Goal: Task Accomplishment & Management: Use online tool/utility

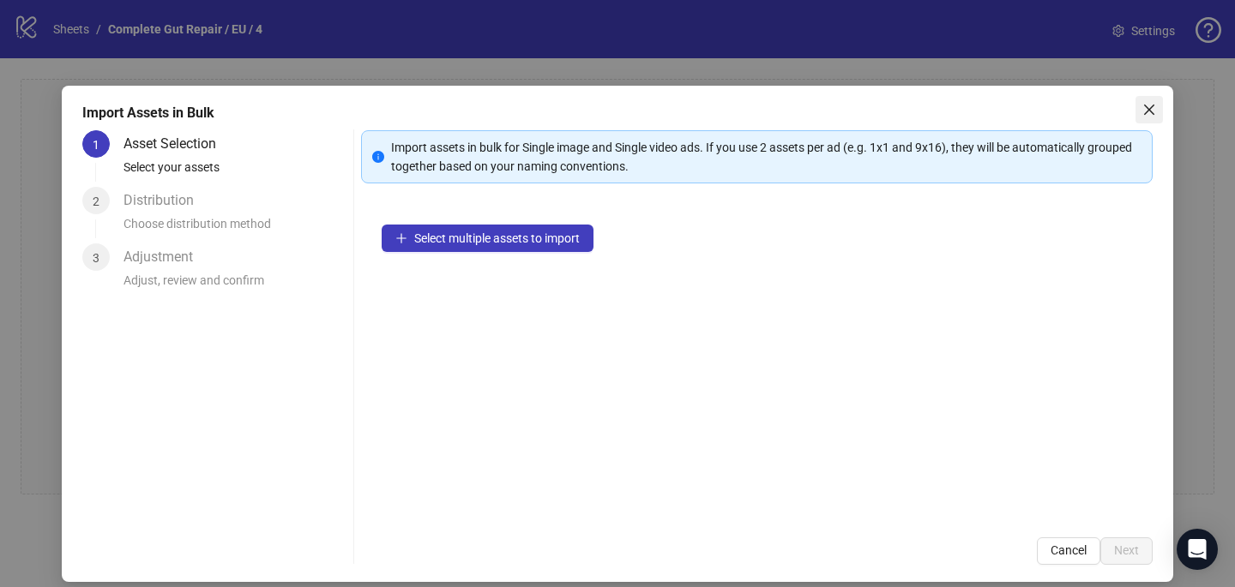
click at [1148, 109] on icon "close" at bounding box center [1149, 110] width 10 height 10
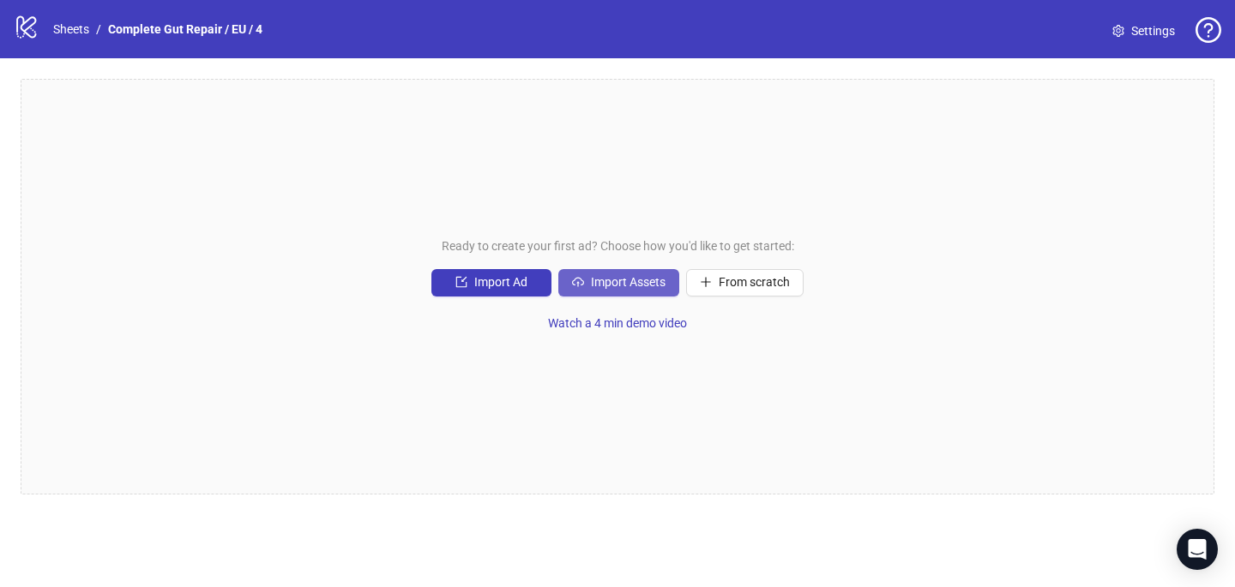
click at [599, 286] on span "Import Assets" at bounding box center [628, 282] width 75 height 14
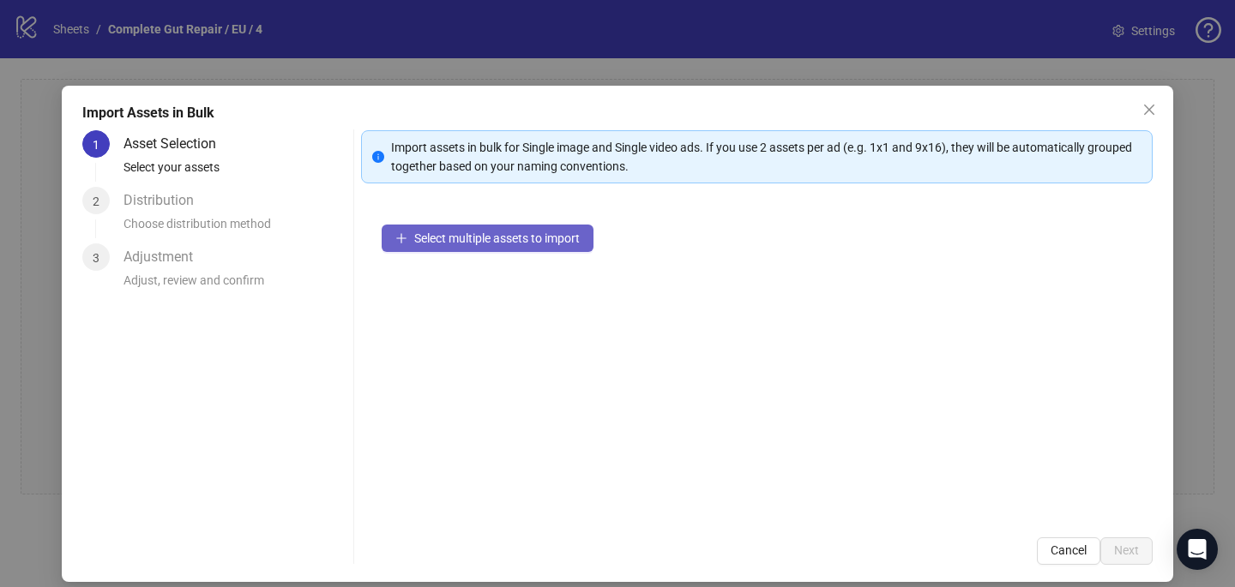
click at [549, 237] on span "Select multiple assets to import" at bounding box center [496, 239] width 165 height 14
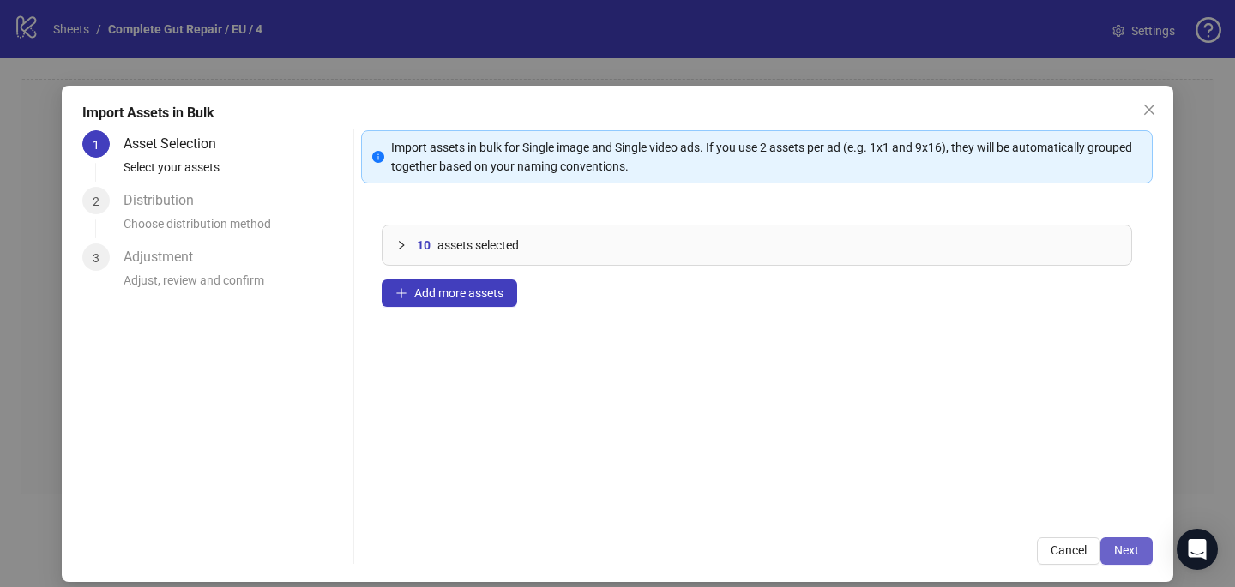
click at [1127, 549] on span "Next" at bounding box center [1126, 551] width 25 height 14
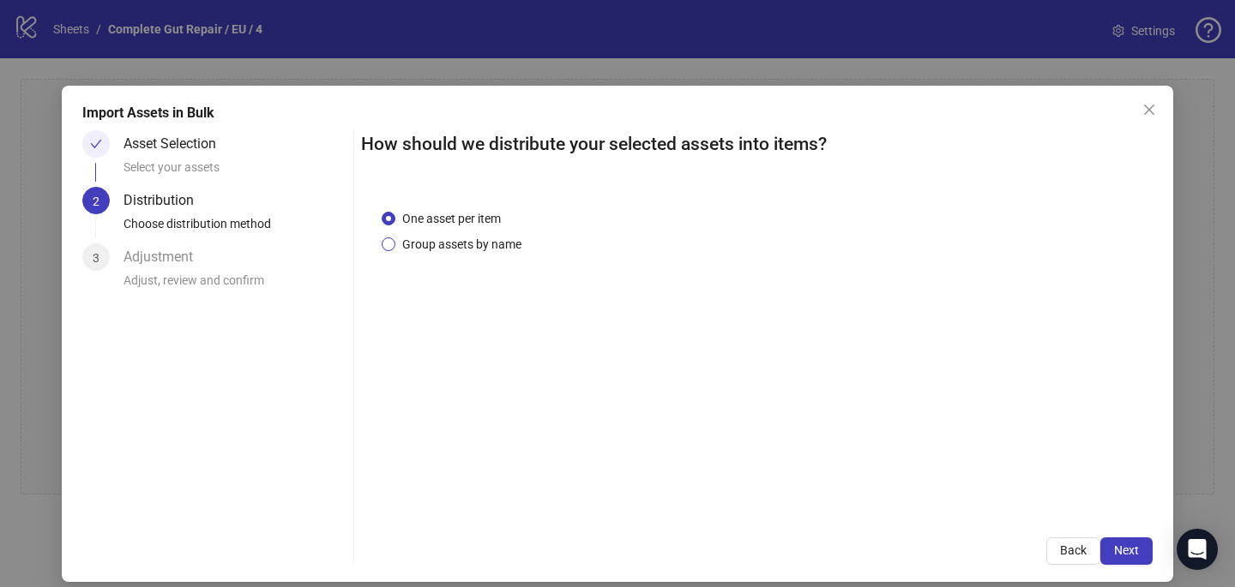
click at [481, 243] on span "Group assets by name" at bounding box center [461, 244] width 133 height 19
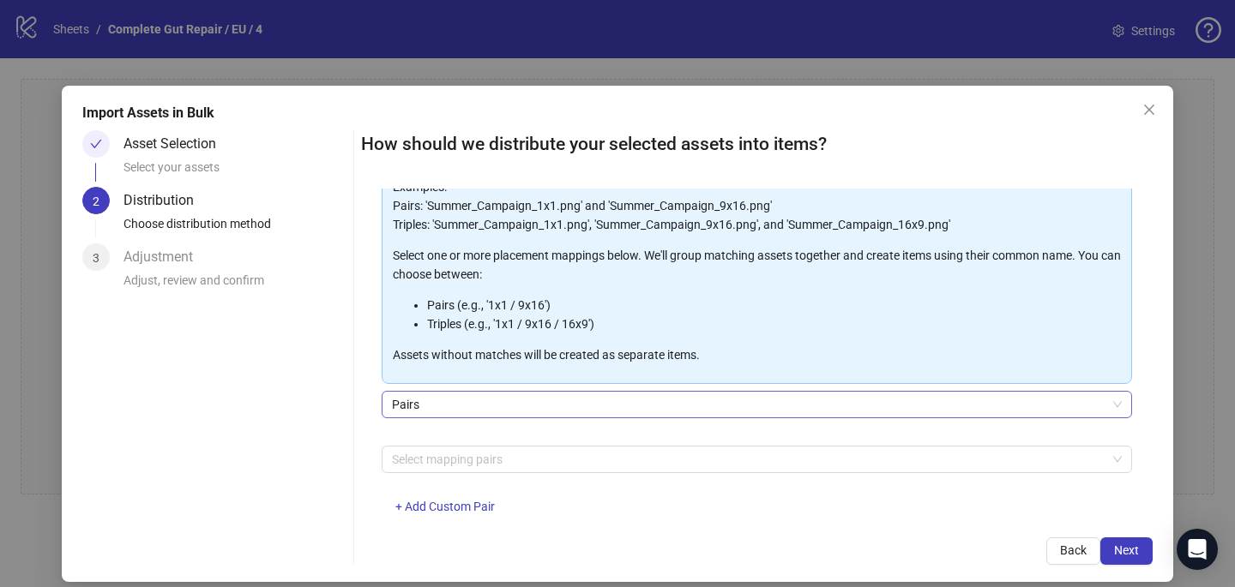
scroll to position [174, 0]
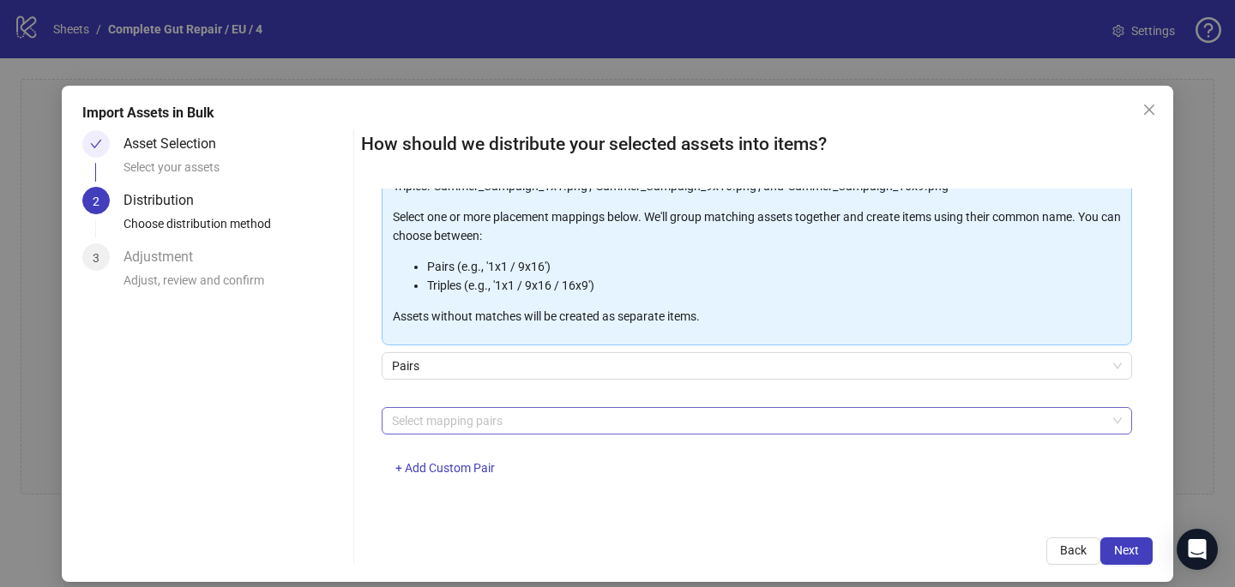
click at [466, 424] on div at bounding box center [747, 421] width 725 height 24
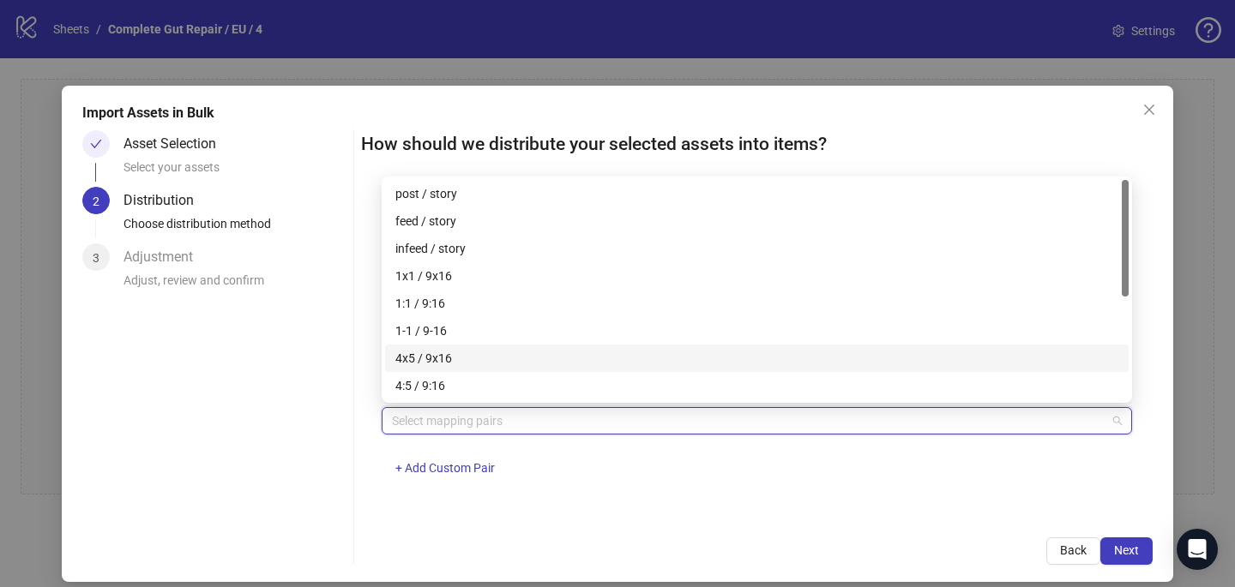
click at [468, 352] on div "4x5 / 9x16" at bounding box center [756, 358] width 723 height 19
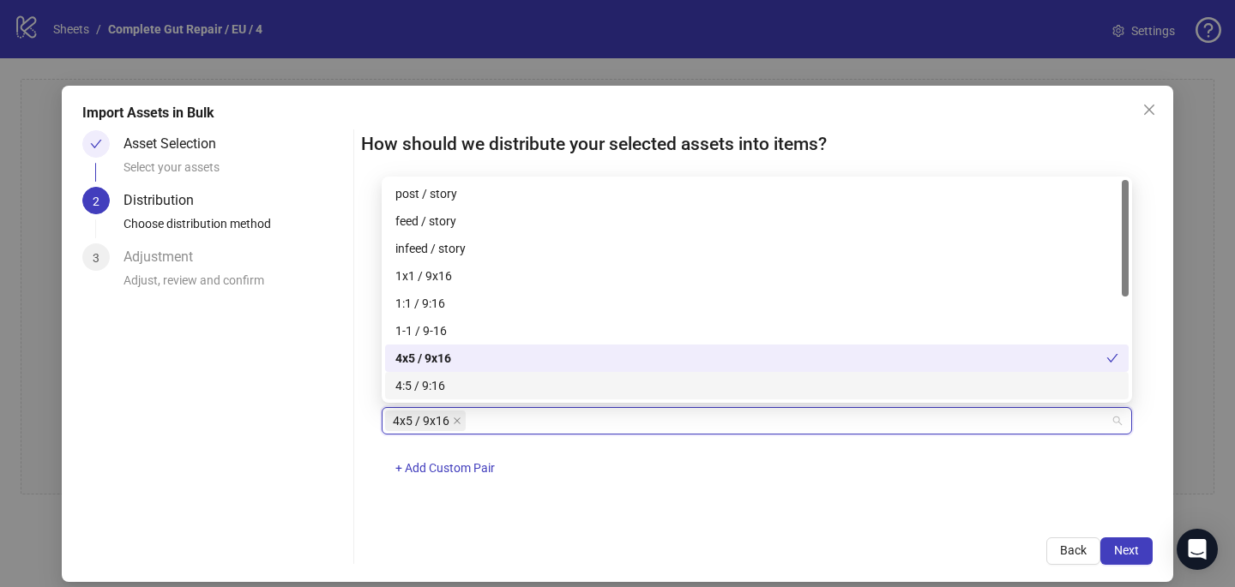
click at [695, 519] on div "How should we distribute your selected assets into items? One asset per item Gr…" at bounding box center [756, 347] width 791 height 435
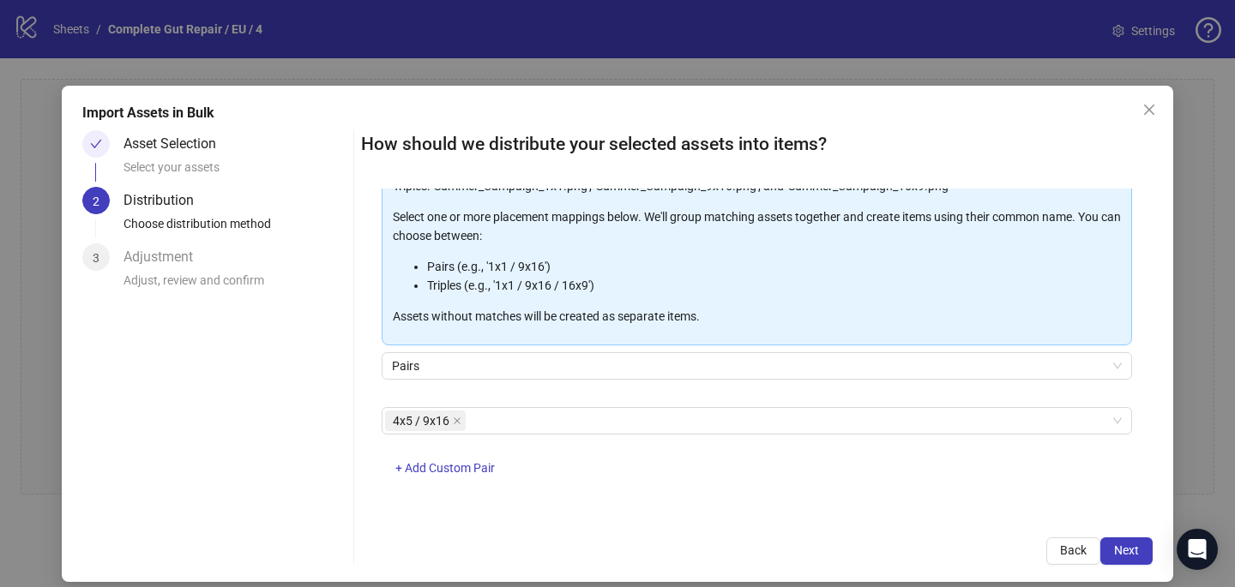
click at [1137, 567] on div "Import Assets in Bulk Asset Selection Select your assets 2 Distribution Choose …" at bounding box center [617, 334] width 1111 height 496
click at [1134, 556] on span "Next" at bounding box center [1126, 551] width 25 height 14
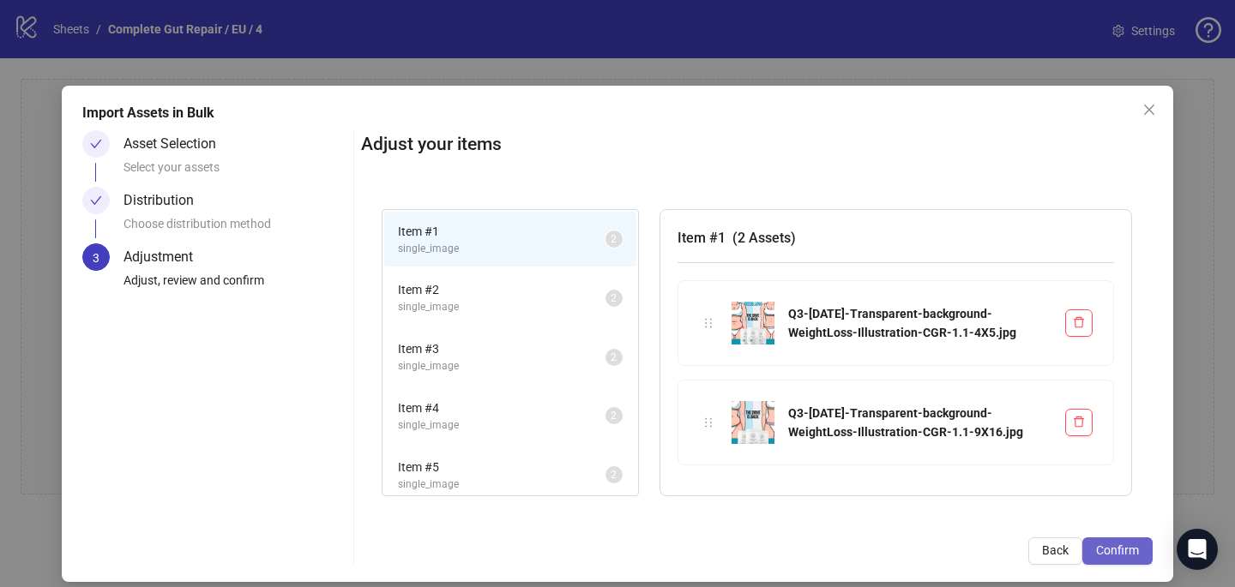
click at [1133, 547] on span "Confirm" at bounding box center [1117, 551] width 43 height 14
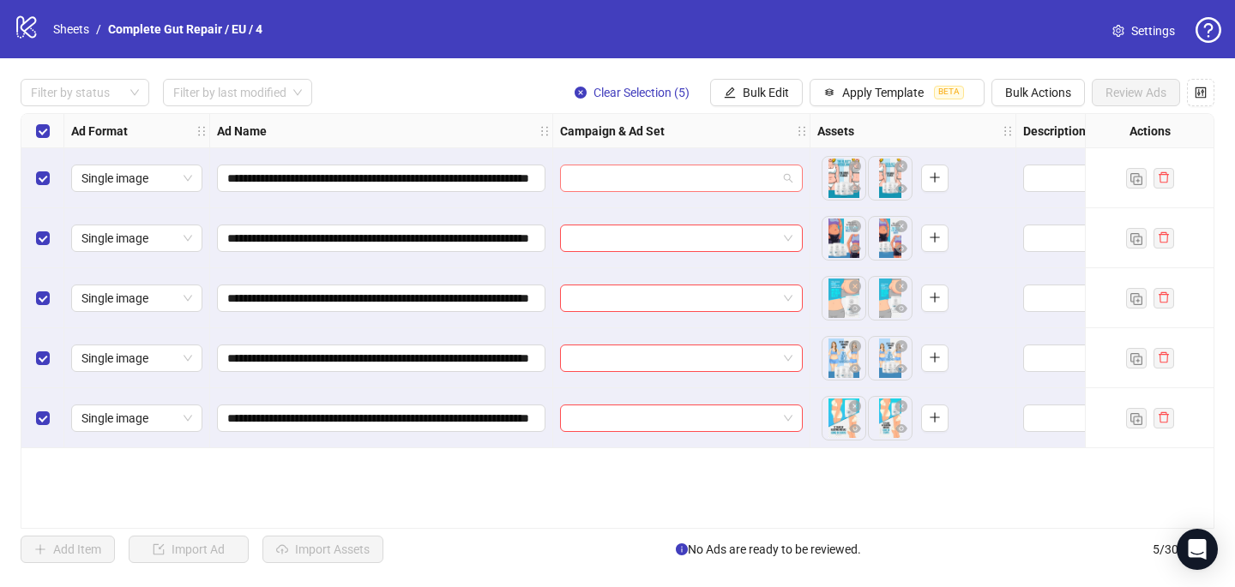
click at [658, 177] on input "search" at bounding box center [673, 178] width 207 height 26
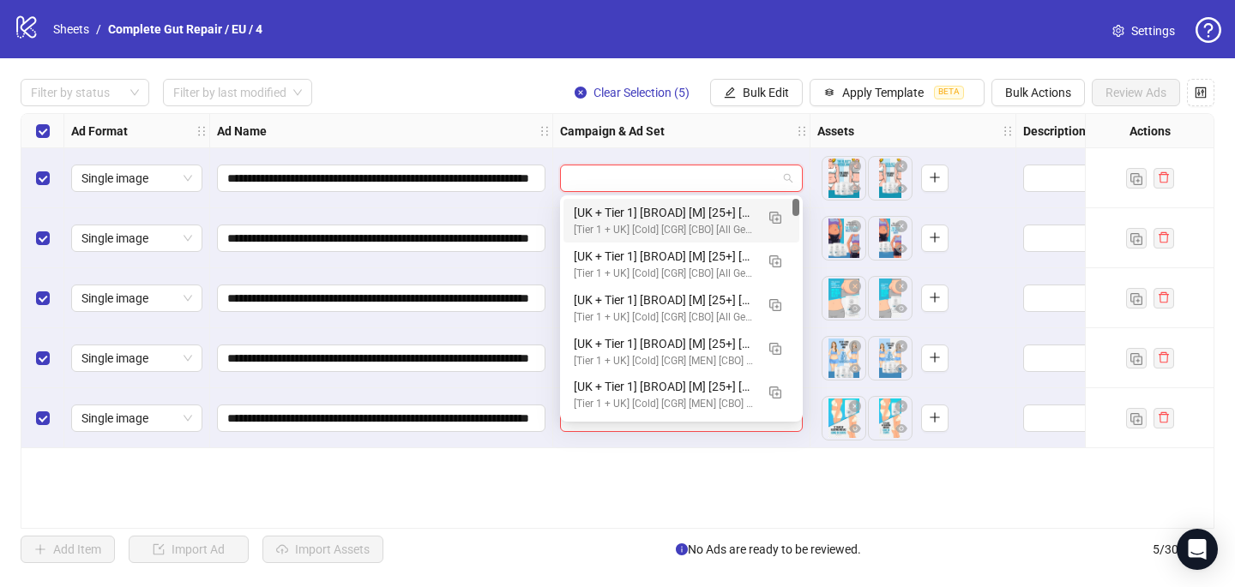
paste input "**********"
type input "**********"
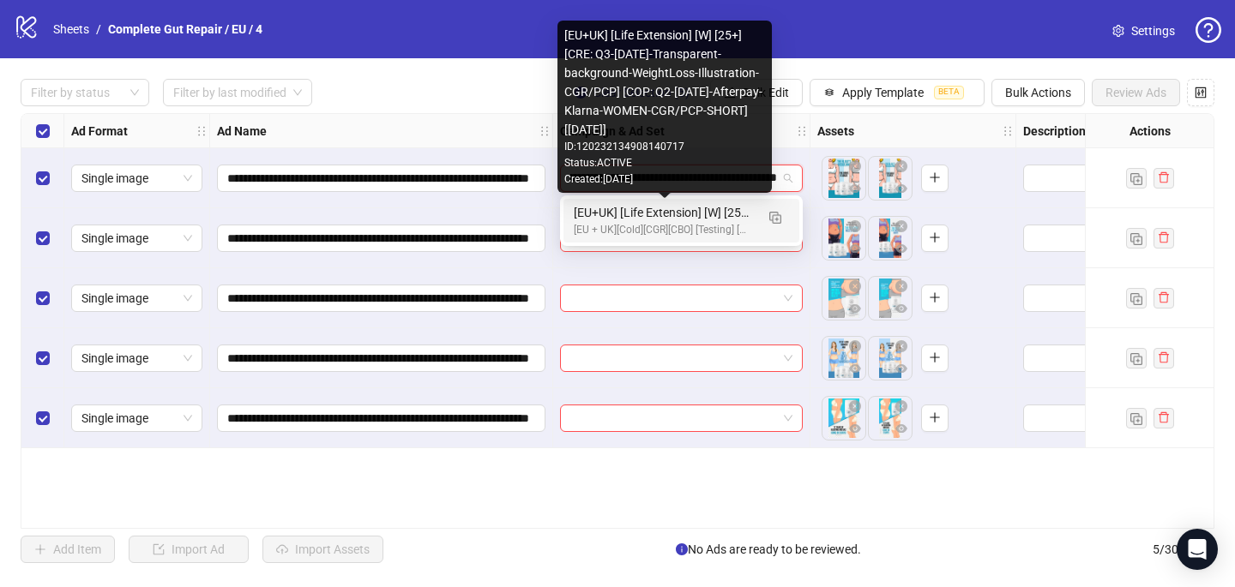
click at [657, 215] on div "[EU+UK] [Life Extension] [W] [25+] [CRE: Q3-[DATE]-Transparent-background-Weigh…" at bounding box center [664, 212] width 181 height 19
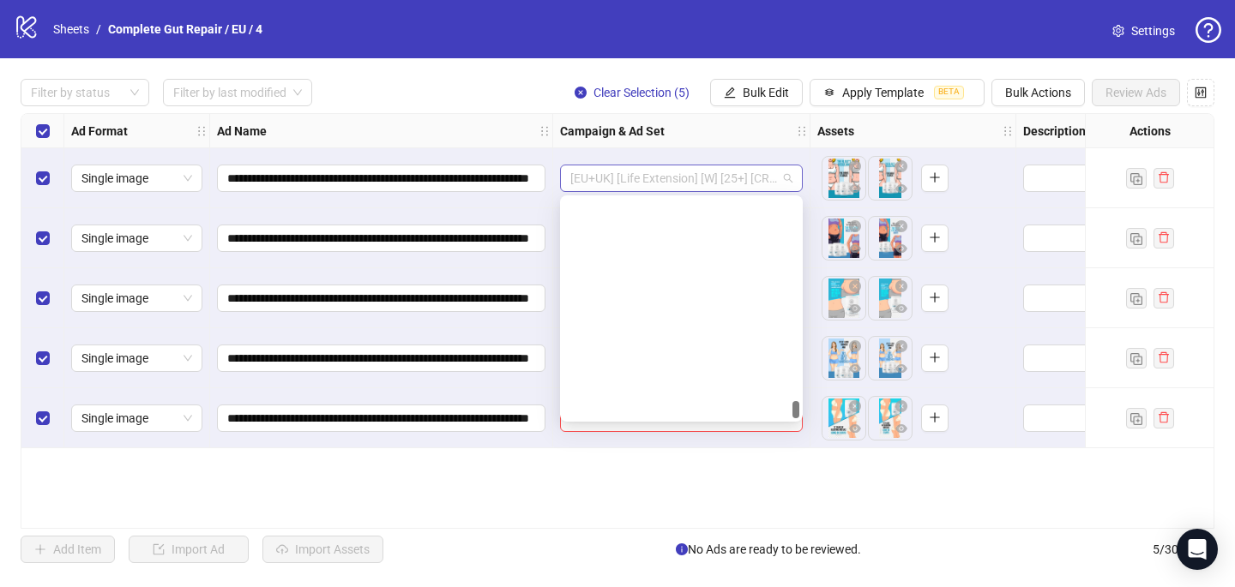
click at [662, 175] on span "[EU+UK] [Life Extension] [W] [25+] [CRE: Q3-[DATE]-Transparent-background-Weigh…" at bounding box center [681, 178] width 222 height 26
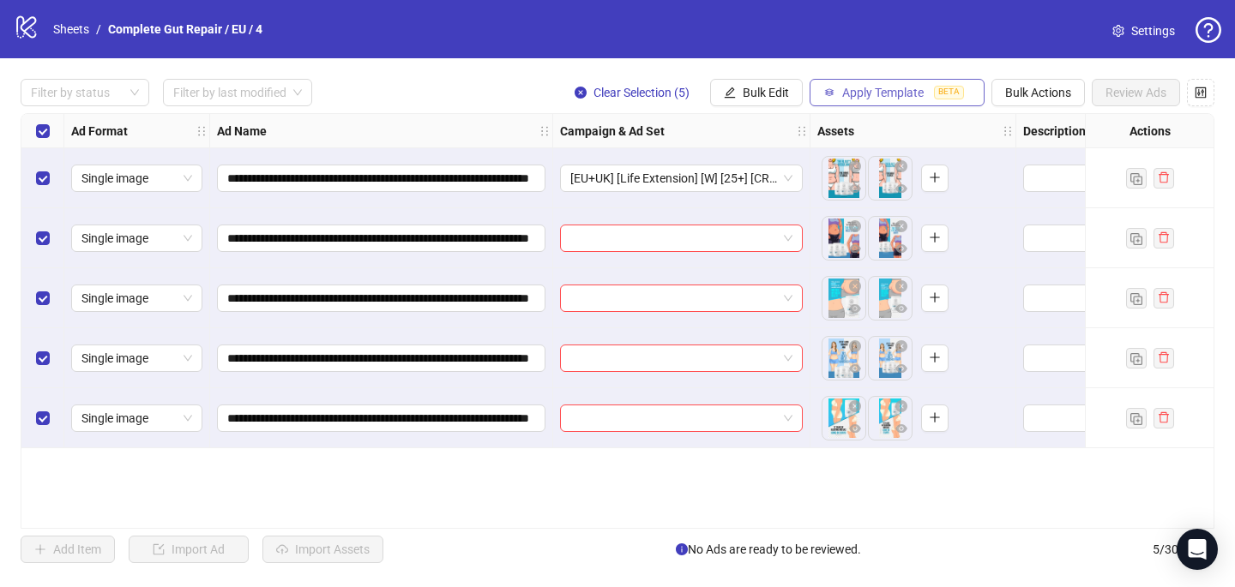
click at [922, 93] on span "Apply Template" at bounding box center [882, 93] width 81 height 14
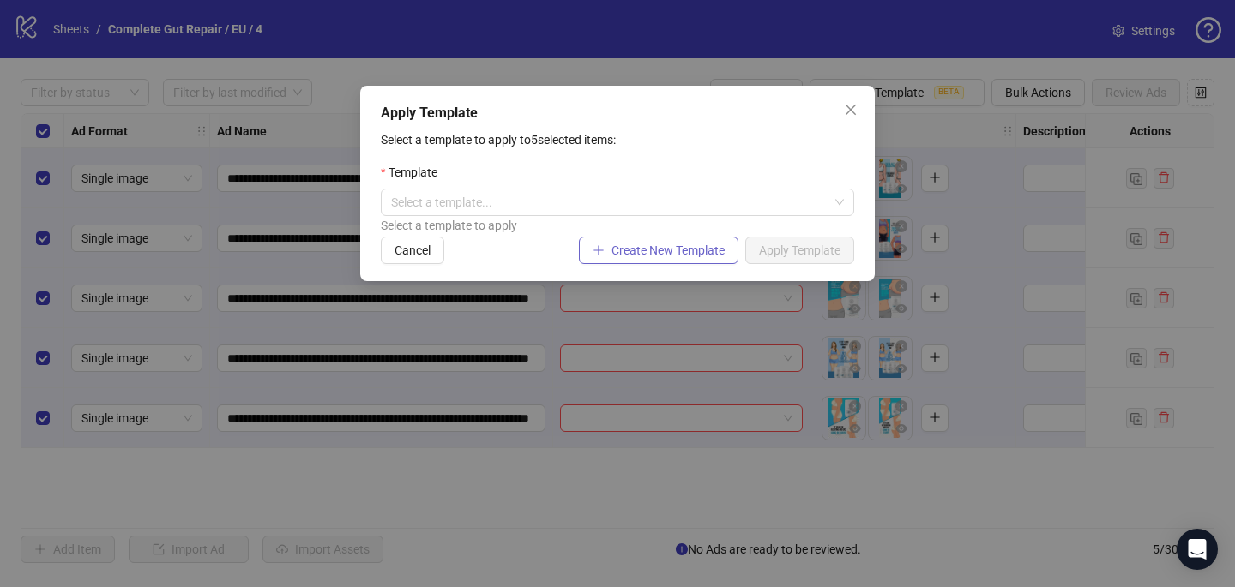
click at [695, 244] on span "Create New Template" at bounding box center [667, 251] width 113 height 14
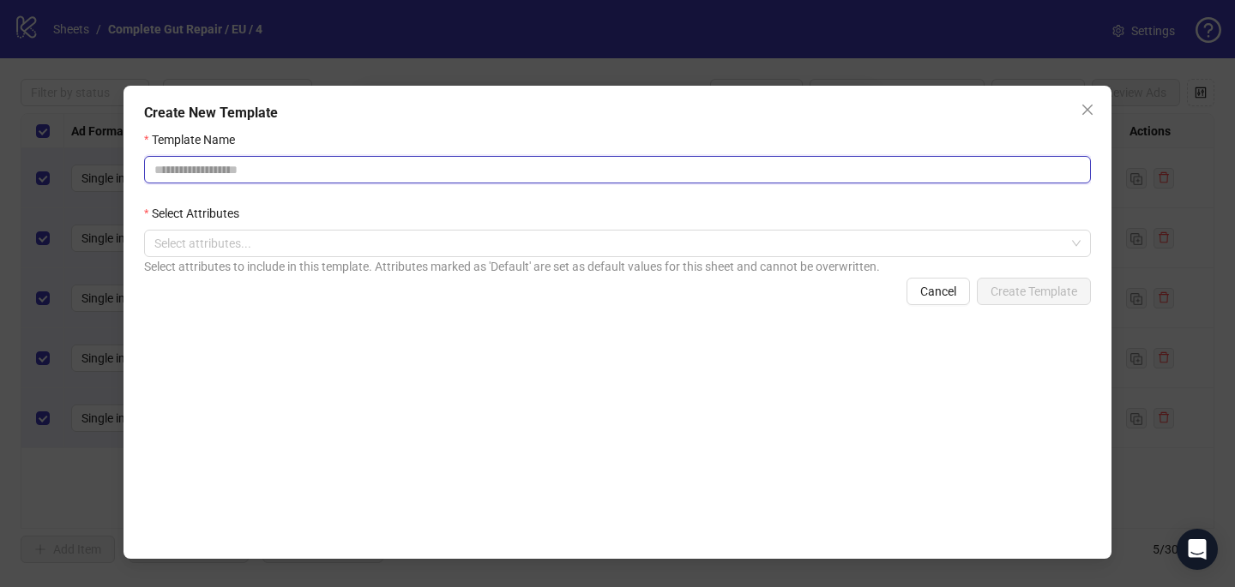
click at [560, 172] on input "Template Name" at bounding box center [617, 169] width 947 height 27
paste input "**********"
click at [701, 237] on div at bounding box center [608, 244] width 922 height 24
type input "**********"
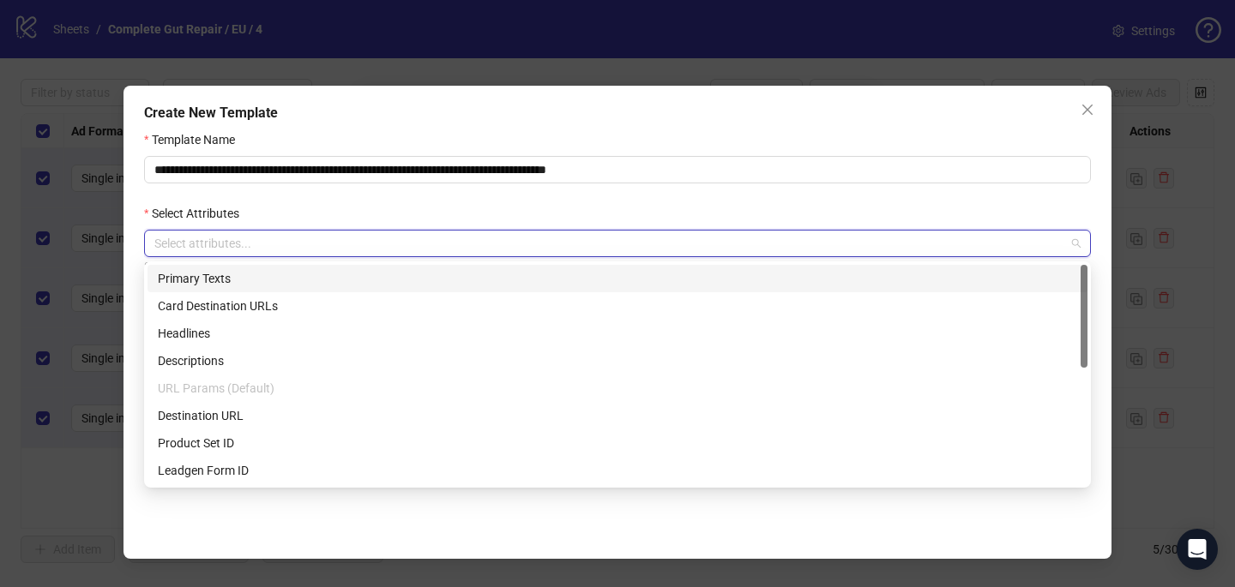
click at [616, 279] on div "Primary Texts" at bounding box center [617, 278] width 919 height 19
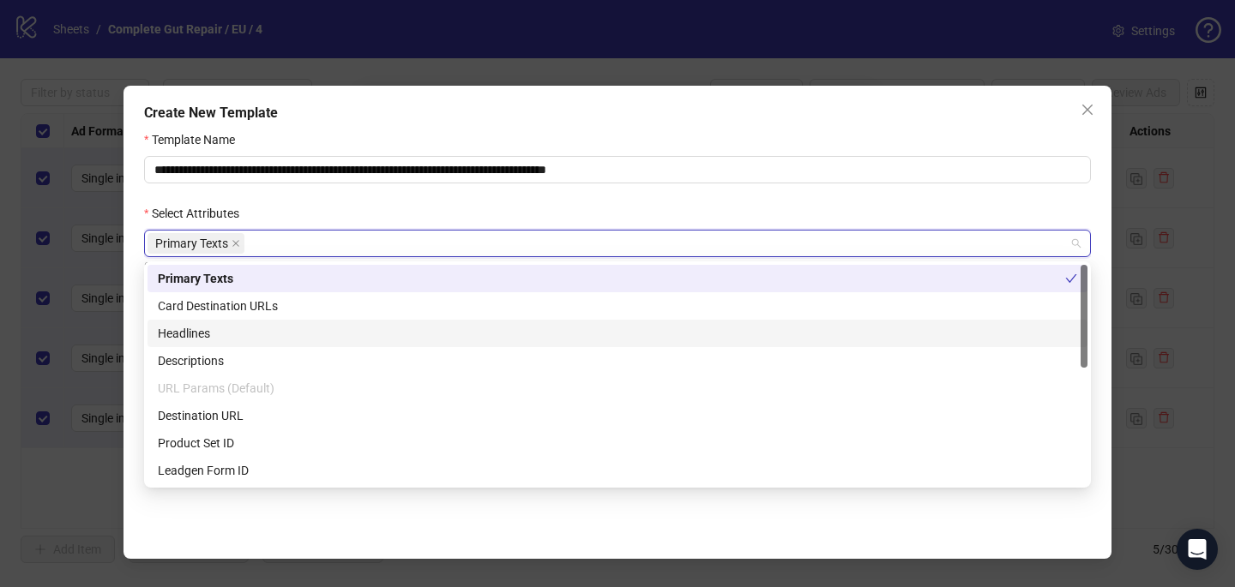
click at [516, 331] on div "Headlines" at bounding box center [617, 333] width 919 height 19
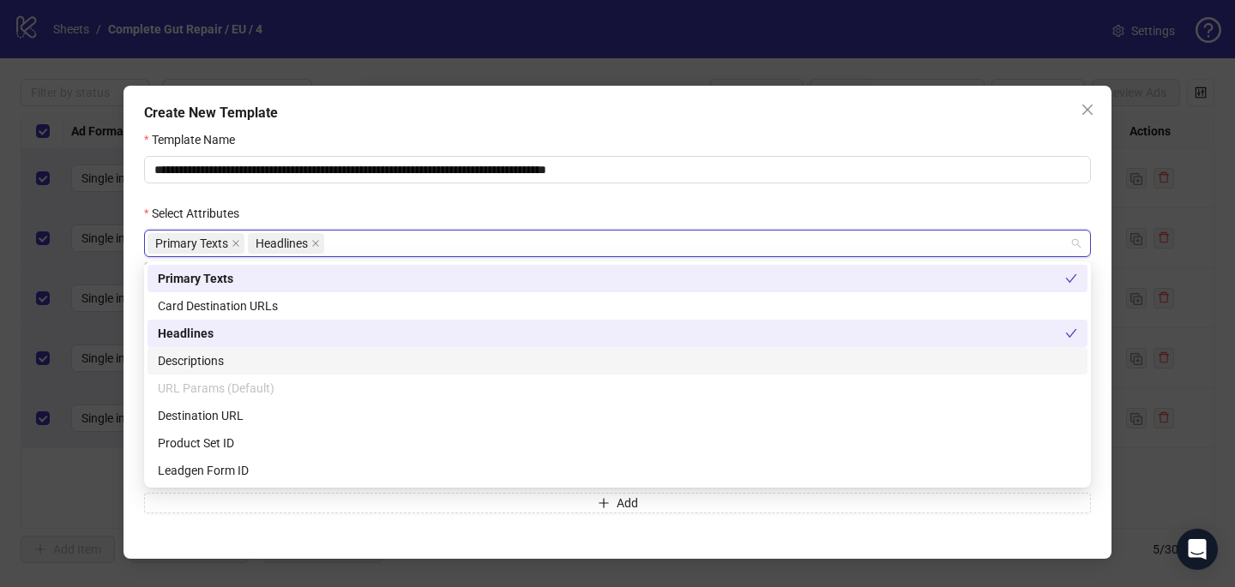
click at [444, 358] on div "Descriptions" at bounding box center [617, 361] width 919 height 19
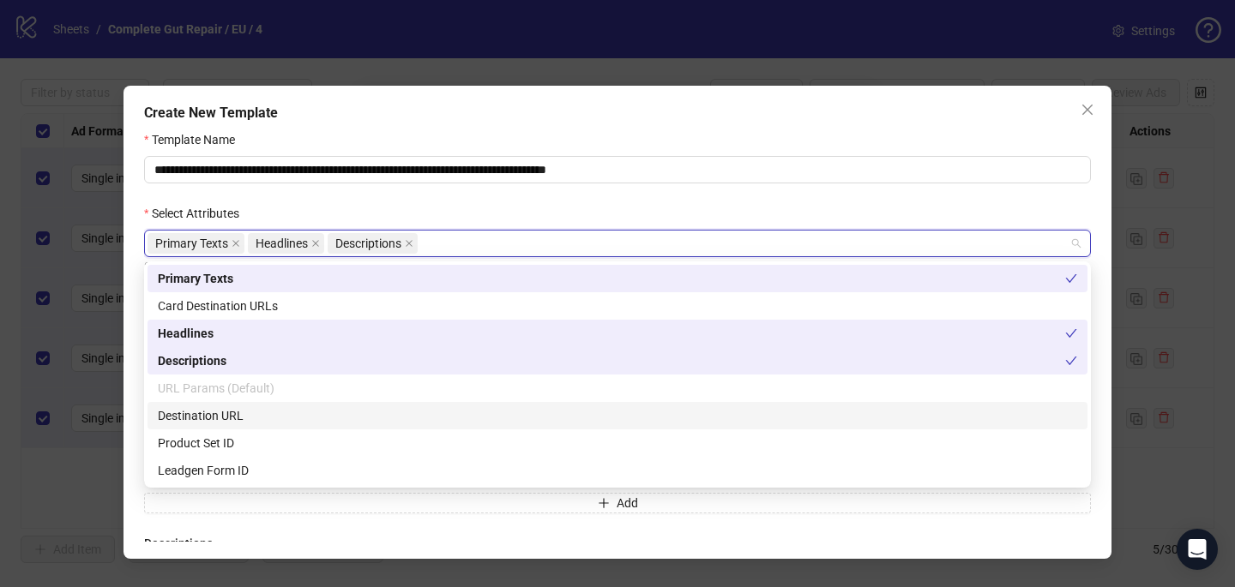
click at [388, 407] on div "Destination URL" at bounding box center [617, 415] width 919 height 19
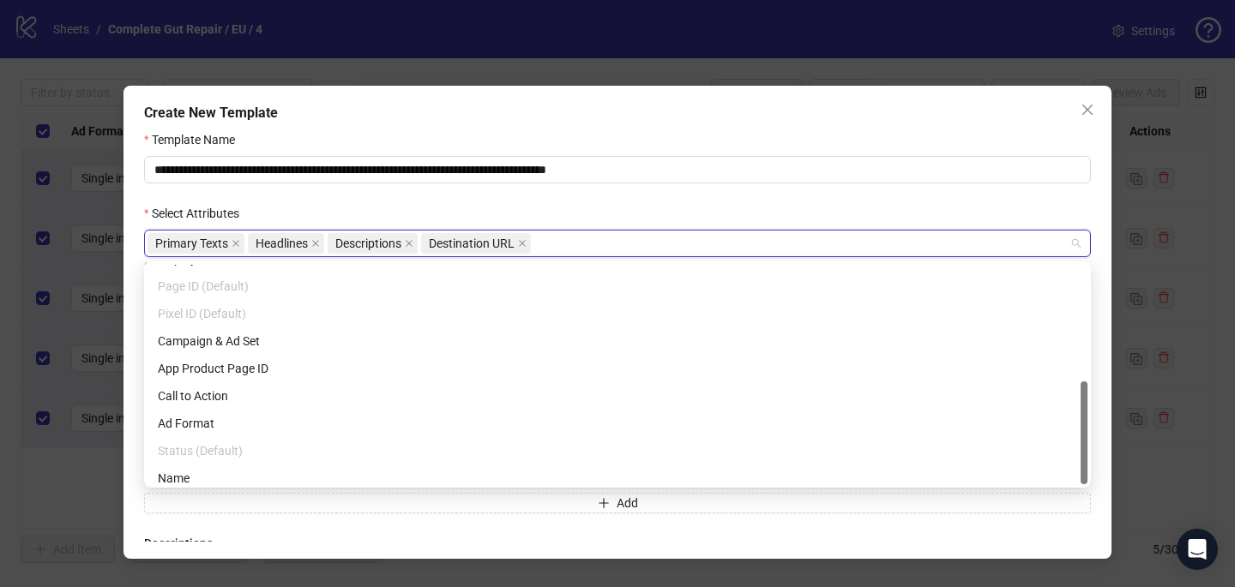
scroll to position [246, 0]
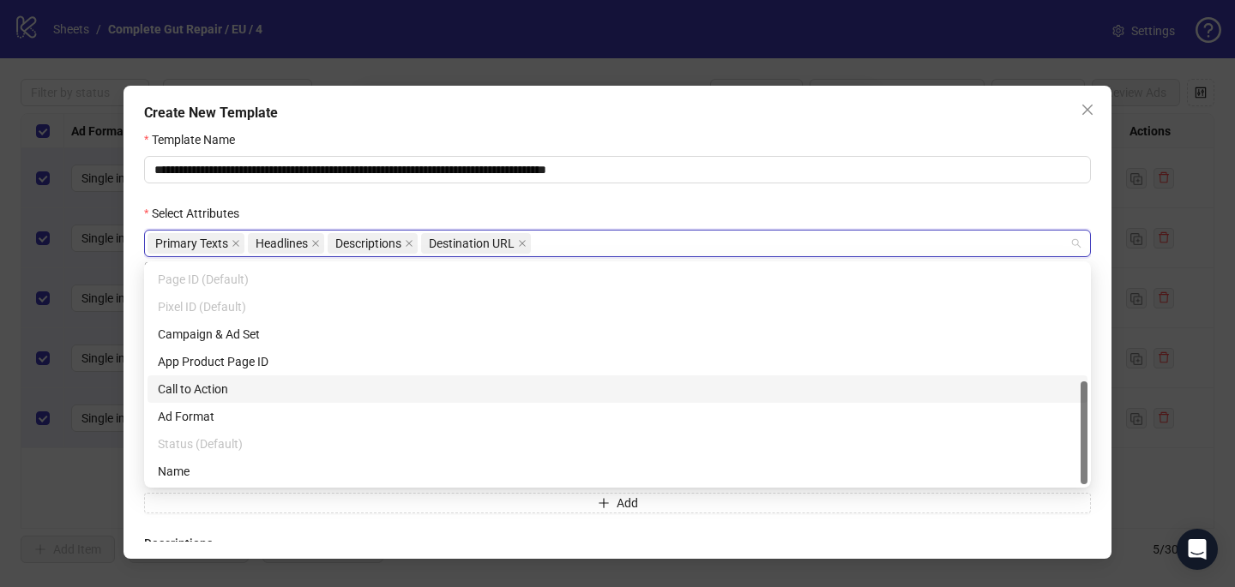
click at [368, 381] on div "Call to Action" at bounding box center [617, 389] width 919 height 19
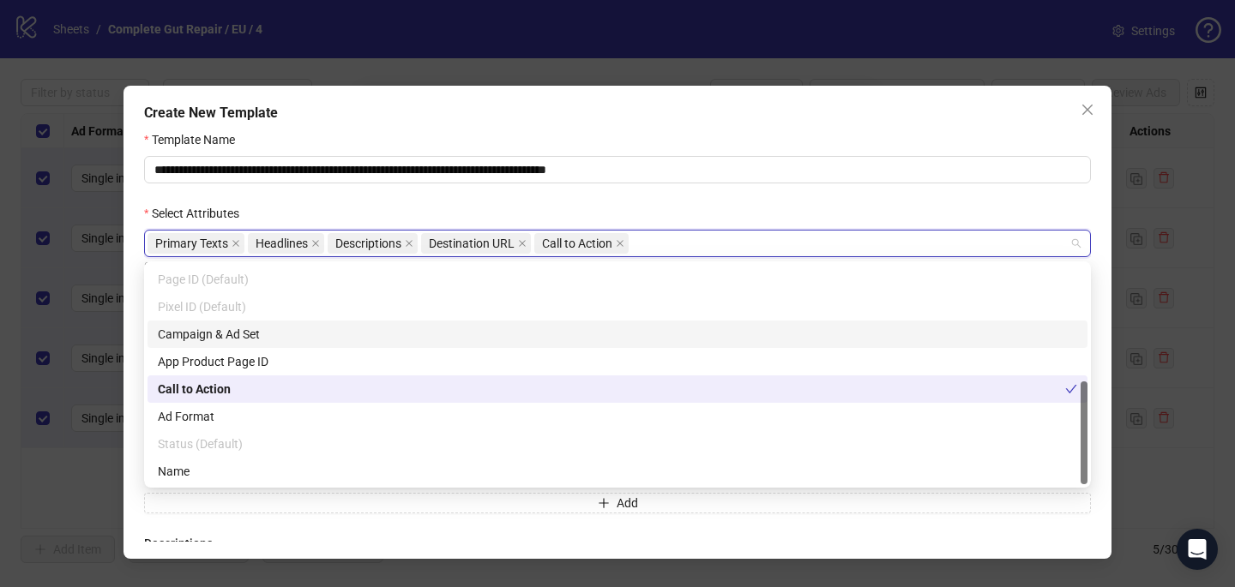
click at [426, 213] on div "Select Attributes" at bounding box center [617, 217] width 947 height 26
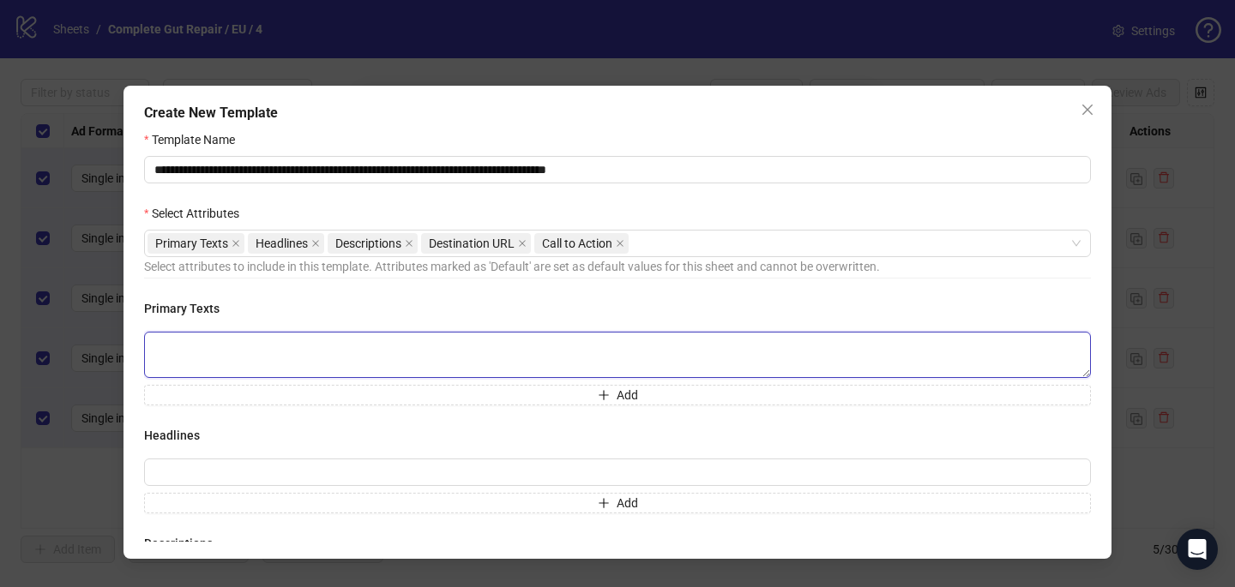
click at [198, 356] on textarea at bounding box center [617, 355] width 947 height 46
paste textarea "**********"
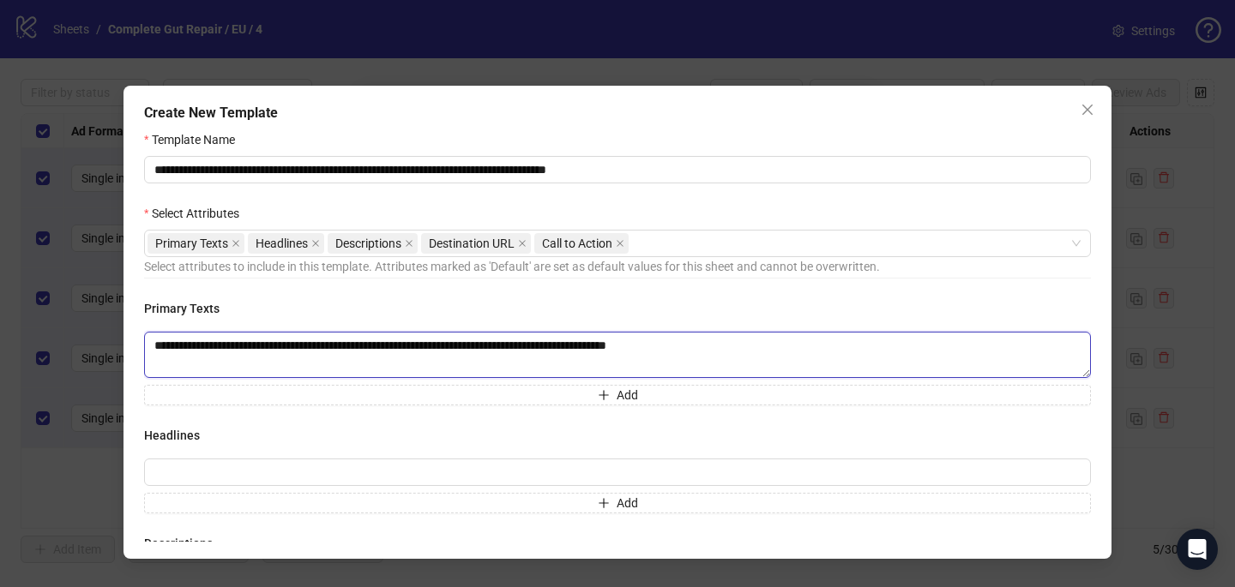
scroll to position [13, 0]
paste textarea "**********"
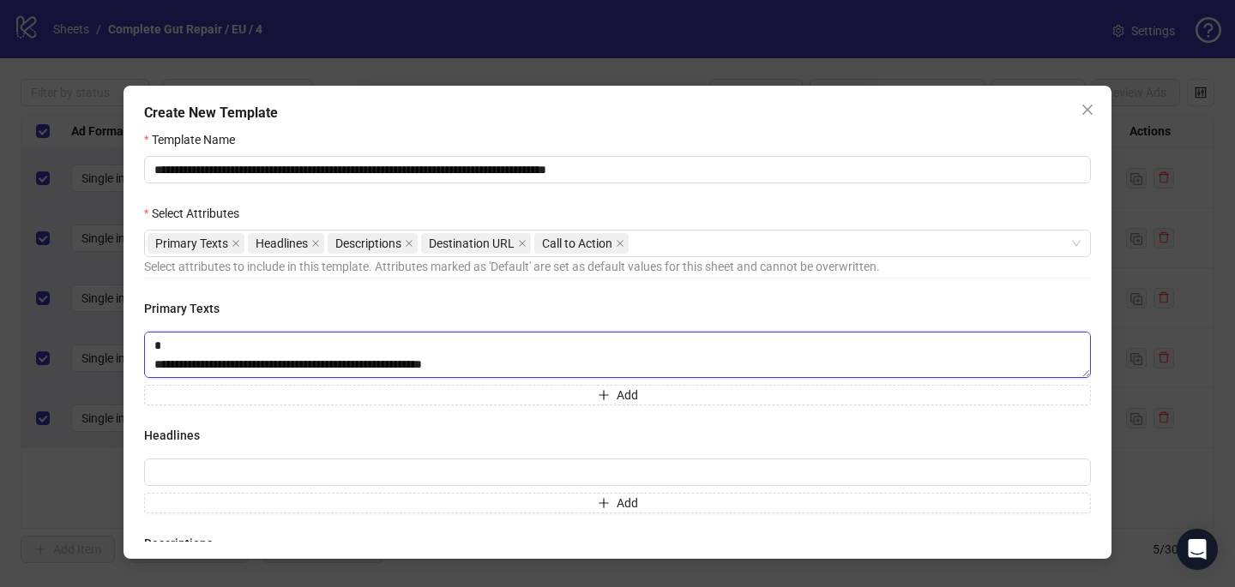
scroll to position [189, 0]
drag, startPoint x: 312, startPoint y: 370, endPoint x: 178, endPoint y: 350, distance: 135.3
click at [176, 348] on textarea "**********" at bounding box center [617, 355] width 947 height 46
paste textarea "**********"
type textarea "**********"
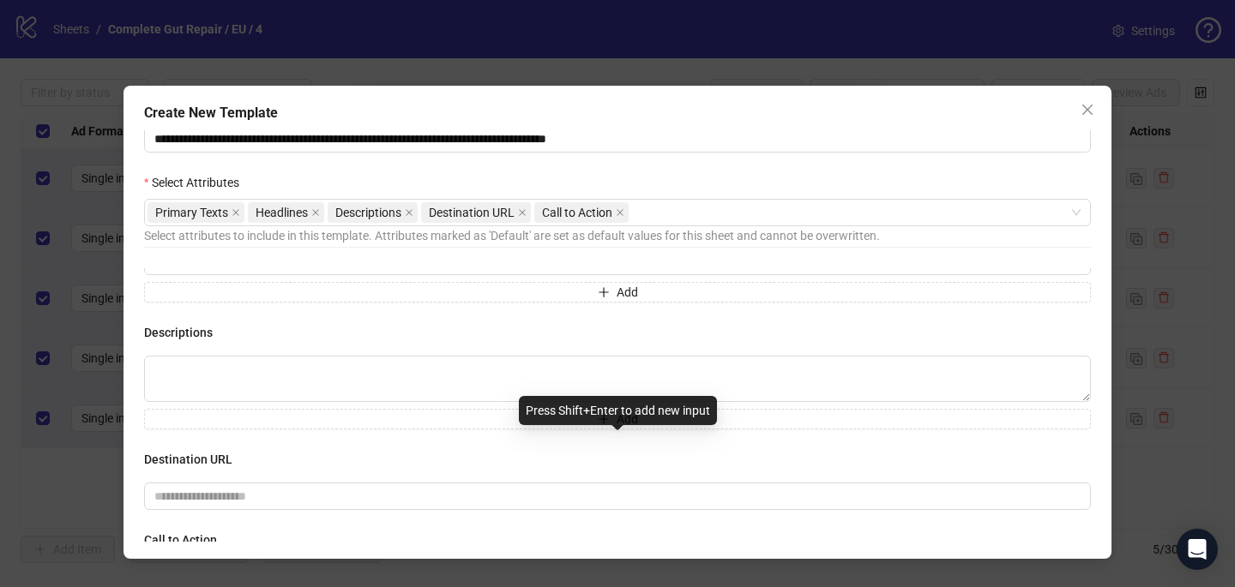
scroll to position [54, 0]
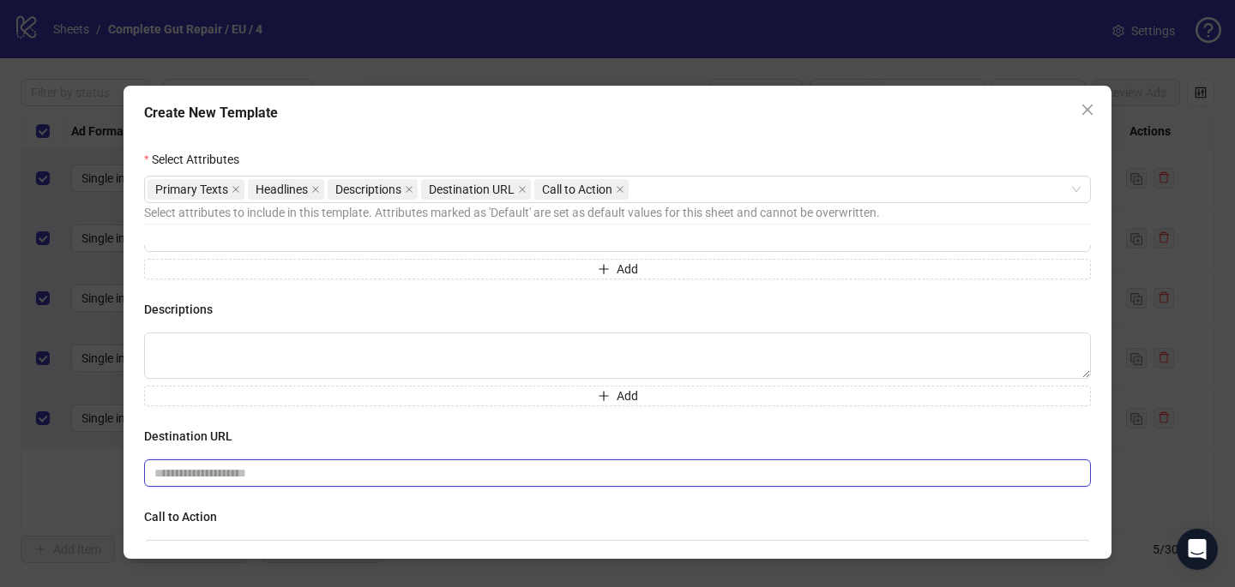
click at [376, 466] on input "text" at bounding box center [610, 473] width 912 height 19
paste input "**********"
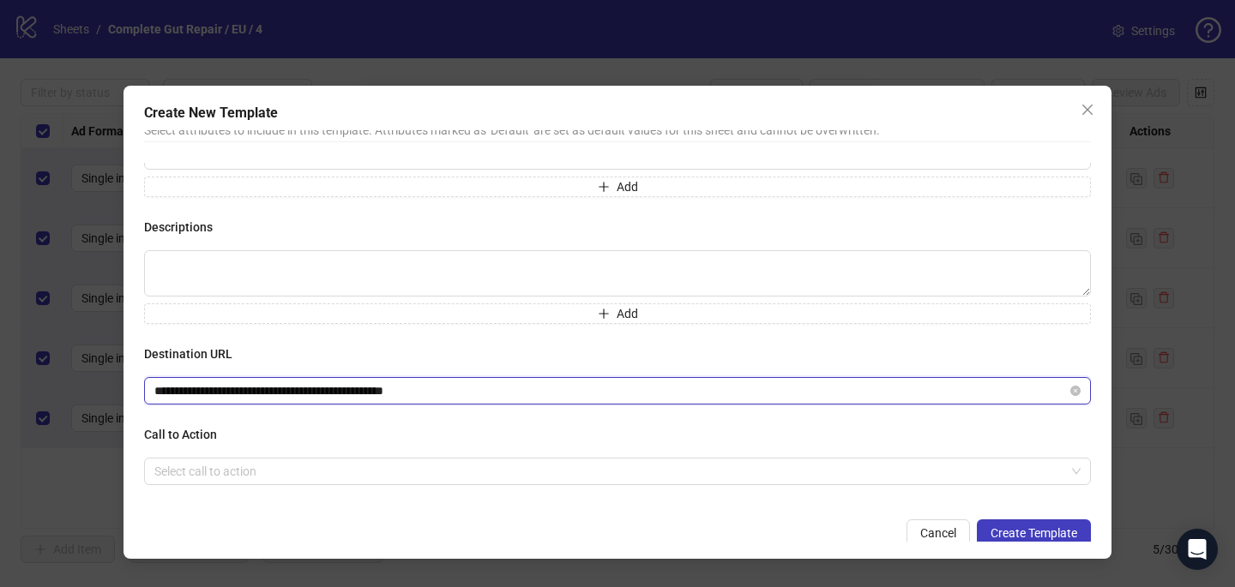
scroll to position [142, 0]
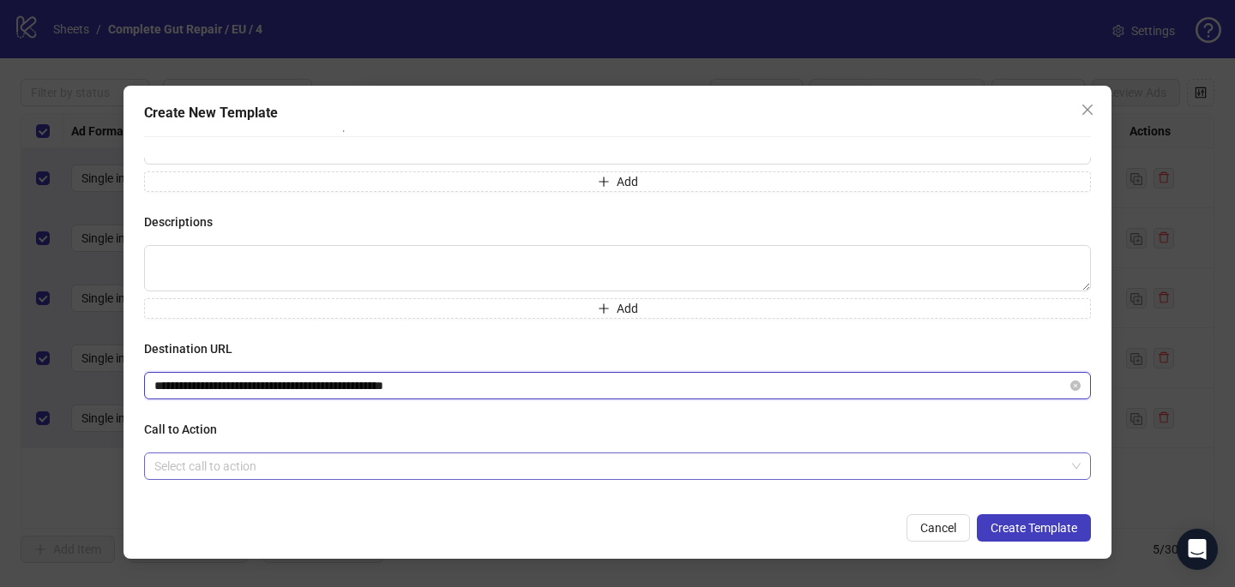
type input "**********"
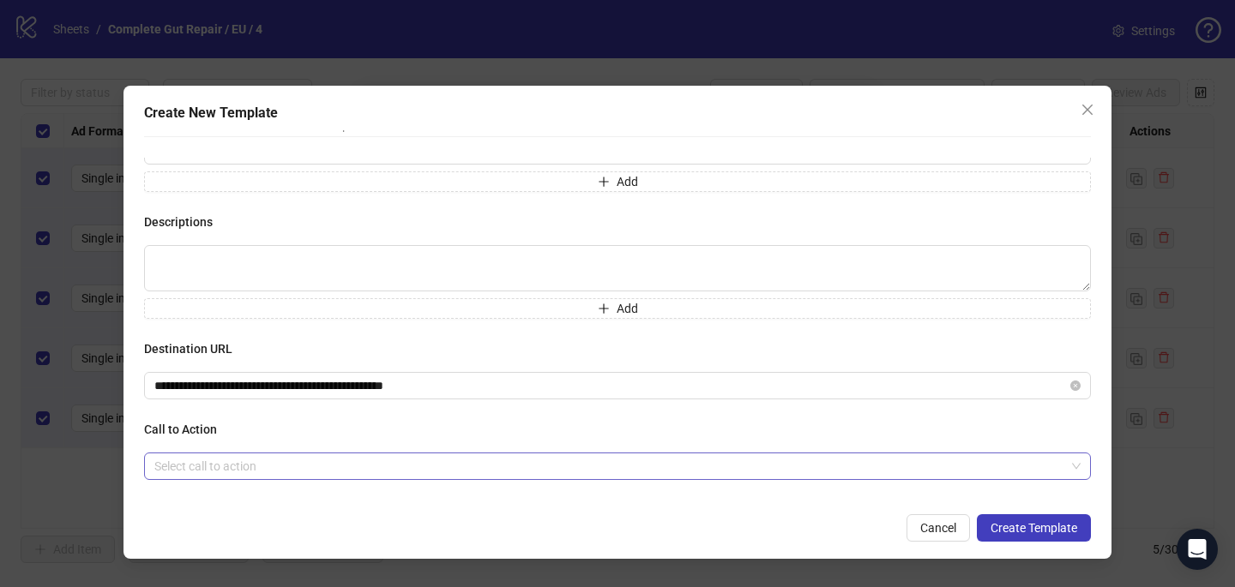
click at [364, 469] on input "search" at bounding box center [609, 467] width 911 height 26
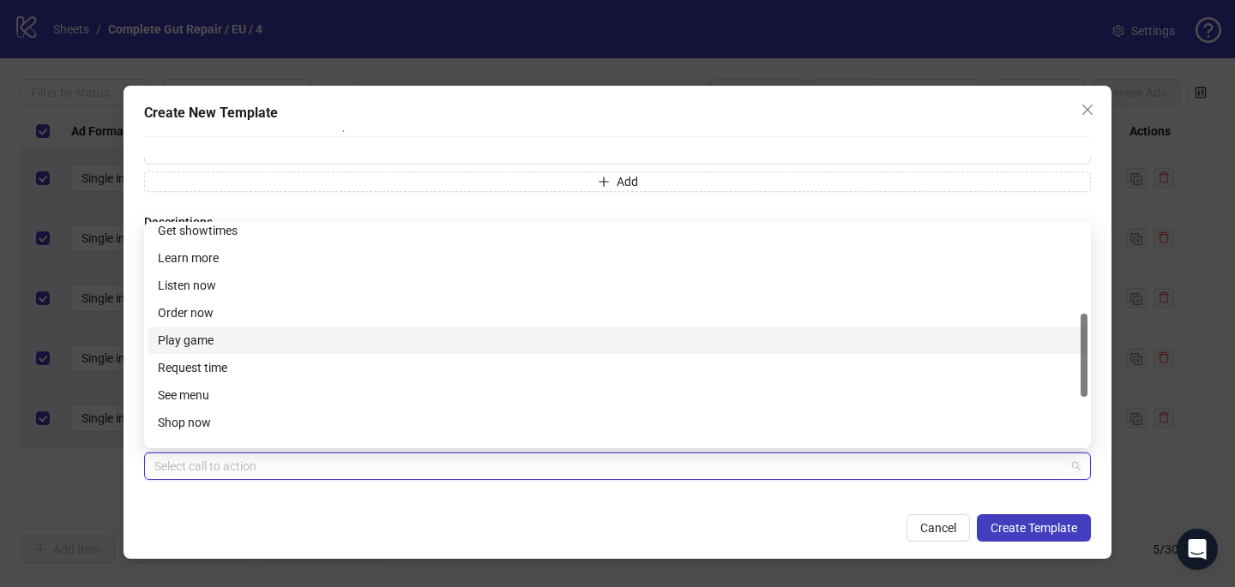
scroll to position [231, 0]
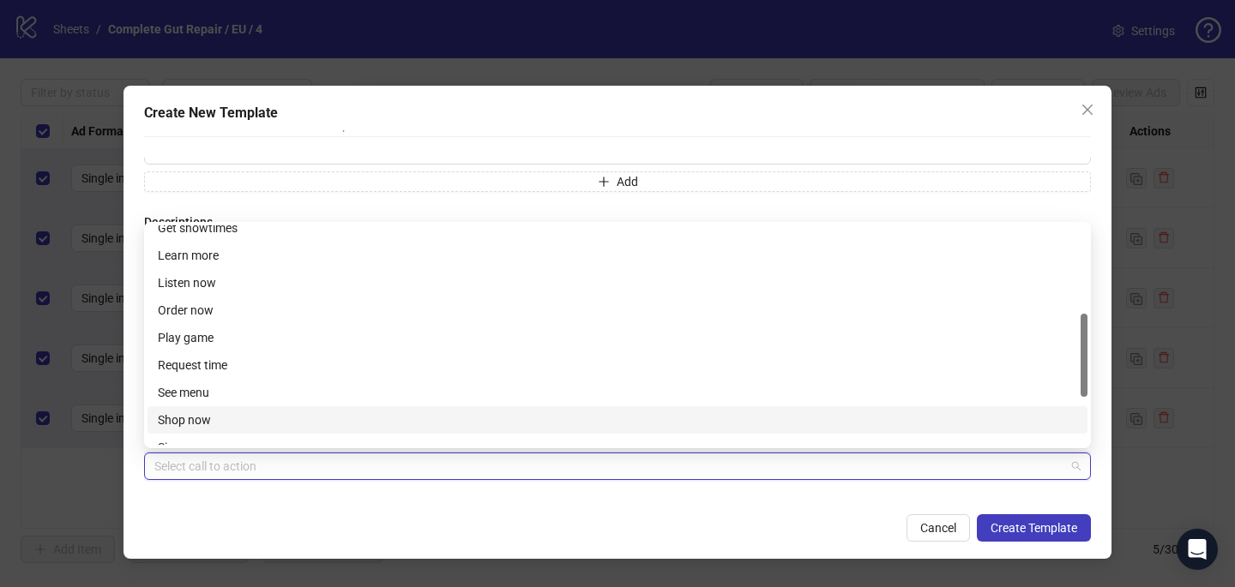
click at [264, 418] on div "Shop now" at bounding box center [617, 420] width 919 height 19
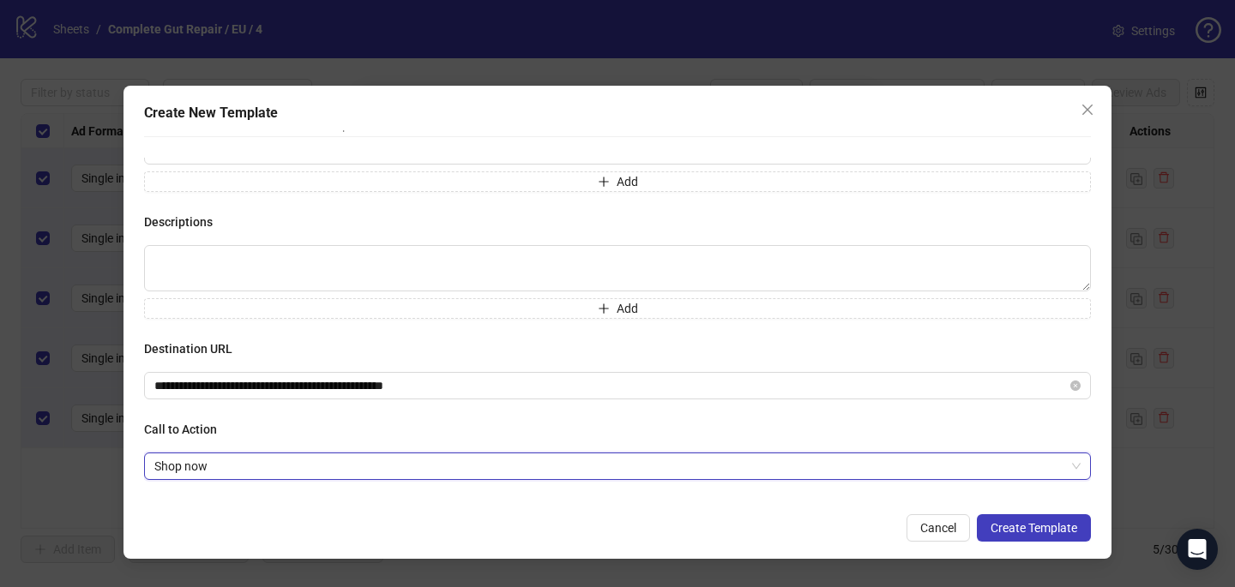
click at [310, 529] on div "Cancel Create Template" at bounding box center [617, 527] width 947 height 27
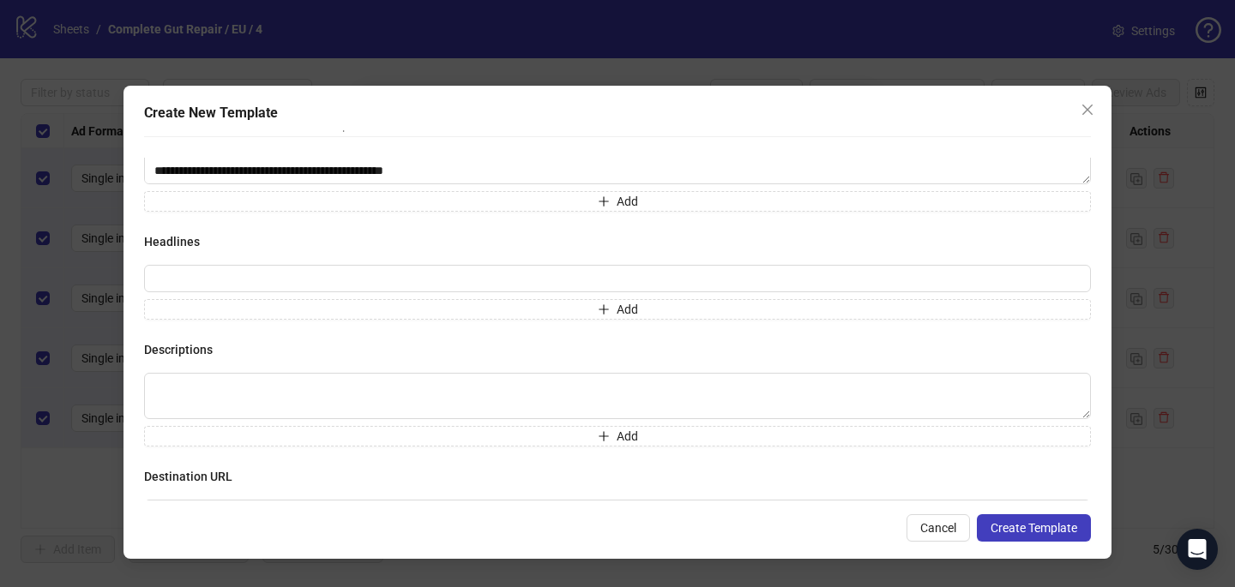
scroll to position [45, 0]
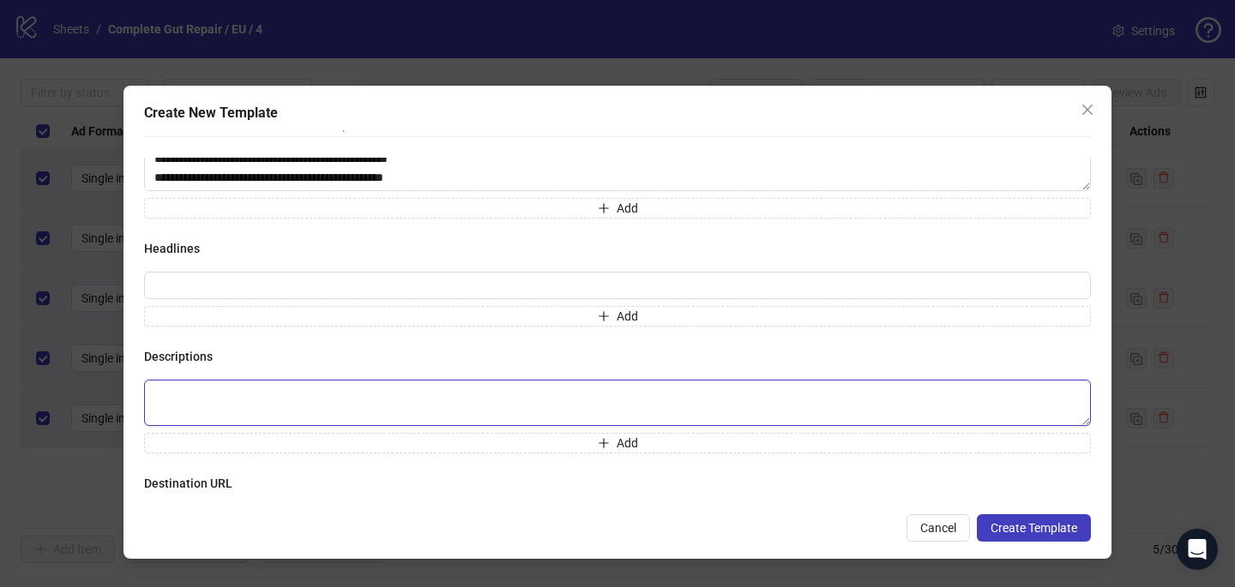
click at [421, 395] on textarea at bounding box center [617, 403] width 947 height 46
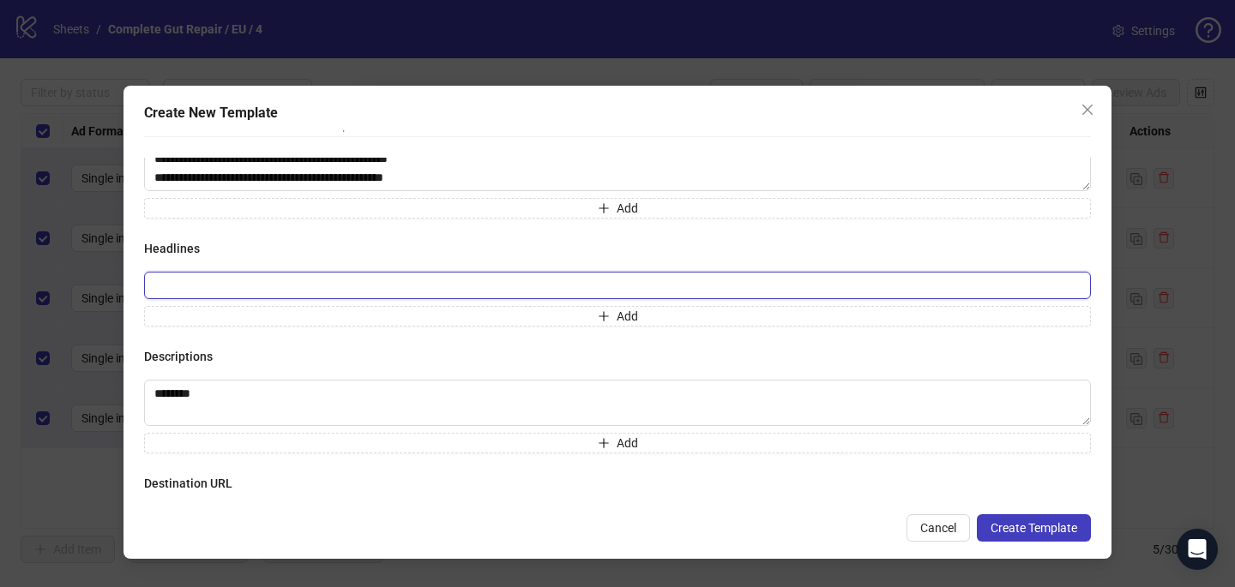
click at [280, 288] on input "text" at bounding box center [617, 285] width 947 height 27
paste input "**********"
type input "**********"
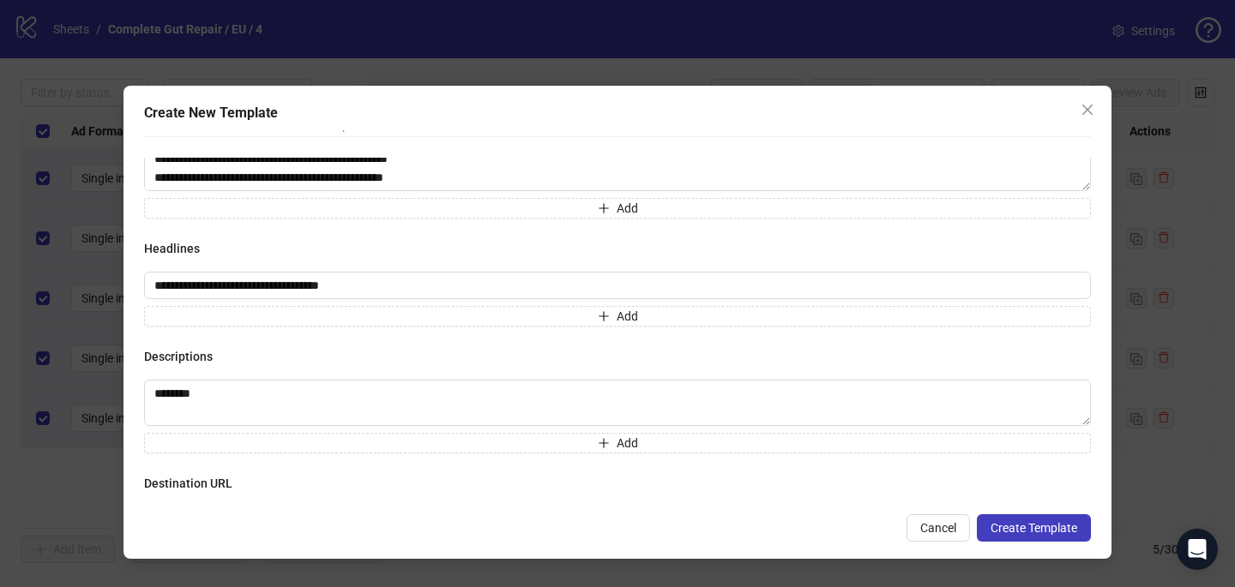
click at [342, 226] on div "**********" at bounding box center [617, 329] width 947 height 343
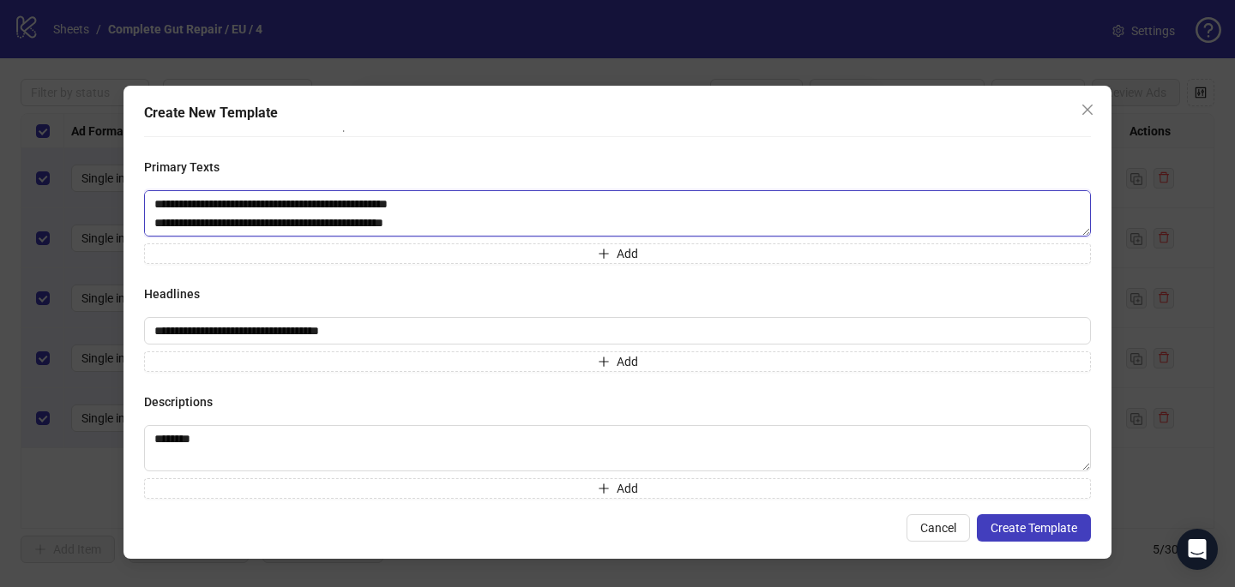
click at [313, 206] on textarea "**********" at bounding box center [617, 213] width 947 height 46
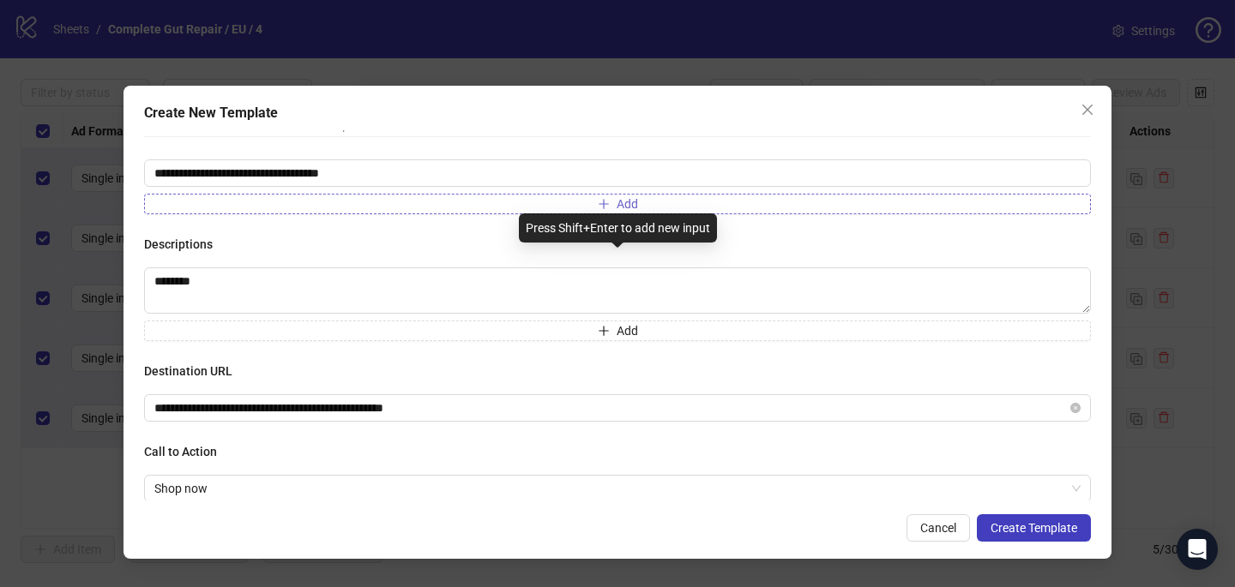
scroll to position [180, 0]
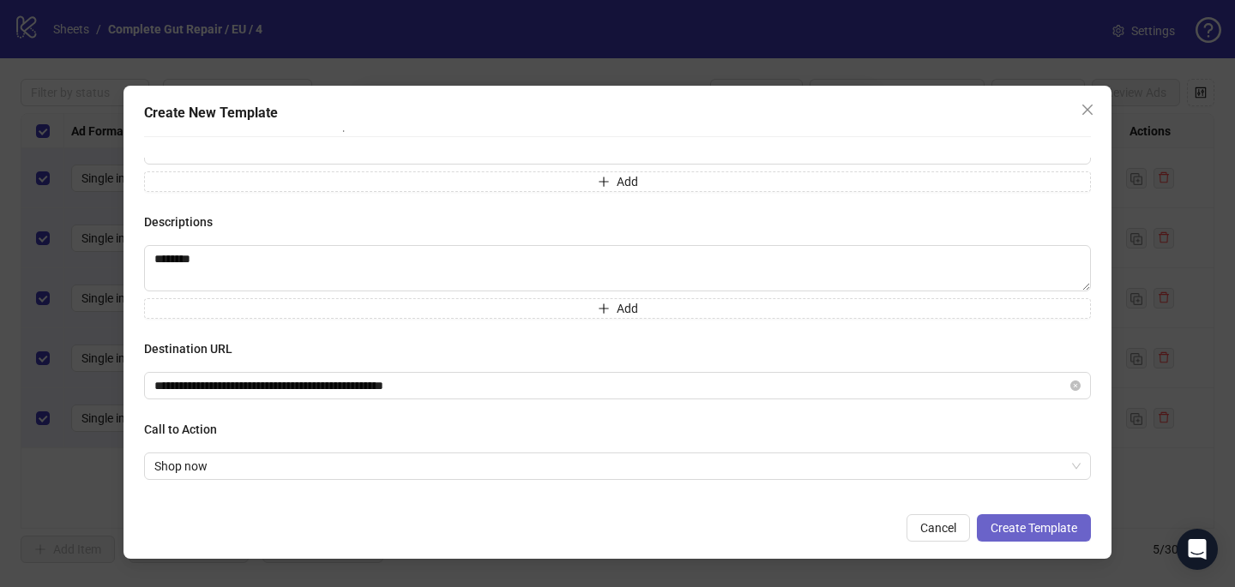
type textarea "**********"
click at [1022, 523] on span "Create Template" at bounding box center [1033, 528] width 87 height 14
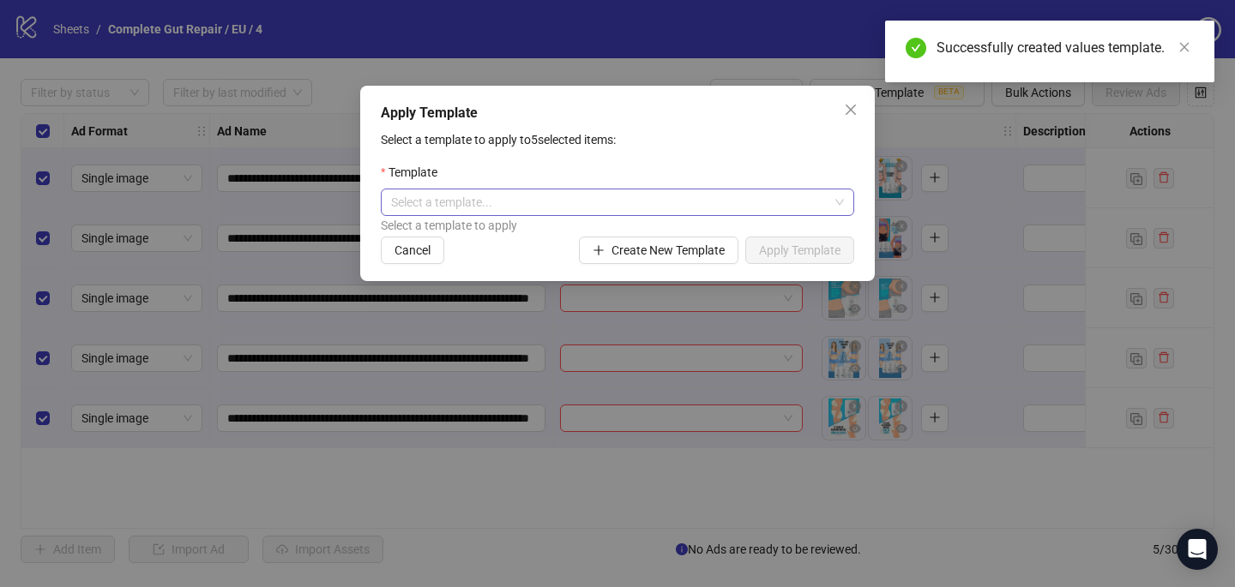
click at [707, 206] on input "search" at bounding box center [609, 203] width 437 height 26
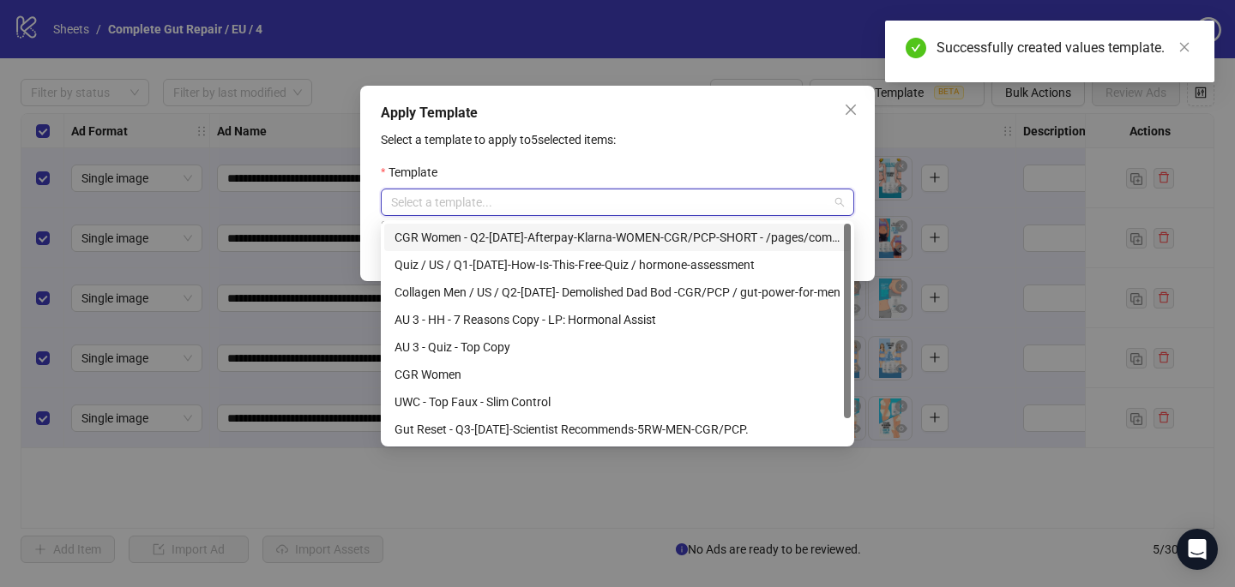
click at [699, 238] on div "CGR Women - Q2-[DATE]-Afterpay-Klarna-WOMEN-CGR/PCP-SHORT - /pages/complete-gut…" at bounding box center [617, 237] width 446 height 19
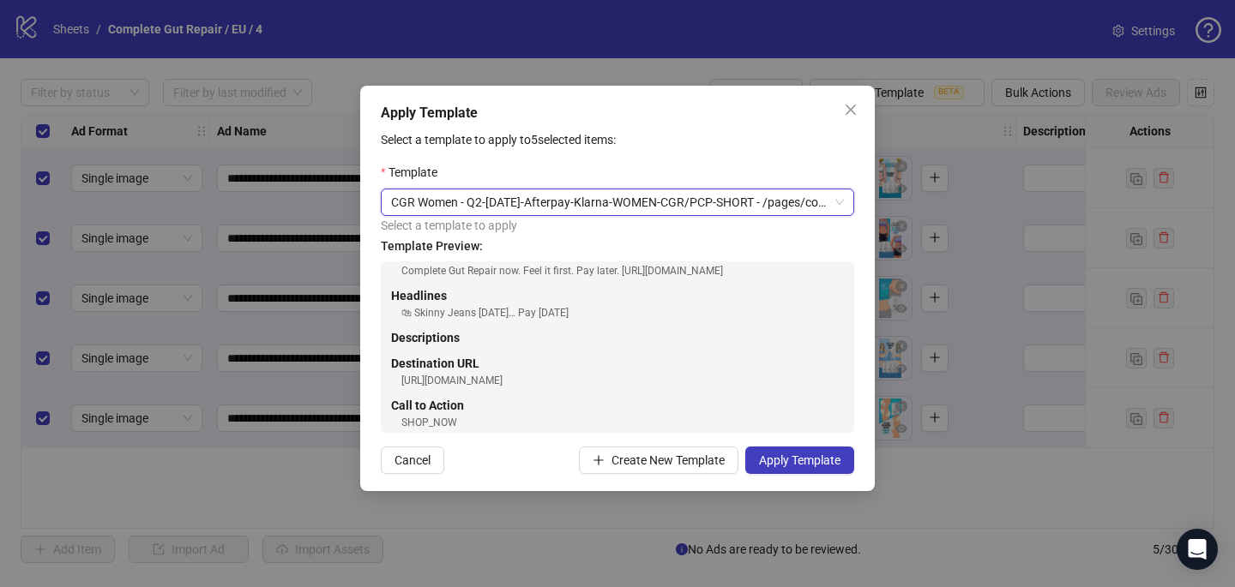
scroll to position [123, 0]
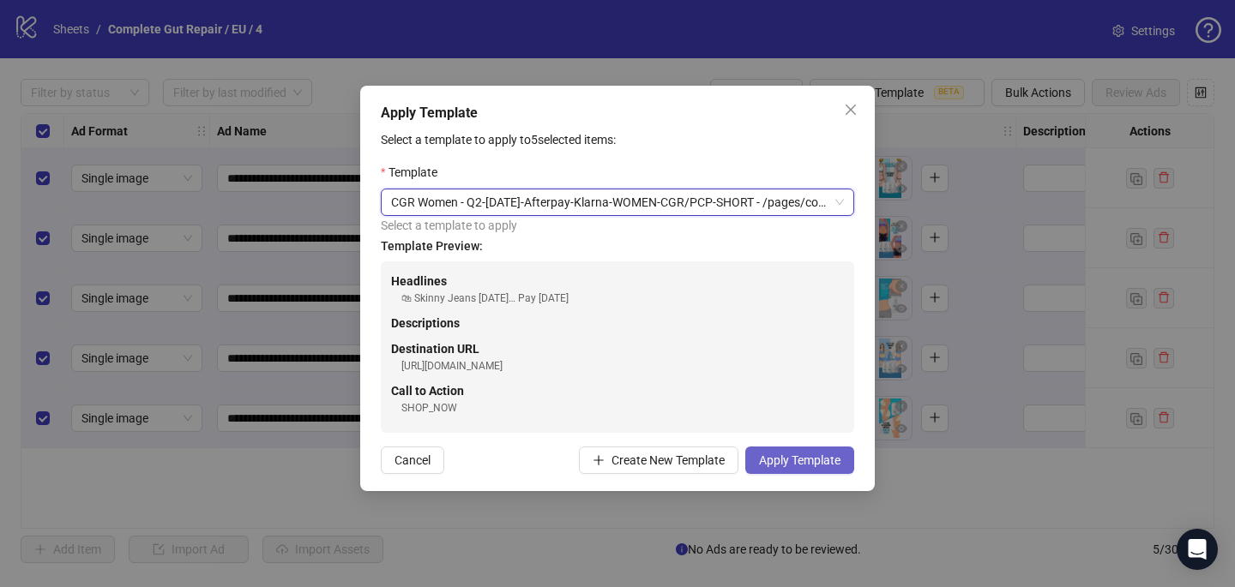
click at [808, 459] on span "Apply Template" at bounding box center [799, 461] width 81 height 14
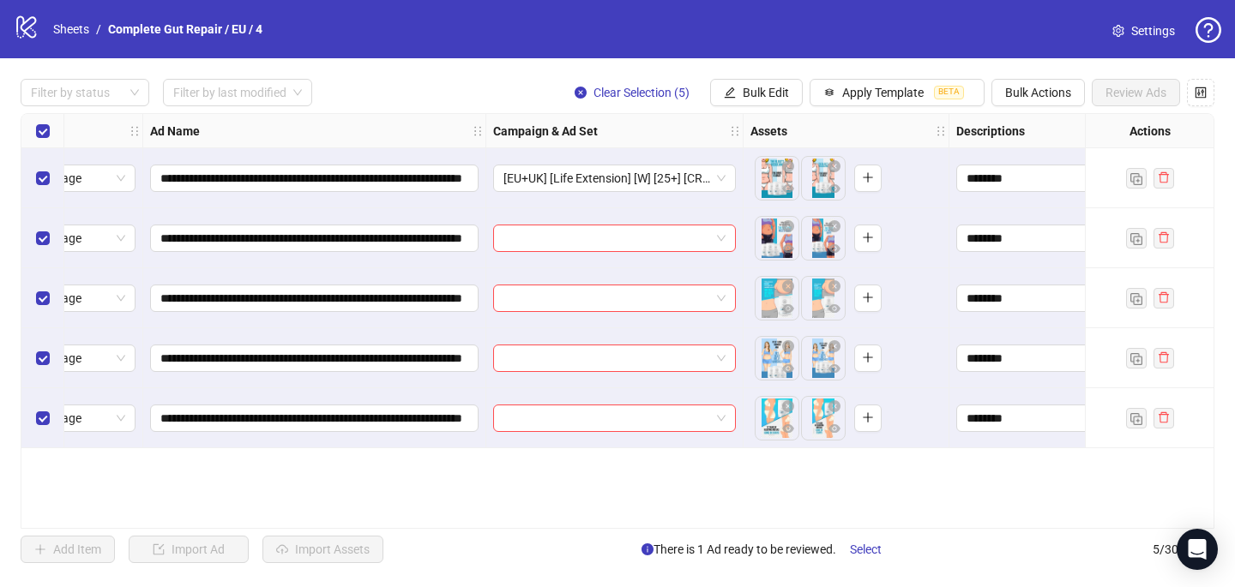
scroll to position [0, 0]
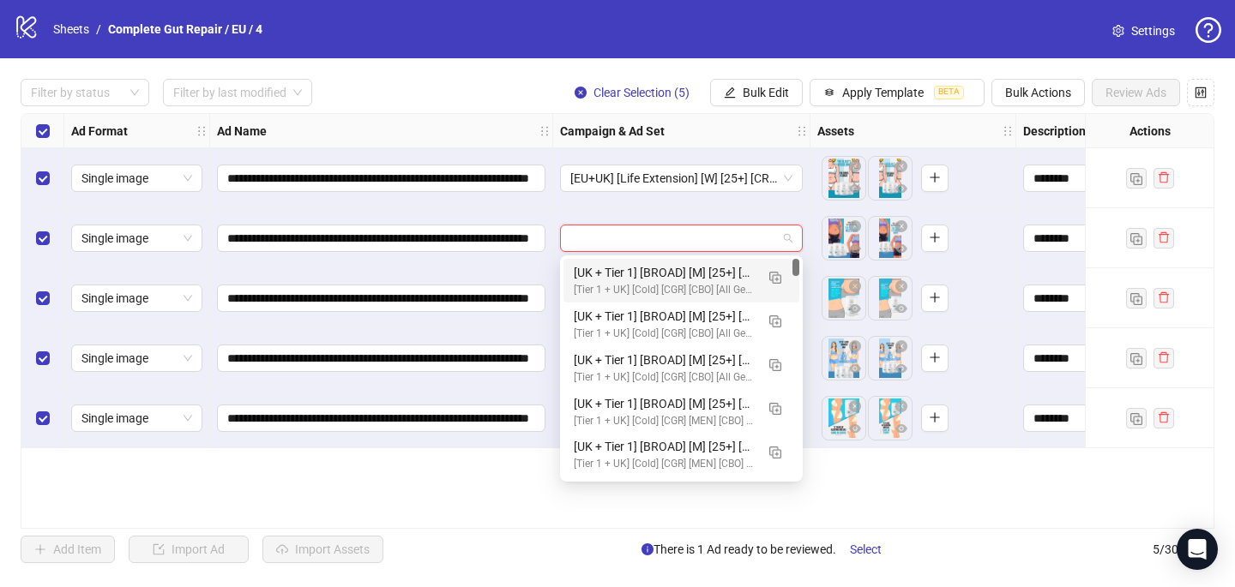
click at [598, 239] on input "search" at bounding box center [673, 239] width 207 height 26
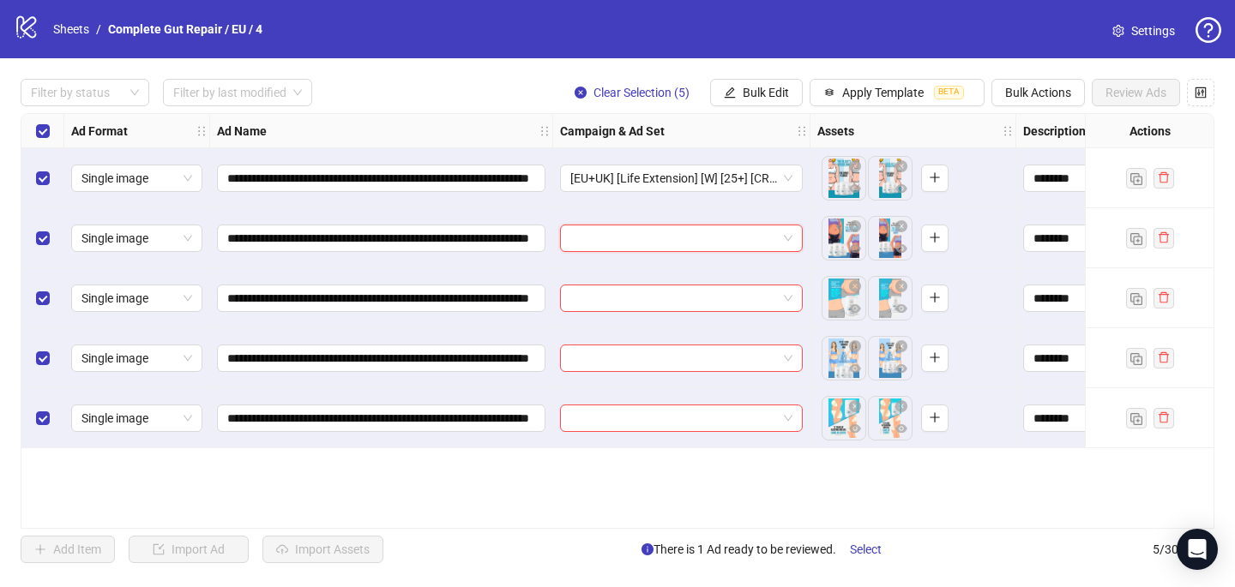
paste input "**********"
type input "**********"
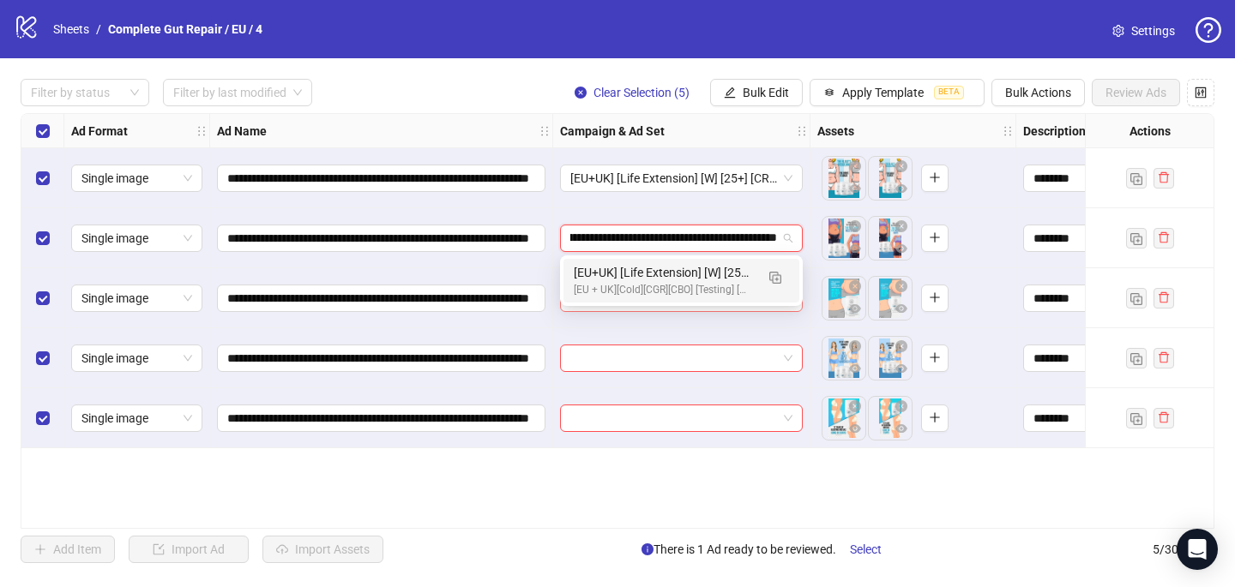
click at [629, 290] on div "[EU + UK][Cold][CGR][CBO] [Testing] [Women] [[DATE]]" at bounding box center [664, 290] width 181 height 16
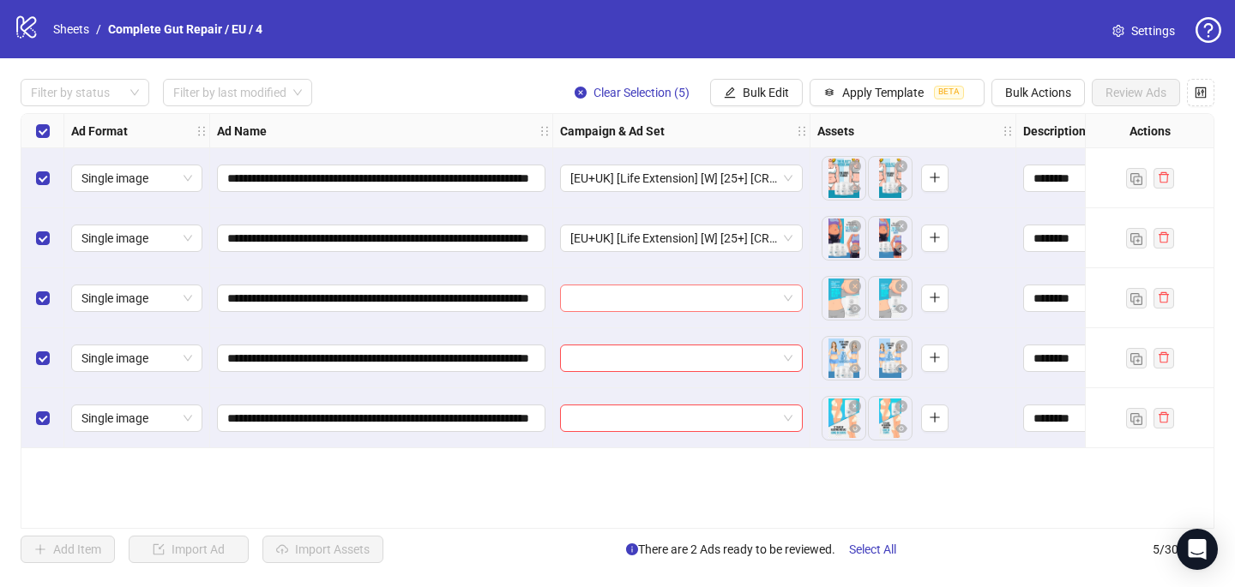
click at [630, 290] on input "search" at bounding box center [673, 299] width 207 height 26
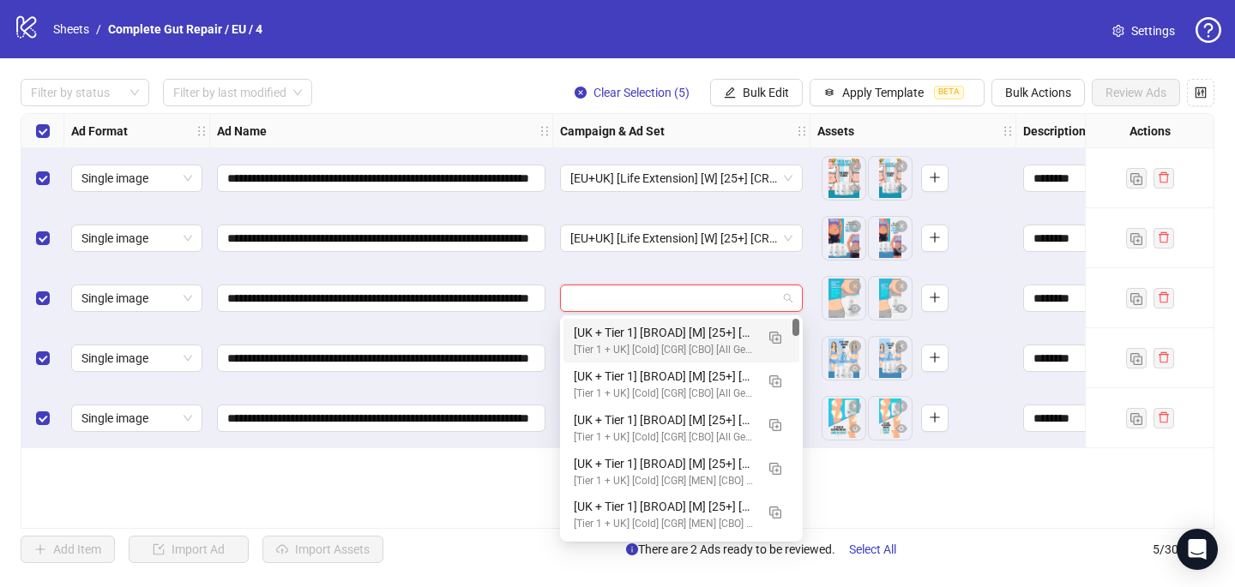
paste input "**********"
type input "**********"
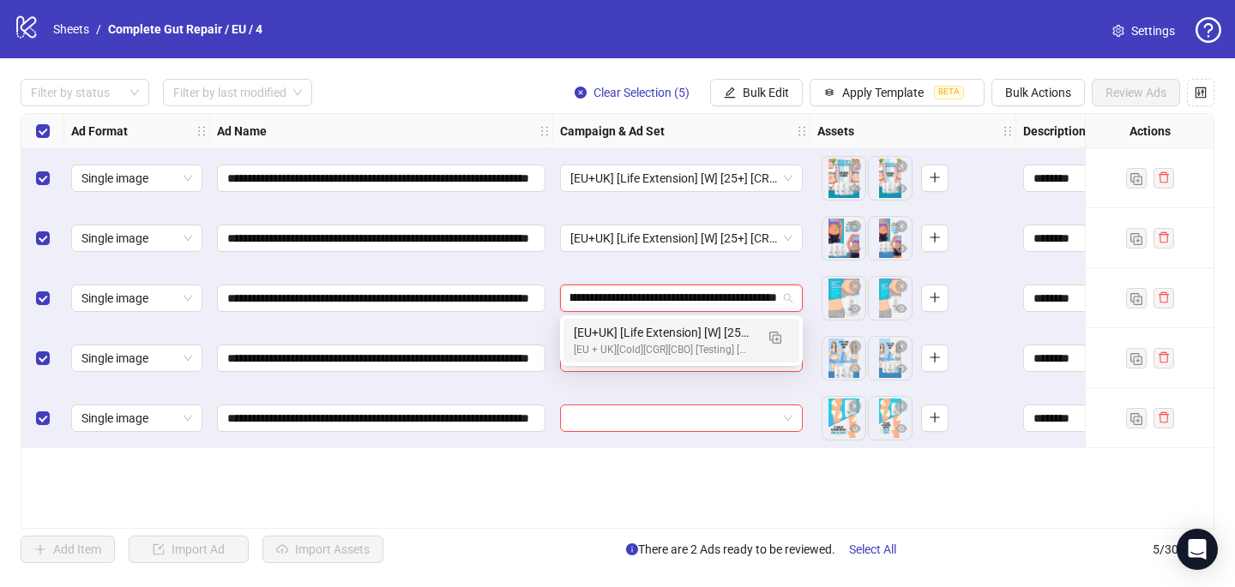
click at [638, 334] on div "[EU+UK] [Life Extension] [W] [25+] [CRE: Q3-[DATE]-Transparent-background-Weigh…" at bounding box center [664, 332] width 181 height 19
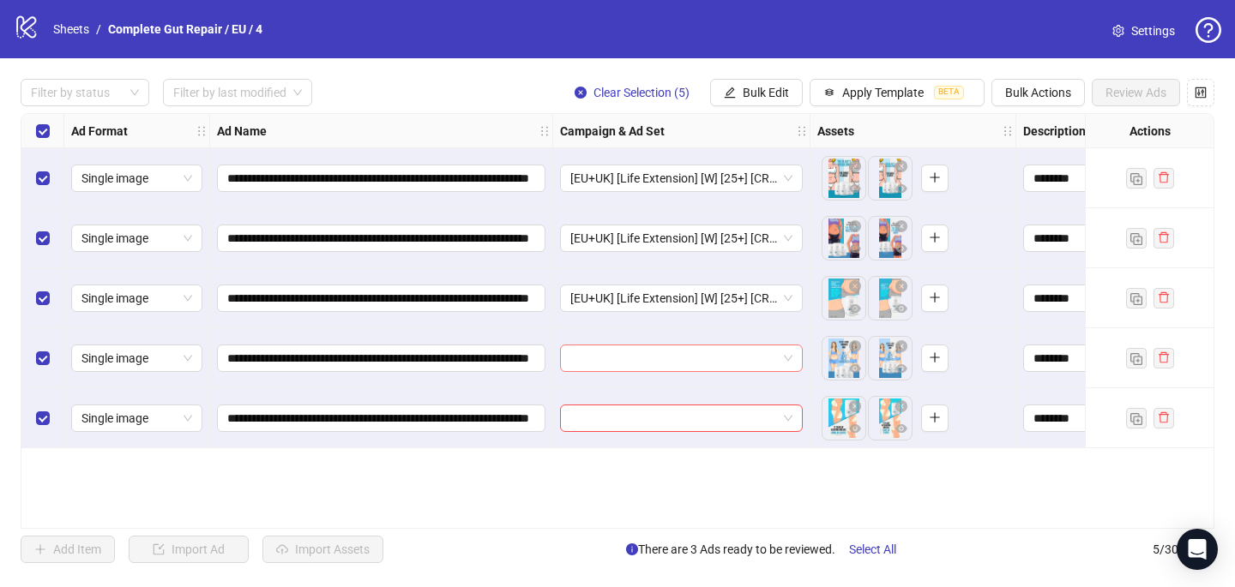
click at [638, 359] on input "search" at bounding box center [673, 359] width 207 height 26
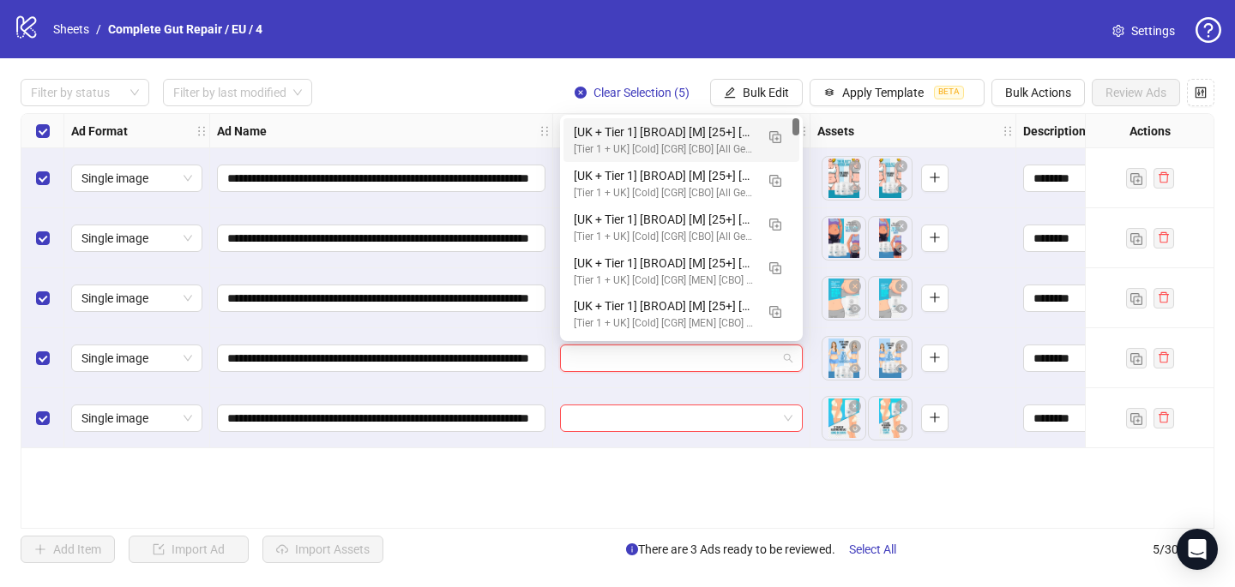
paste input "**********"
type input "**********"
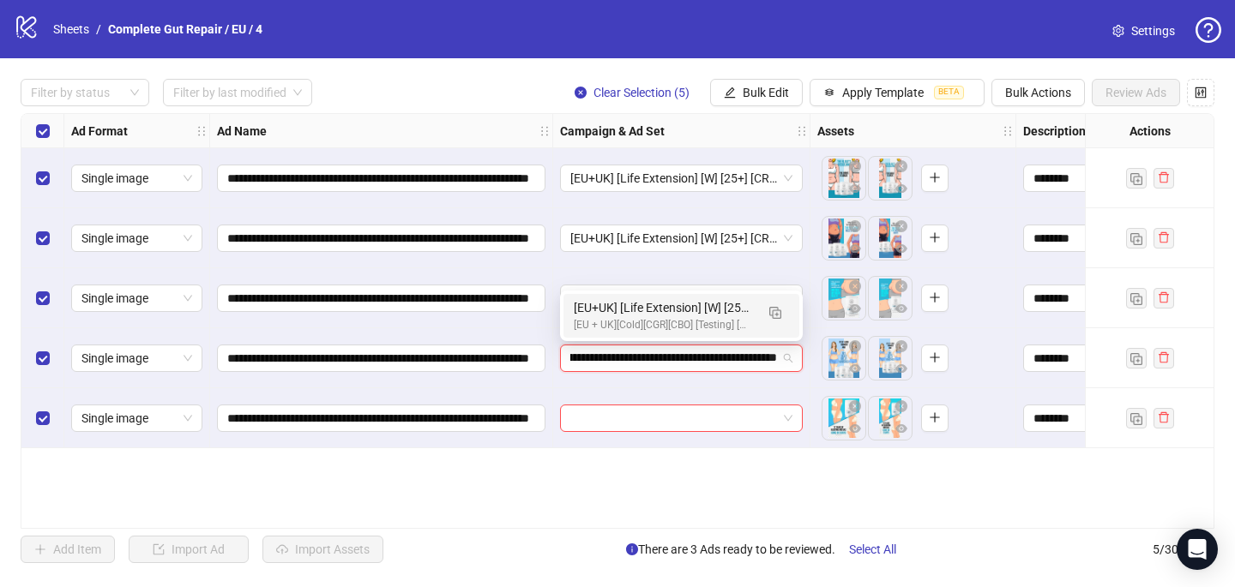
click at [638, 326] on div "[EU + UK][Cold][CGR][CBO] [Testing] [Women] [[DATE]]" at bounding box center [664, 325] width 181 height 16
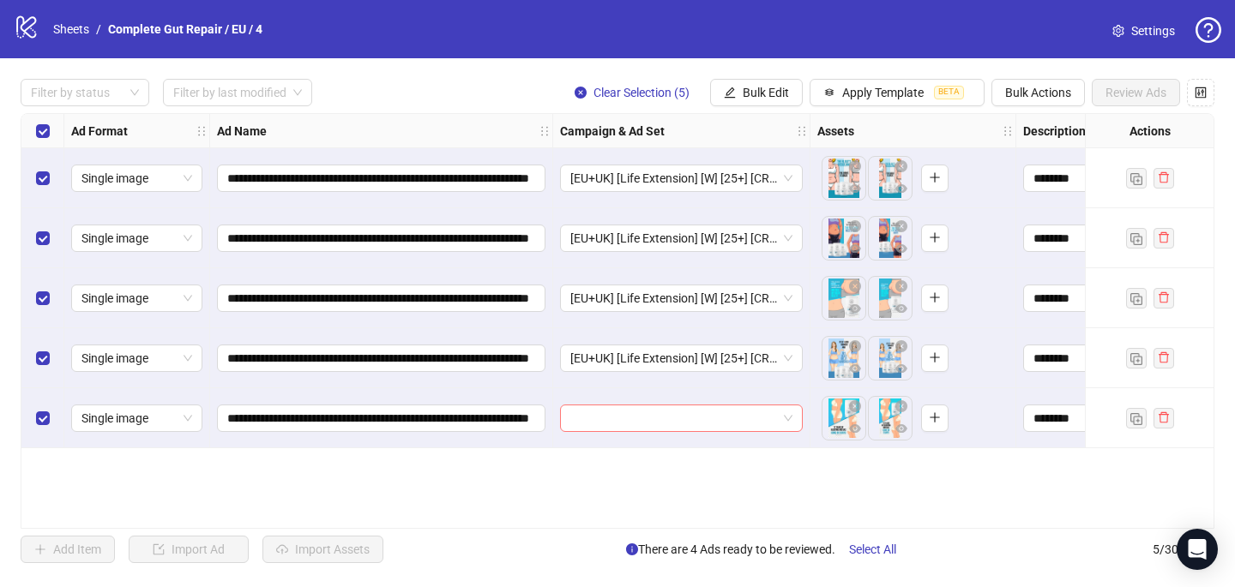
click at [635, 413] on input "search" at bounding box center [673, 419] width 207 height 26
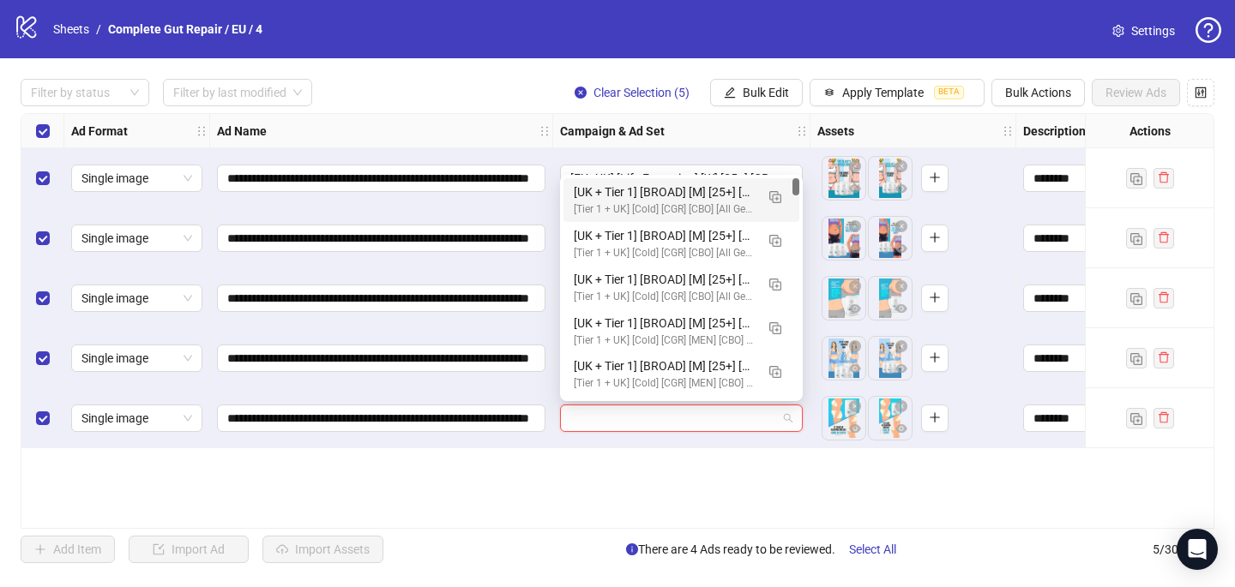
paste input "**********"
type input "**********"
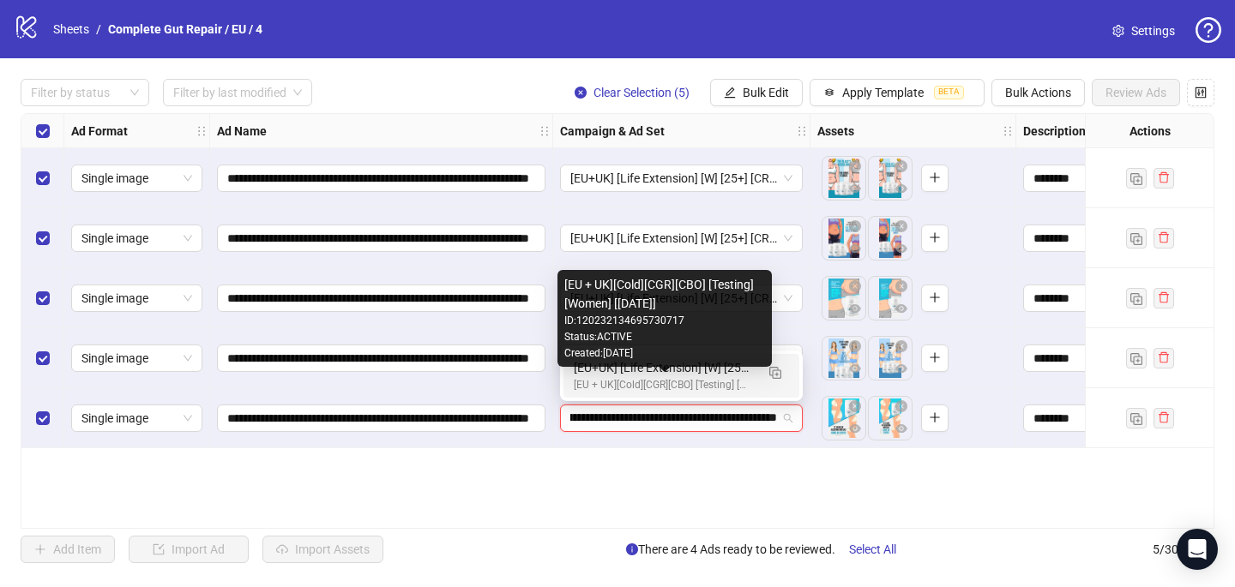
click at [640, 378] on div "[EU + UK][Cold][CGR][CBO] [Testing] [Women] [[DATE]]" at bounding box center [664, 385] width 181 height 16
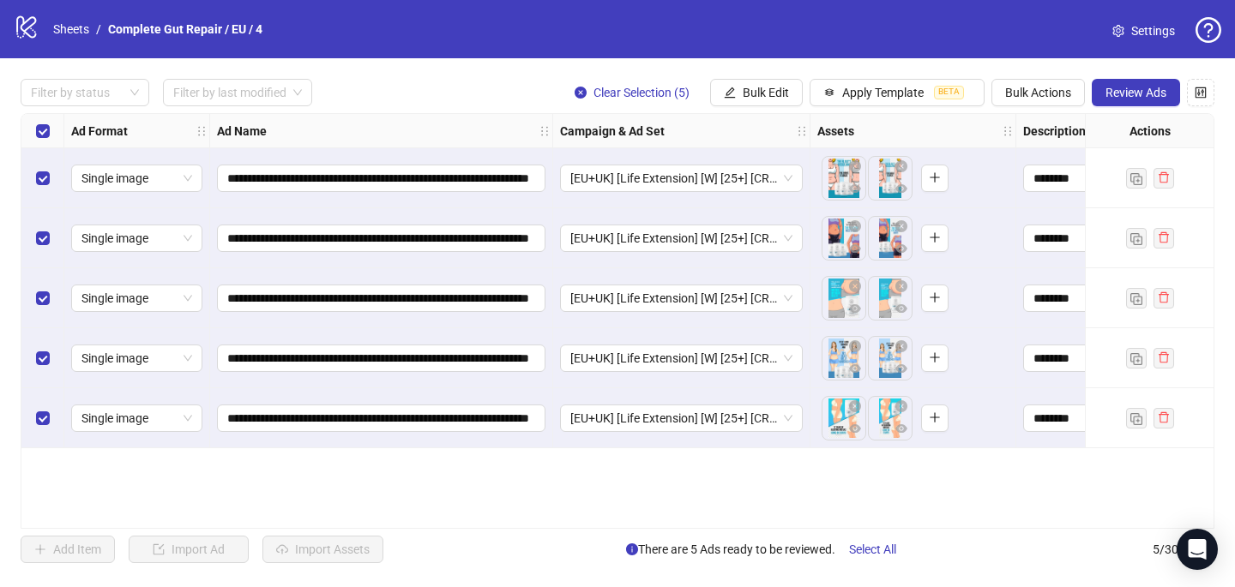
click at [618, 486] on div "**********" at bounding box center [618, 321] width 1194 height 416
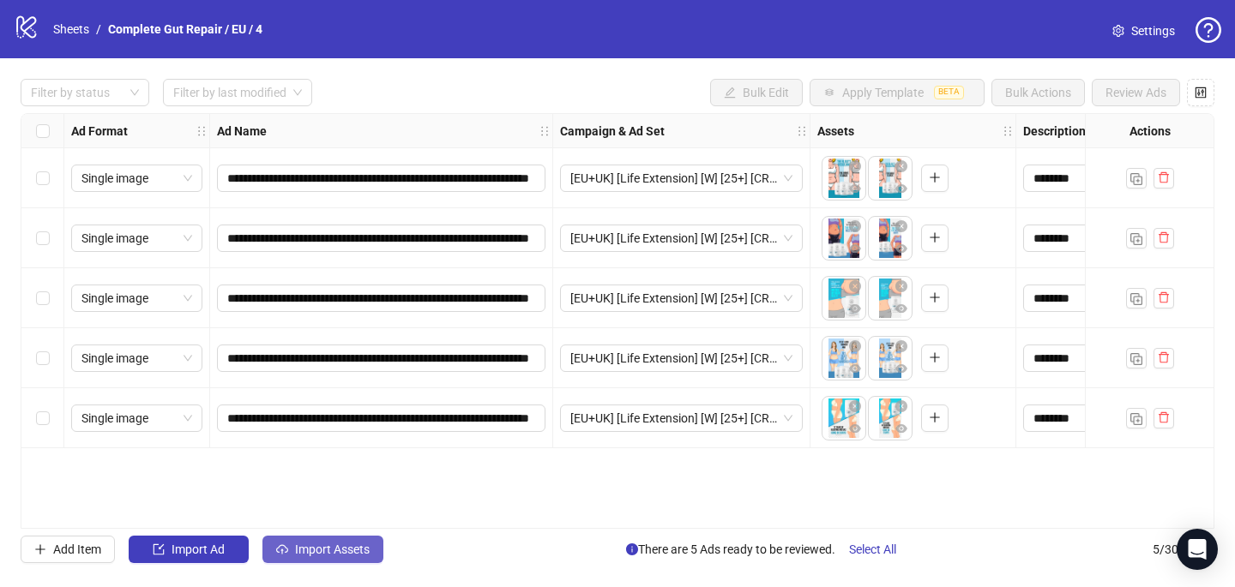
click at [336, 551] on span "Import Assets" at bounding box center [332, 550] width 75 height 14
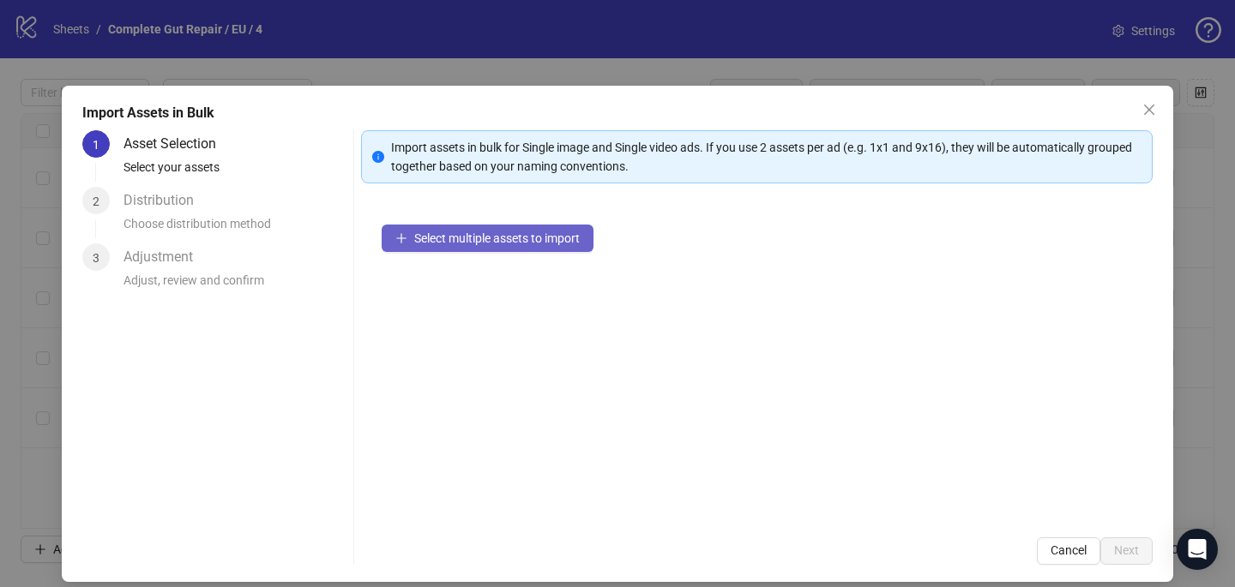
click at [464, 246] on button "Select multiple assets to import" at bounding box center [488, 238] width 212 height 27
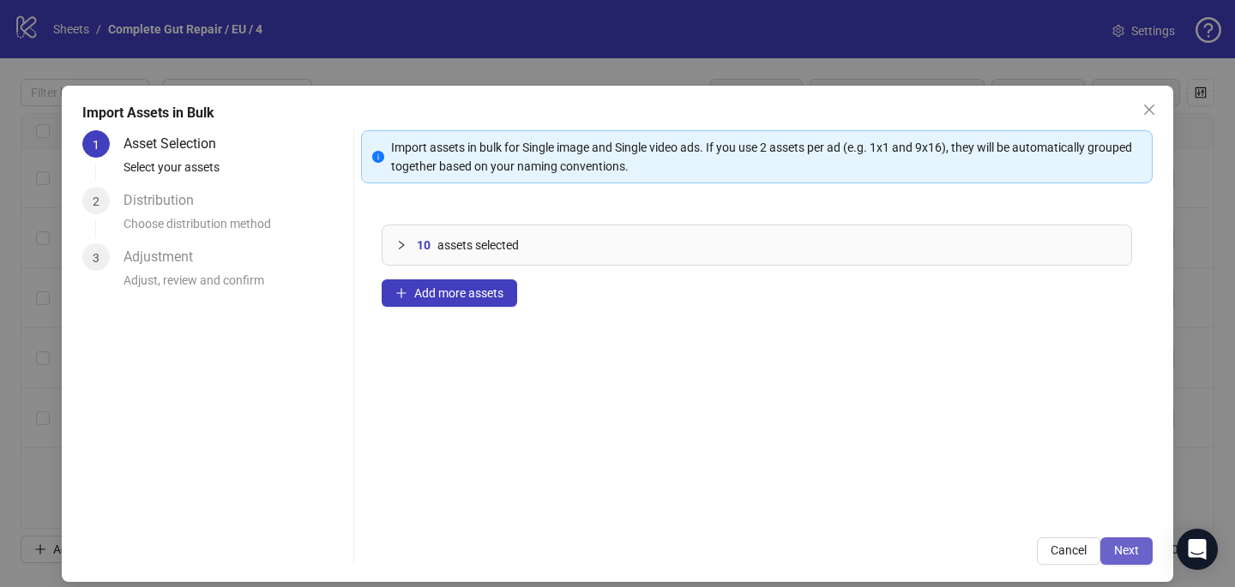
click at [1134, 551] on span "Next" at bounding box center [1126, 551] width 25 height 14
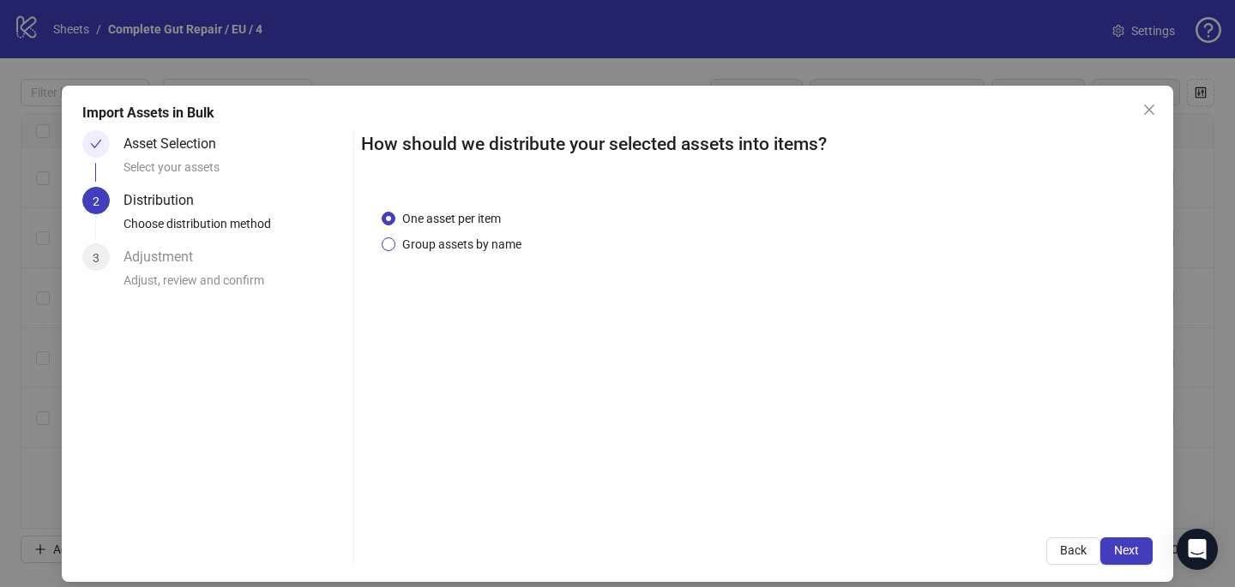
click at [484, 236] on span "Group assets by name" at bounding box center [461, 244] width 133 height 19
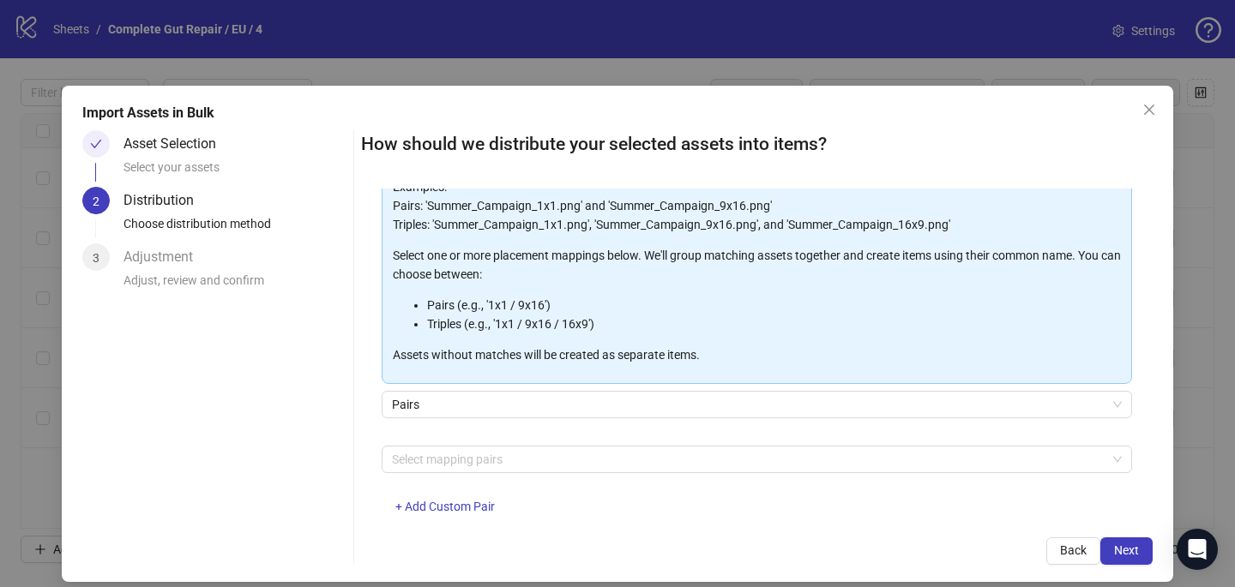
scroll to position [174, 0]
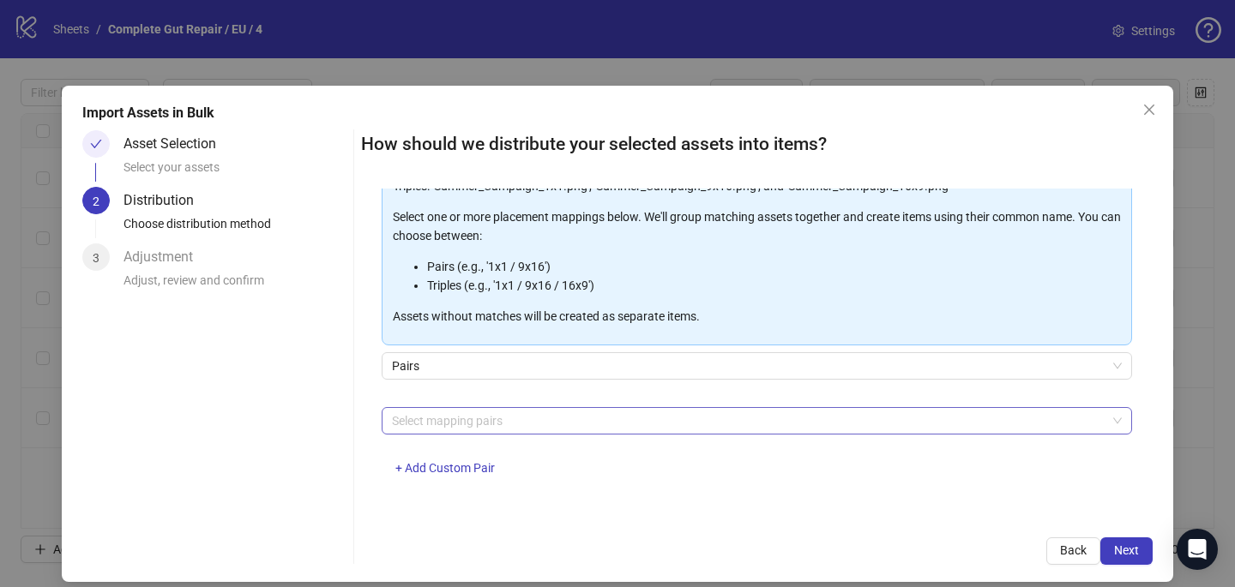
click at [479, 413] on div at bounding box center [747, 421] width 725 height 24
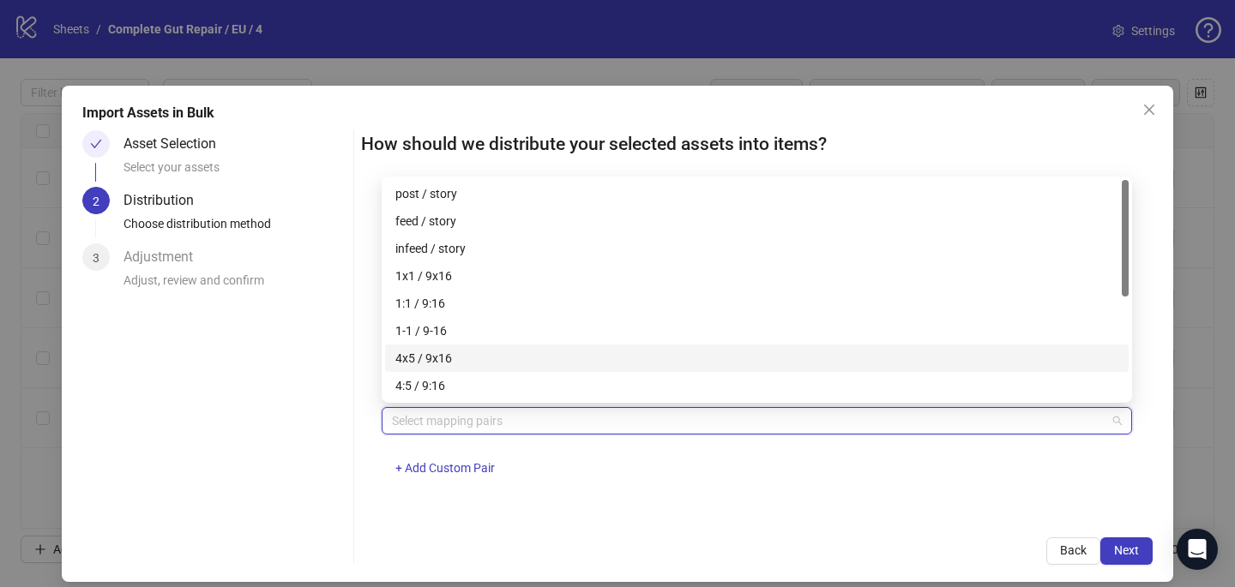
click at [479, 359] on div "4x5 / 9x16" at bounding box center [756, 358] width 723 height 19
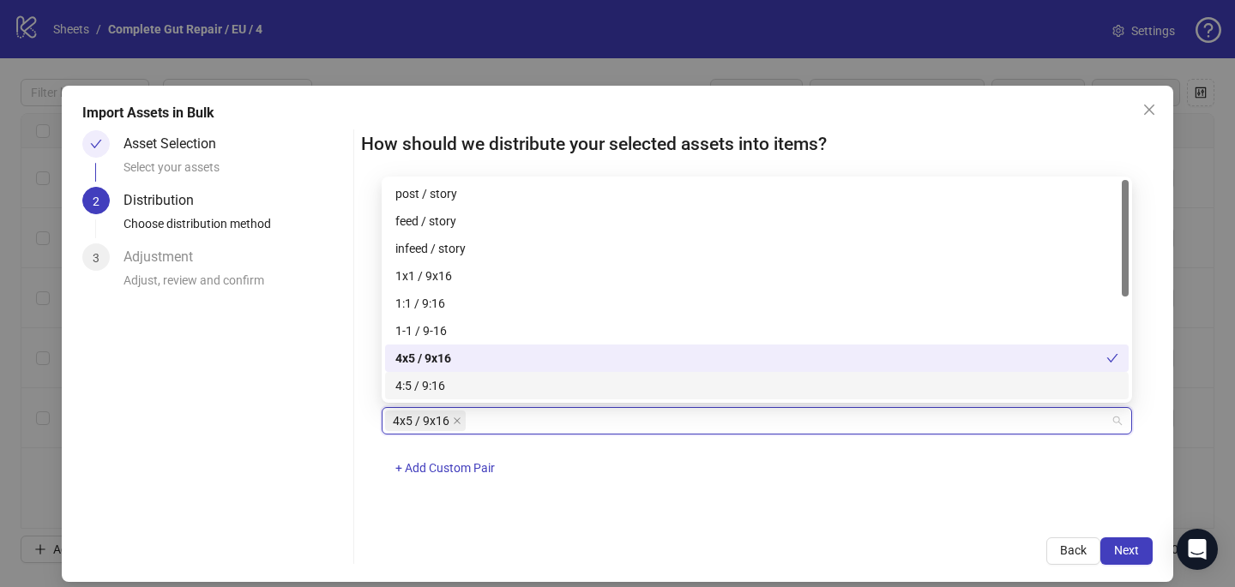
click at [696, 489] on div "4x5 / 9x16 + Add Custom Pair" at bounding box center [757, 451] width 750 height 89
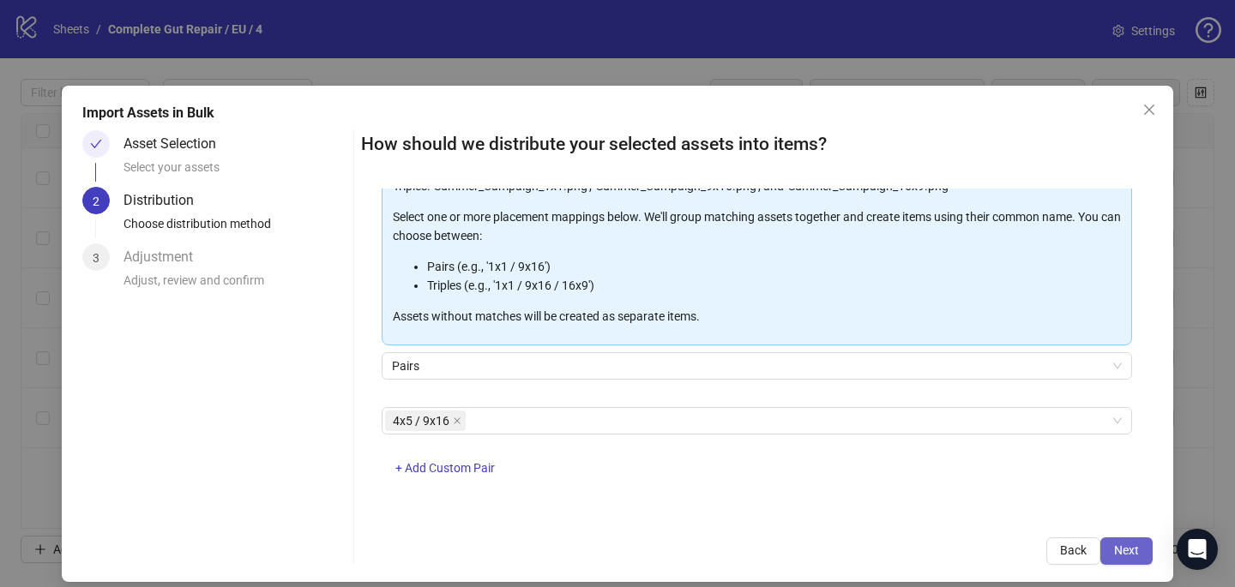
click at [1134, 556] on span "Next" at bounding box center [1126, 551] width 25 height 14
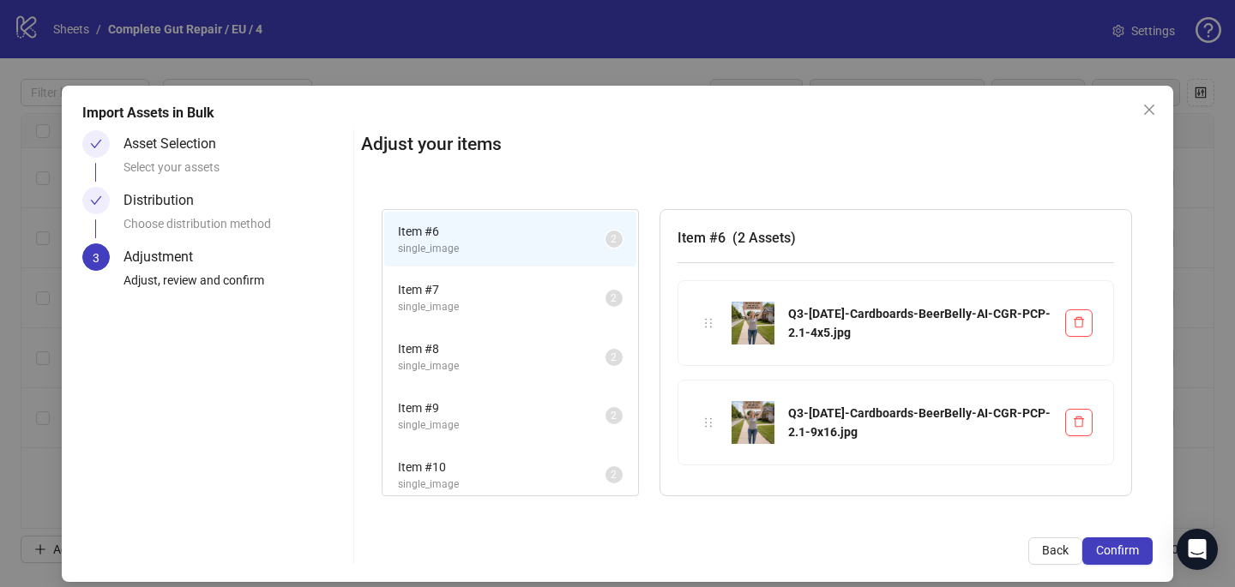
click at [1134, 556] on span "Confirm" at bounding box center [1117, 551] width 43 height 14
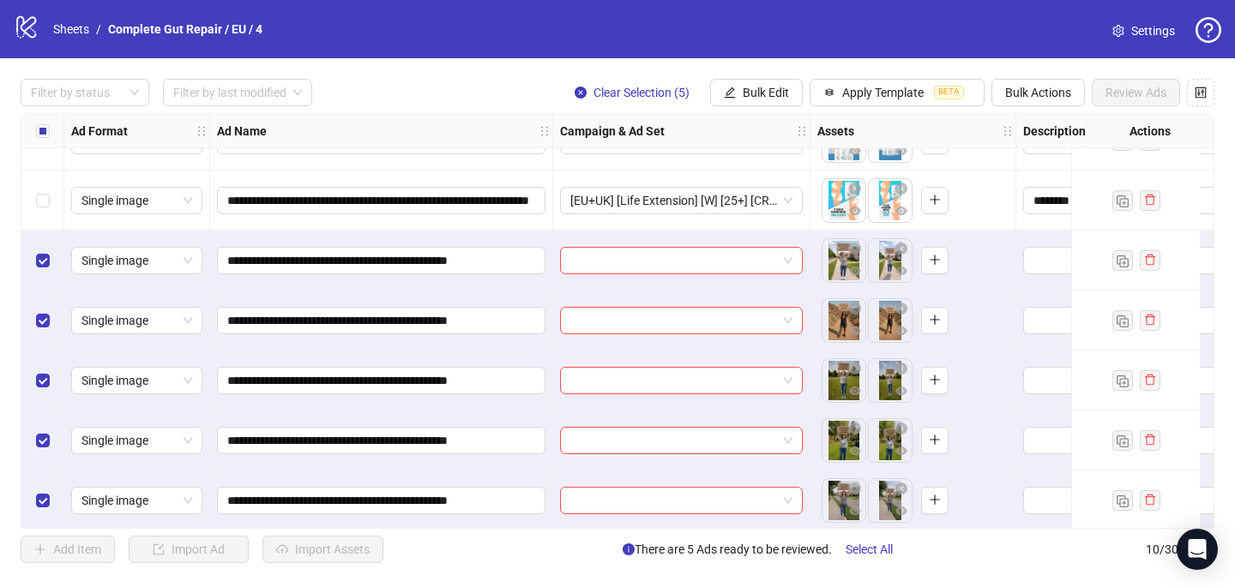
scroll to position [227, 0]
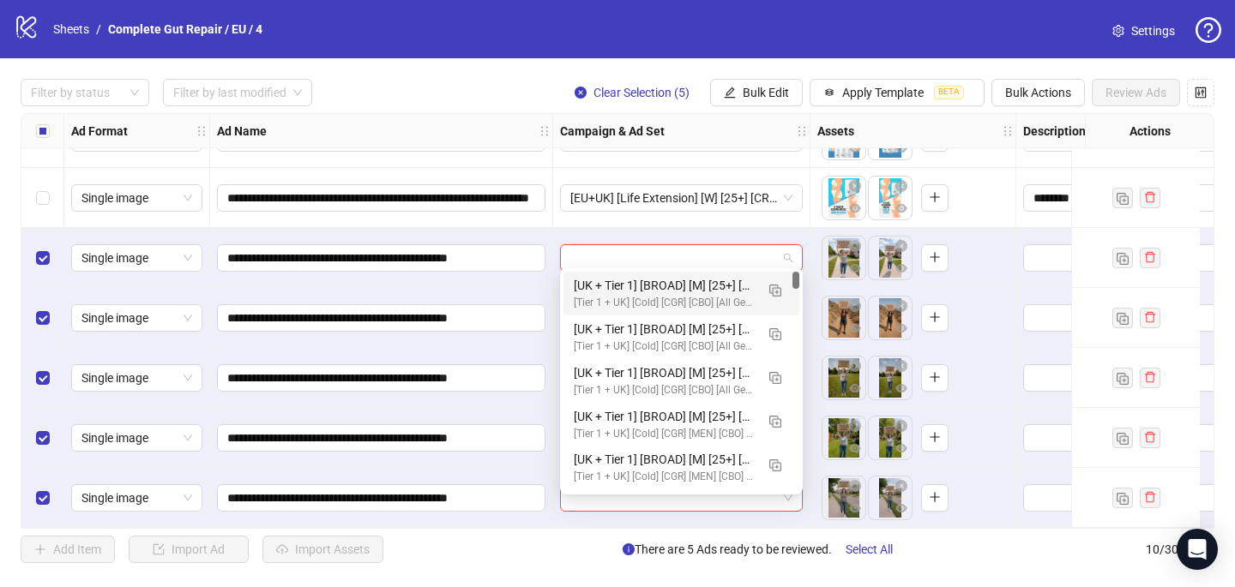
click at [655, 245] on input "search" at bounding box center [673, 258] width 207 height 26
paste input "**********"
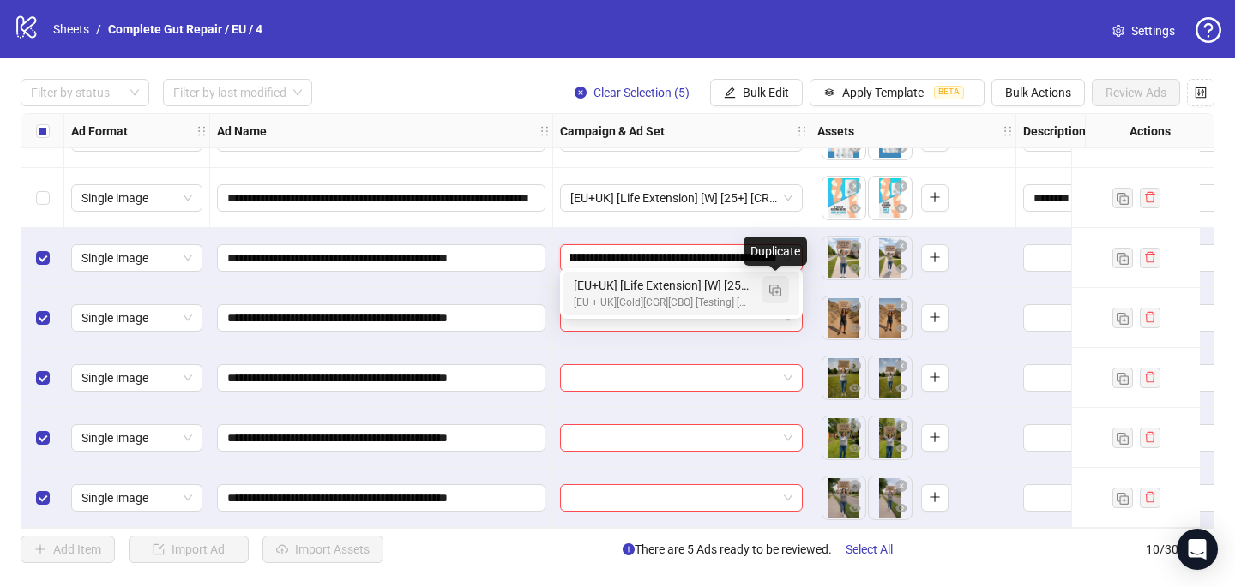
click at [778, 286] on img "button" at bounding box center [775, 291] width 12 height 12
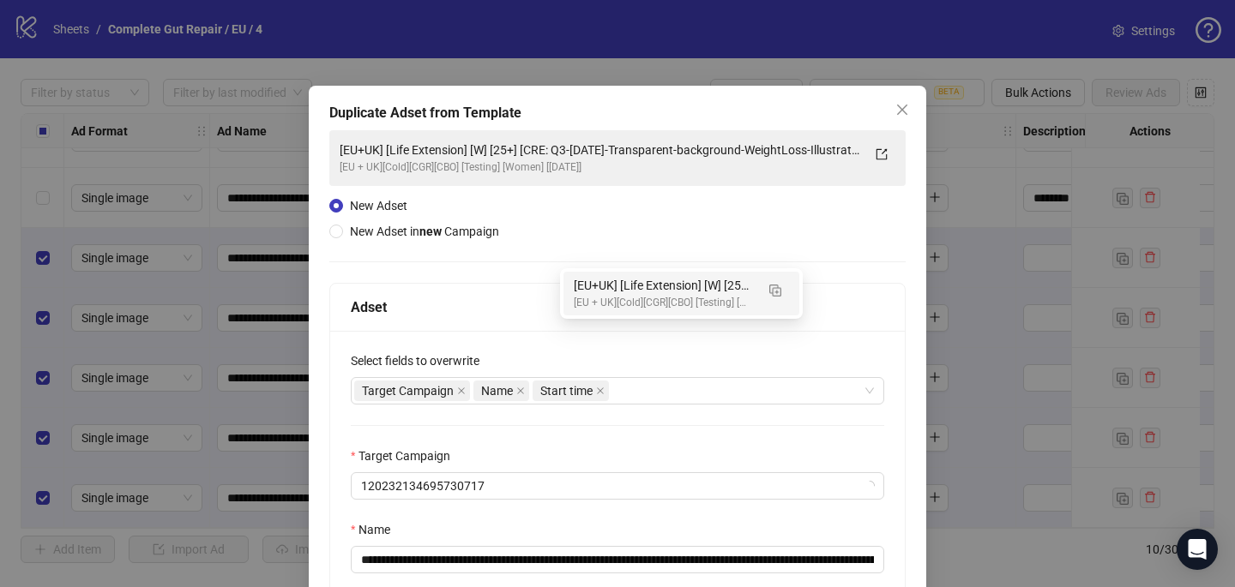
type input "**********"
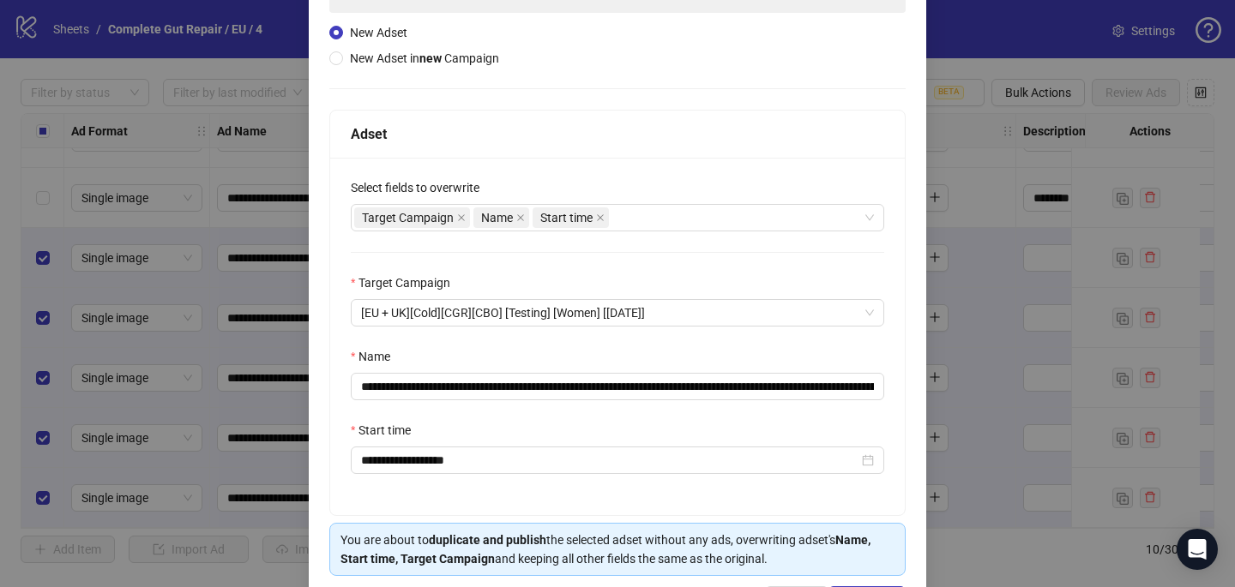
scroll to position [208, 0]
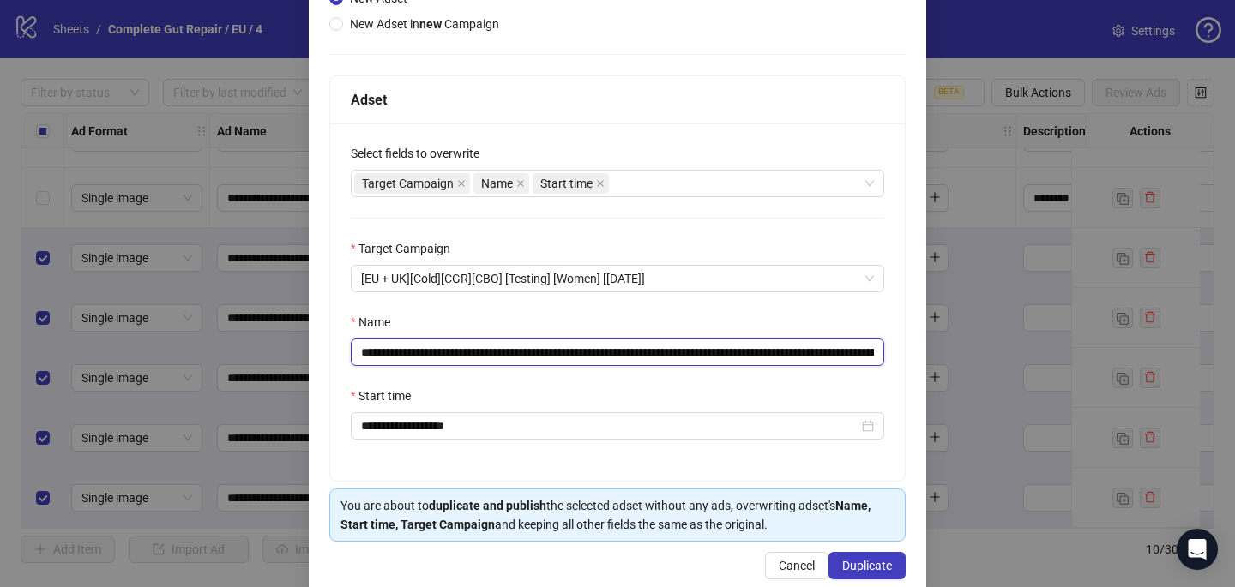
drag, startPoint x: 819, startPoint y: 352, endPoint x: 643, endPoint y: 351, distance: 175.8
click at [644, 351] on input "**********" at bounding box center [617, 352] width 533 height 27
drag, startPoint x: 773, startPoint y: 353, endPoint x: 574, endPoint y: 347, distance: 199.9
click at [574, 347] on input "**********" at bounding box center [617, 352] width 533 height 27
paste input "**********"
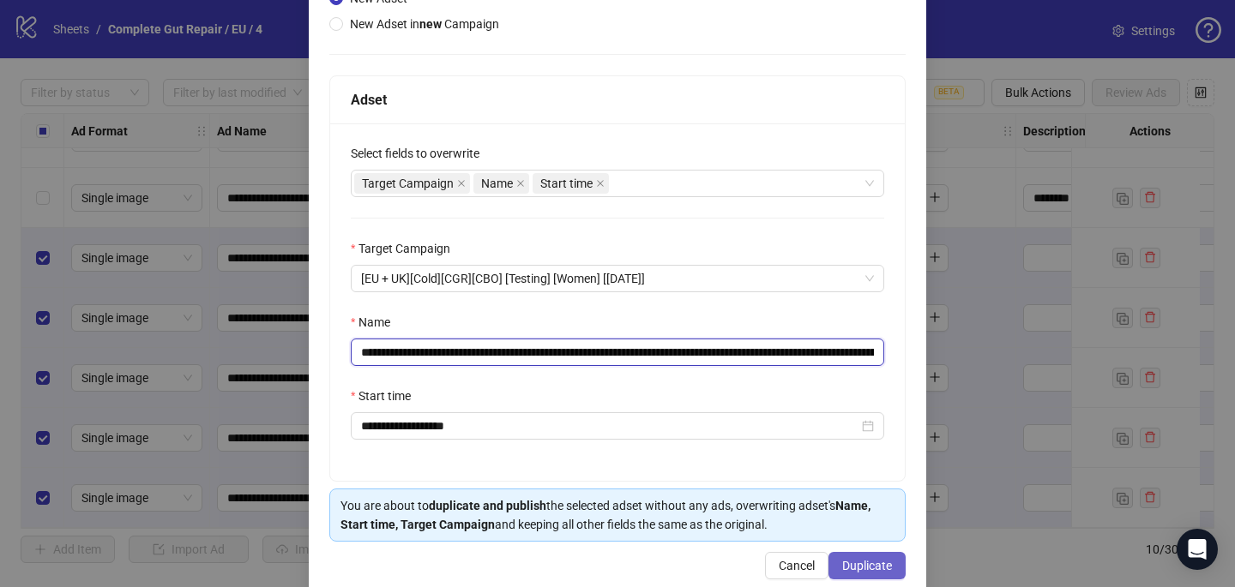
type input "**********"
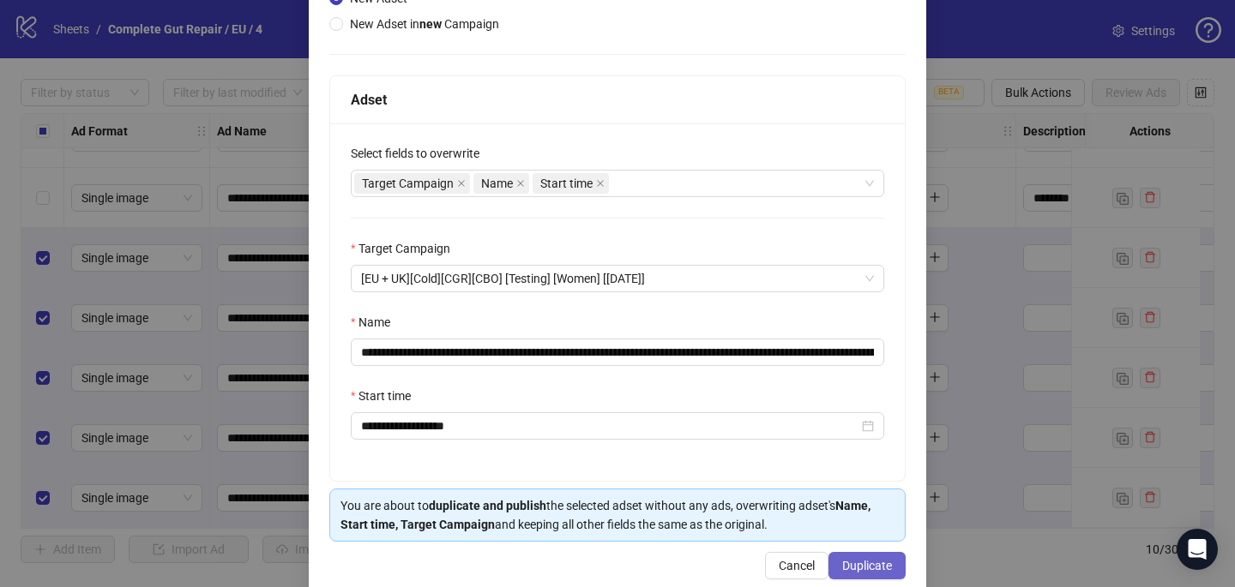
click at [858, 563] on span "Duplicate" at bounding box center [867, 566] width 50 height 14
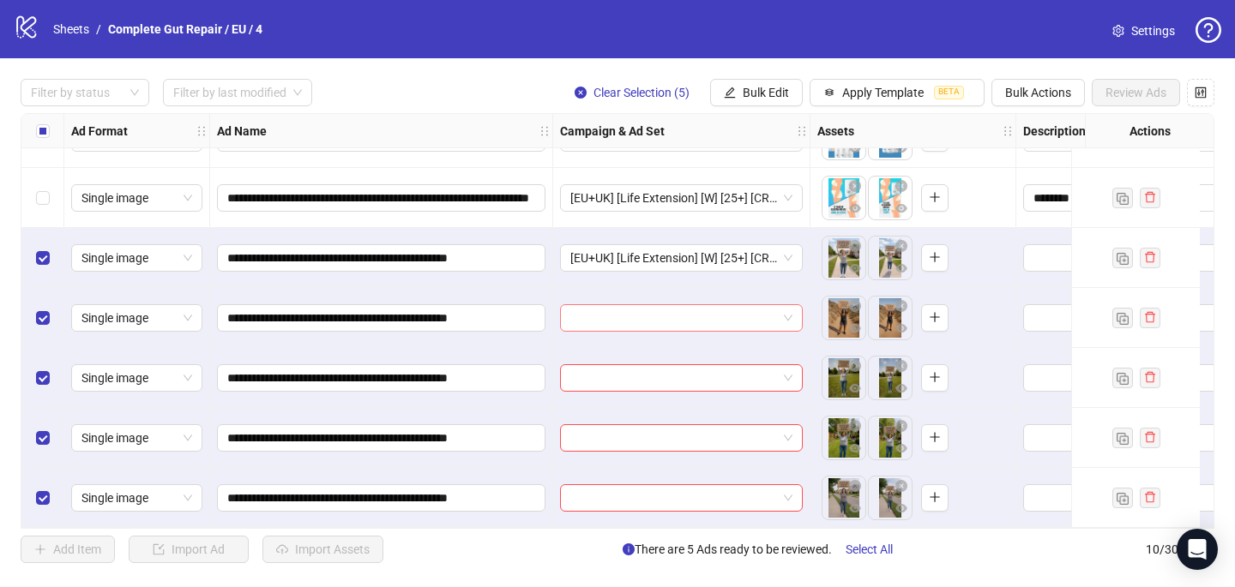
click at [615, 308] on input "search" at bounding box center [673, 318] width 207 height 26
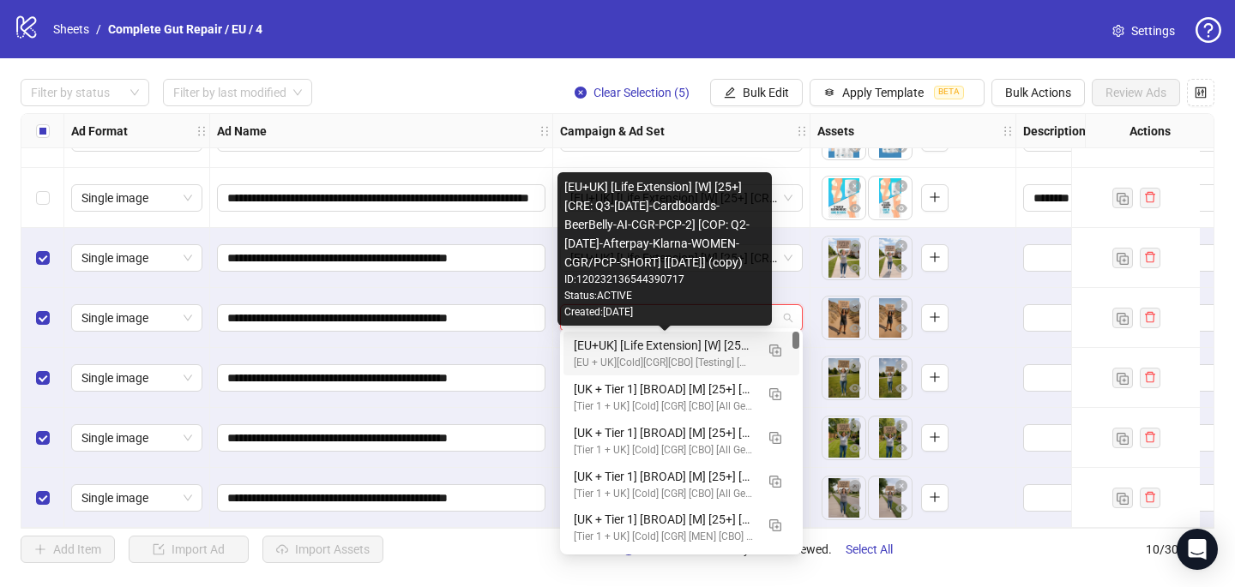
click at [615, 342] on div "[EU+UK] [Life Extension] [W] [25+] [CRE: Q3-[DATE]-Cardboards-BeerBelly-AI-CGR-…" at bounding box center [664, 345] width 181 height 19
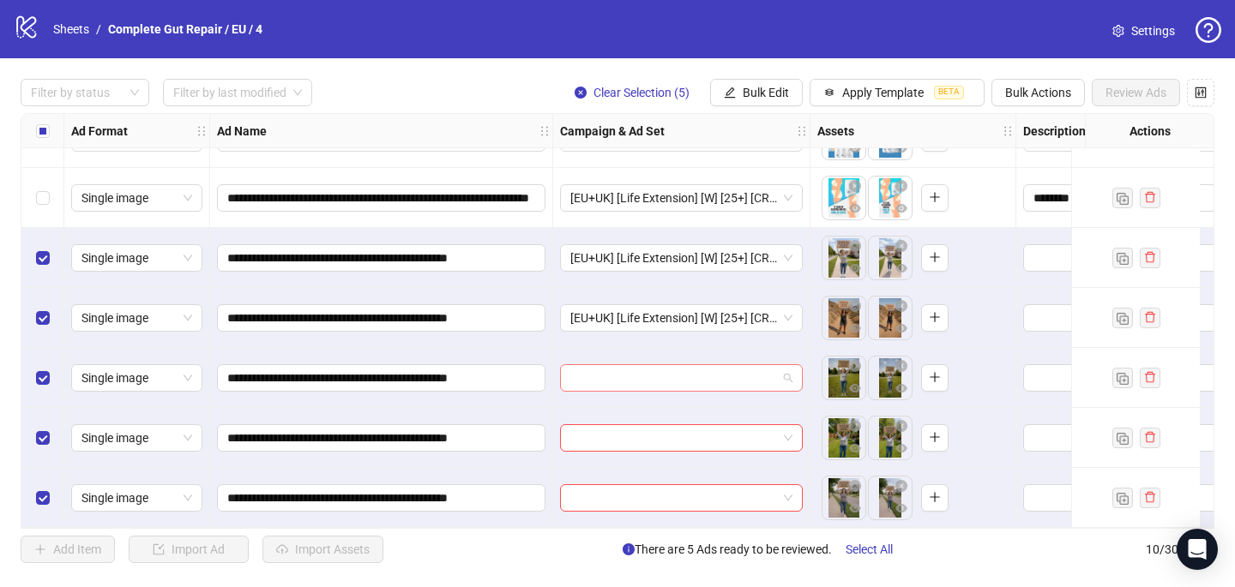
click at [611, 372] on input "search" at bounding box center [673, 378] width 207 height 26
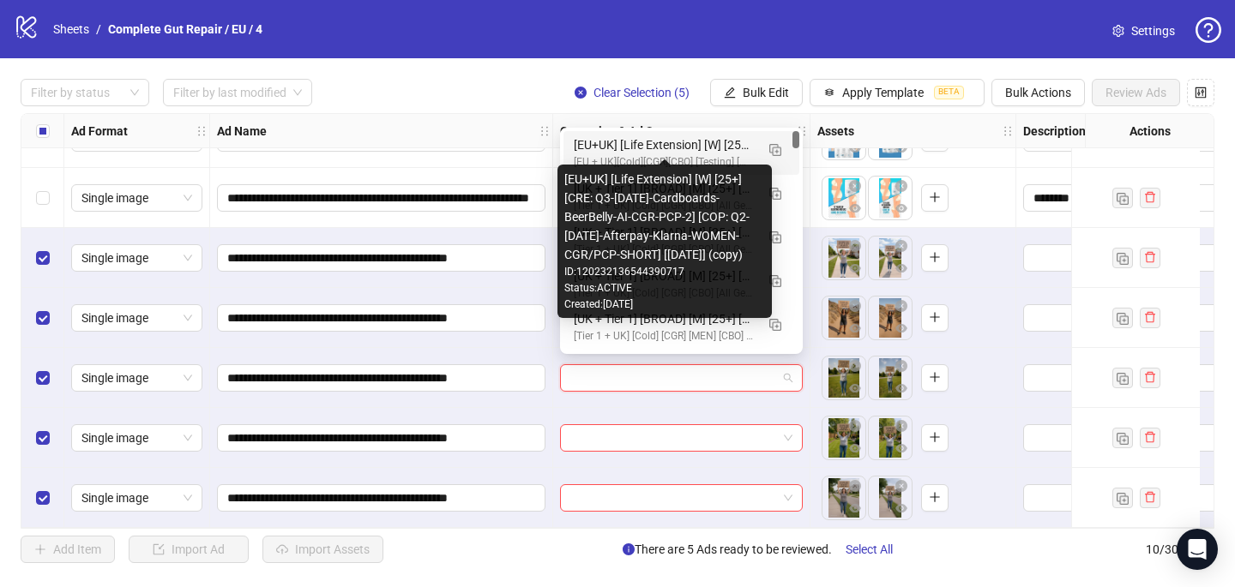
click at [729, 139] on div "[EU+UK] [Life Extension] [W] [25+] [CRE: Q3-[DATE]-Cardboards-BeerBelly-AI-CGR-…" at bounding box center [664, 144] width 181 height 19
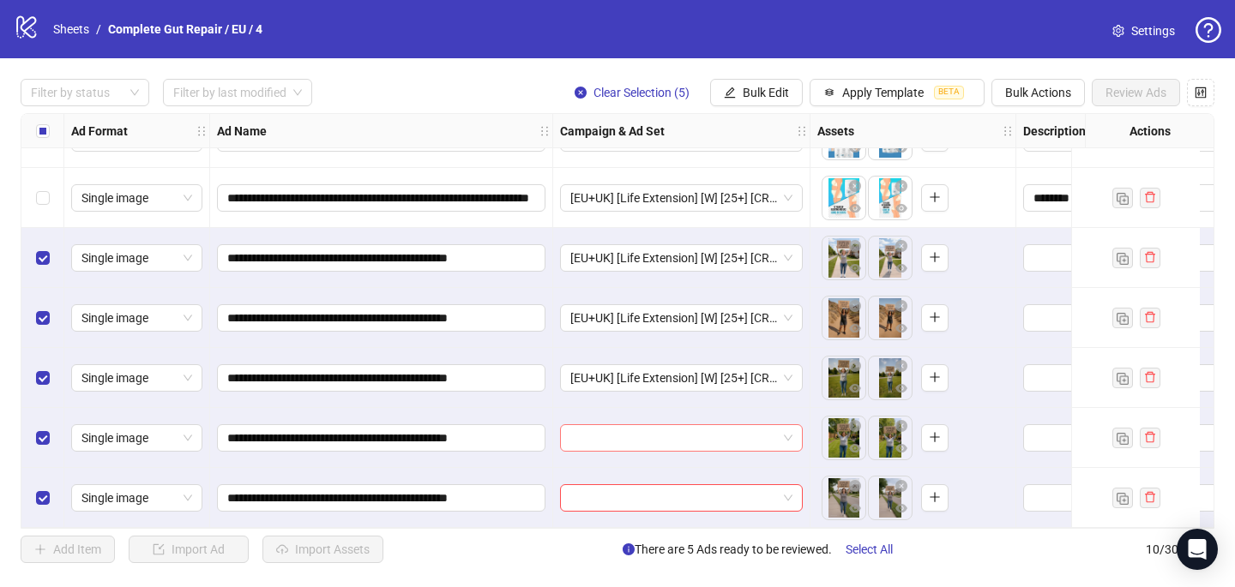
click at [629, 436] on input "search" at bounding box center [673, 438] width 207 height 26
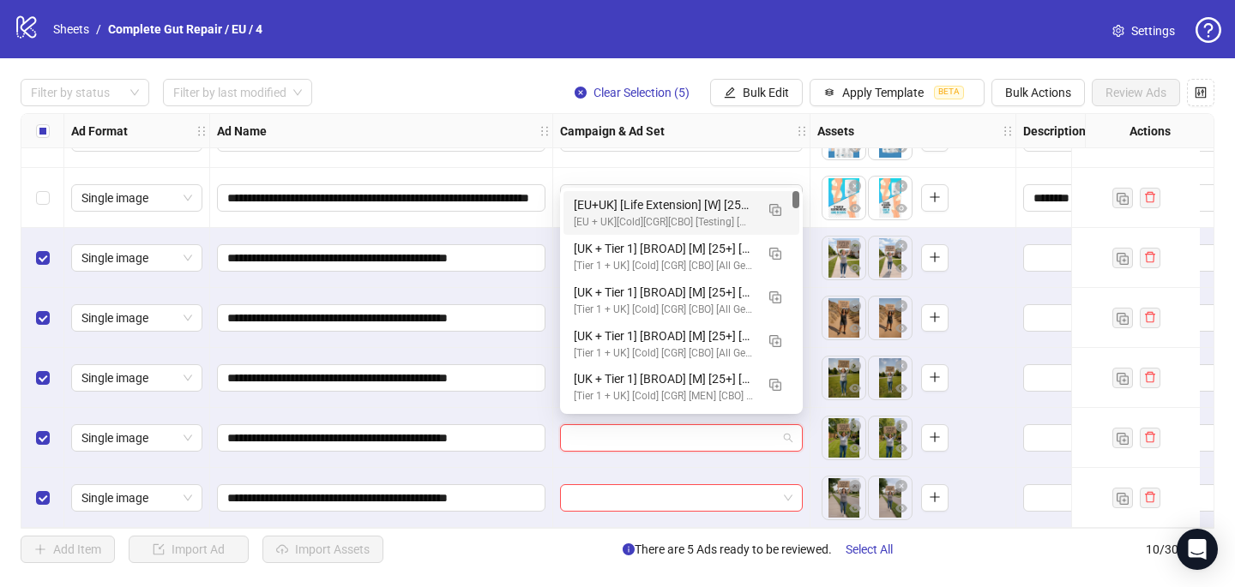
click at [688, 200] on div "[EU+UK] [Life Extension] [W] [25+] [CRE: Q3-[DATE]-Cardboards-BeerBelly-AI-CGR-…" at bounding box center [664, 205] width 181 height 19
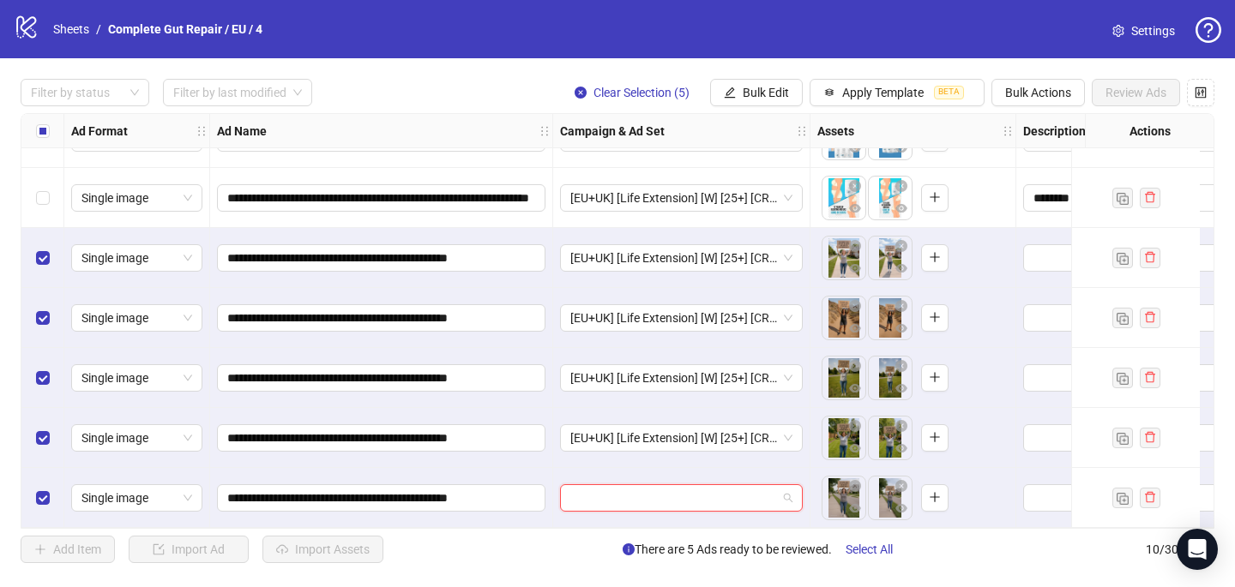
click at [613, 485] on input "search" at bounding box center [673, 498] width 207 height 26
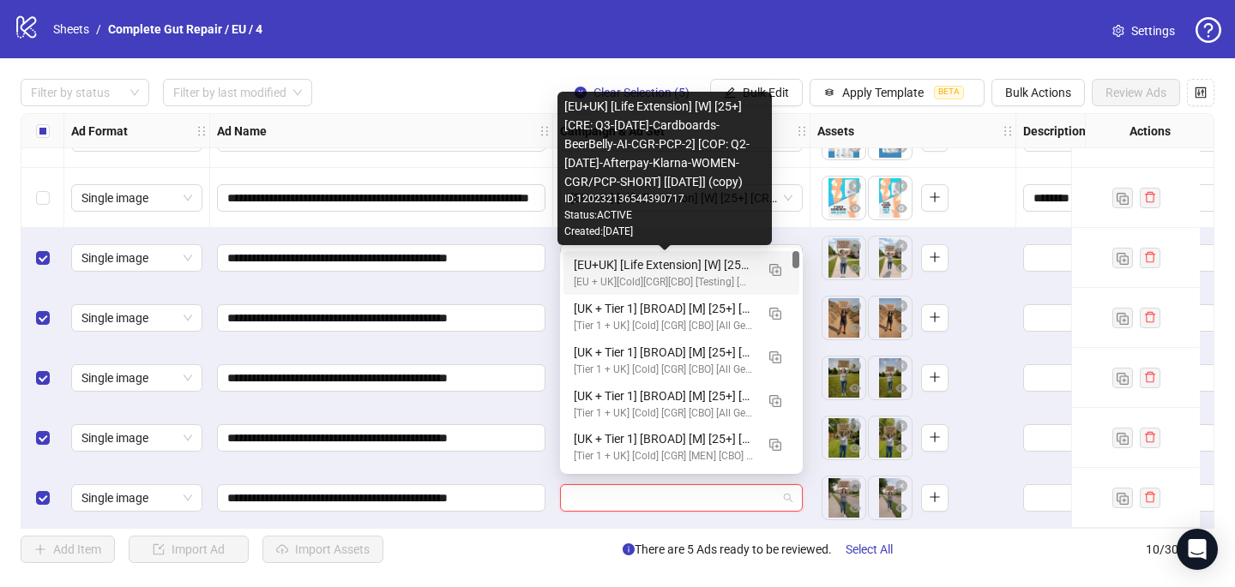
click at [664, 268] on div "[EU+UK] [Life Extension] [W] [25+] [CRE: Q3-[DATE]-Cardboards-BeerBelly-AI-CGR-…" at bounding box center [664, 265] width 181 height 19
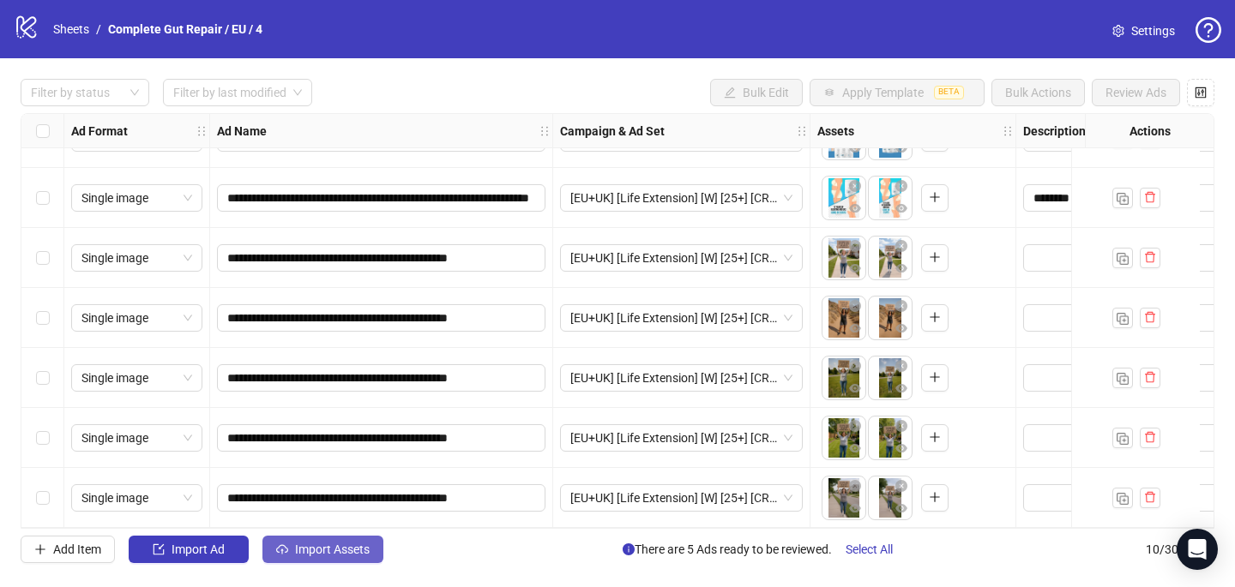
click at [346, 552] on span "Import Assets" at bounding box center [332, 550] width 75 height 14
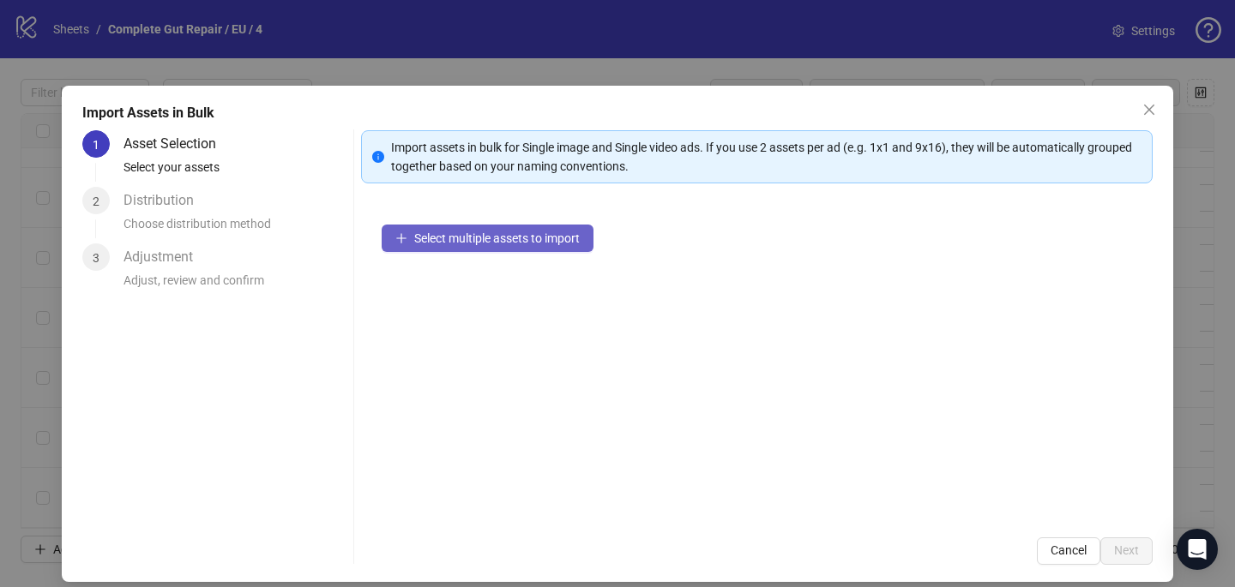
click at [549, 233] on span "Select multiple assets to import" at bounding box center [496, 239] width 165 height 14
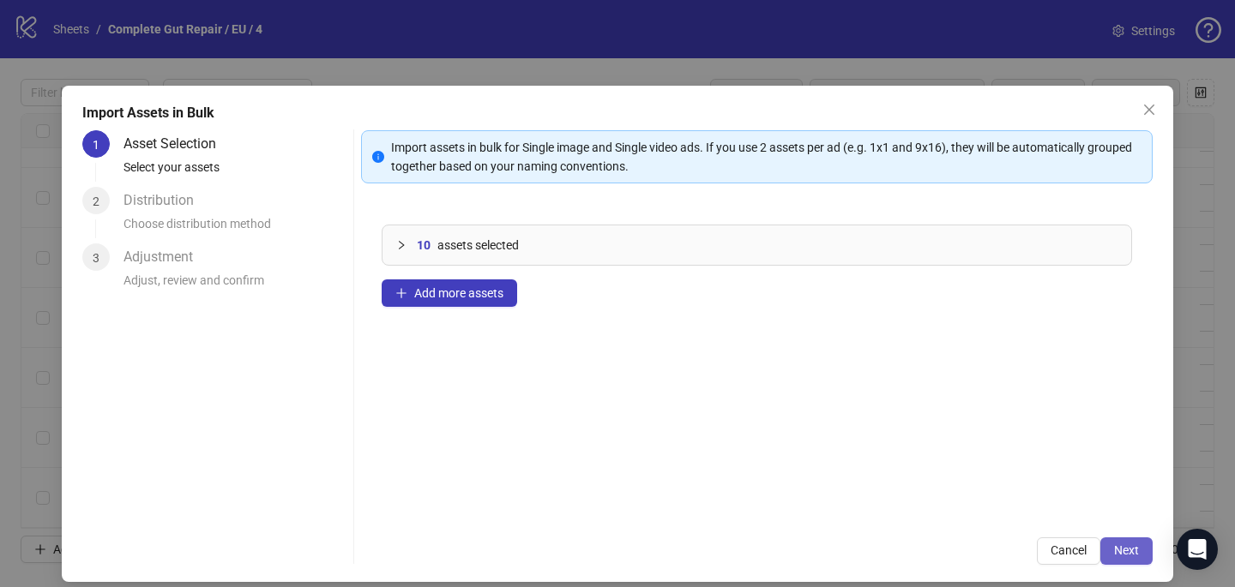
click at [1137, 551] on span "Next" at bounding box center [1126, 551] width 25 height 14
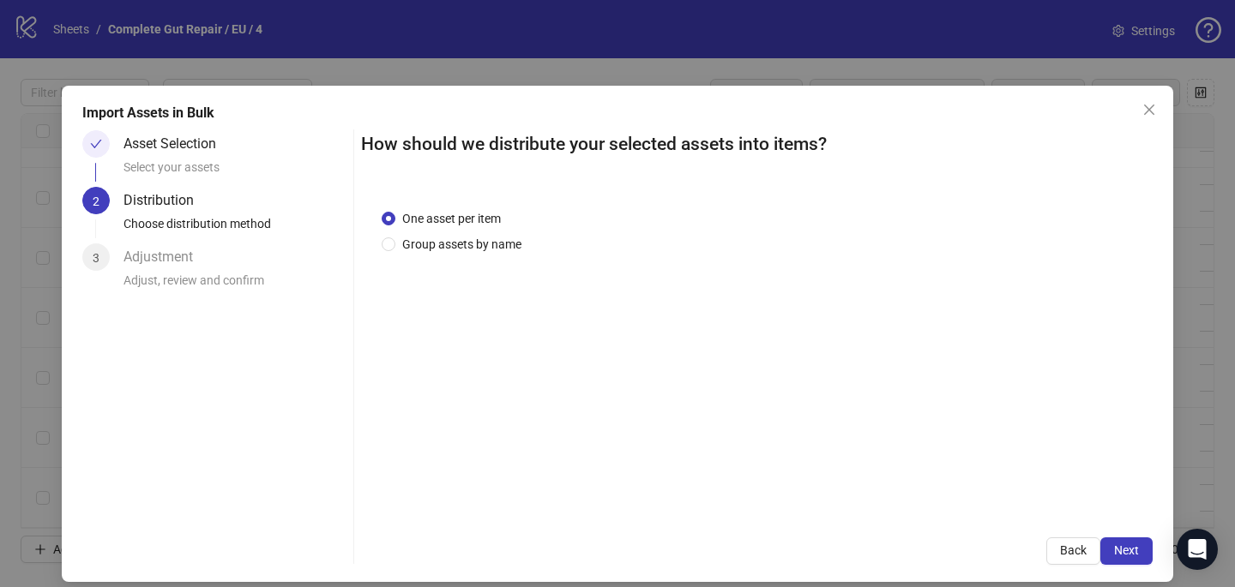
click at [424, 258] on div "One asset per item Group assets by name" at bounding box center [756, 353] width 791 height 328
click at [424, 238] on span "Group assets by name" at bounding box center [461, 244] width 133 height 19
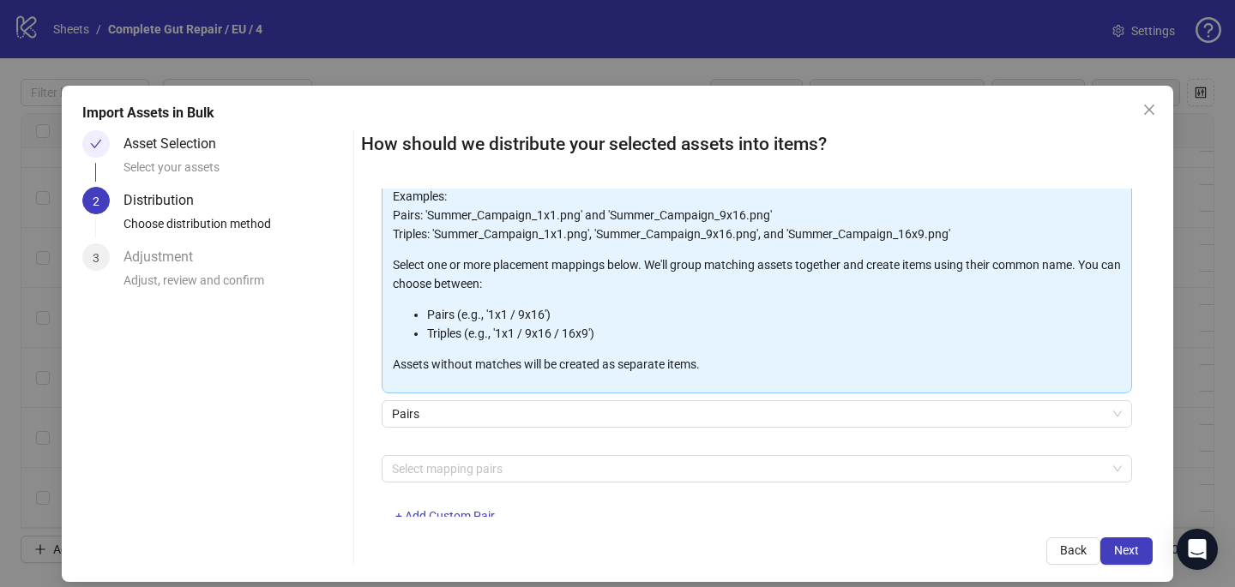
scroll to position [174, 0]
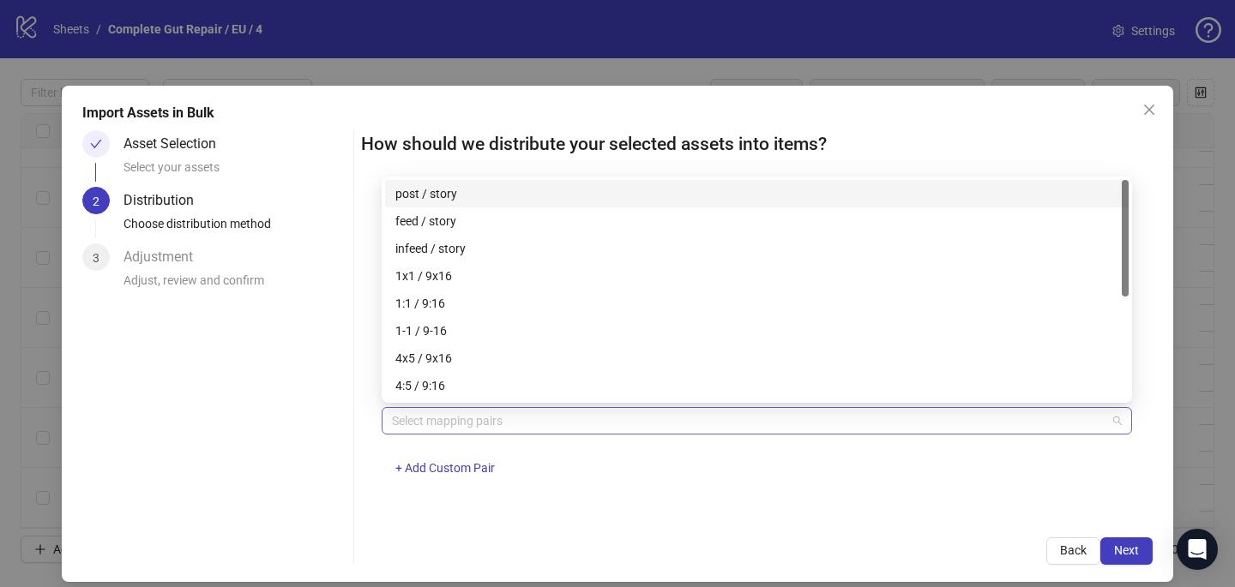
click at [436, 409] on div at bounding box center [747, 421] width 725 height 24
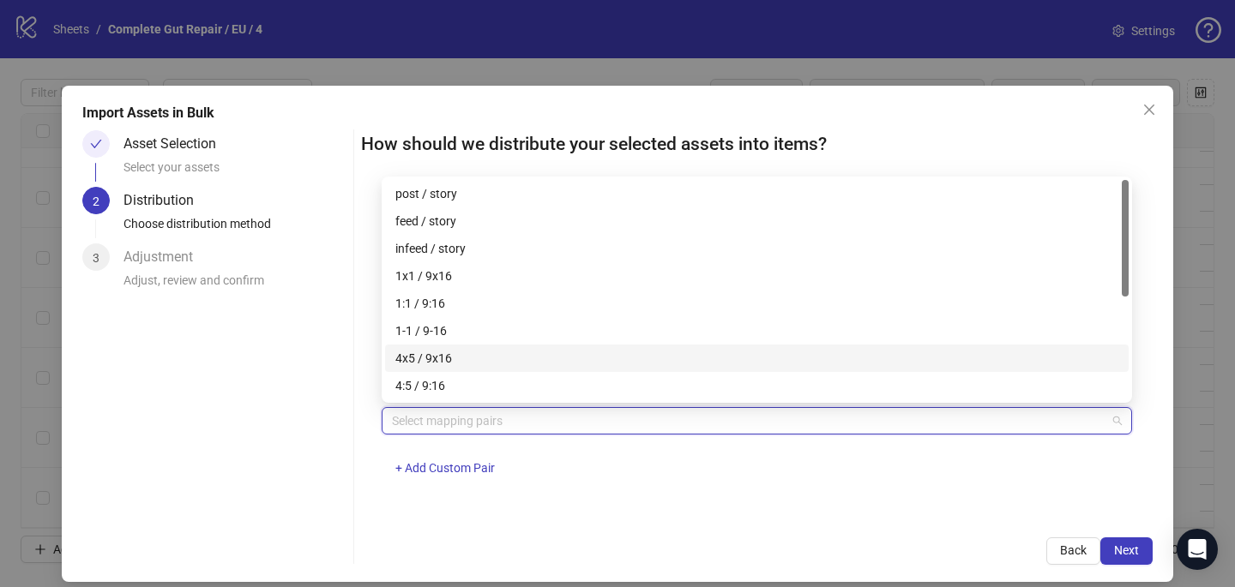
click at [441, 360] on div "4x5 / 9x16" at bounding box center [756, 358] width 723 height 19
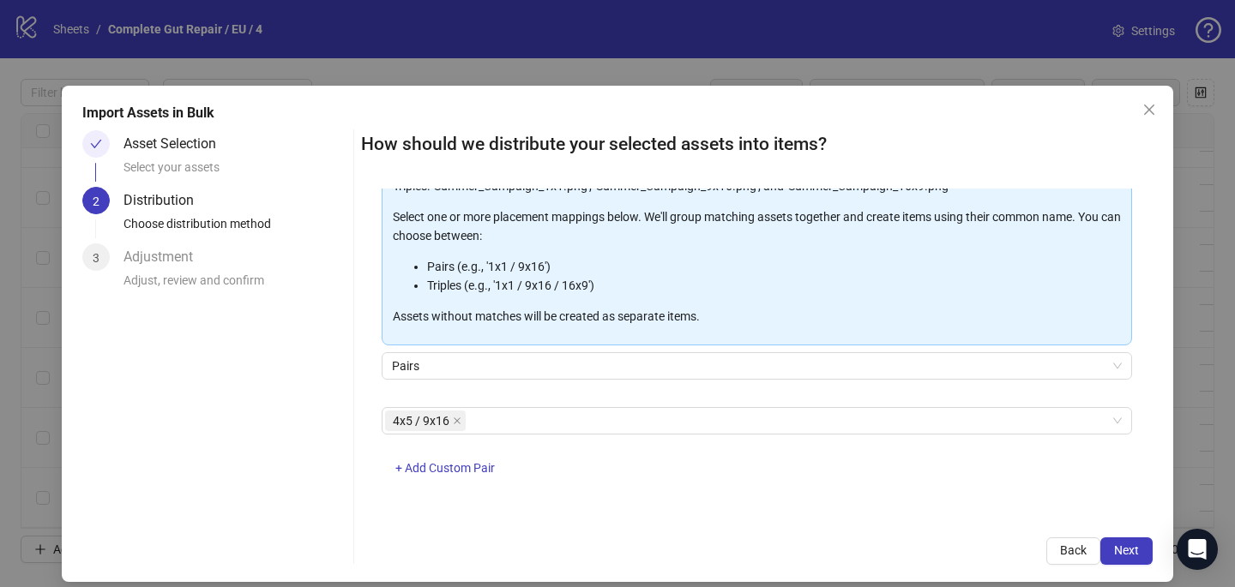
click at [728, 496] on div "One asset per item Group assets by name Assets must follow a consistent naming …" at bounding box center [756, 353] width 791 height 328
click at [1132, 550] on span "Next" at bounding box center [1126, 551] width 25 height 14
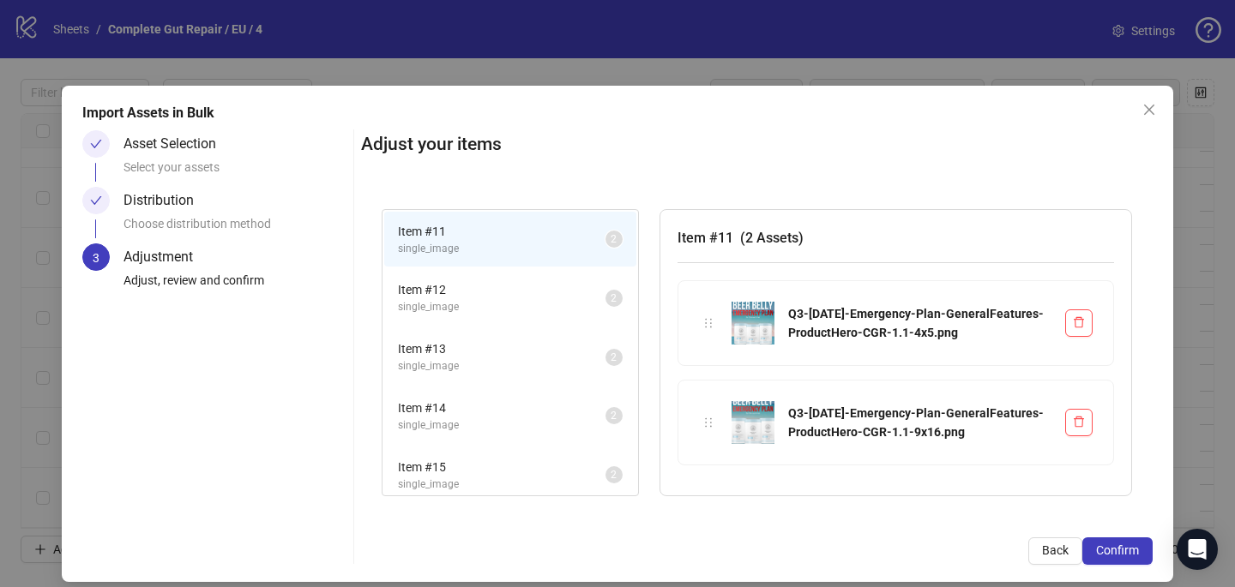
click at [1132, 551] on span "Confirm" at bounding box center [1117, 551] width 43 height 14
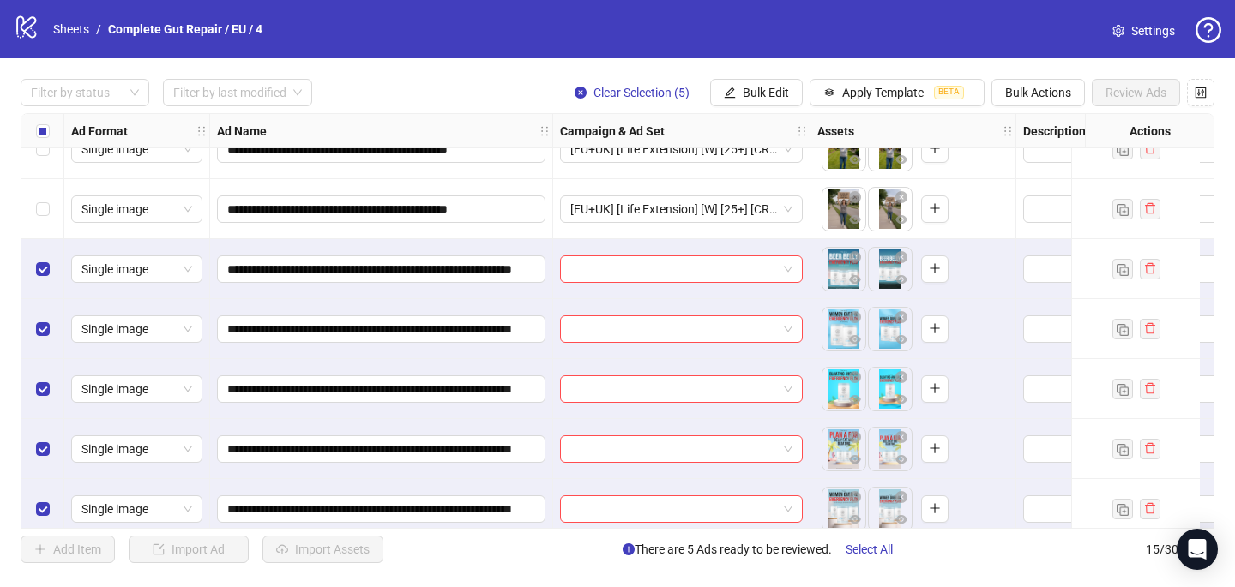
scroll to position [527, 0]
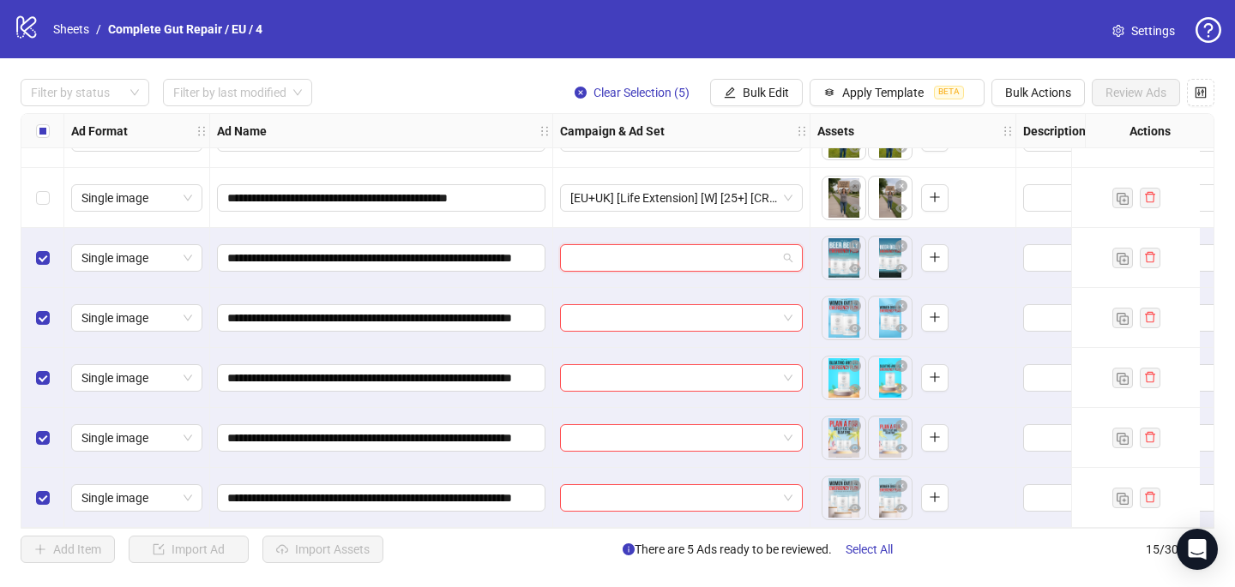
click at [708, 246] on input "search" at bounding box center [673, 258] width 207 height 26
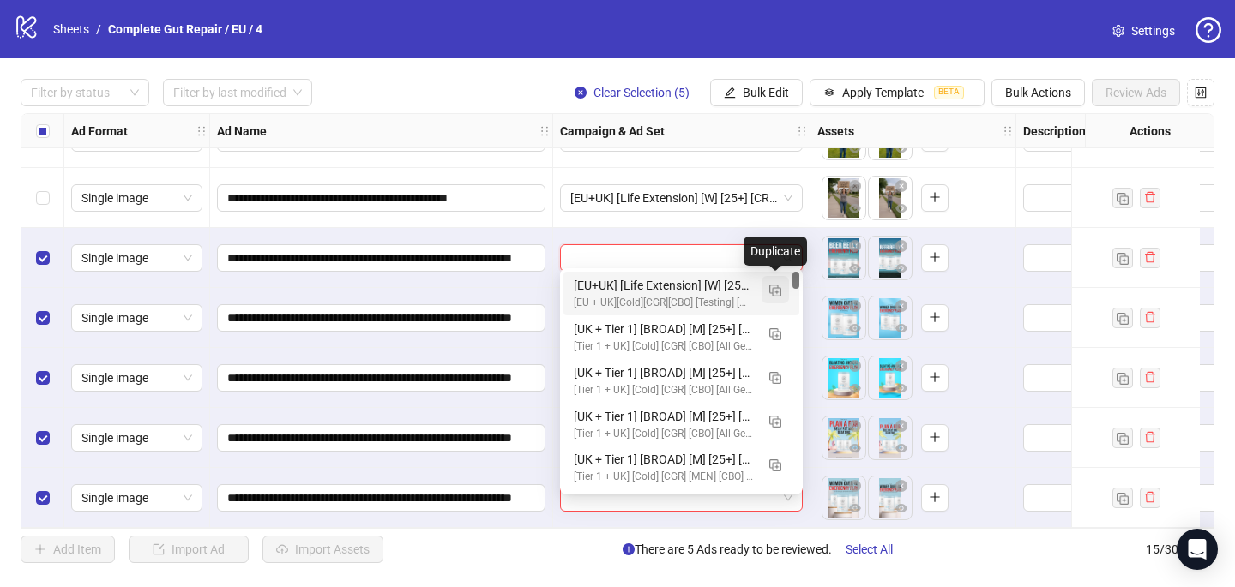
click at [773, 283] on span "button" at bounding box center [775, 290] width 12 height 14
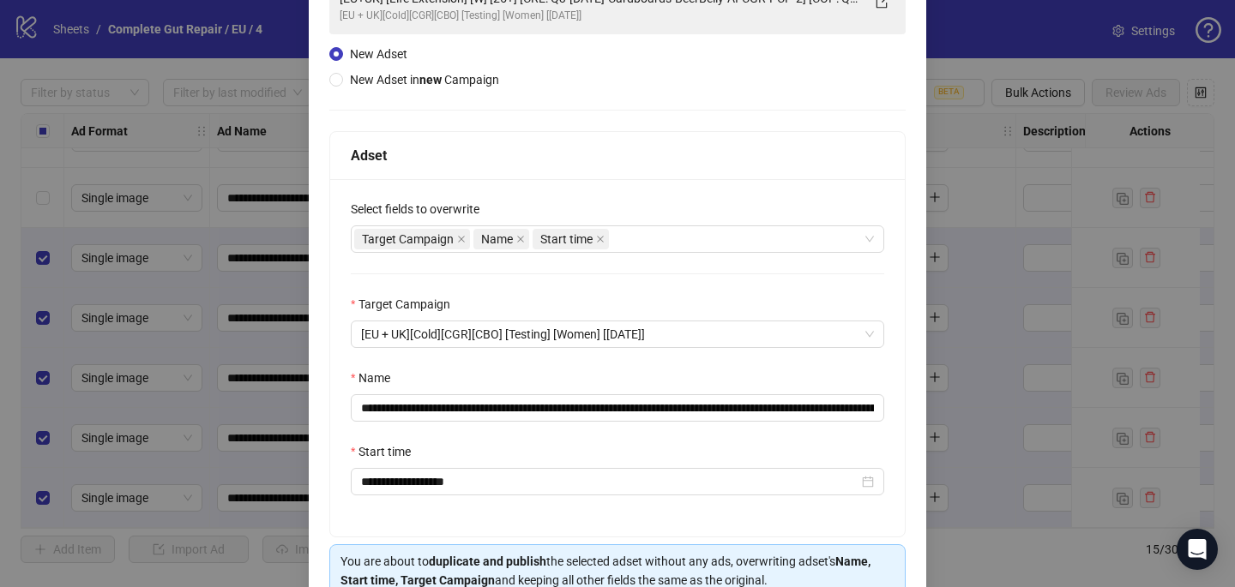
scroll to position [155, 0]
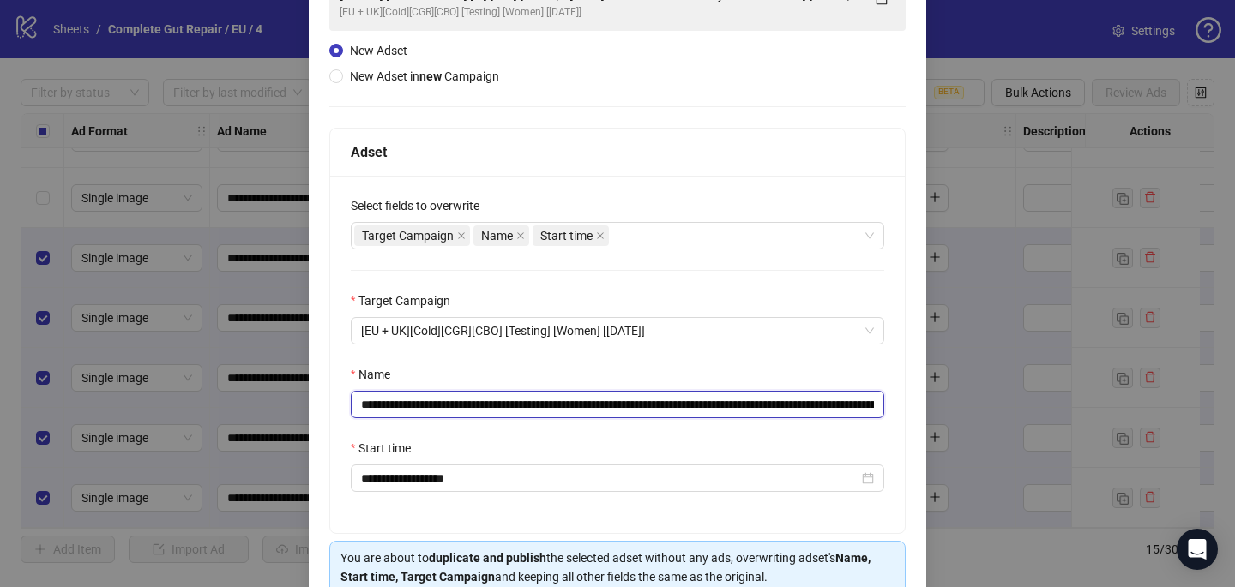
drag, startPoint x: 857, startPoint y: 402, endPoint x: 571, endPoint y: 407, distance: 285.6
click at [574, 407] on input "**********" at bounding box center [617, 404] width 533 height 27
paste input "**********"
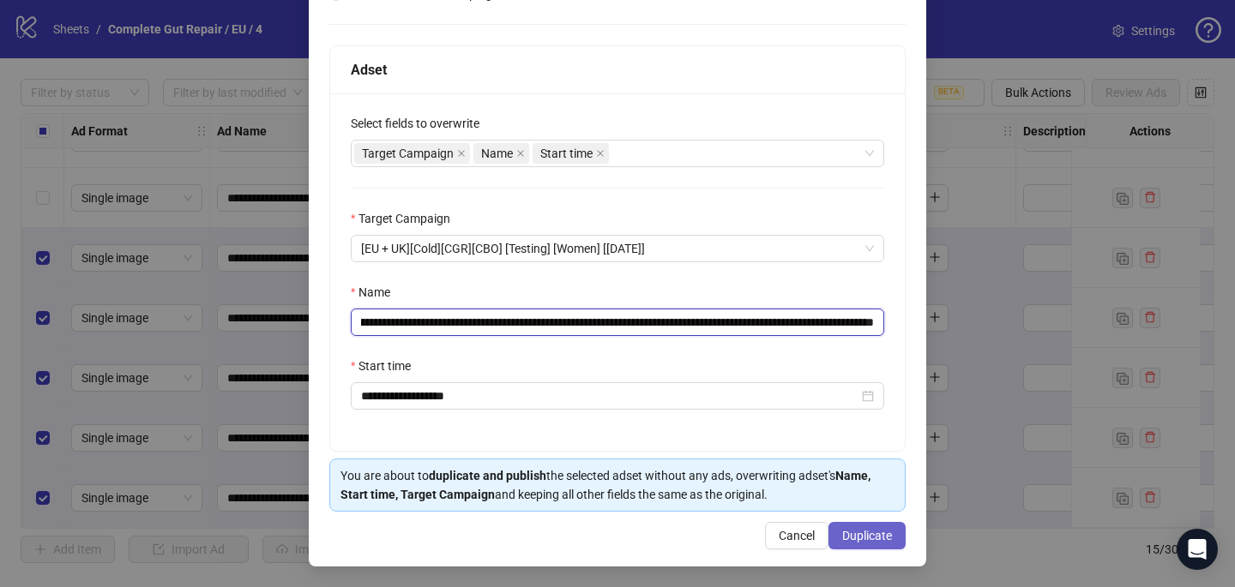
type input "**********"
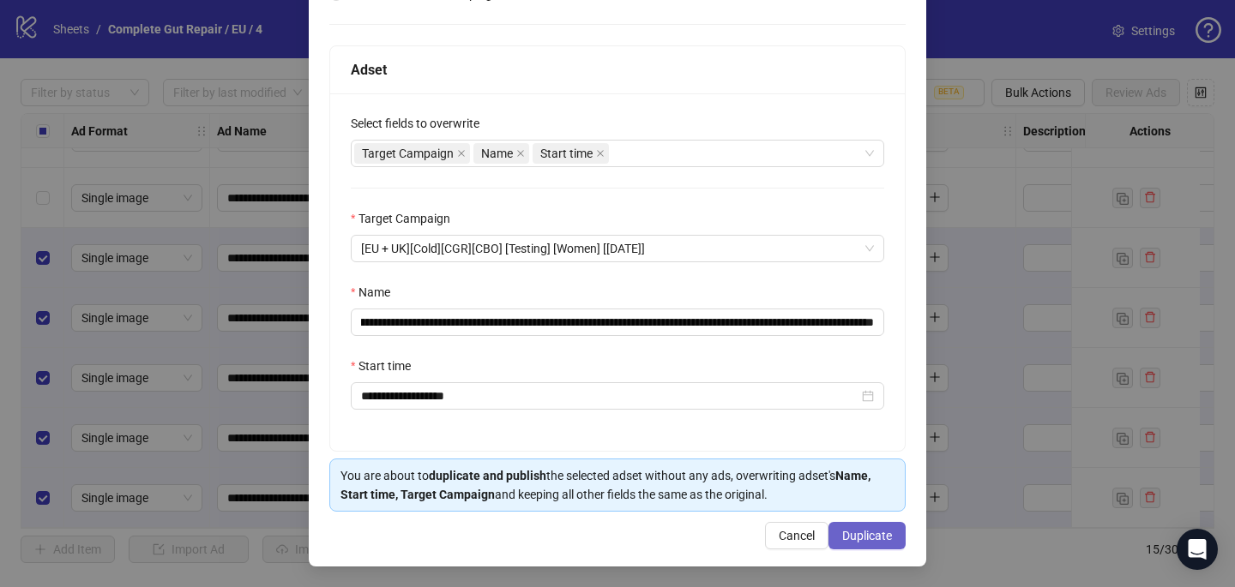
click at [876, 538] on span "Duplicate" at bounding box center [867, 536] width 50 height 14
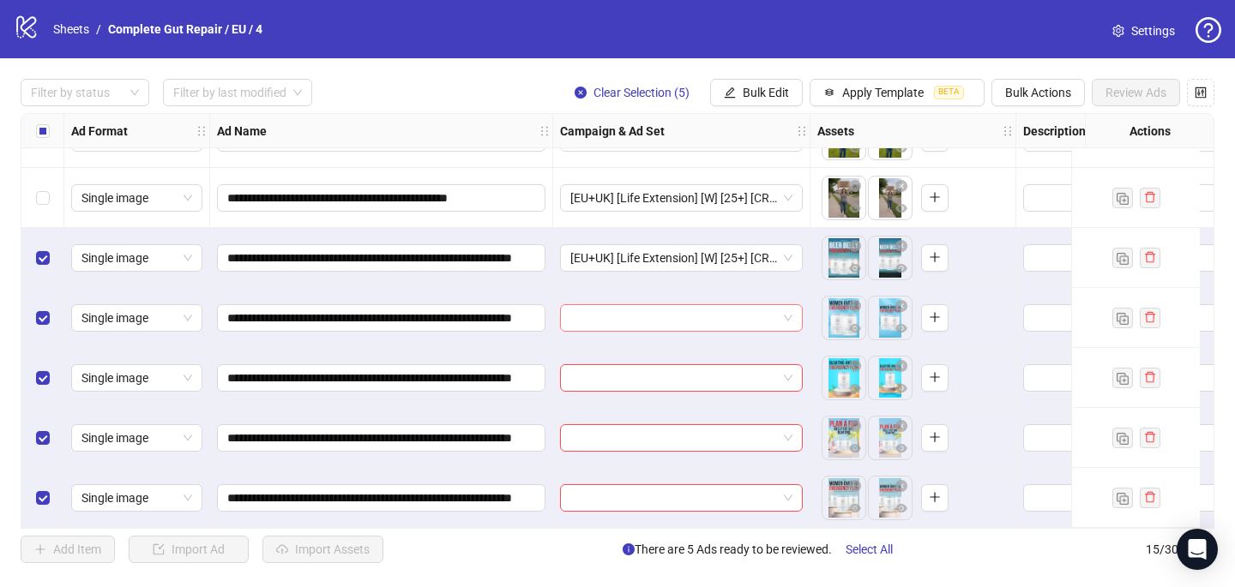
click at [661, 310] on input "search" at bounding box center [673, 318] width 207 height 26
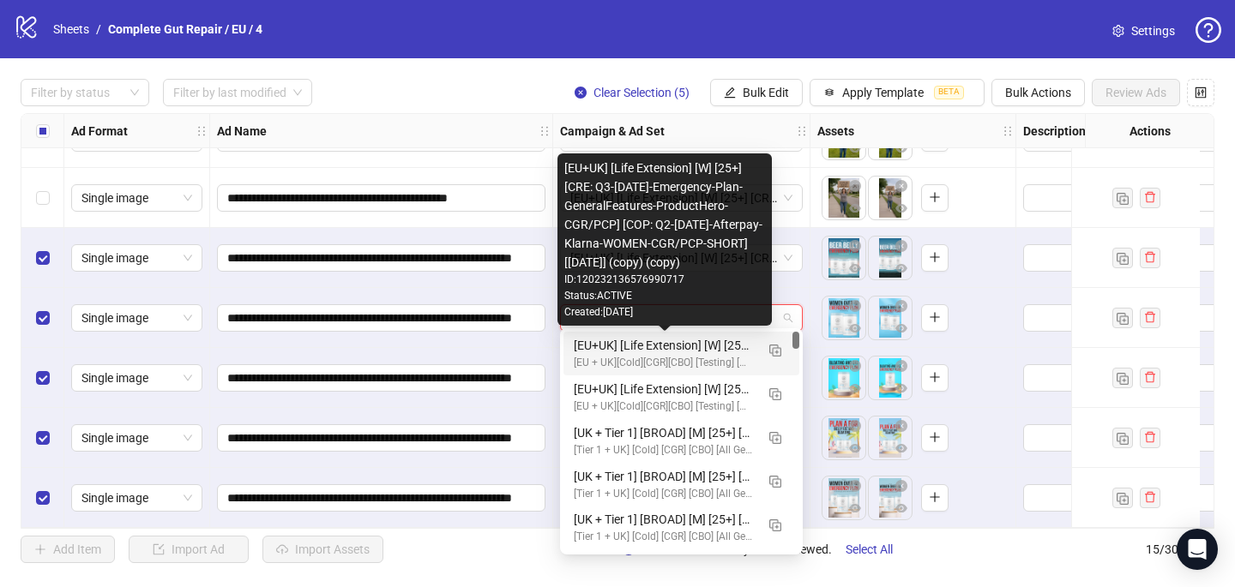
click at [660, 345] on div "[EU+UK] [Life Extension] [W] [25+] [CRE: Q3-[DATE]-Emergency-Plan-GeneralFeatur…" at bounding box center [664, 345] width 181 height 19
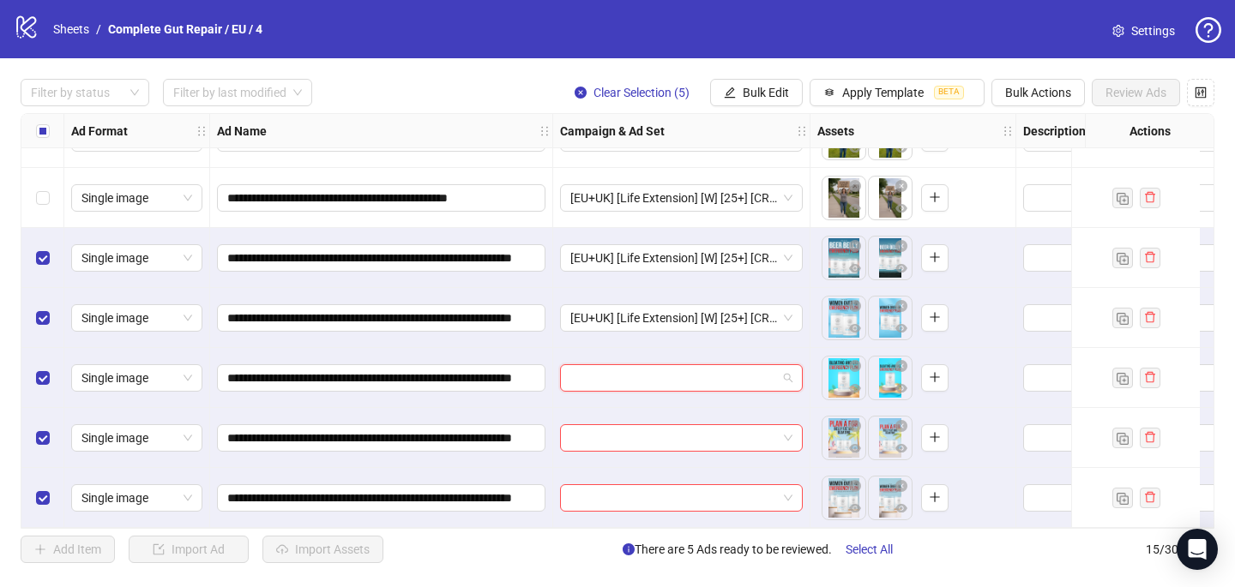
click at [656, 378] on input "search" at bounding box center [673, 378] width 207 height 26
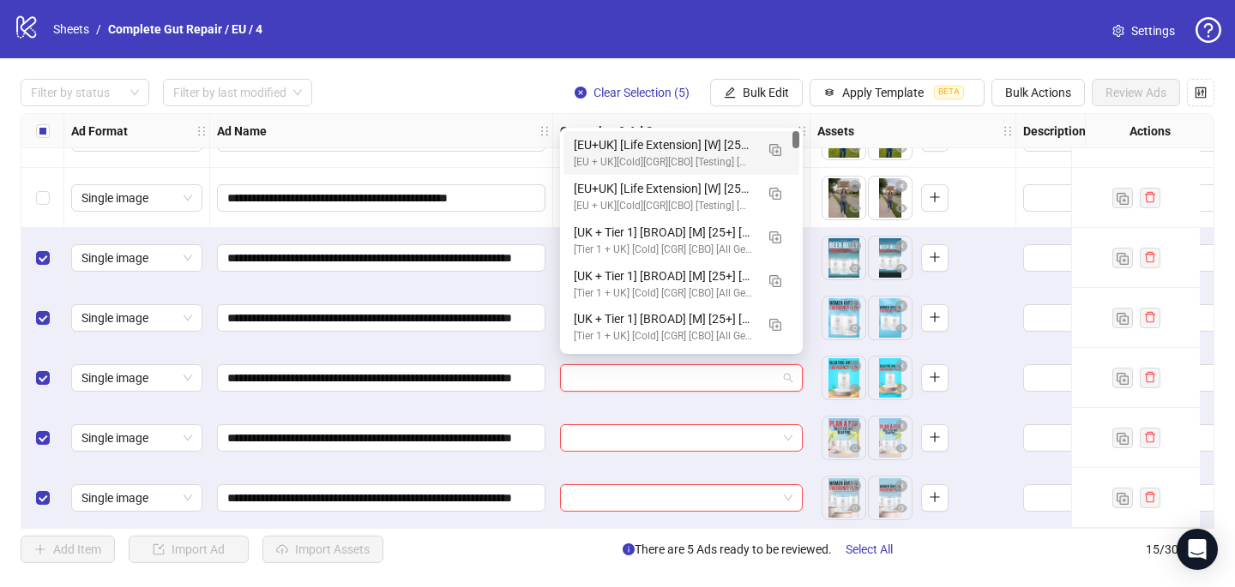
click at [671, 156] on div "[EU + UK][Cold][CGR][CBO] [Testing] [Women] [[DATE]]" at bounding box center [664, 162] width 181 height 16
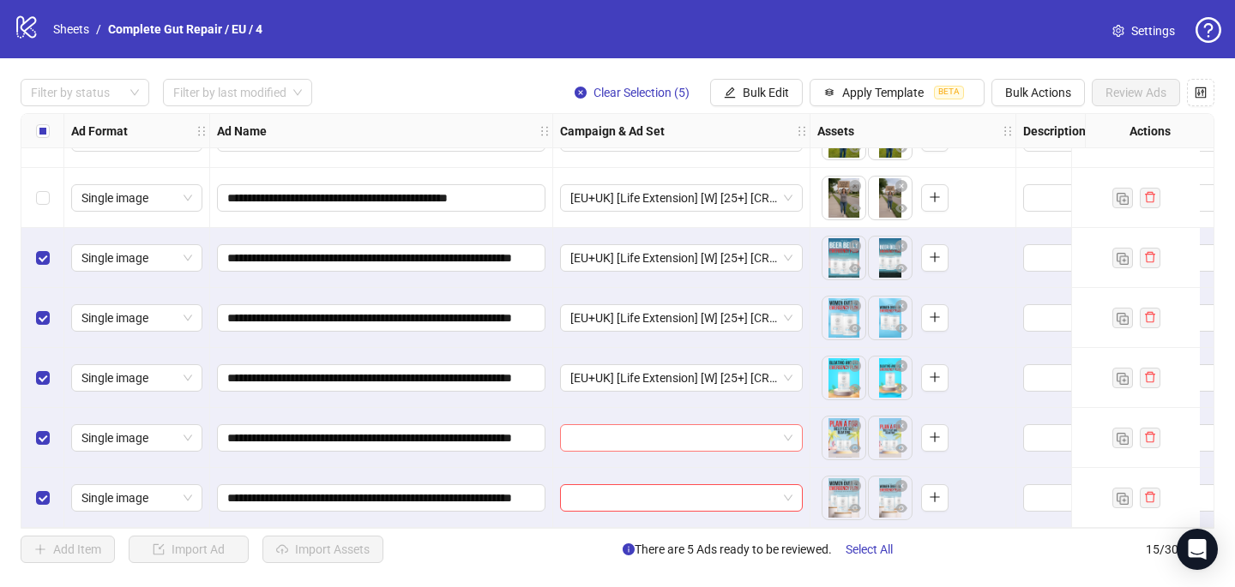
click at [648, 436] on input "search" at bounding box center [673, 438] width 207 height 26
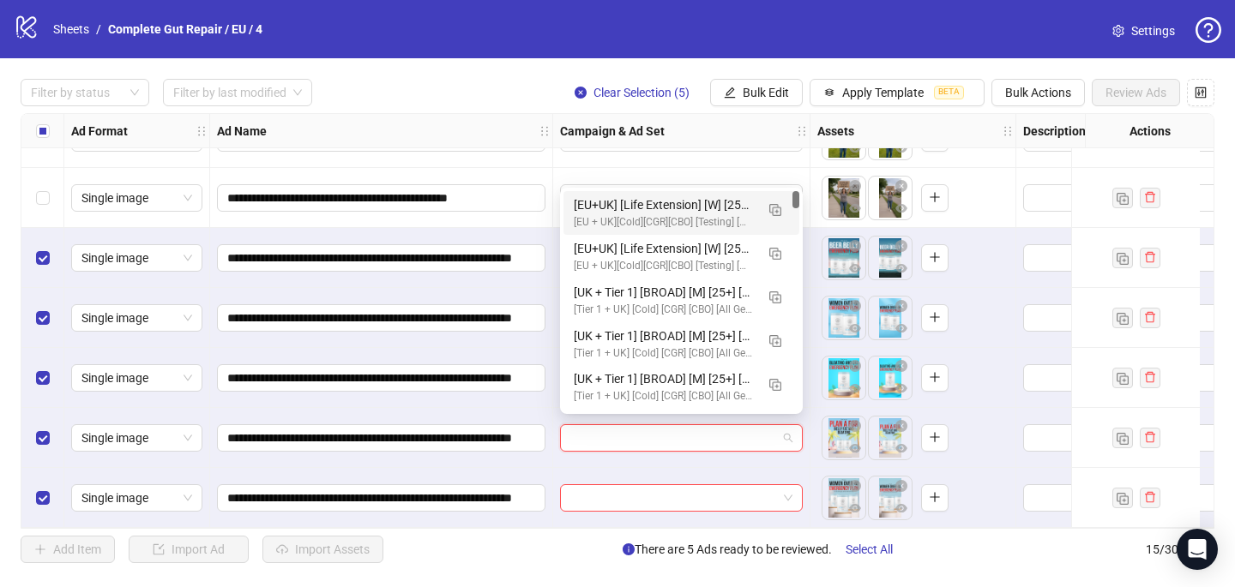
click at [680, 207] on div "[EU+UK] [Life Extension] [W] [25+] [CRE: Q3-[DATE]-Emergency-Plan-GeneralFeatur…" at bounding box center [664, 205] width 181 height 19
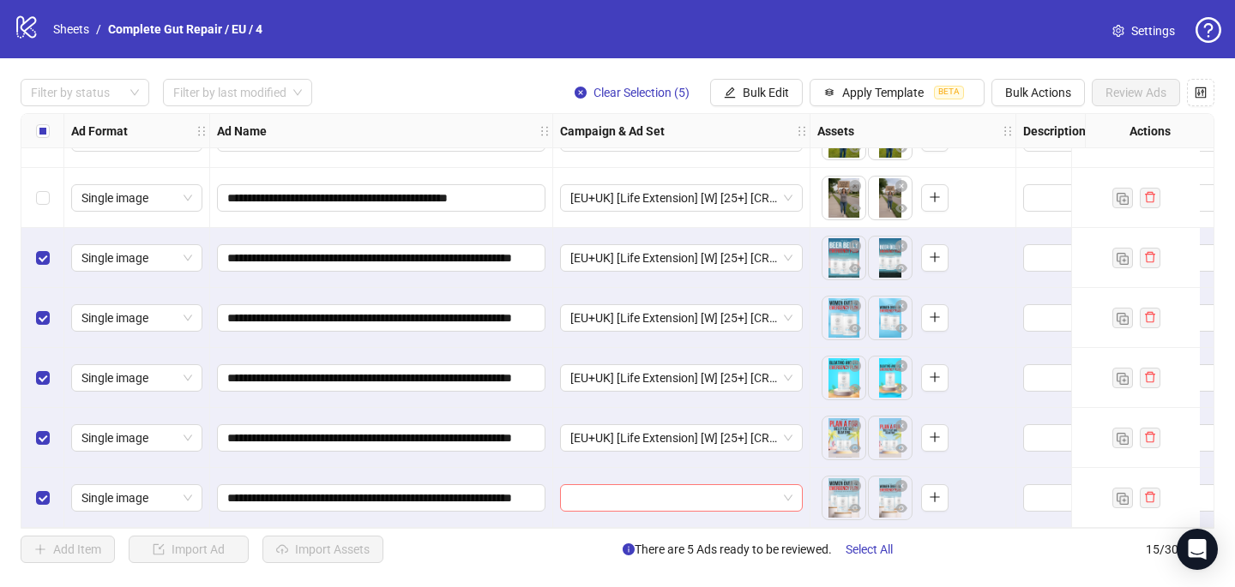
click at [647, 485] on input "search" at bounding box center [673, 498] width 207 height 26
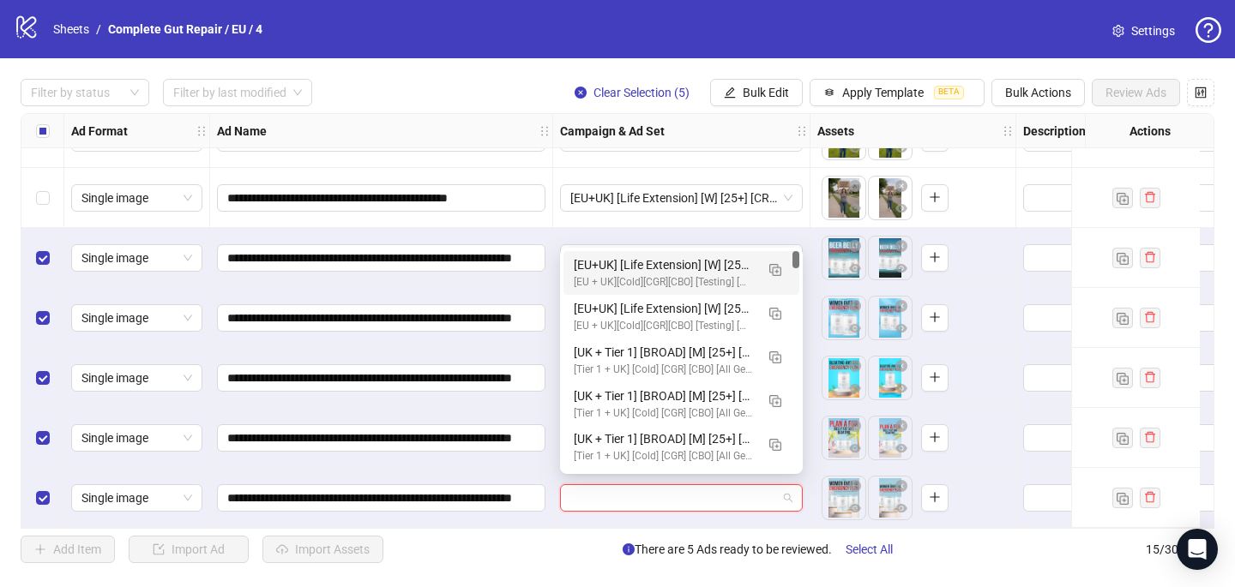
click at [683, 275] on div "[EU + UK][Cold][CGR][CBO] [Testing] [Women] [[DATE]]" at bounding box center [664, 282] width 181 height 16
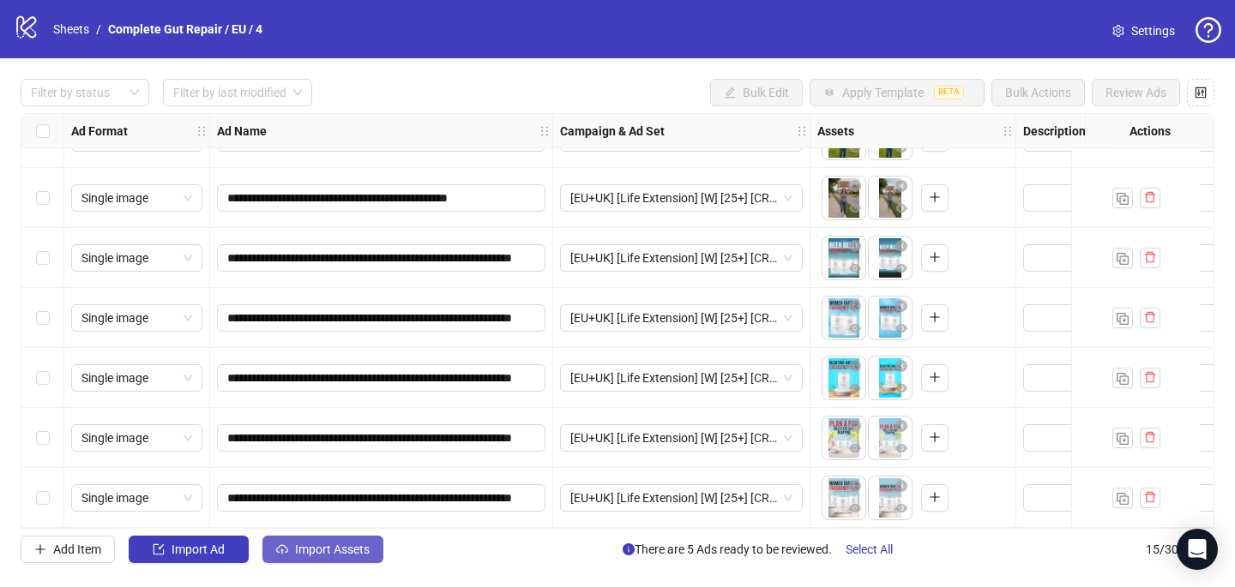
click at [289, 544] on button "Import Assets" at bounding box center [322, 549] width 121 height 27
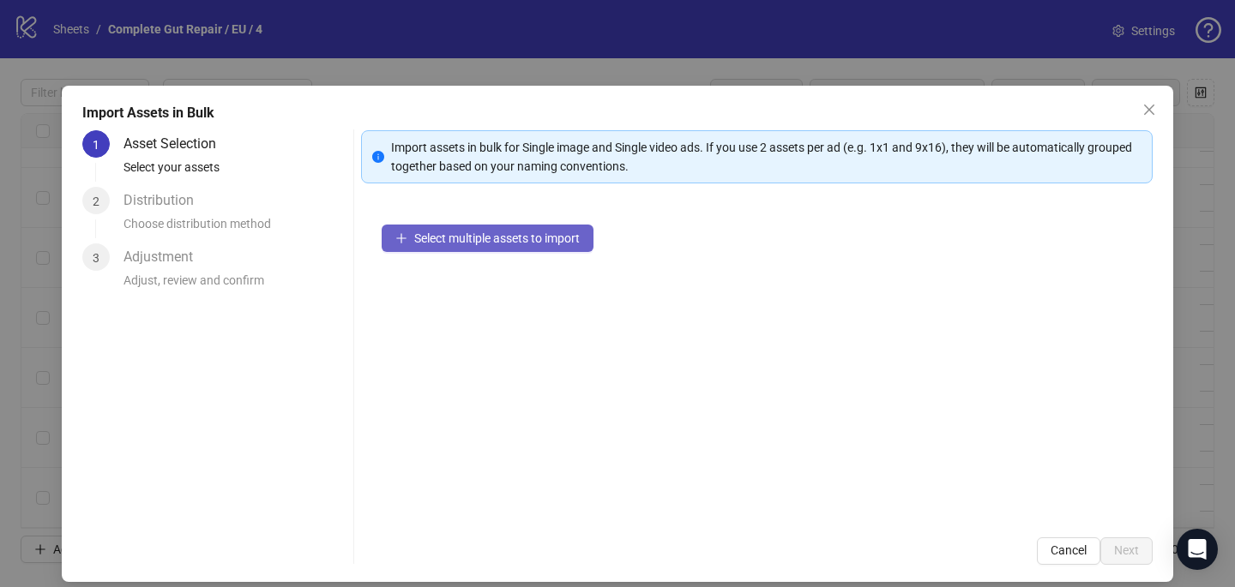
click at [501, 234] on span "Select multiple assets to import" at bounding box center [496, 239] width 165 height 14
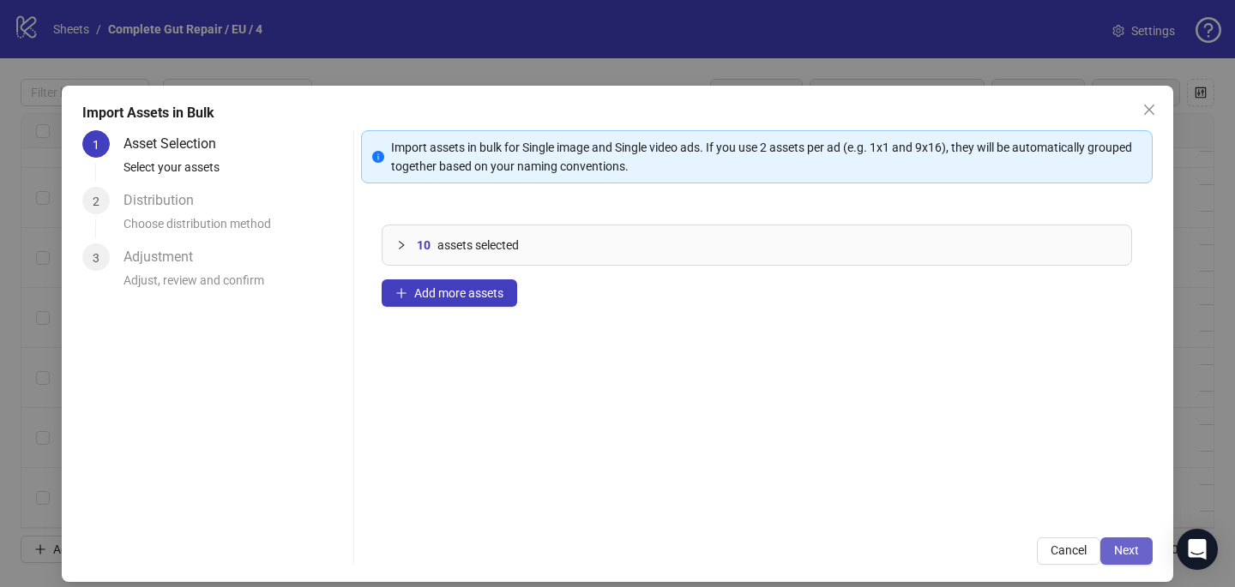
click at [1133, 552] on span "Next" at bounding box center [1126, 551] width 25 height 14
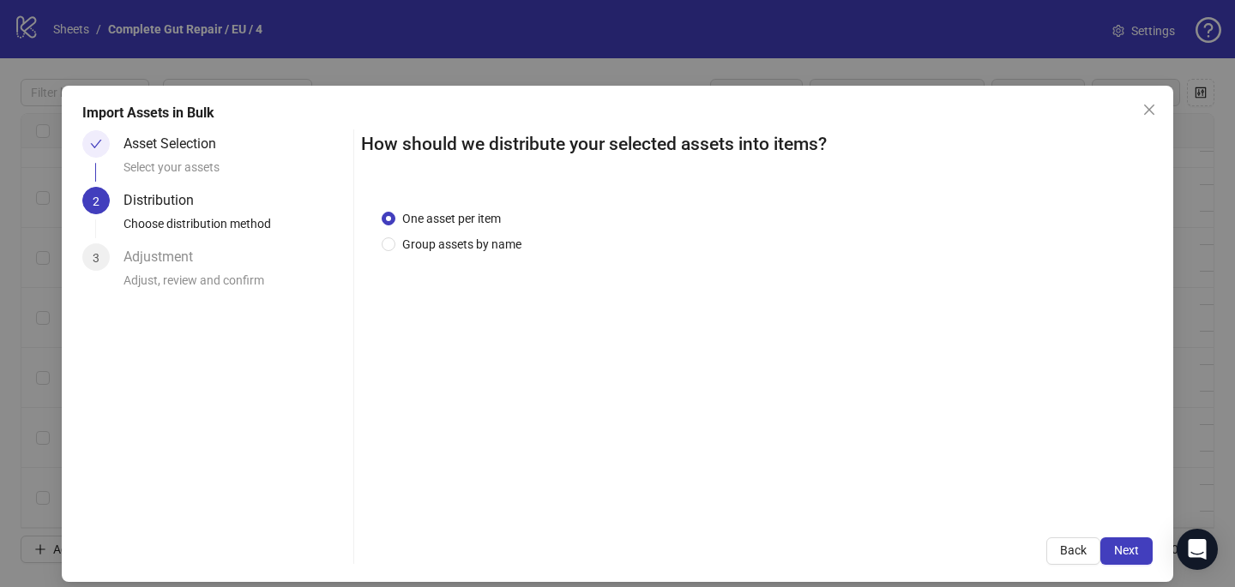
click at [456, 255] on div "One asset per item Group assets by name" at bounding box center [756, 353] width 791 height 328
click at [456, 248] on span "Group assets by name" at bounding box center [461, 244] width 133 height 19
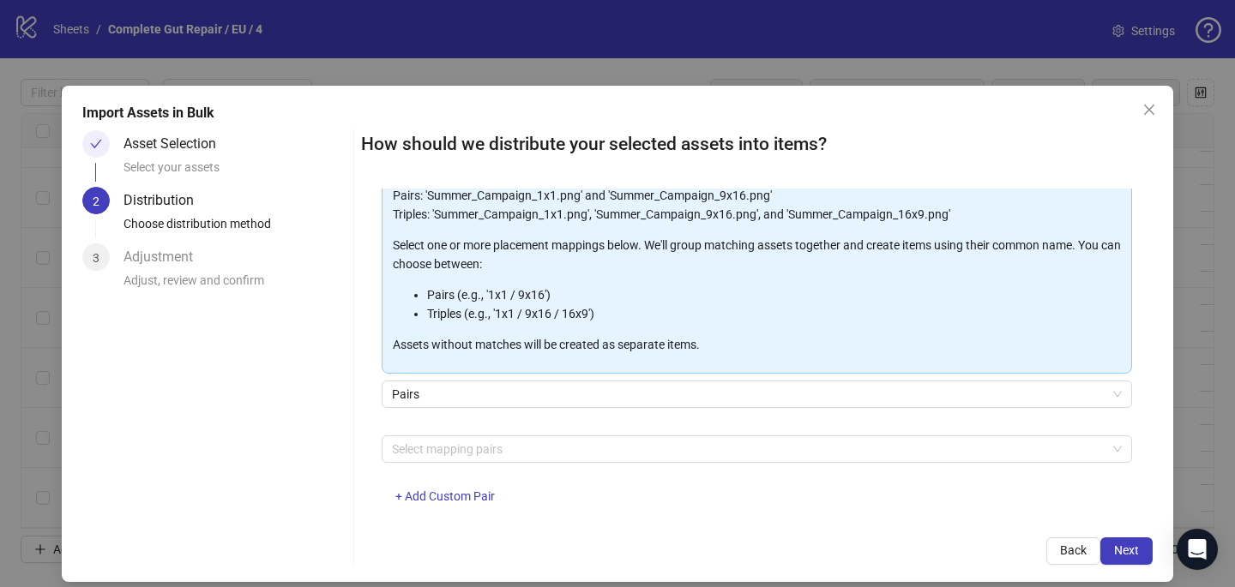
scroll to position [174, 0]
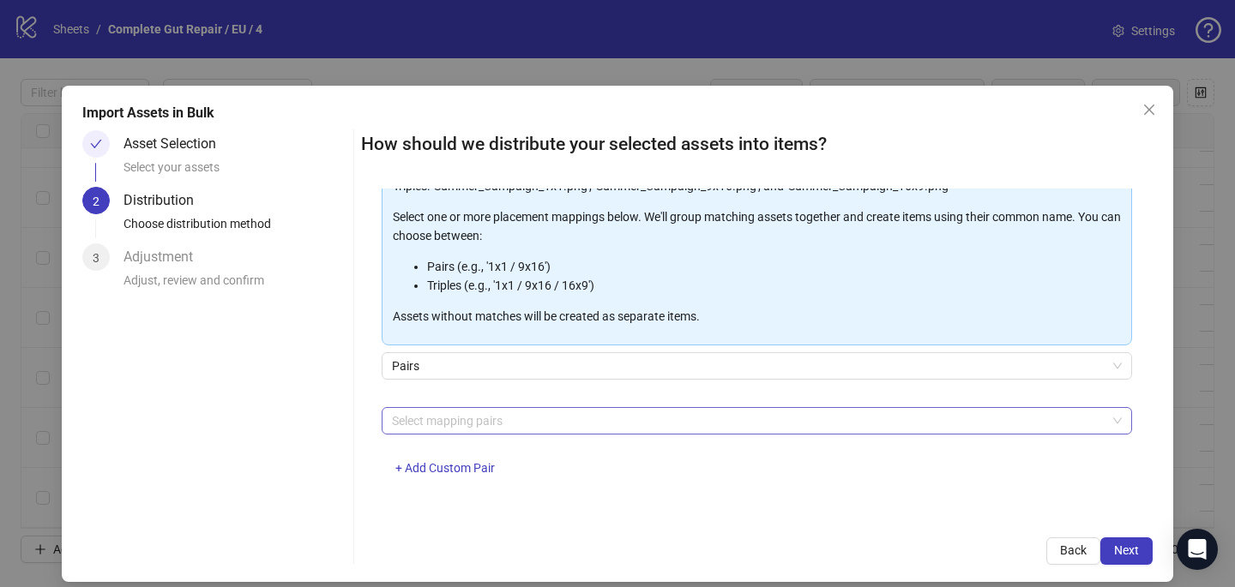
click at [443, 421] on div at bounding box center [747, 421] width 725 height 24
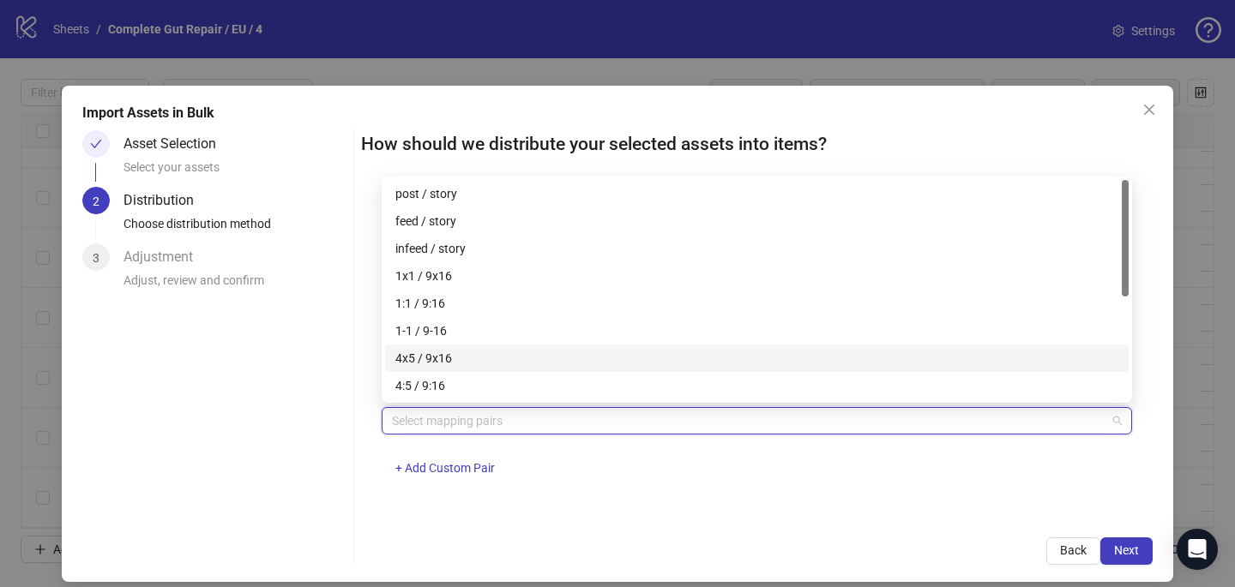
click at [462, 362] on div "4x5 / 9x16" at bounding box center [756, 358] width 723 height 19
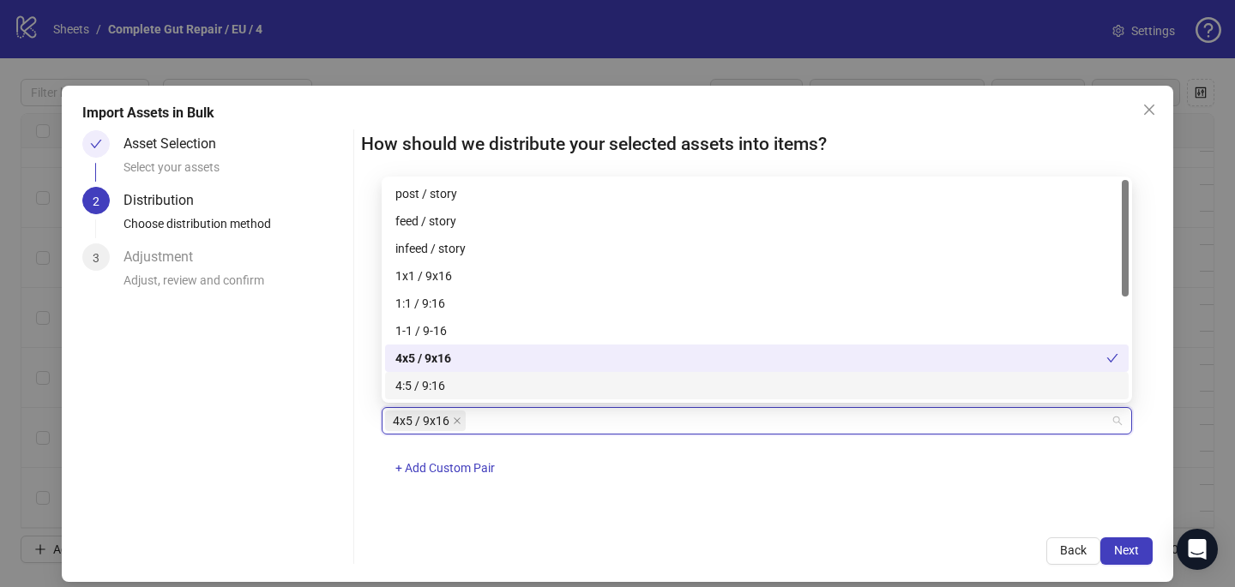
click at [749, 502] on div "One asset per item Group assets by name Assets must follow a consistent naming …" at bounding box center [756, 353] width 791 height 328
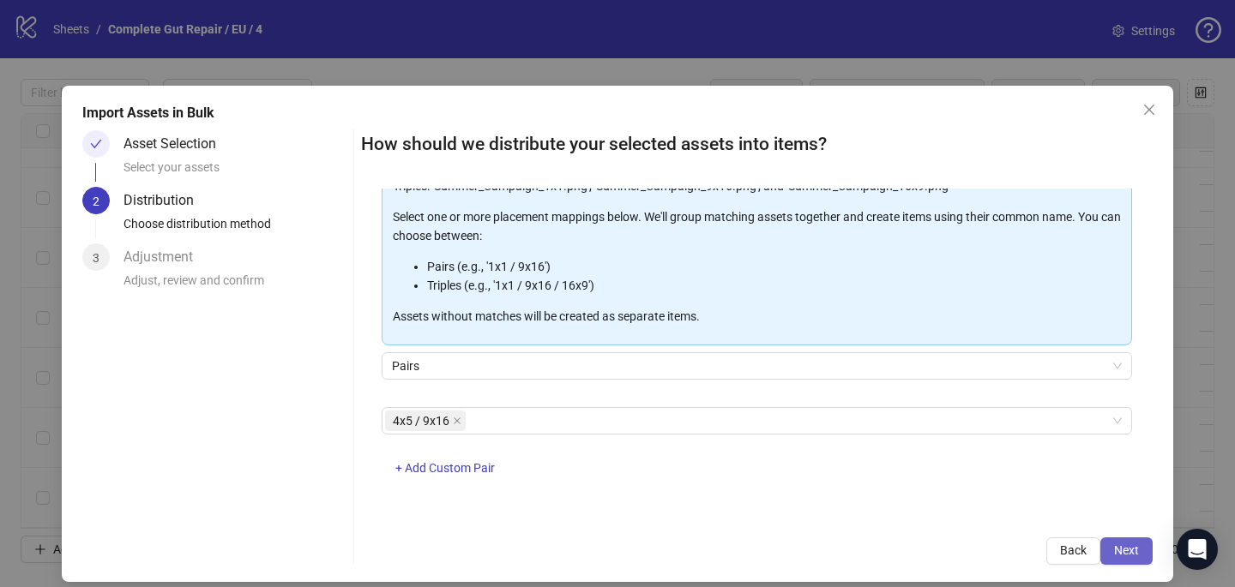
click at [1142, 555] on button "Next" at bounding box center [1126, 551] width 52 height 27
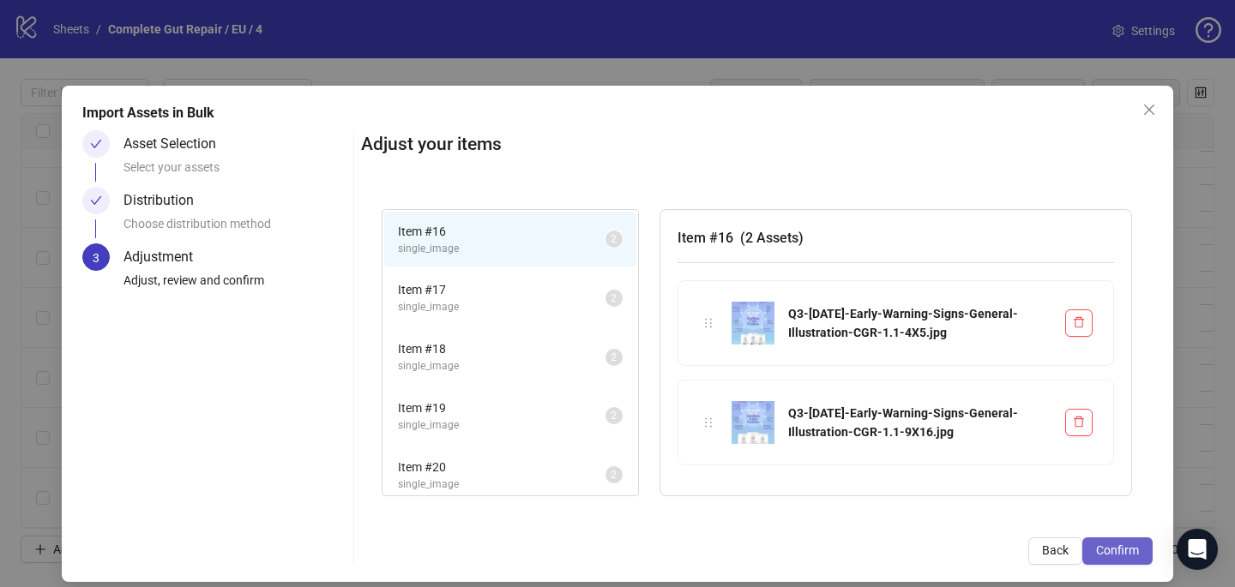
click at [1134, 541] on button "Confirm" at bounding box center [1117, 551] width 70 height 27
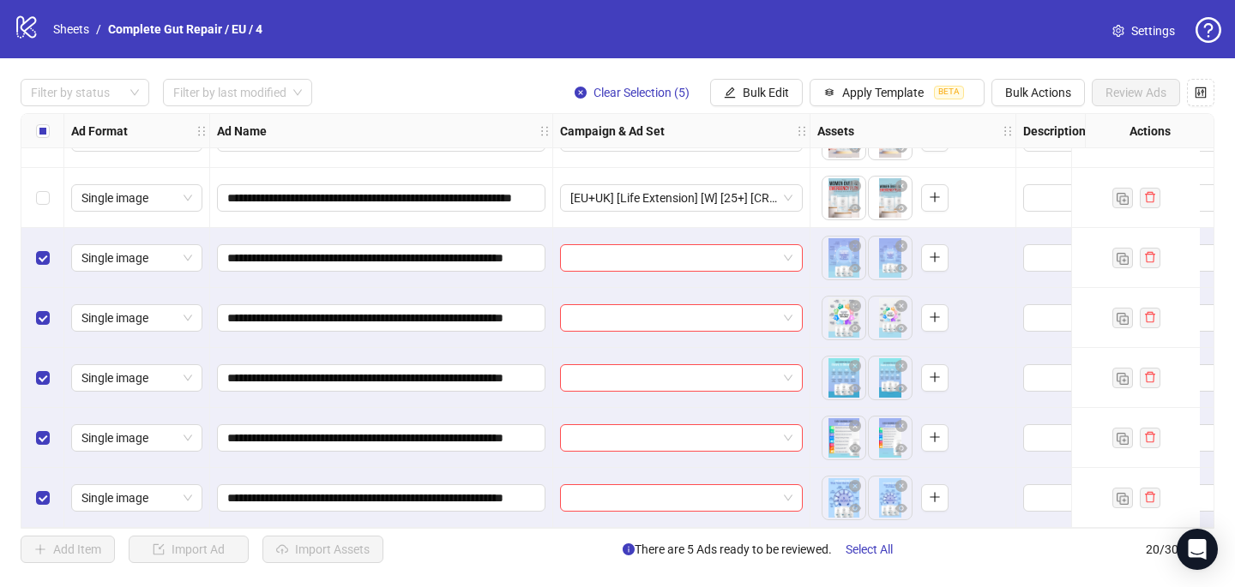
scroll to position [827, 0]
click at [605, 247] on input "search" at bounding box center [673, 258] width 207 height 26
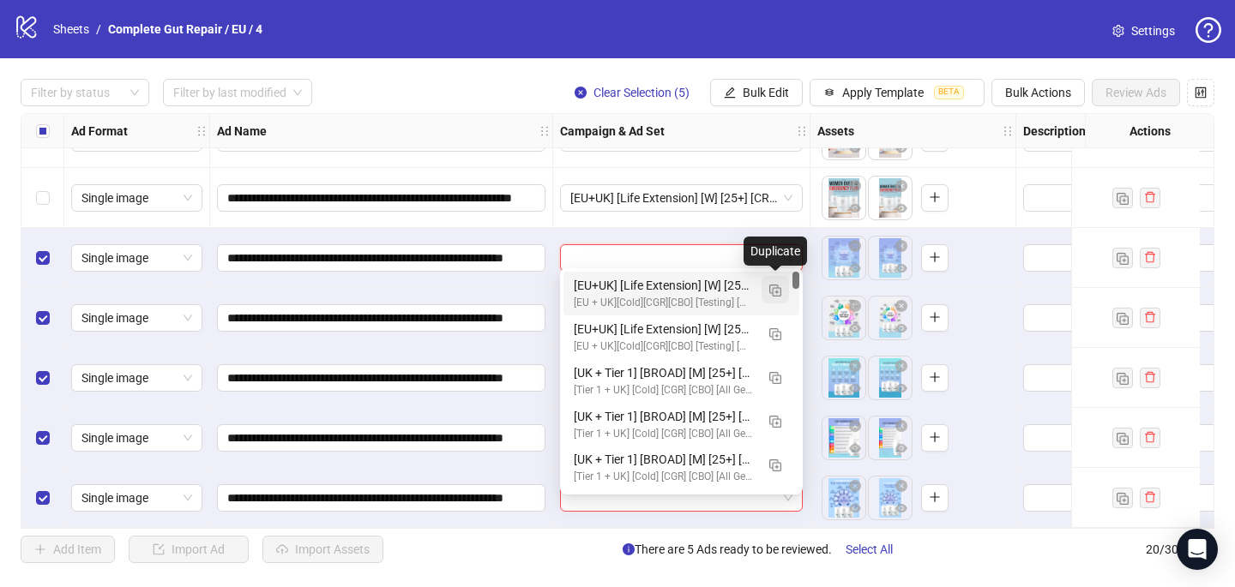
click at [773, 283] on span "button" at bounding box center [775, 290] width 12 height 14
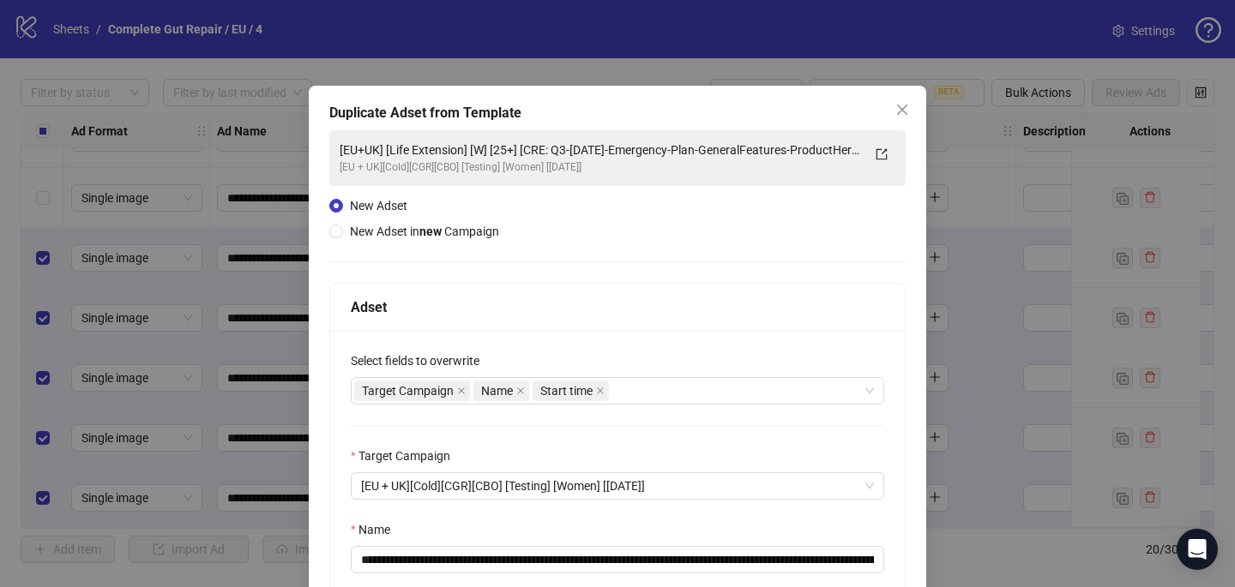
scroll to position [153, 0]
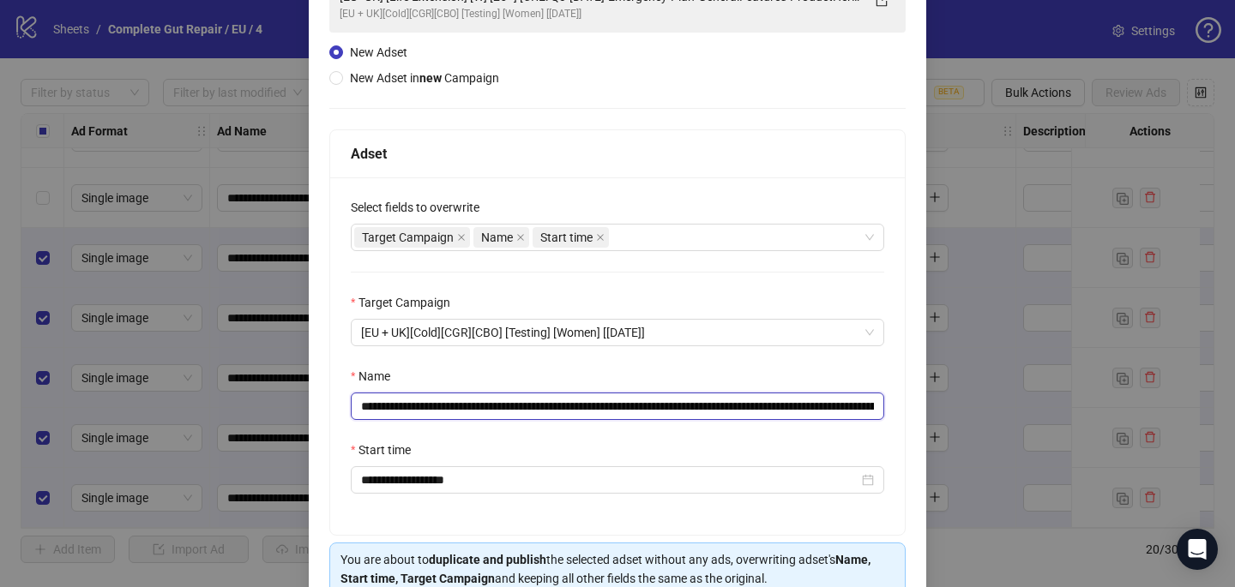
drag, startPoint x: 861, startPoint y: 405, endPoint x: 620, endPoint y: 405, distance: 241.0
click at [620, 405] on input "**********" at bounding box center [617, 406] width 533 height 27
drag, startPoint x: 726, startPoint y: 405, endPoint x: 575, endPoint y: 403, distance: 151.8
click at [575, 403] on input "**********" at bounding box center [617, 406] width 533 height 27
paste input "**********"
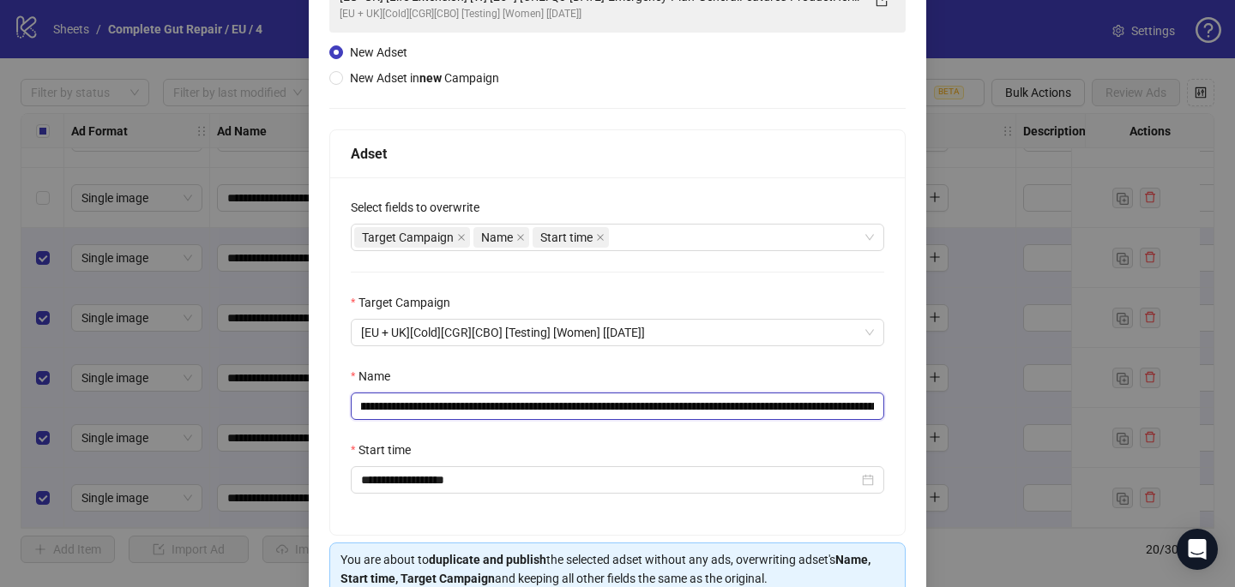
scroll to position [238, 0]
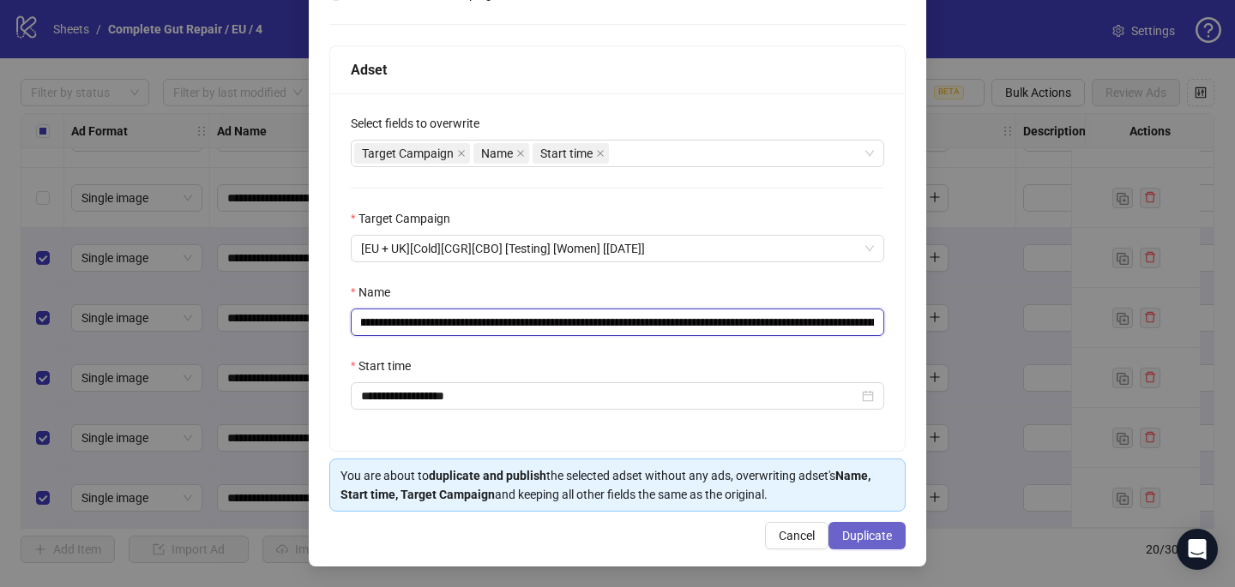
type input "**********"
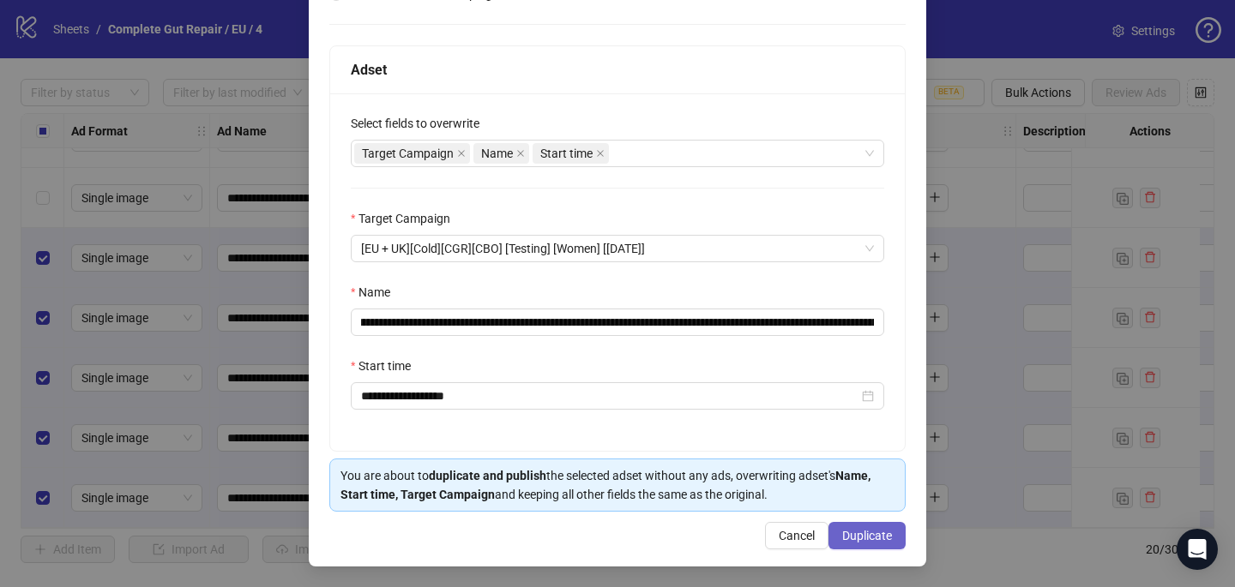
click at [861, 532] on span "Duplicate" at bounding box center [867, 536] width 50 height 14
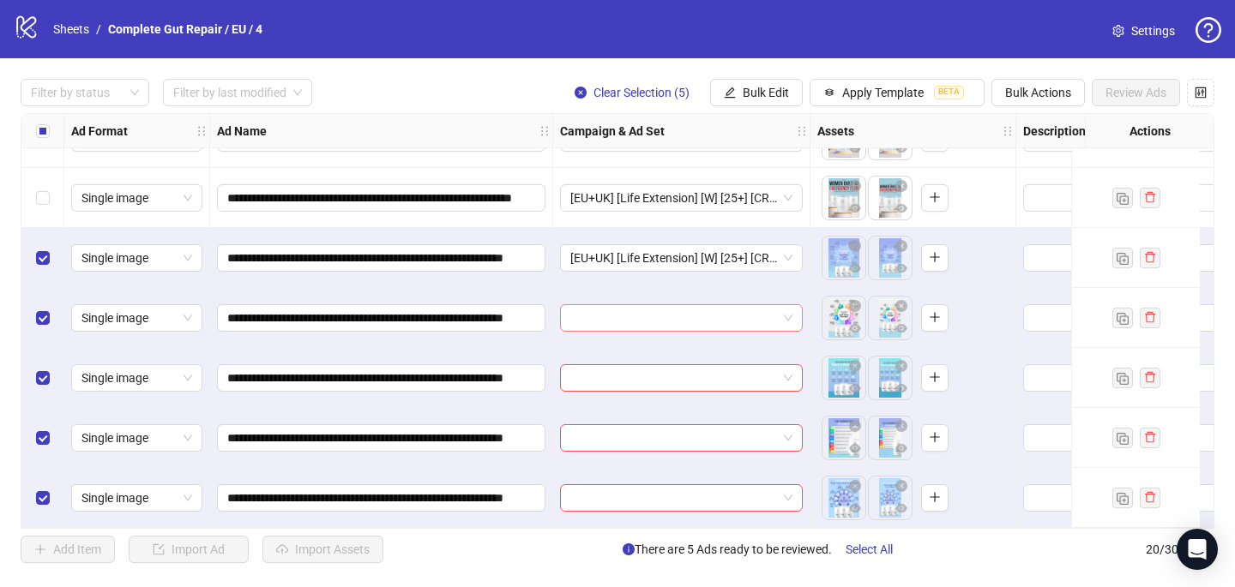
click at [645, 311] on input "search" at bounding box center [673, 318] width 207 height 26
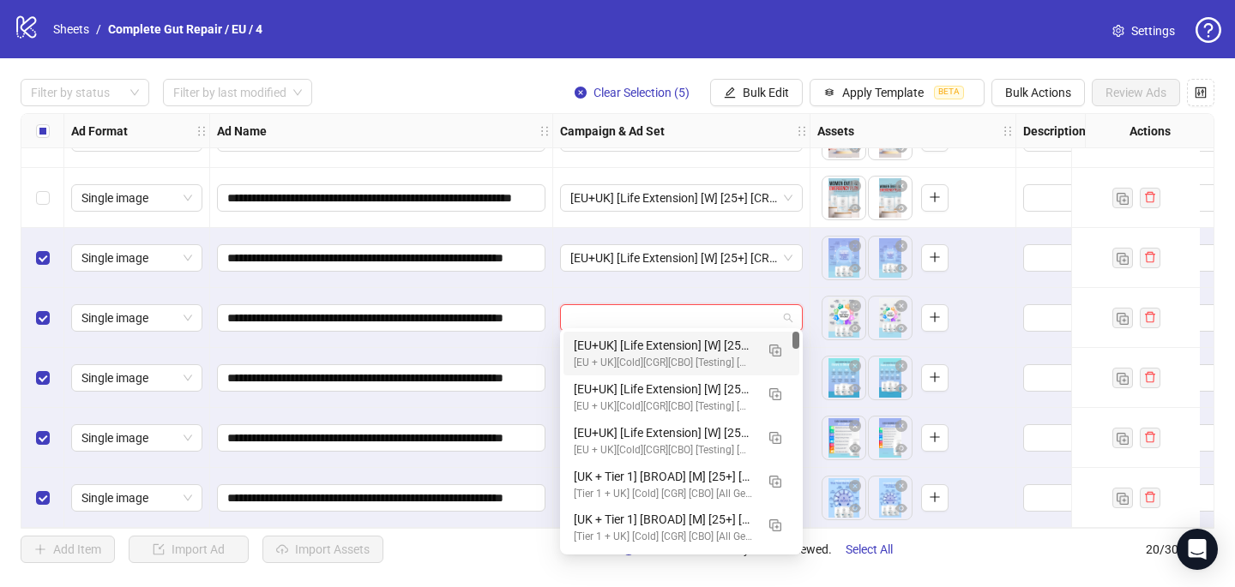
click at [647, 345] on div "[EU+UK] [Life Extension] [W] [25+] [CRE: Q3-[DATE]-Early-Warning-Signs-General-…" at bounding box center [664, 345] width 181 height 19
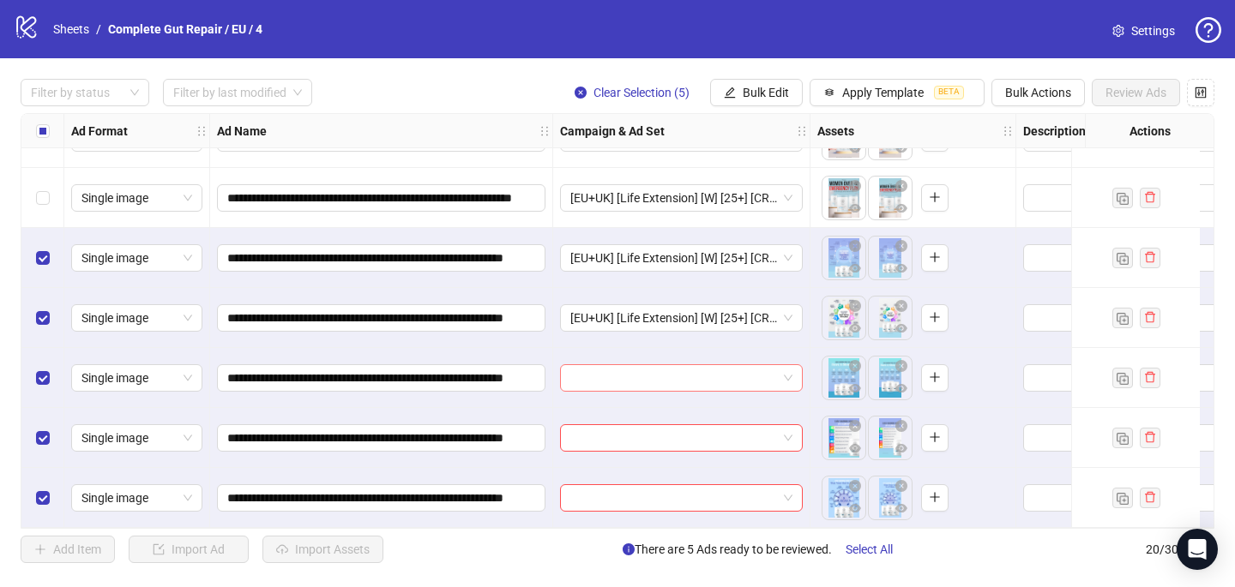
click at [644, 368] on input "search" at bounding box center [673, 378] width 207 height 26
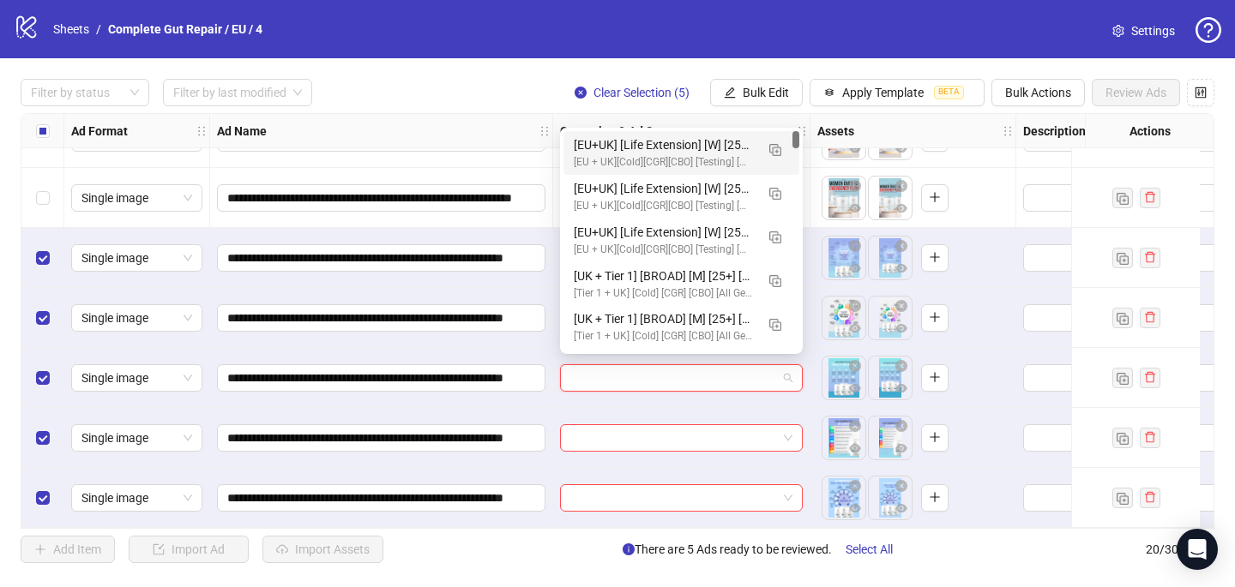
click at [684, 134] on div "[EU+[GEOGRAPHIC_DATA]] [Life Extension] [W] [25+] [CRE: Q3-[DATE]-Early-Warning…" at bounding box center [681, 153] width 236 height 44
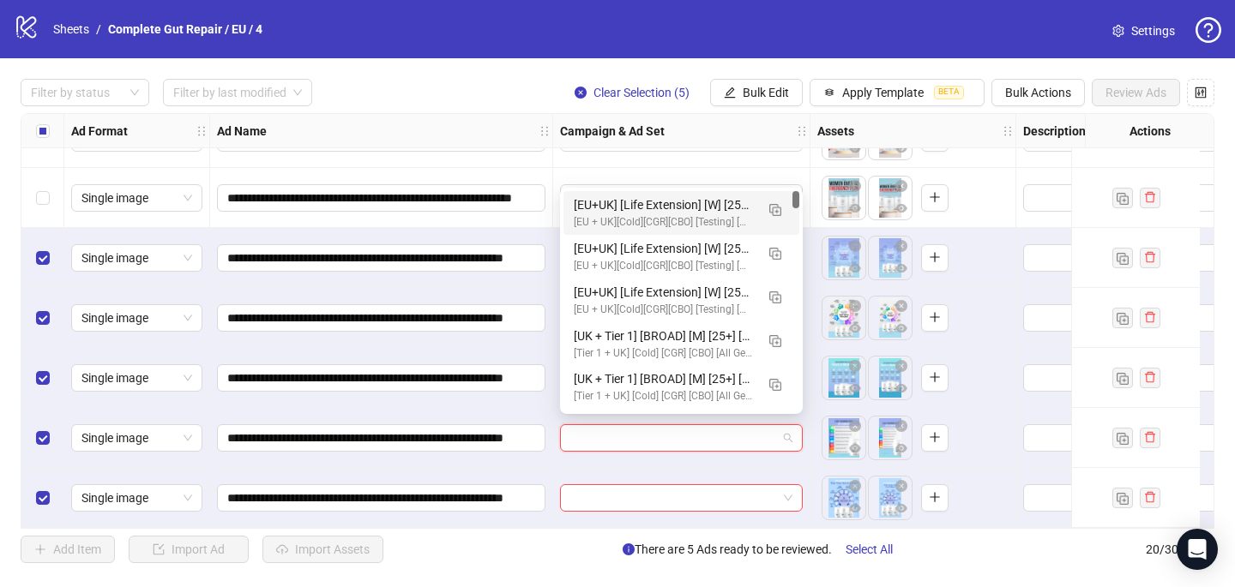
click at [628, 441] on input "search" at bounding box center [673, 438] width 207 height 26
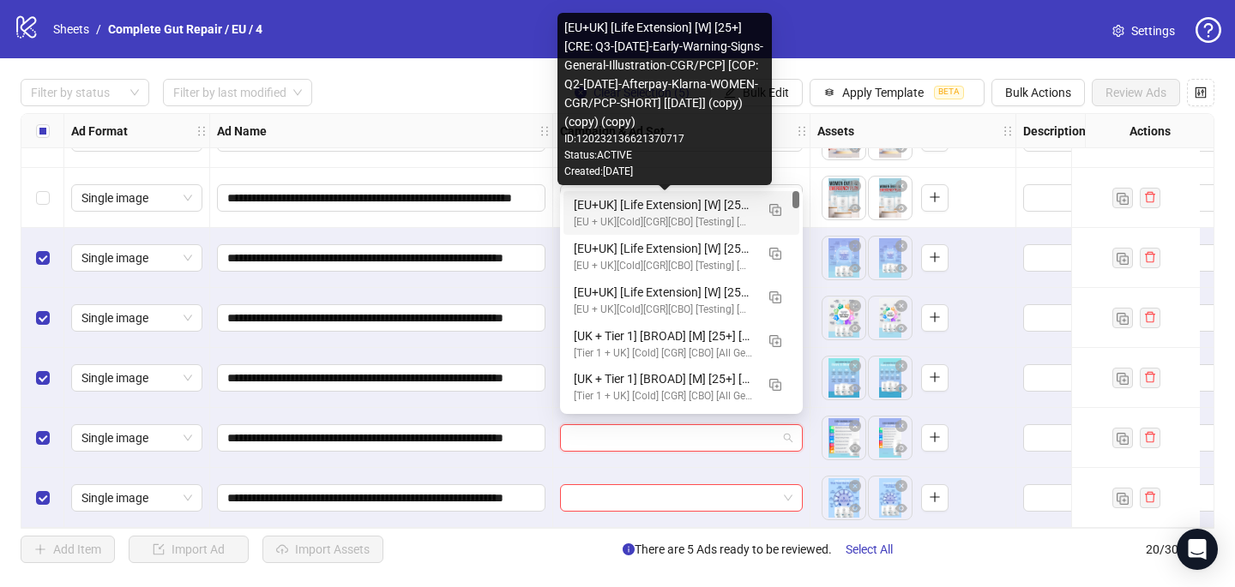
click at [668, 210] on div "[EU+UK] [Life Extension] [W] [25+] [CRE: Q3-[DATE]-Early-Warning-Signs-General-…" at bounding box center [664, 205] width 181 height 19
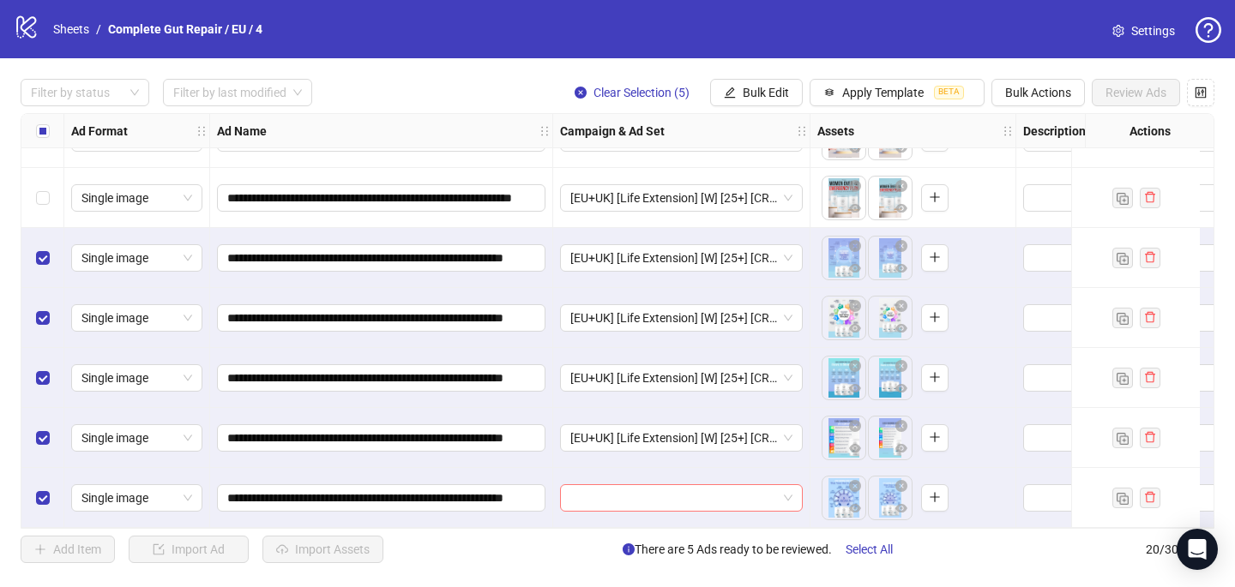
click at [621, 486] on input "search" at bounding box center [673, 498] width 207 height 26
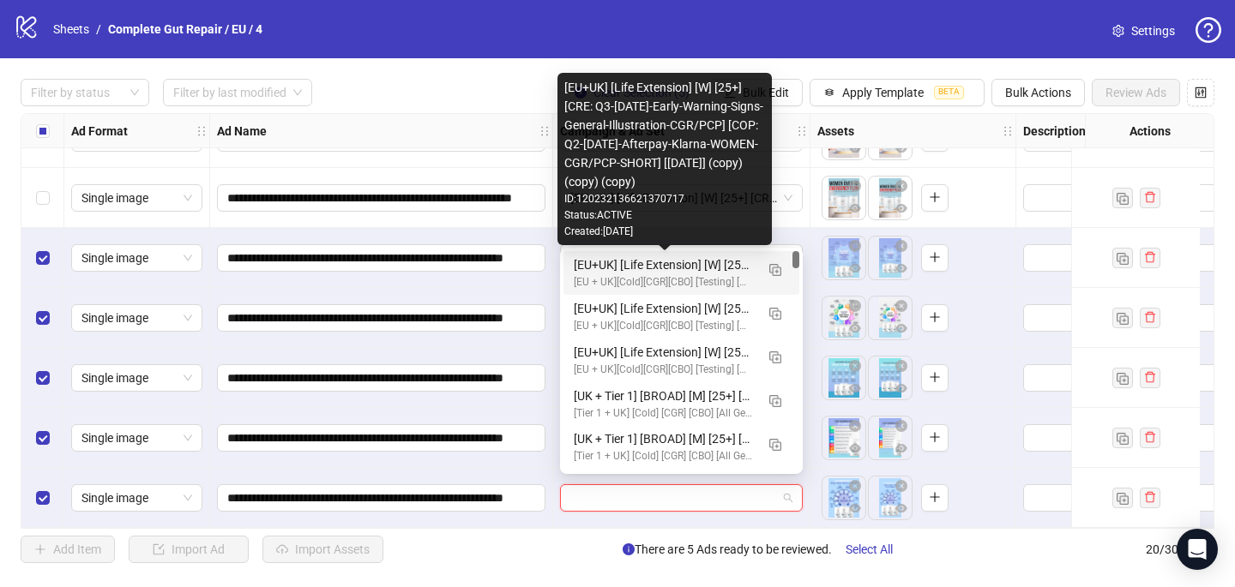
click at [673, 262] on div "[EU+UK] [Life Extension] [W] [25+] [CRE: Q3-[DATE]-Early-Warning-Signs-General-…" at bounding box center [664, 265] width 181 height 19
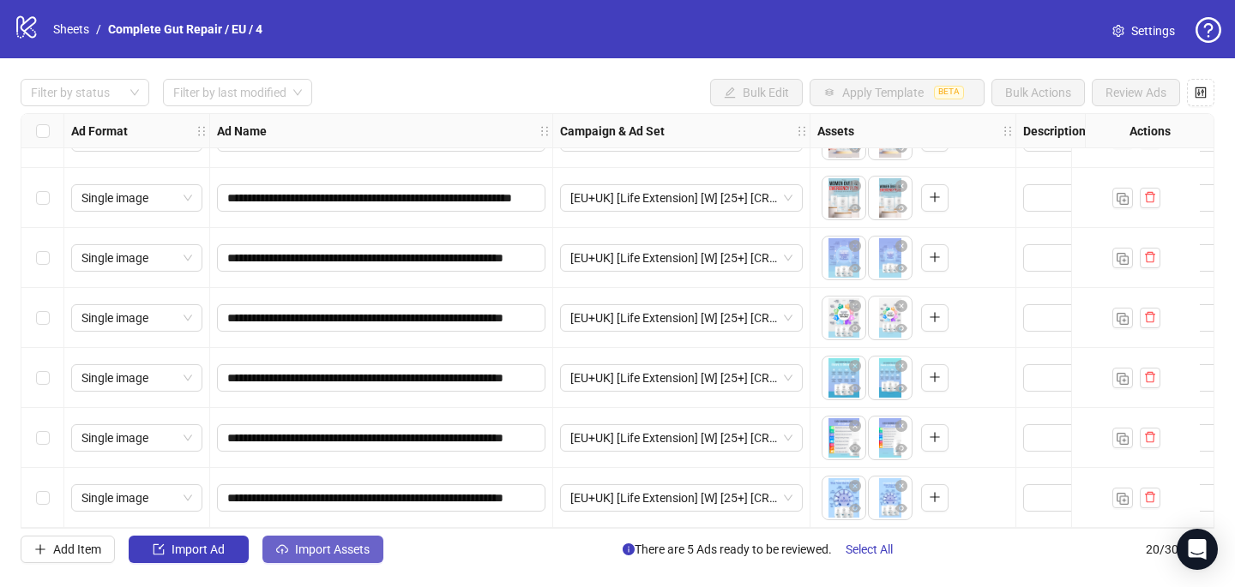
click at [361, 541] on button "Import Assets" at bounding box center [322, 549] width 121 height 27
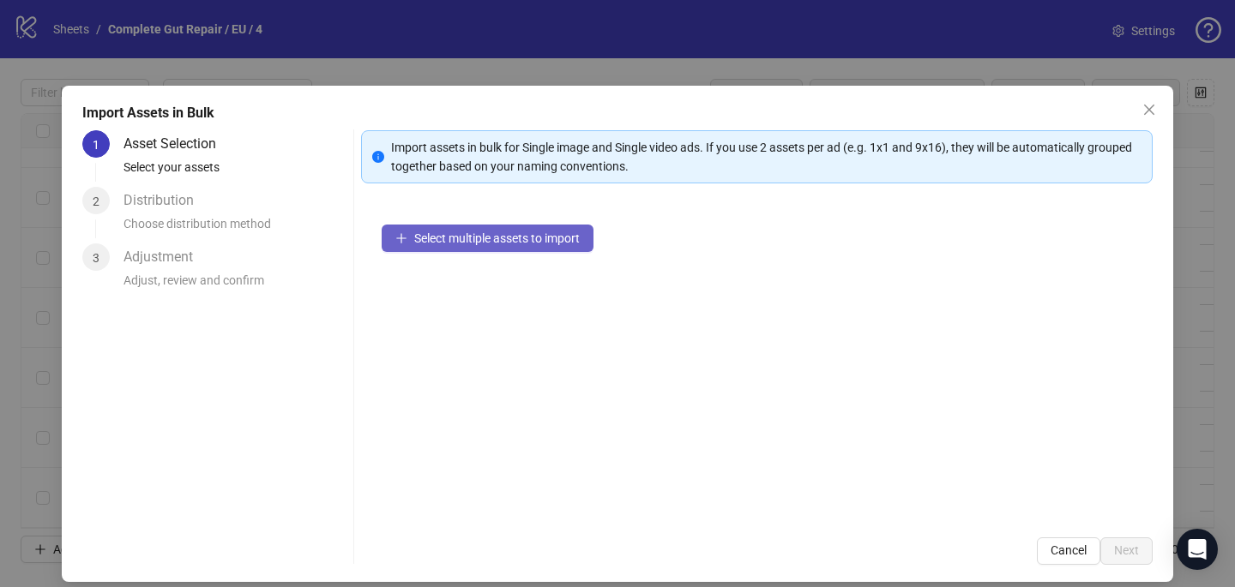
click at [551, 230] on button "Select multiple assets to import" at bounding box center [488, 238] width 212 height 27
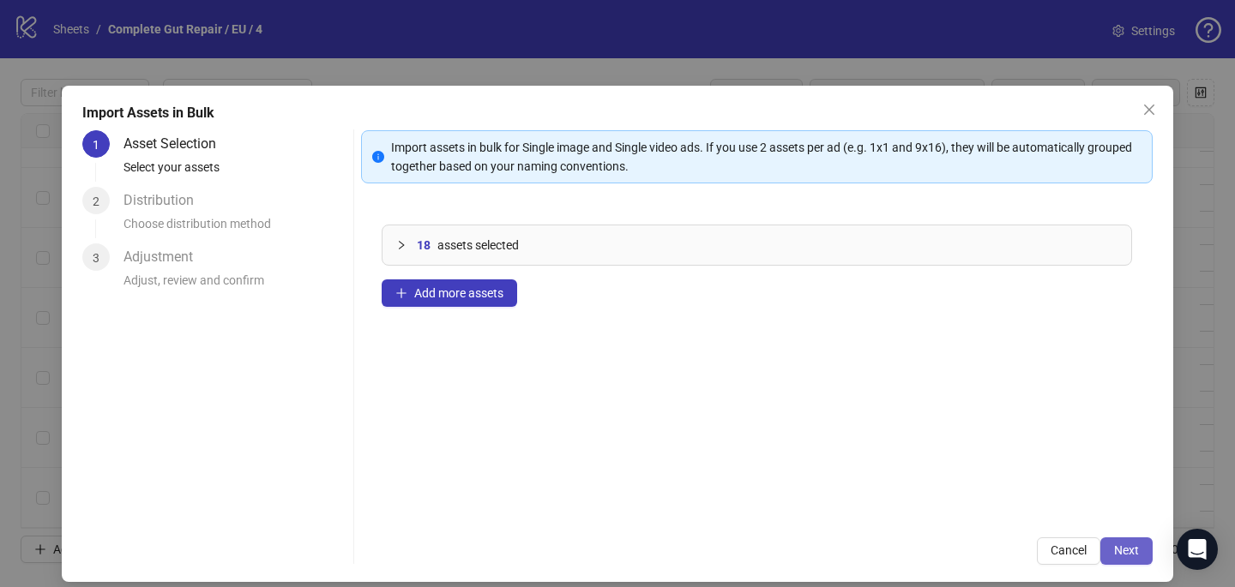
click at [1135, 544] on span "Next" at bounding box center [1126, 551] width 25 height 14
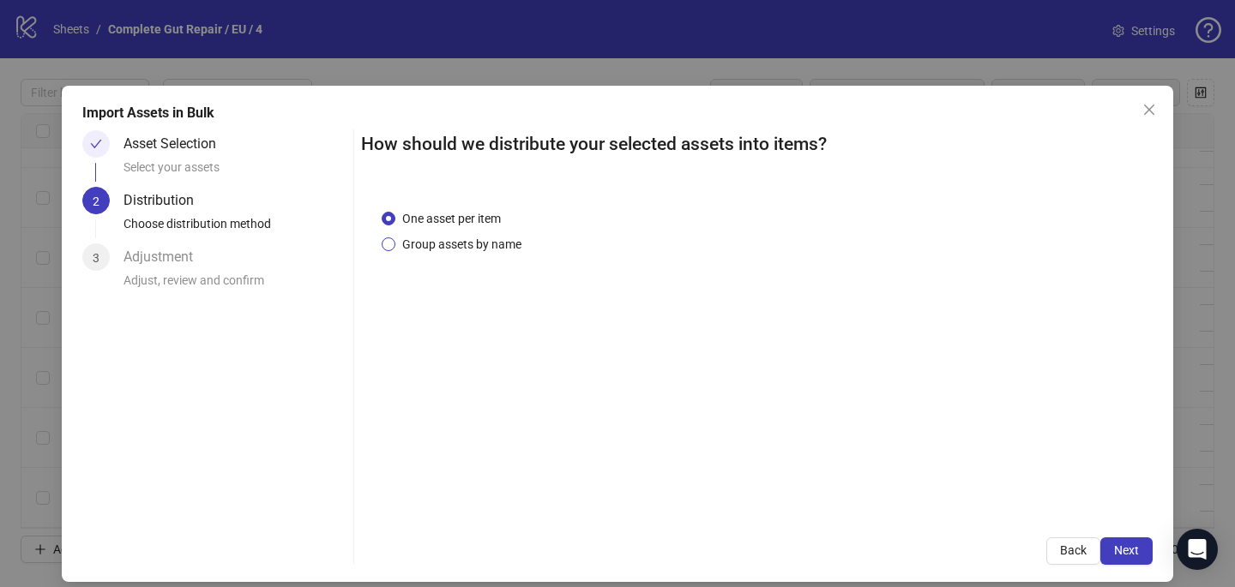
click at [477, 240] on span "Group assets by name" at bounding box center [461, 244] width 133 height 19
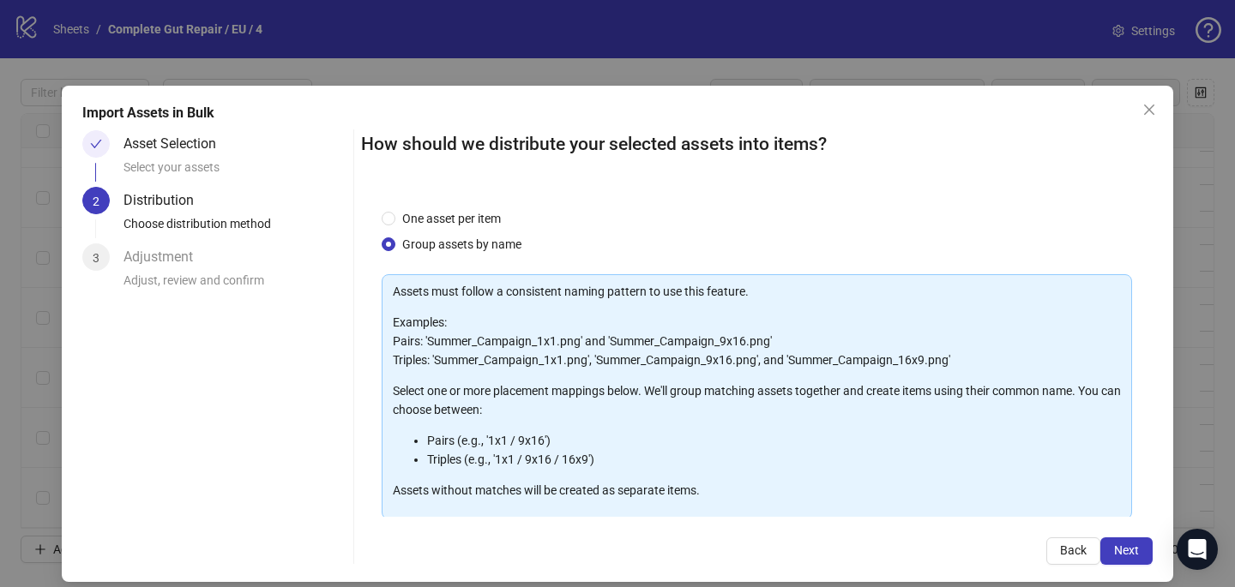
scroll to position [174, 0]
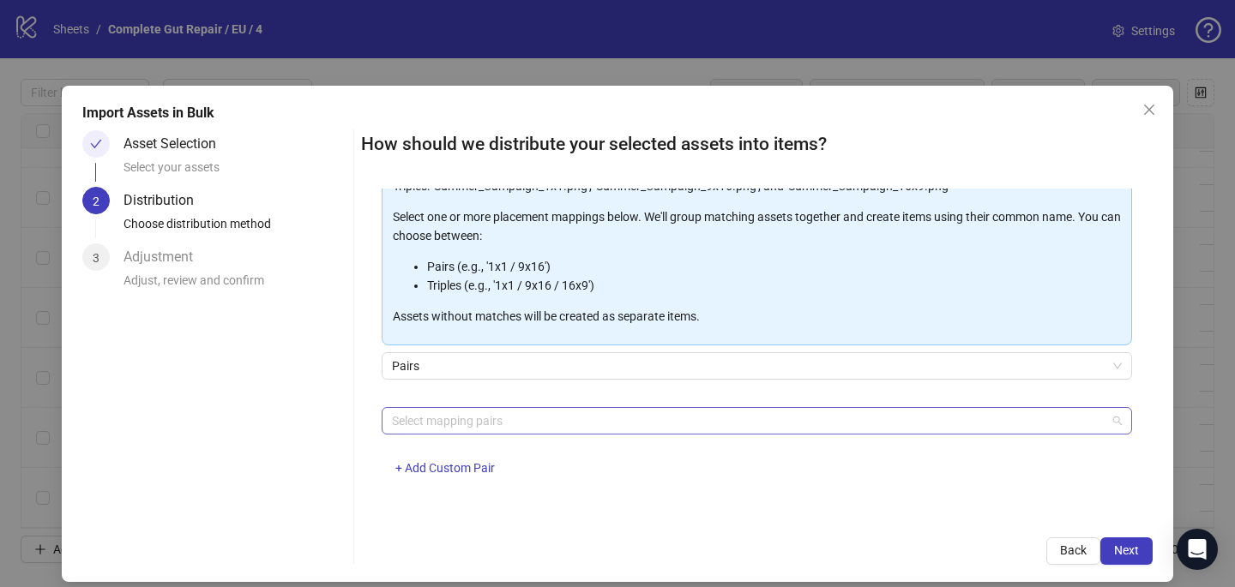
click at [477, 430] on div at bounding box center [747, 421] width 725 height 24
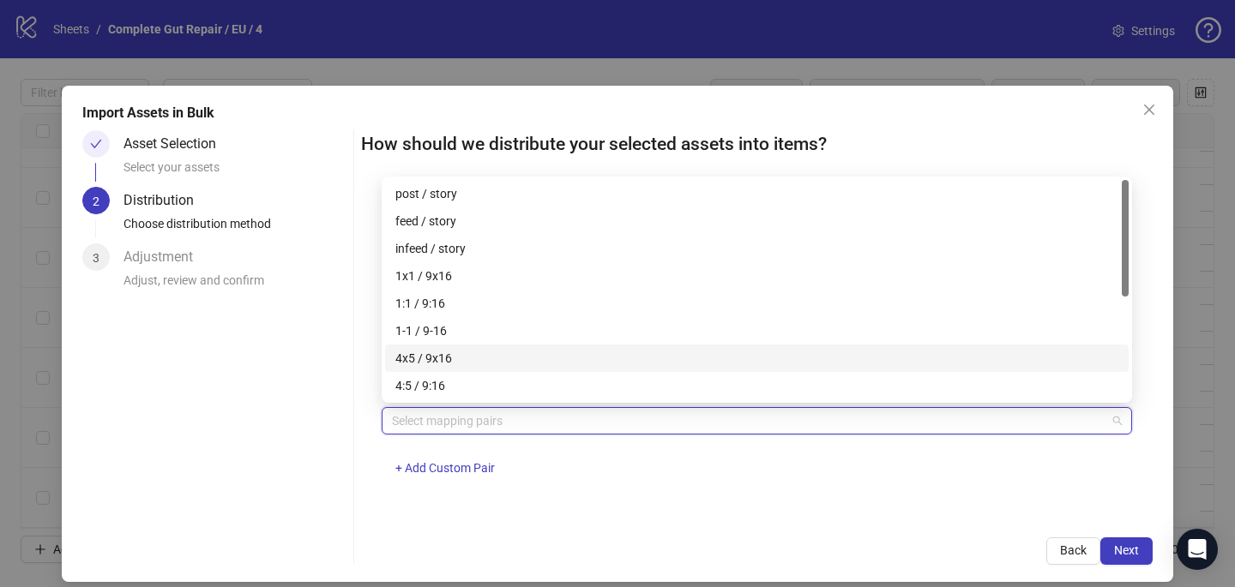
click at [478, 361] on div "4x5 / 9x16" at bounding box center [756, 358] width 723 height 19
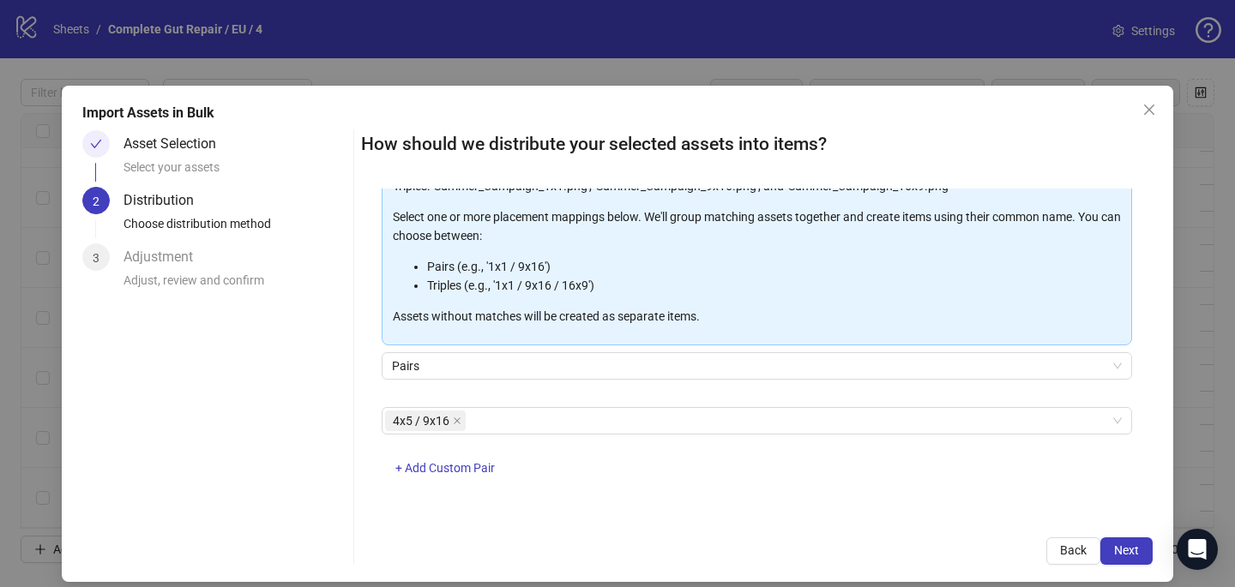
click at [699, 539] on div "Back Next" at bounding box center [756, 551] width 791 height 27
click at [1128, 549] on span "Next" at bounding box center [1126, 551] width 25 height 14
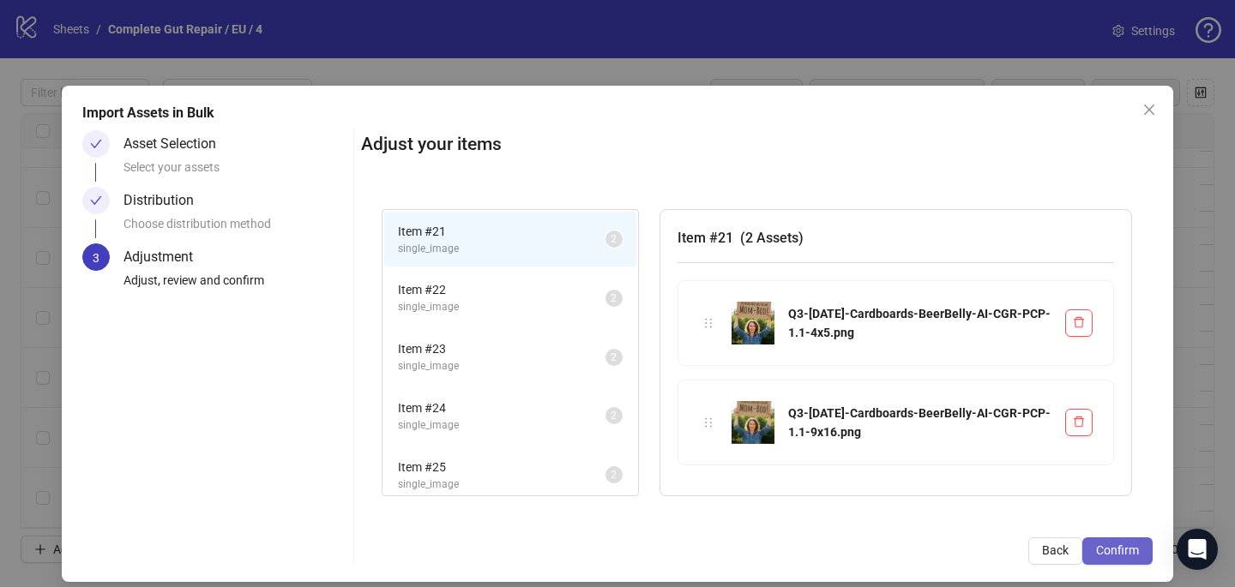
click at [1130, 549] on span "Confirm" at bounding box center [1117, 551] width 43 height 14
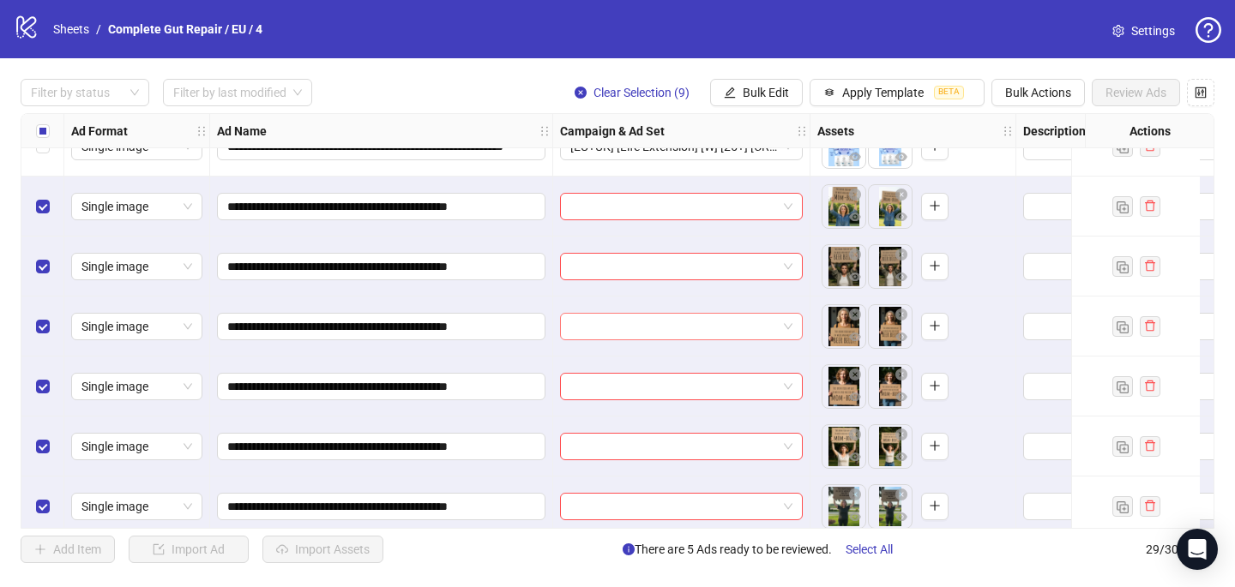
scroll to position [1128, 0]
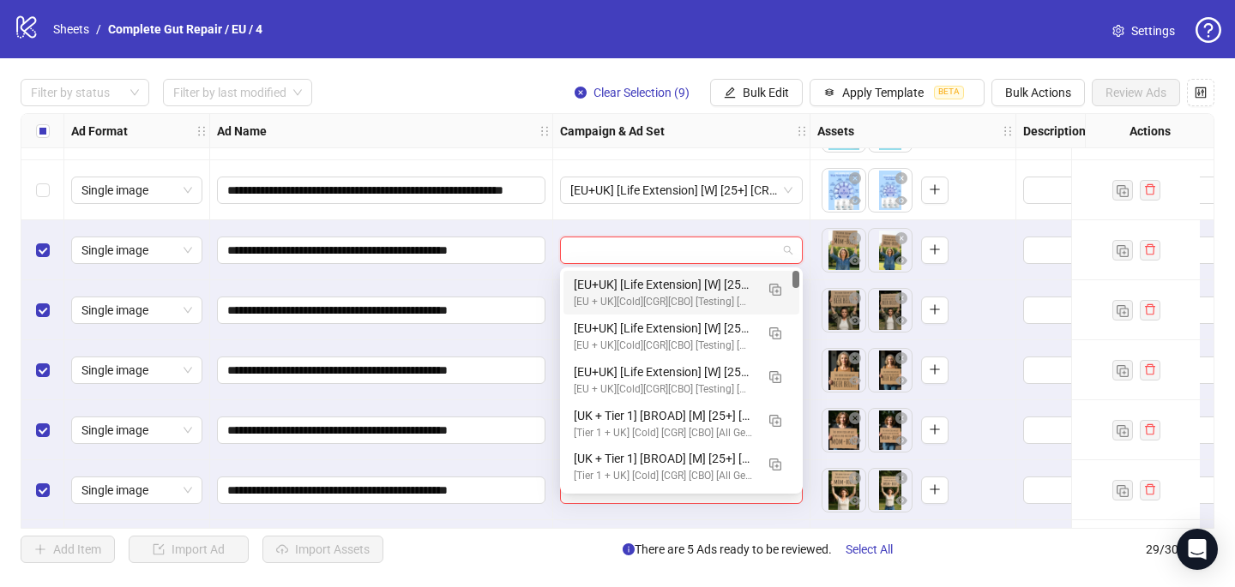
click at [594, 250] on input "search" at bounding box center [673, 251] width 207 height 26
click at [780, 286] on img "button" at bounding box center [775, 290] width 12 height 12
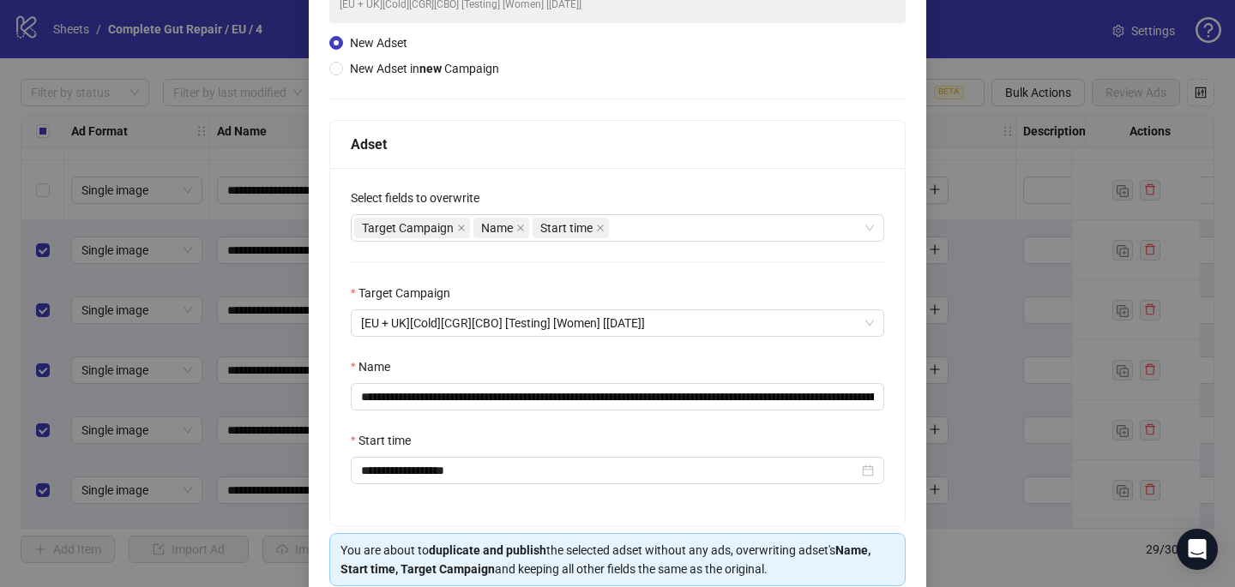
scroll to position [213, 0]
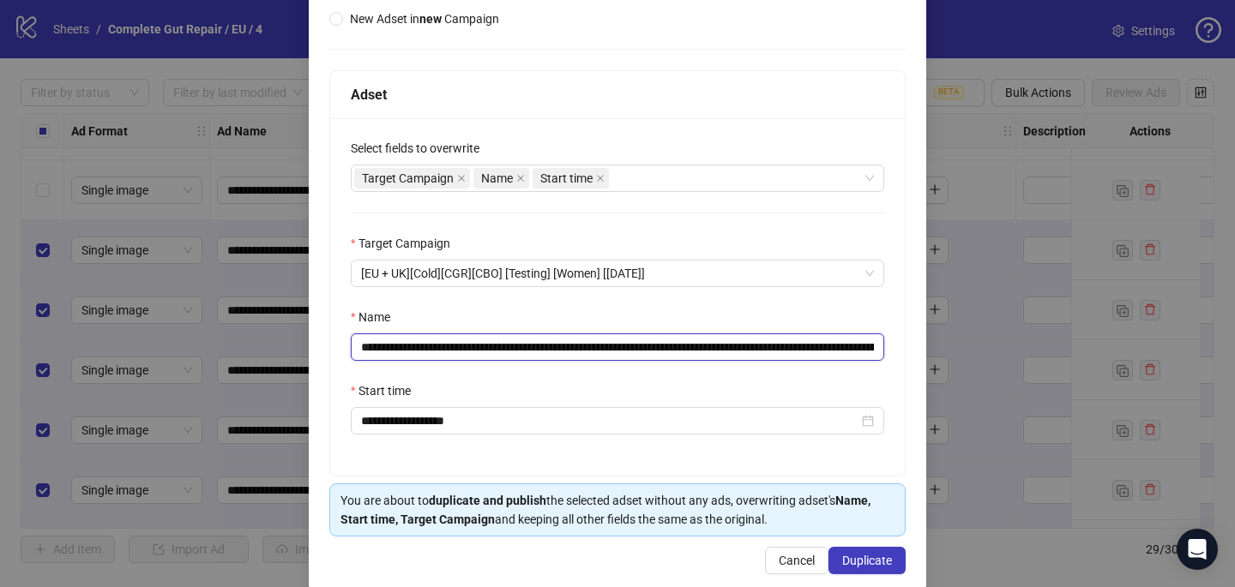
drag, startPoint x: 851, startPoint y: 351, endPoint x: 650, endPoint y: 349, distance: 200.7
click at [650, 349] on input "**********" at bounding box center [617, 347] width 533 height 27
drag, startPoint x: 729, startPoint y: 345, endPoint x: 572, endPoint y: 343, distance: 156.9
click at [572, 343] on input "**********" at bounding box center [617, 347] width 533 height 27
paste input "**********"
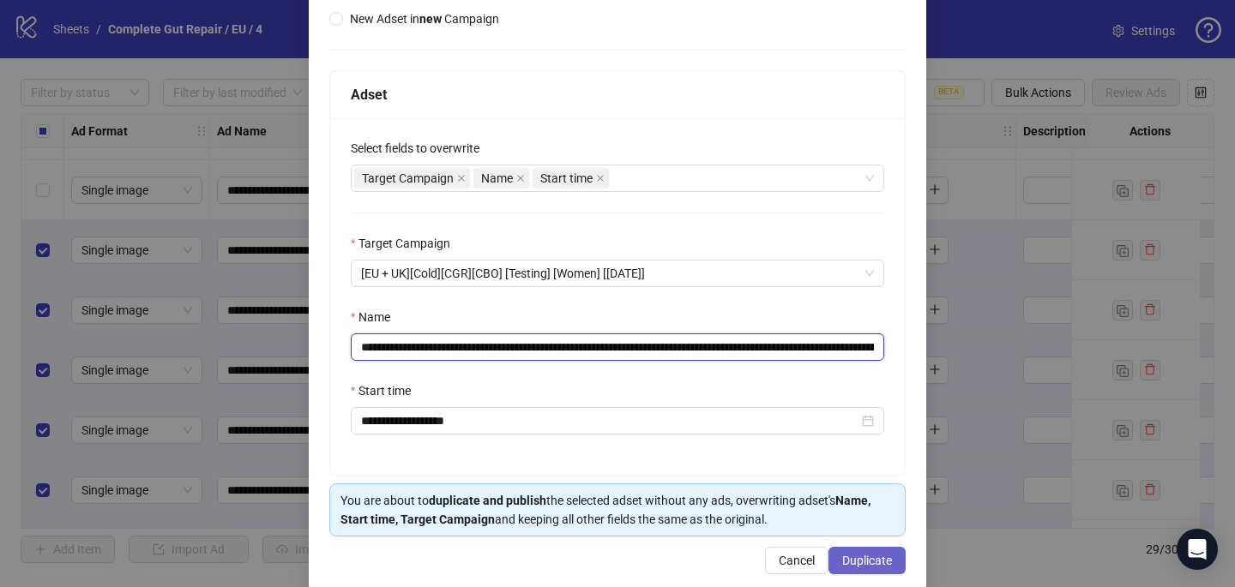
type input "**********"
click at [854, 561] on span "Duplicate" at bounding box center [867, 561] width 50 height 14
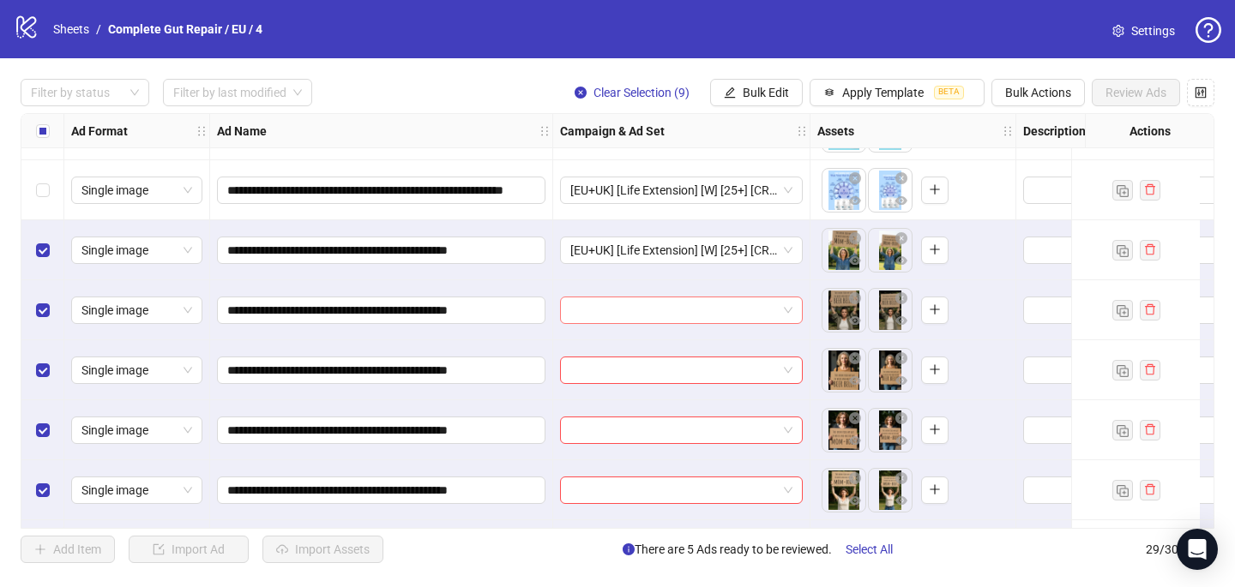
click at [572, 316] on input "search" at bounding box center [673, 311] width 207 height 26
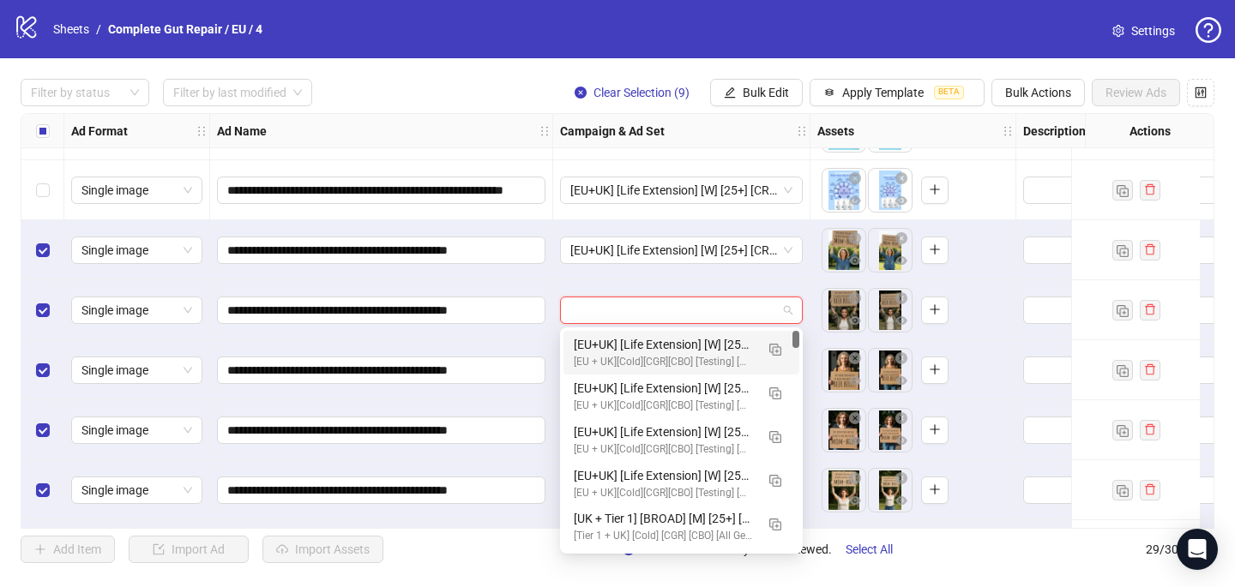
click at [580, 335] on div "[EU+UK] [Life Extension] [W] [25+] [CRE: Q3-[DATE]-Cardboards-BeerBelly-AI-CGR-…" at bounding box center [664, 344] width 181 height 19
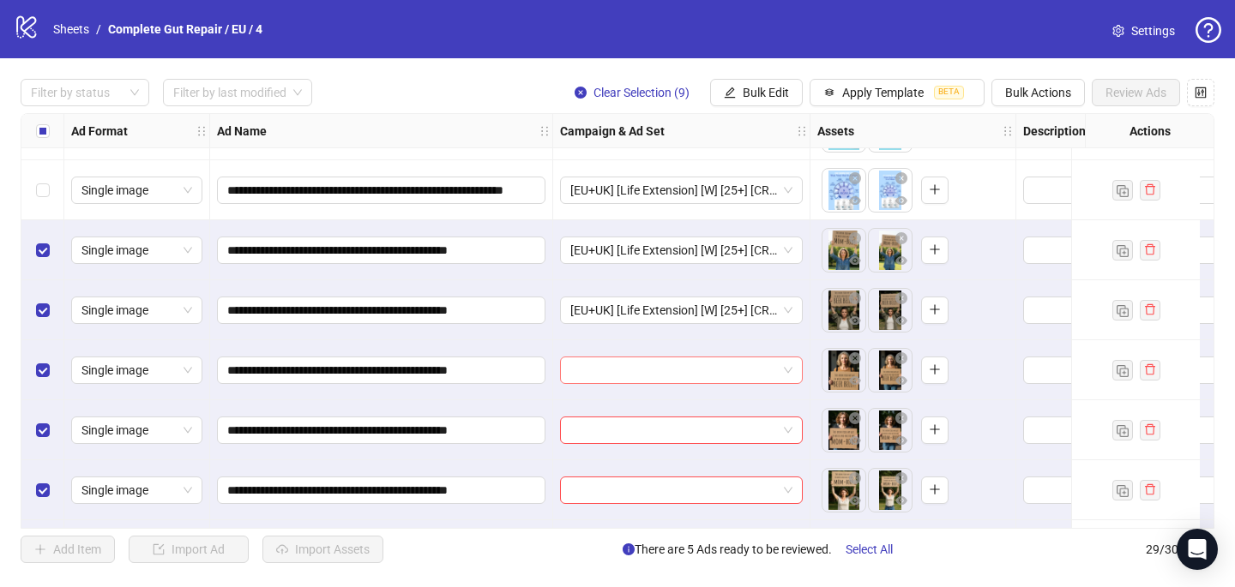
click at [581, 376] on input "search" at bounding box center [673, 371] width 207 height 26
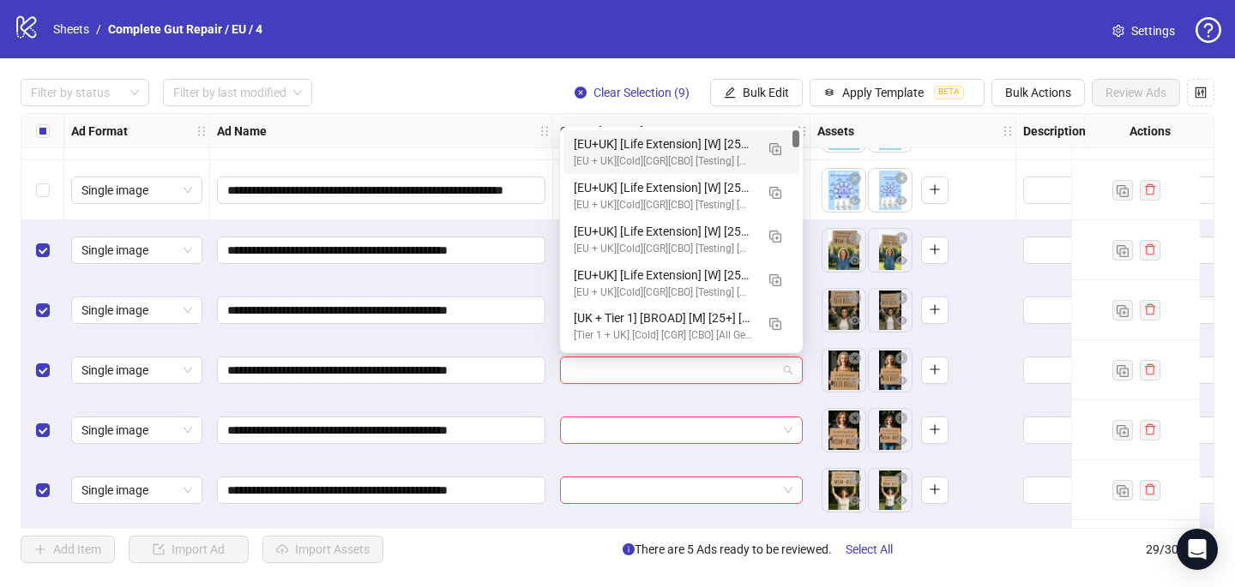
click at [608, 141] on div "[EU+UK] [Life Extension] [W] [25+] [CRE: Q3-[DATE]-Cardboards-BeerBelly-AI-CGR-…" at bounding box center [664, 144] width 181 height 19
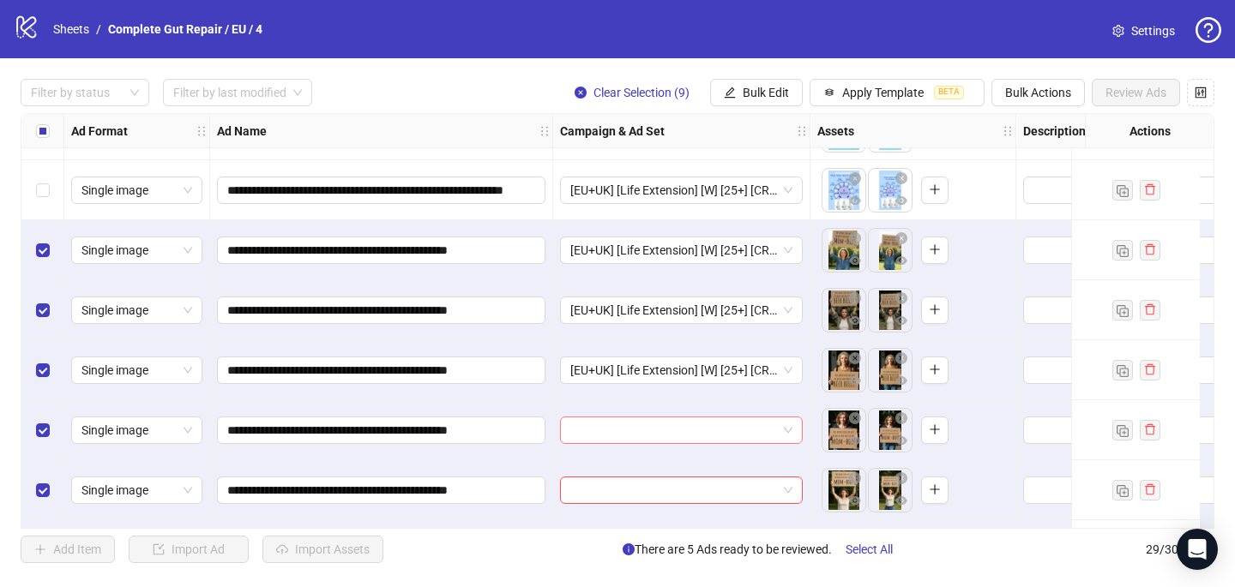
click at [587, 425] on input "search" at bounding box center [673, 431] width 207 height 26
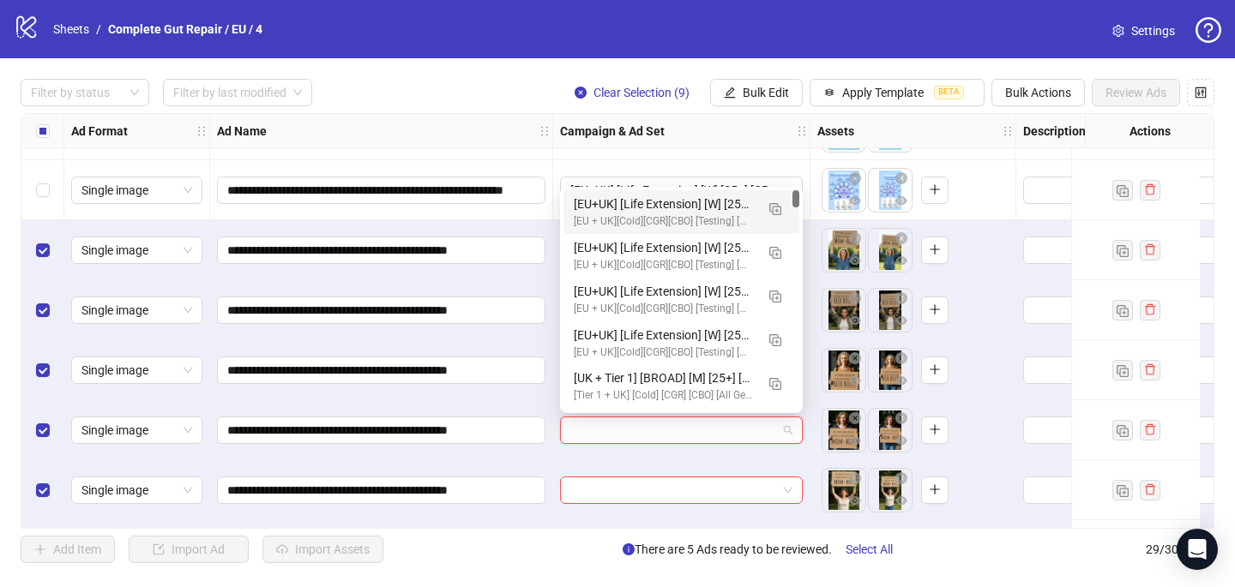
click at [608, 211] on div "[EU+UK] [Life Extension] [W] [25+] [CRE: Q3-[DATE]-Cardboards-BeerBelly-AI-CGR-…" at bounding box center [664, 204] width 181 height 19
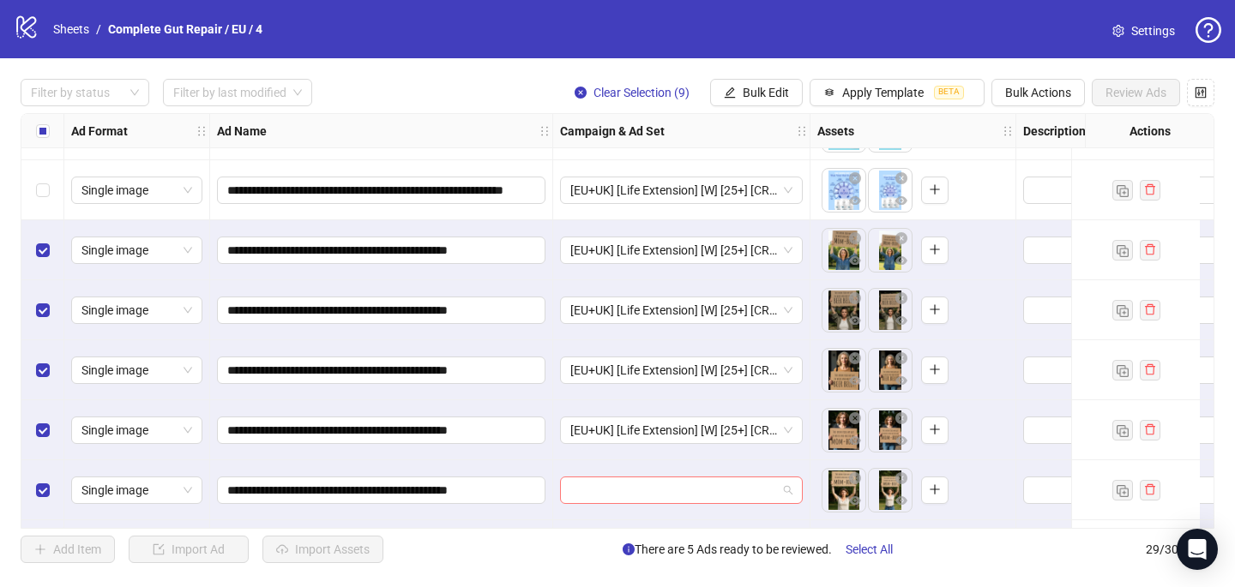
click at [590, 482] on input "search" at bounding box center [673, 491] width 207 height 26
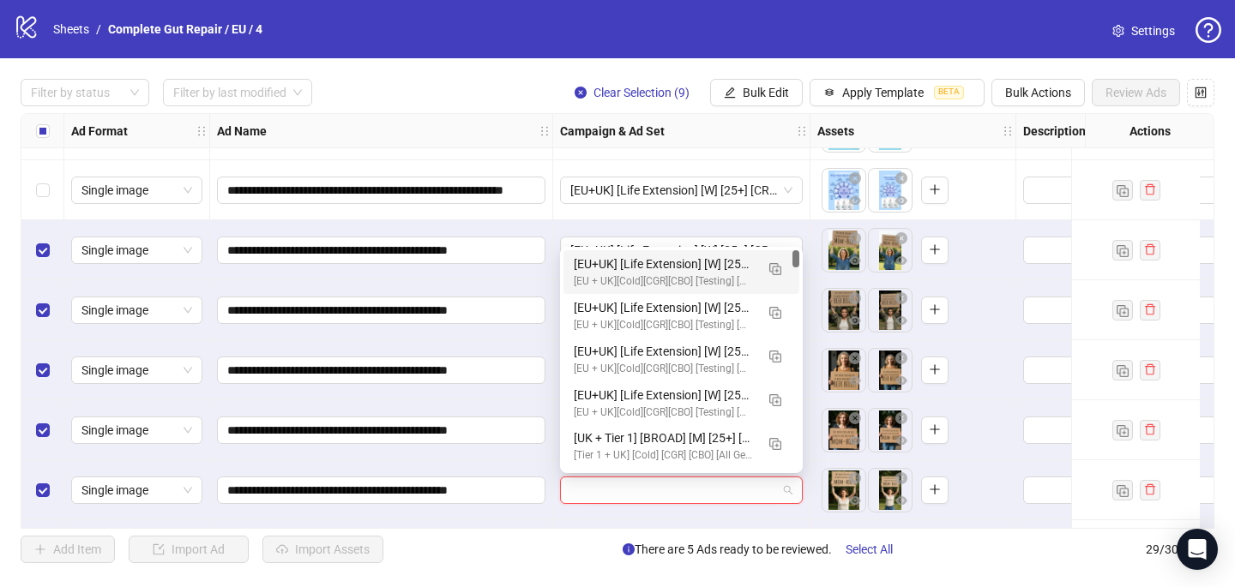
click at [623, 267] on div "[EU+UK] [Life Extension] [W] [25+] [CRE: Q3-[DATE]-Cardboards-BeerBelly-AI-CGR-…" at bounding box center [664, 264] width 181 height 19
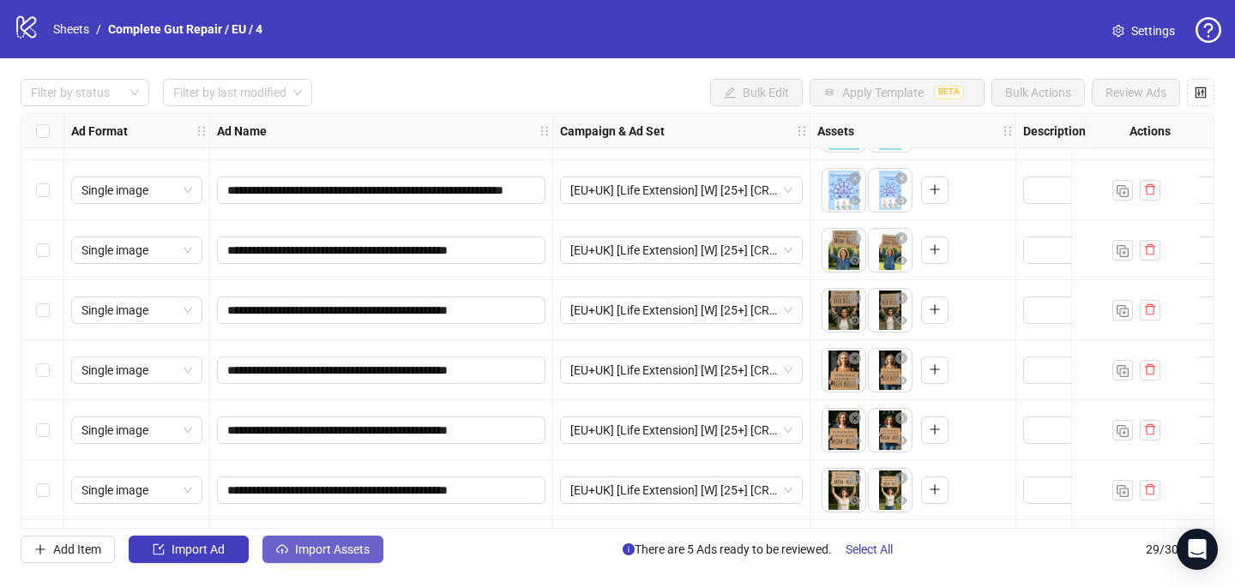
click at [361, 559] on button "Import Assets" at bounding box center [322, 549] width 121 height 27
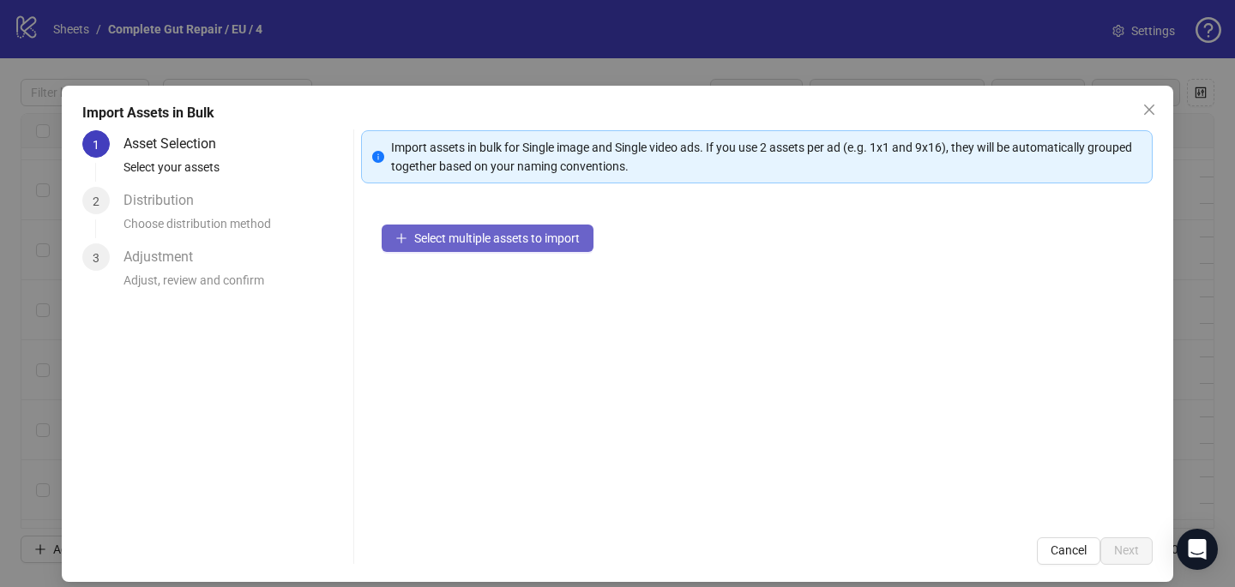
click at [580, 241] on span "Select multiple assets to import" at bounding box center [496, 239] width 165 height 14
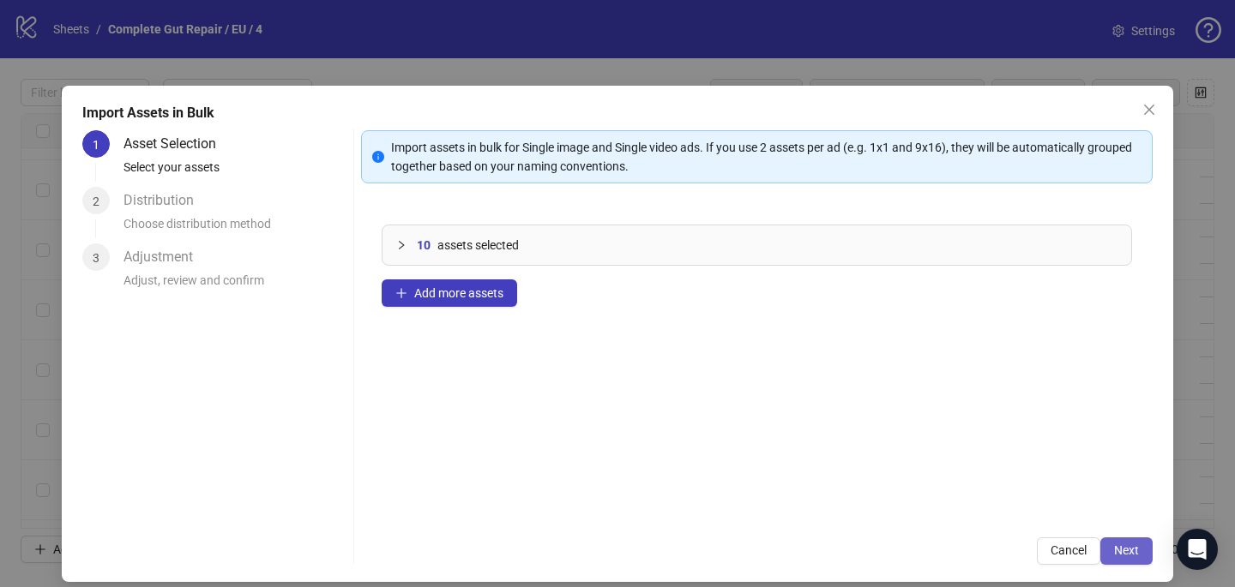
click at [1126, 544] on span "Next" at bounding box center [1126, 551] width 25 height 14
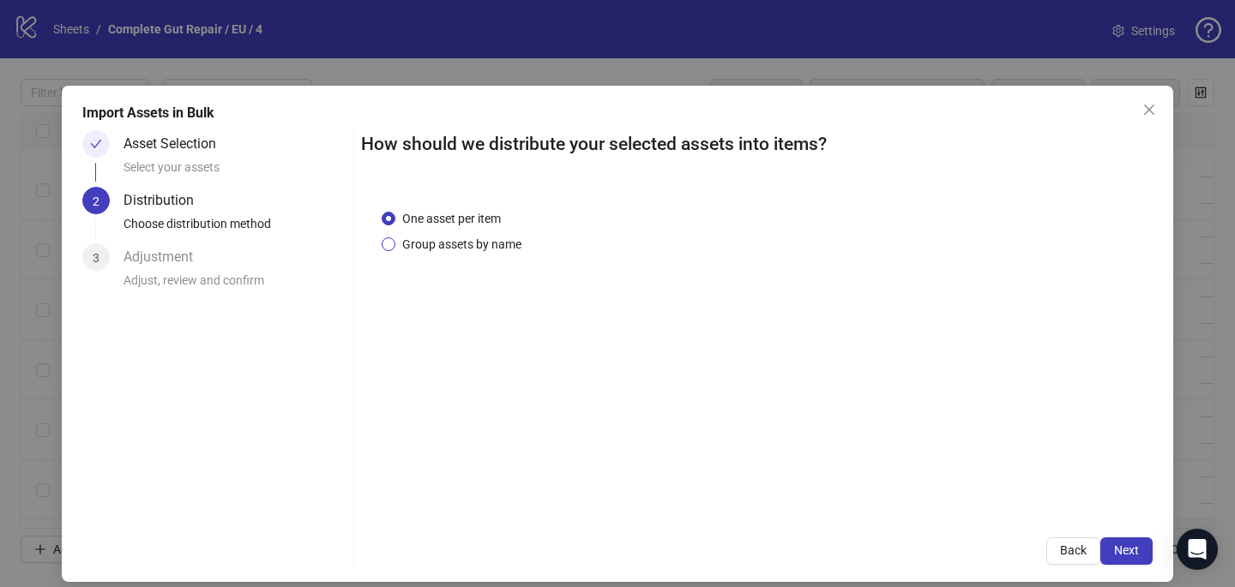
click at [438, 243] on span "Group assets by name" at bounding box center [461, 244] width 133 height 19
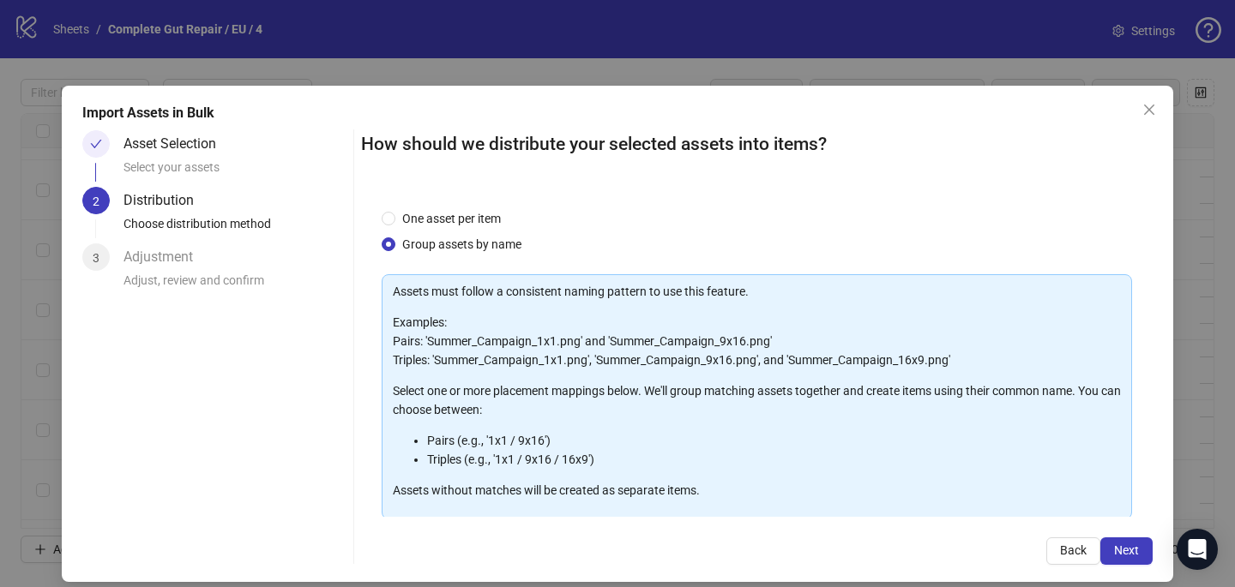
scroll to position [174, 0]
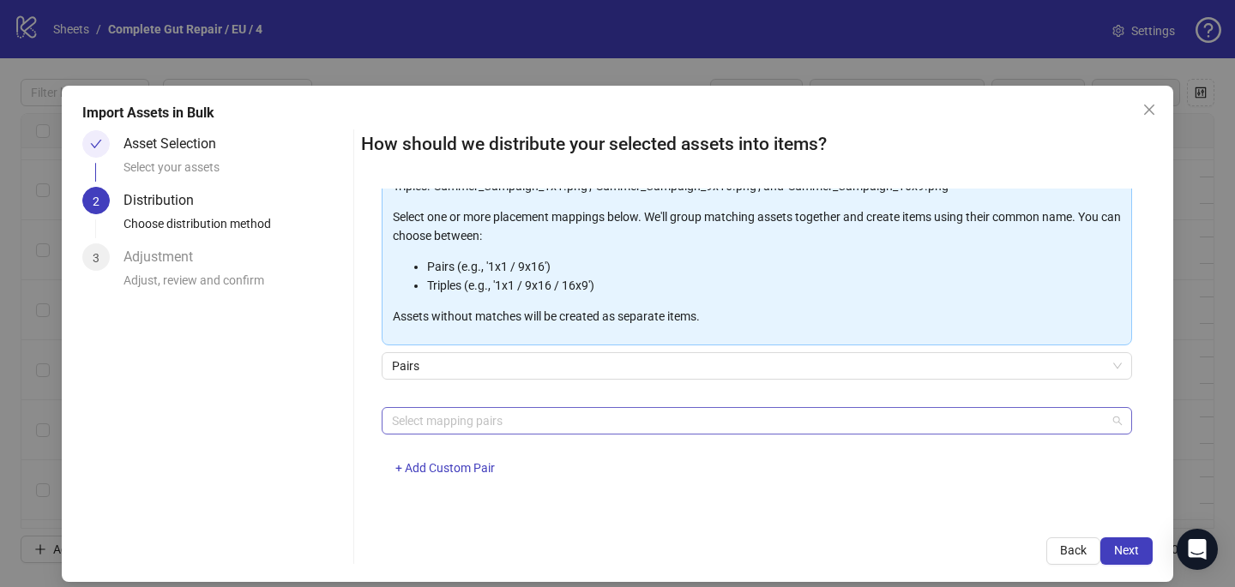
click at [457, 422] on div at bounding box center [747, 421] width 725 height 24
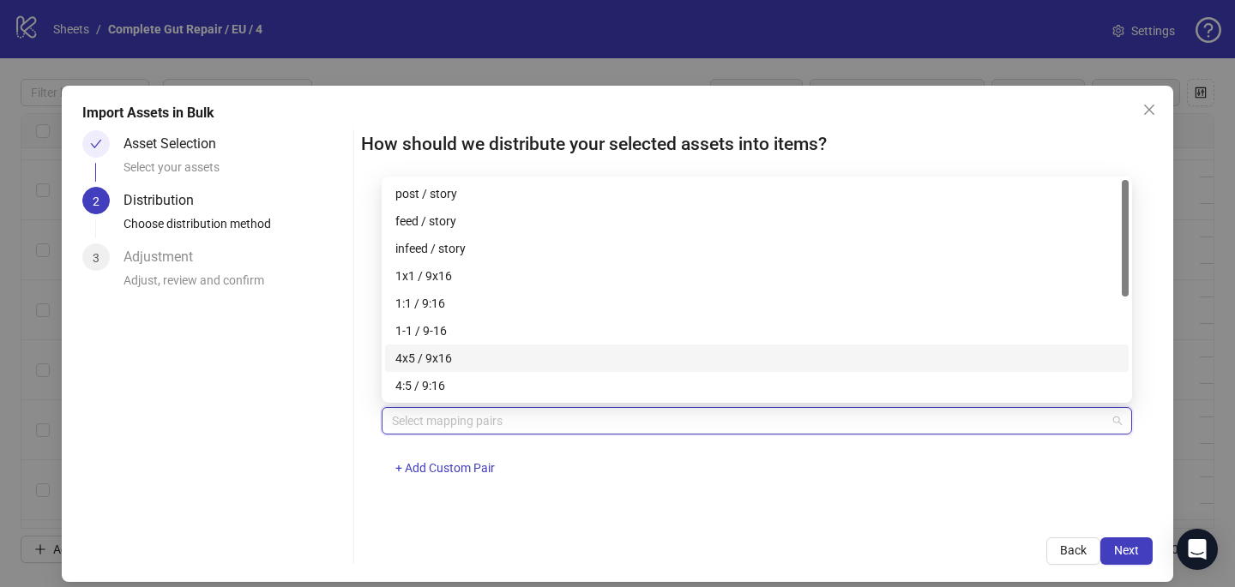
click at [478, 361] on div "4x5 / 9x16" at bounding box center [756, 358] width 723 height 19
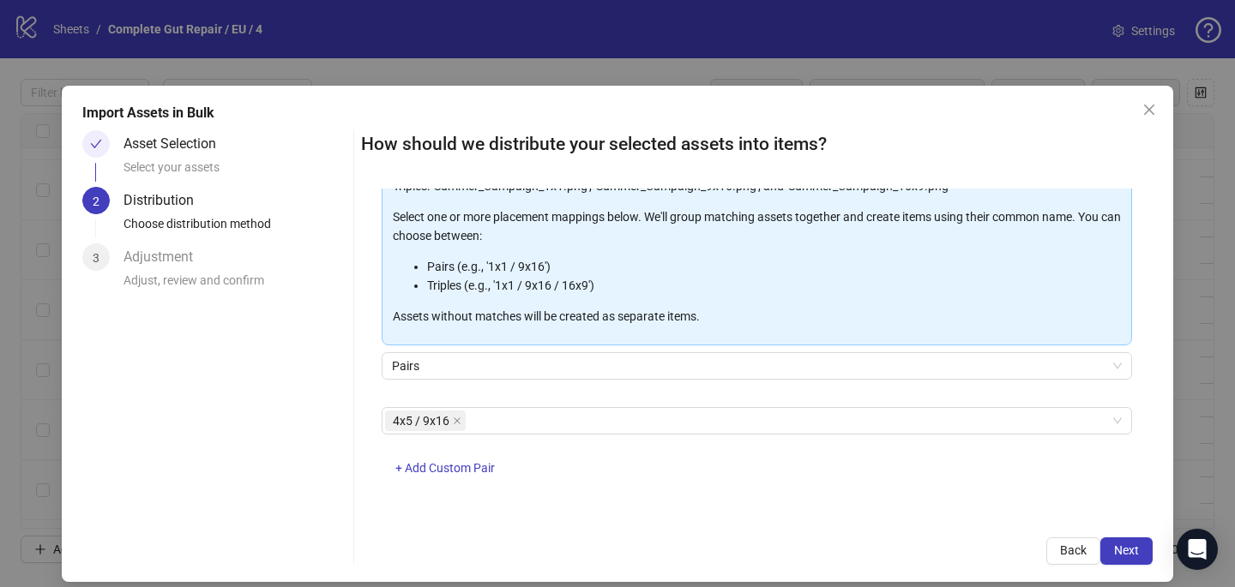
click at [862, 454] on div "4x5 / 9x16 + Add Custom Pair" at bounding box center [757, 451] width 750 height 89
click at [1124, 551] on span "Next" at bounding box center [1126, 551] width 25 height 14
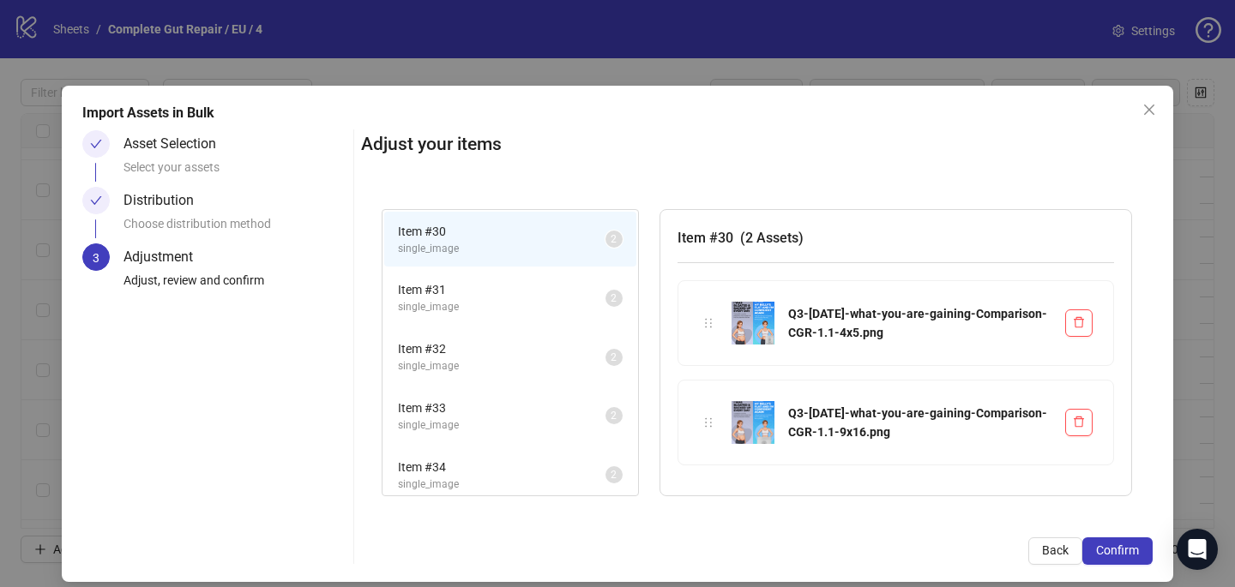
click at [1124, 551] on span "Confirm" at bounding box center [1117, 551] width 43 height 14
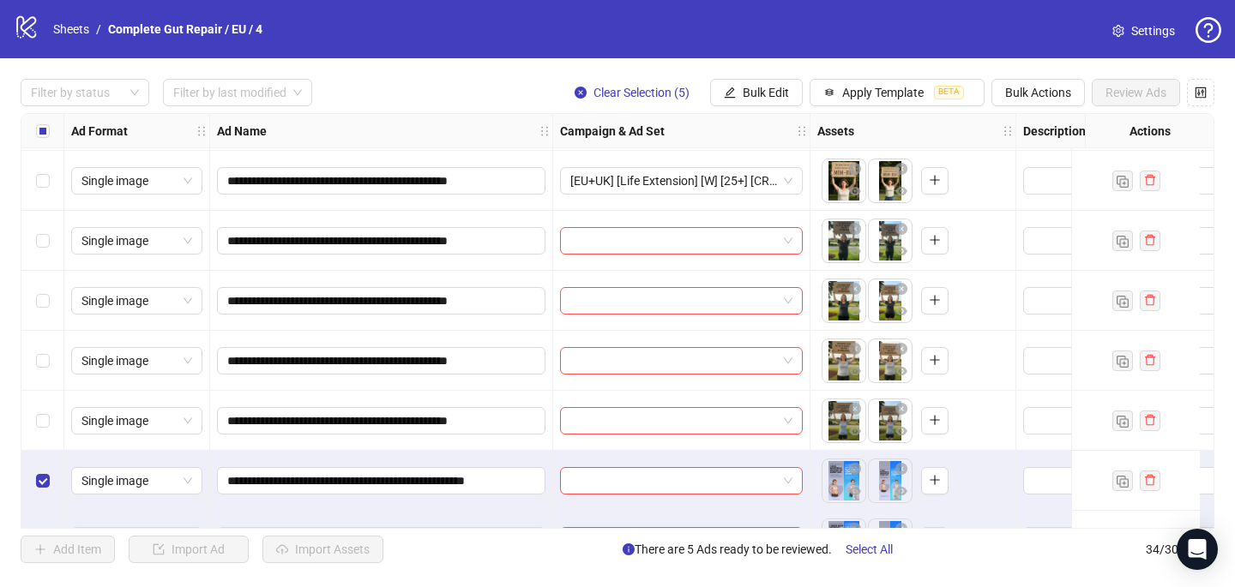
scroll to position [1420, 0]
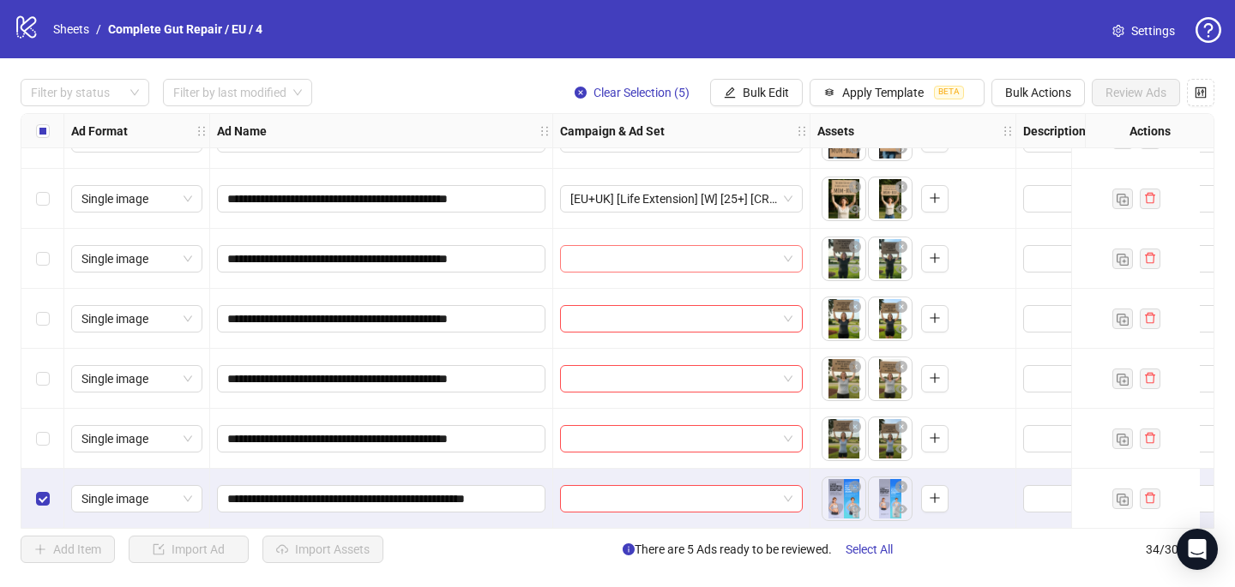
click at [600, 262] on input "search" at bounding box center [673, 259] width 207 height 26
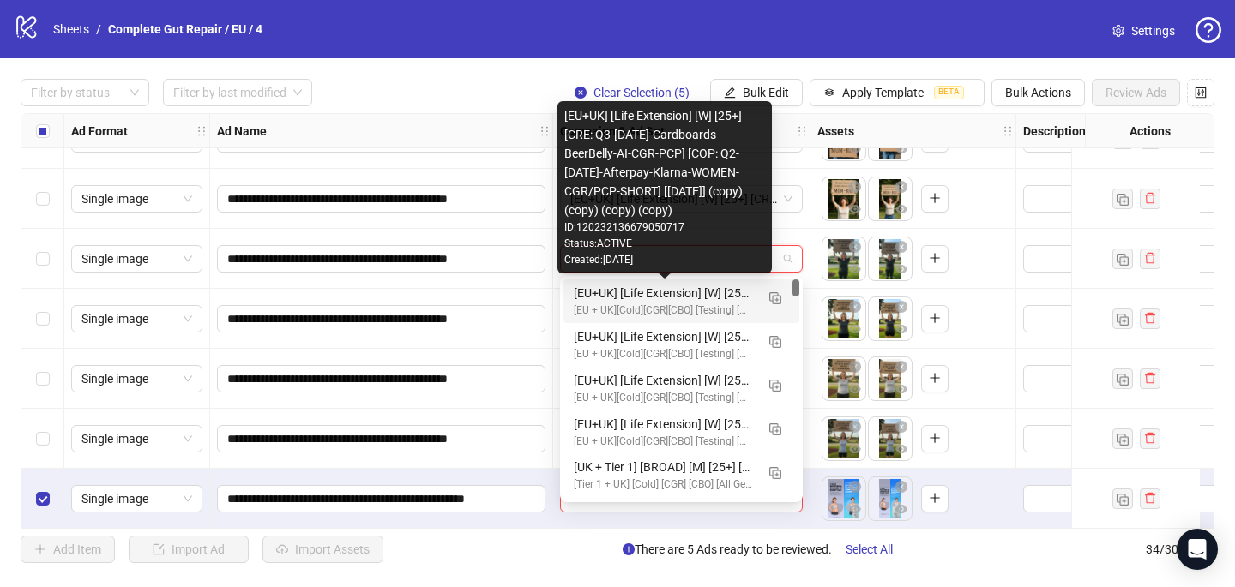
click at [605, 300] on div "[EU+UK] [Life Extension] [W] [25+] [CRE: Q3-[DATE]-Cardboards-BeerBelly-AI-CGR-…" at bounding box center [664, 293] width 181 height 19
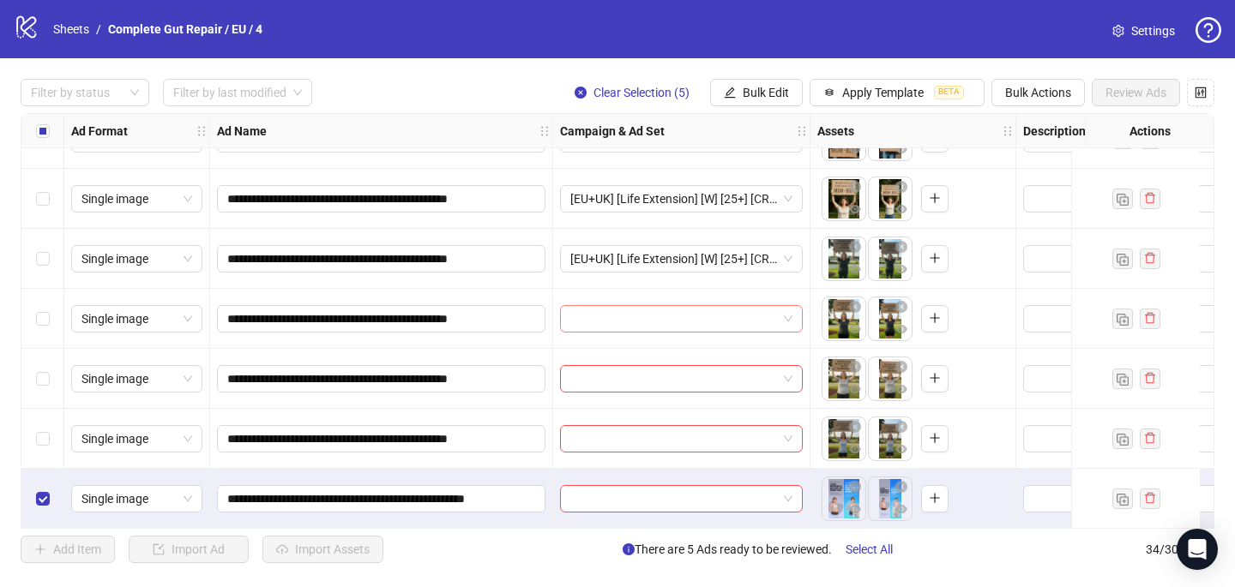
click at [599, 328] on input "search" at bounding box center [673, 319] width 207 height 26
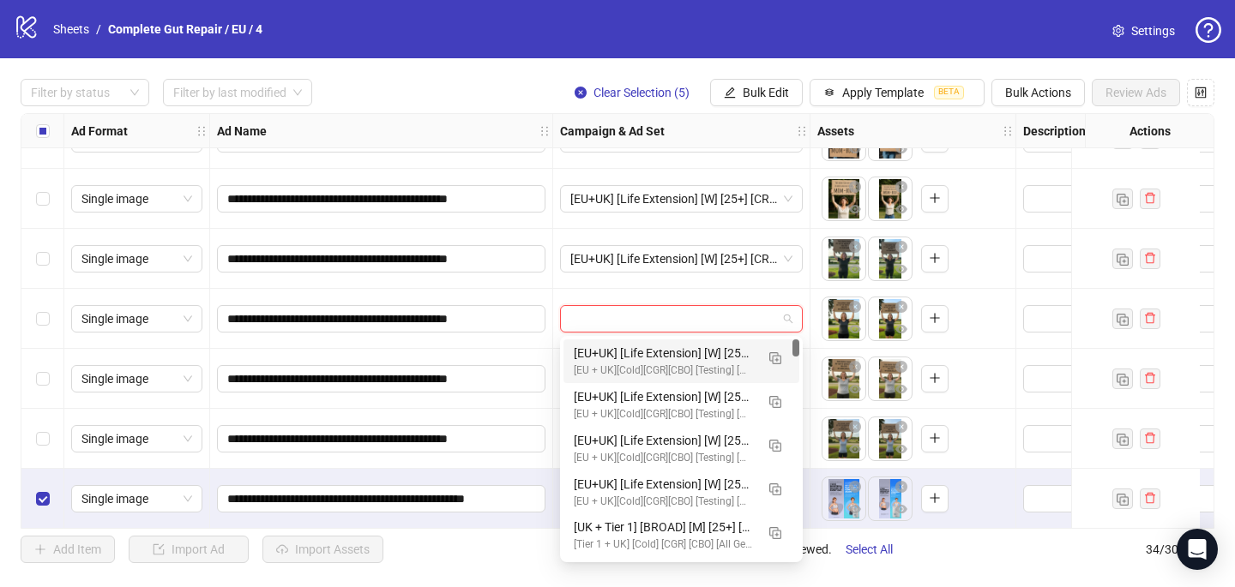
click at [611, 367] on div "[EU + UK][Cold][CGR][CBO] [Testing] [Women] [[DATE]]" at bounding box center [664, 371] width 181 height 16
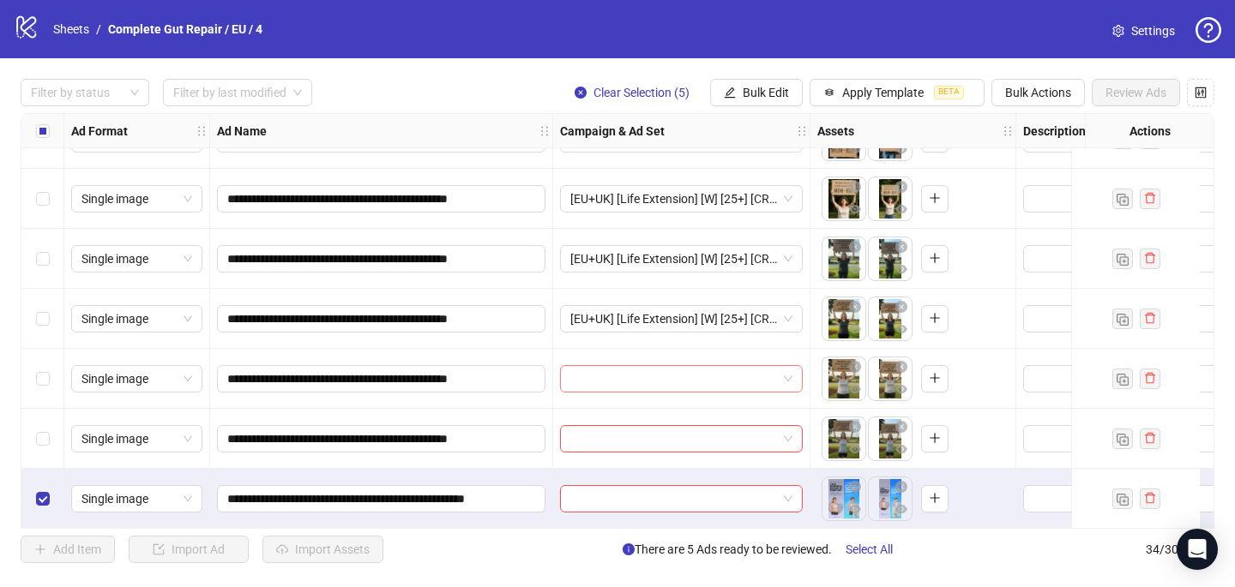
click at [611, 367] on input "search" at bounding box center [673, 379] width 207 height 26
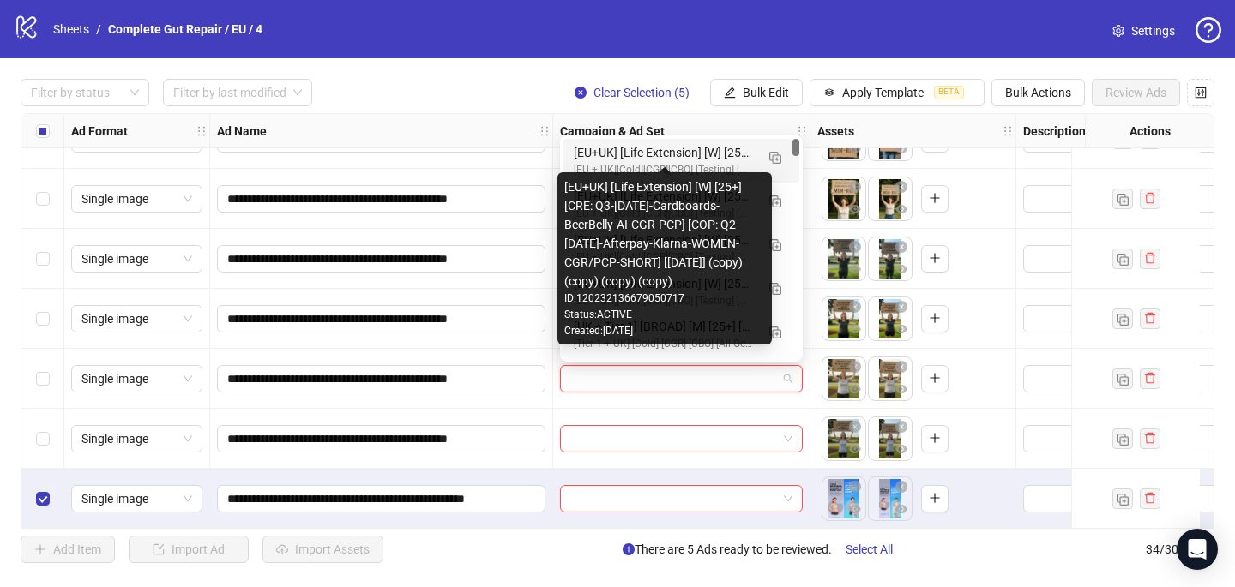
click at [634, 153] on div "[EU+UK] [Life Extension] [W] [25+] [CRE: Q3-[DATE]-Cardboards-BeerBelly-AI-CGR-…" at bounding box center [664, 152] width 181 height 19
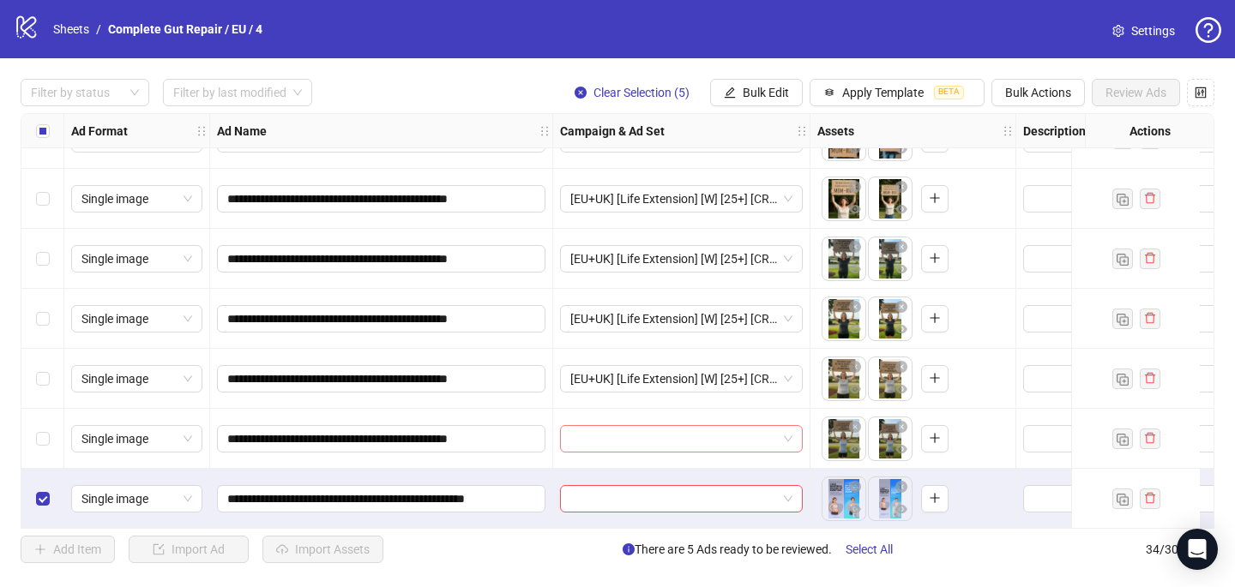
click at [612, 443] on input "search" at bounding box center [673, 439] width 207 height 26
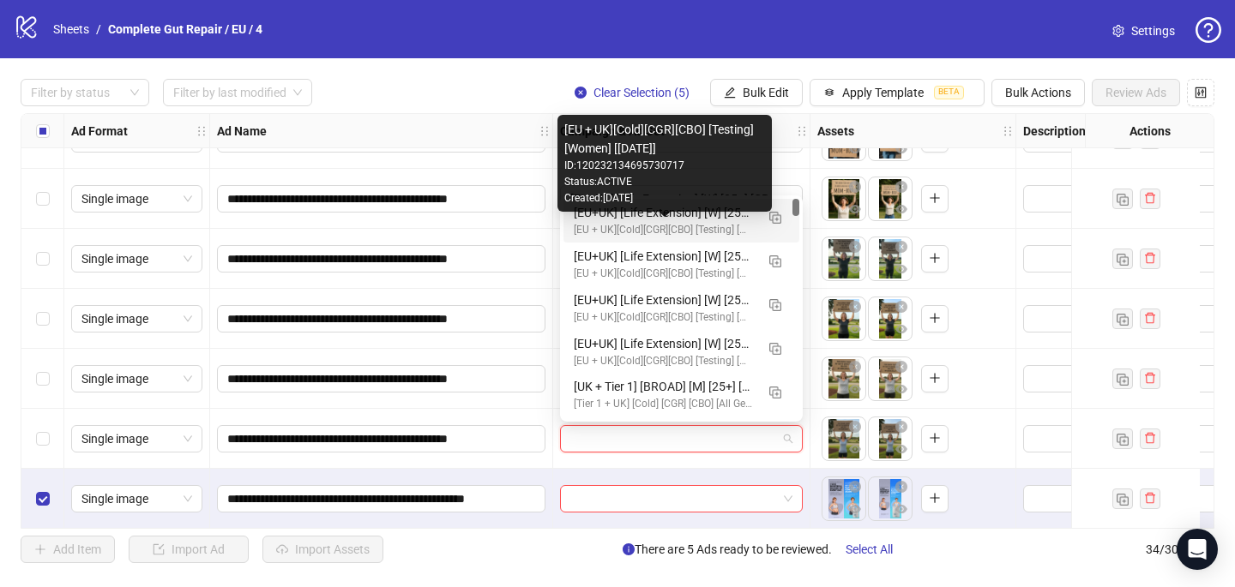
click at [640, 222] on div "[EU + UK][Cold][CGR][CBO] [Testing] [Women] [[DATE]]" at bounding box center [664, 230] width 181 height 16
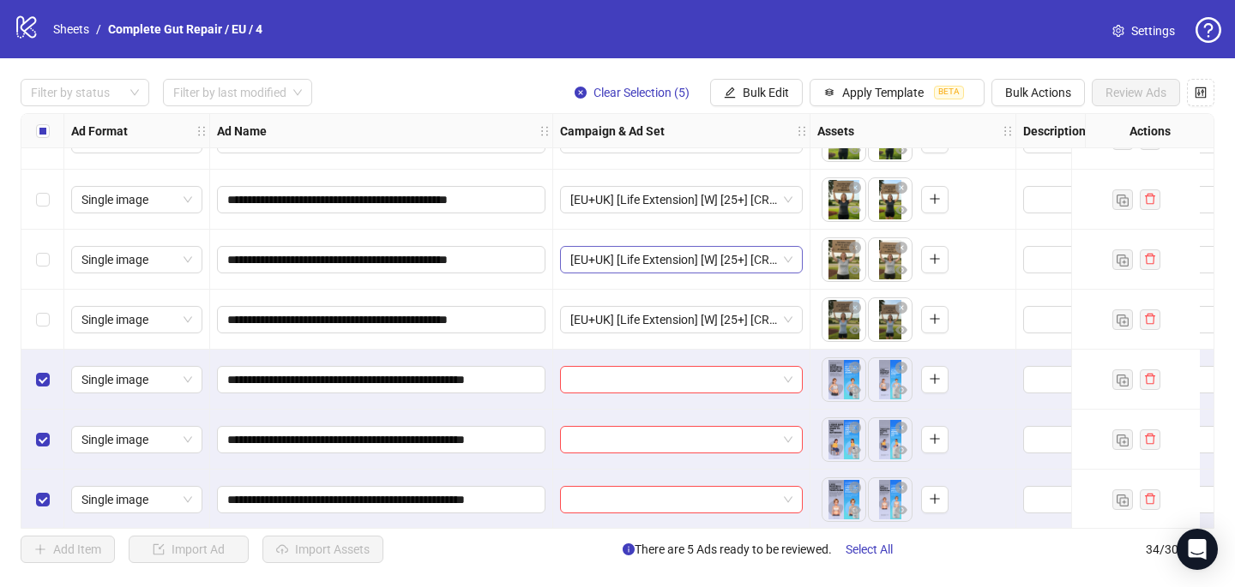
scroll to position [1594, 0]
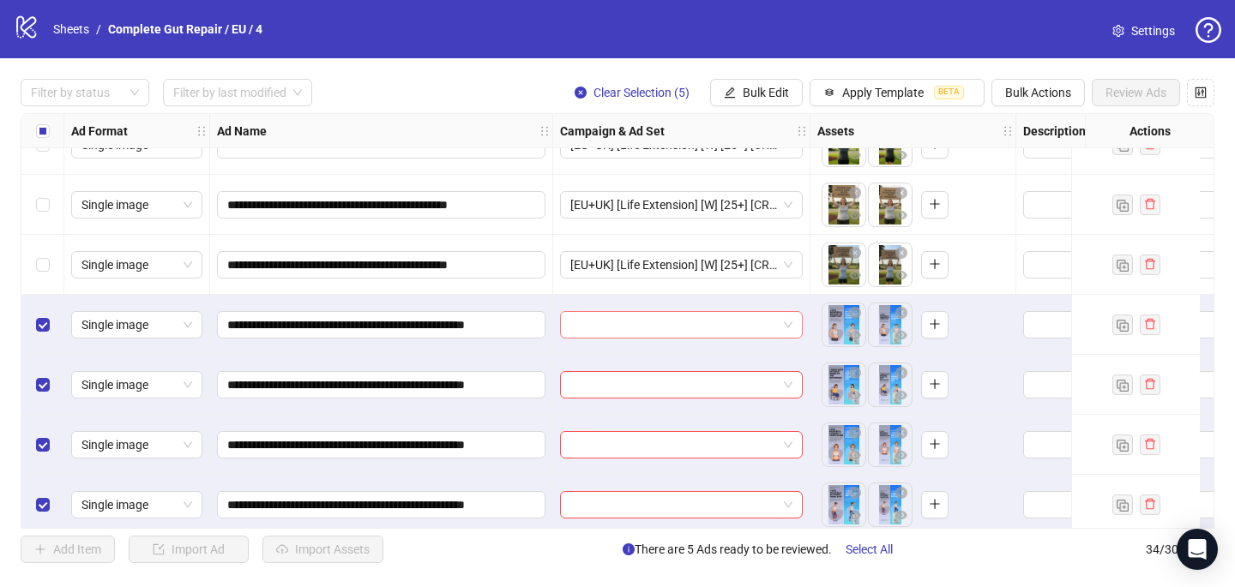
click at [607, 324] on input "search" at bounding box center [673, 325] width 207 height 26
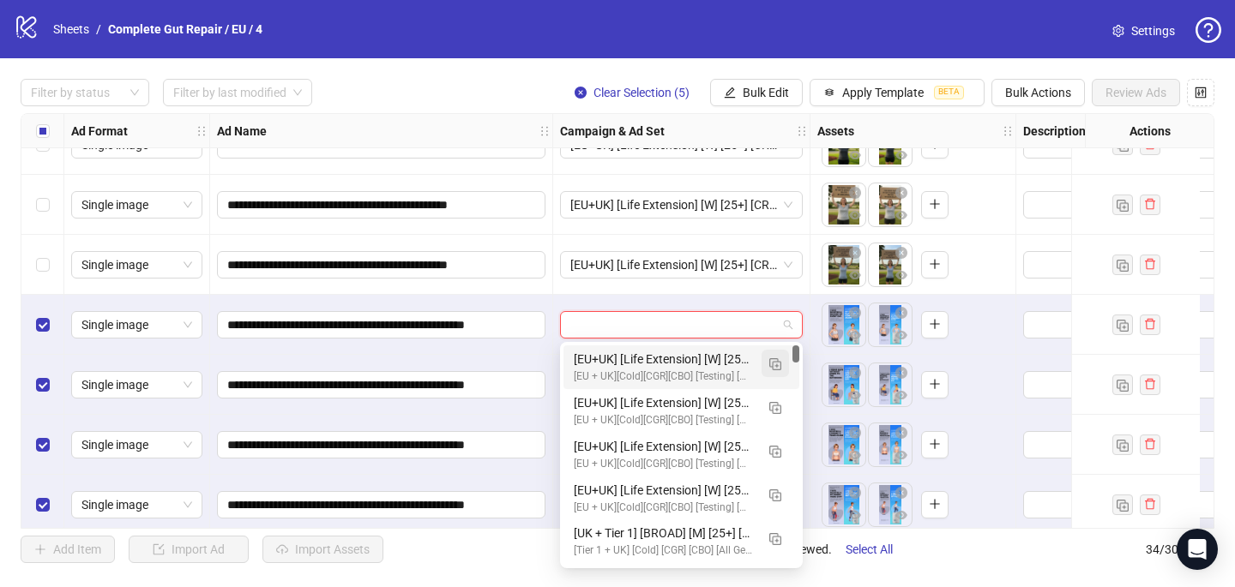
click at [773, 365] on img "button" at bounding box center [775, 364] width 12 height 12
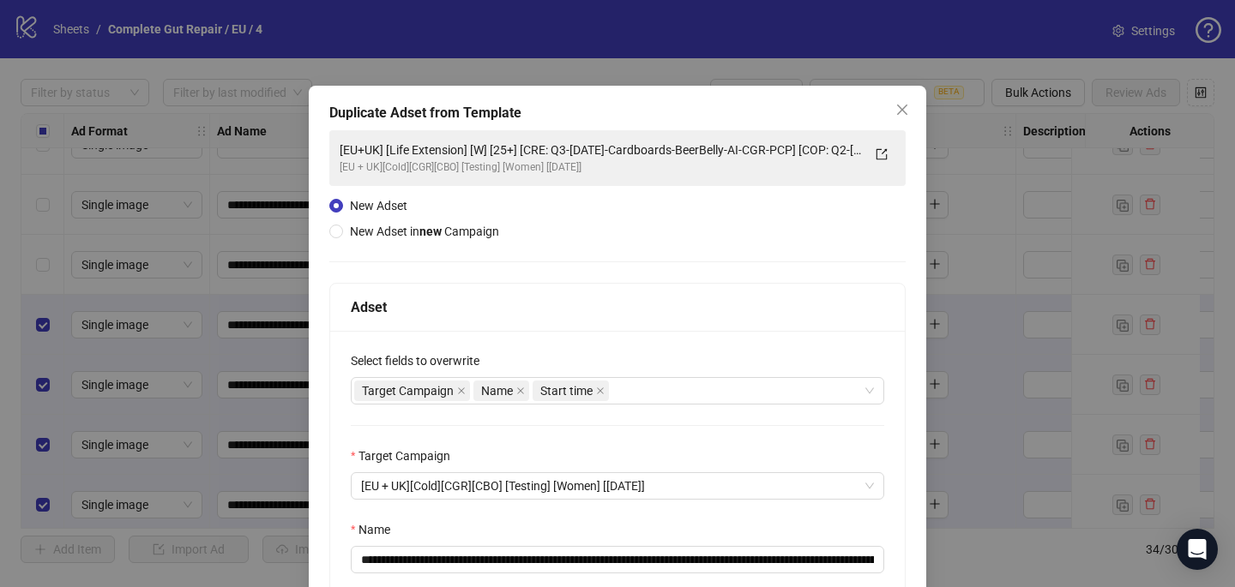
scroll to position [160, 0]
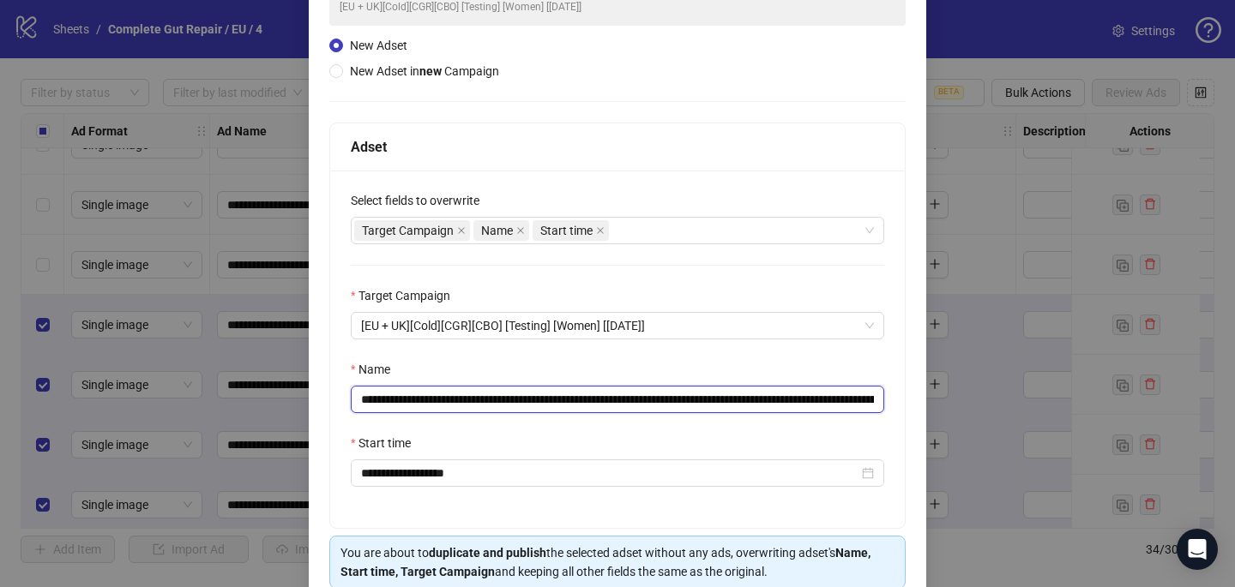
drag, startPoint x: 845, startPoint y: 403, endPoint x: 575, endPoint y: 399, distance: 271.0
click at [575, 399] on input "**********" at bounding box center [617, 399] width 533 height 27
paste input "********"
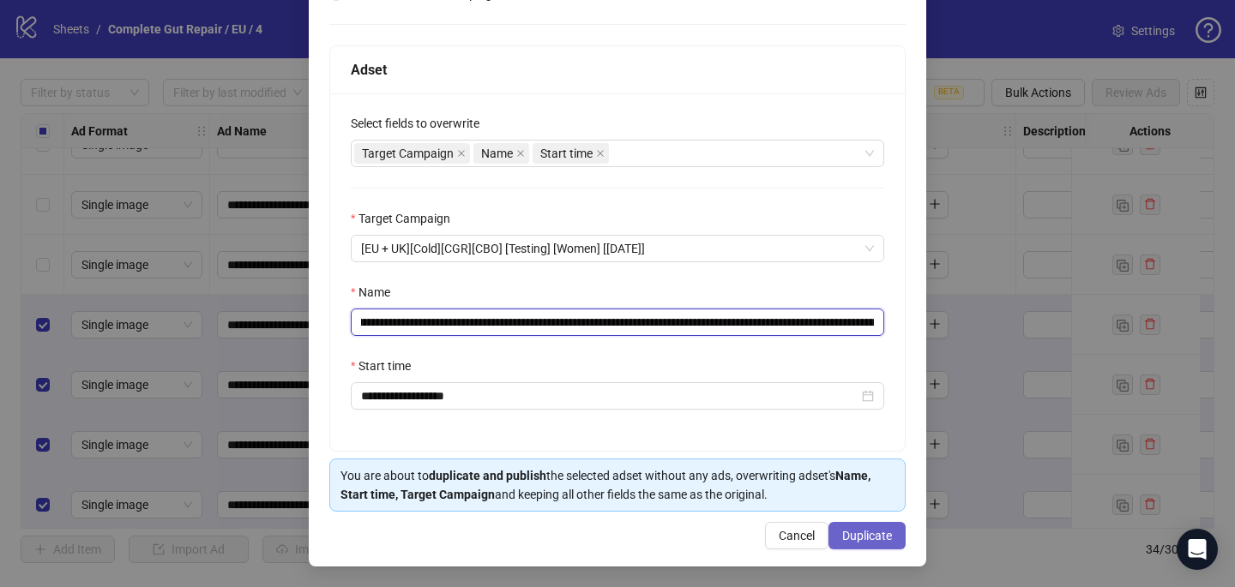
type input "**********"
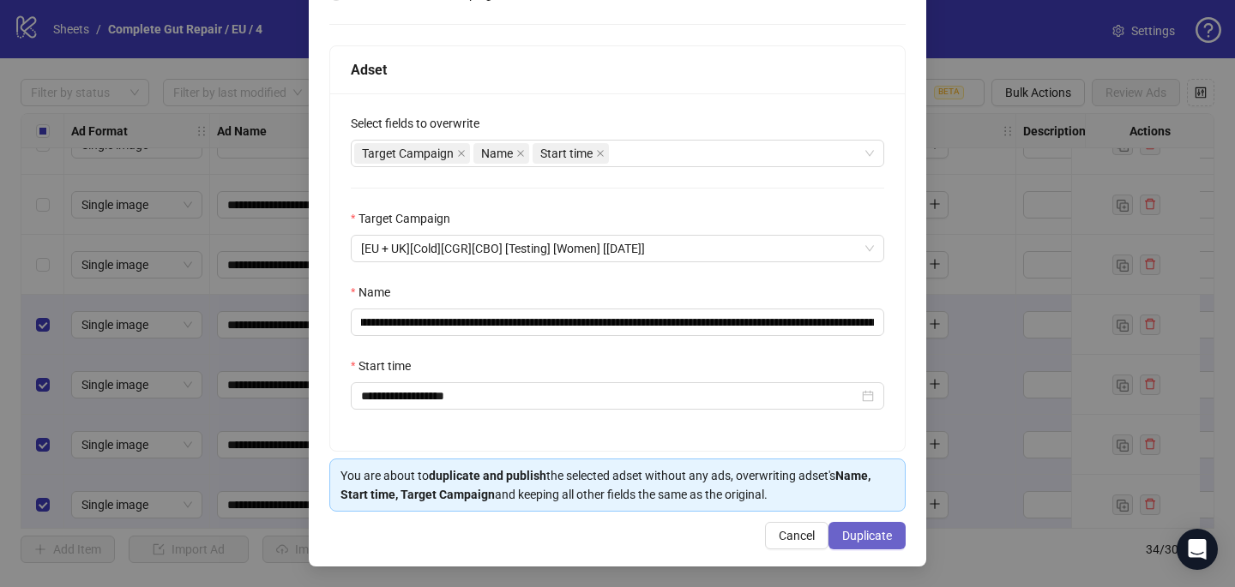
click at [863, 541] on span "Duplicate" at bounding box center [867, 536] width 50 height 14
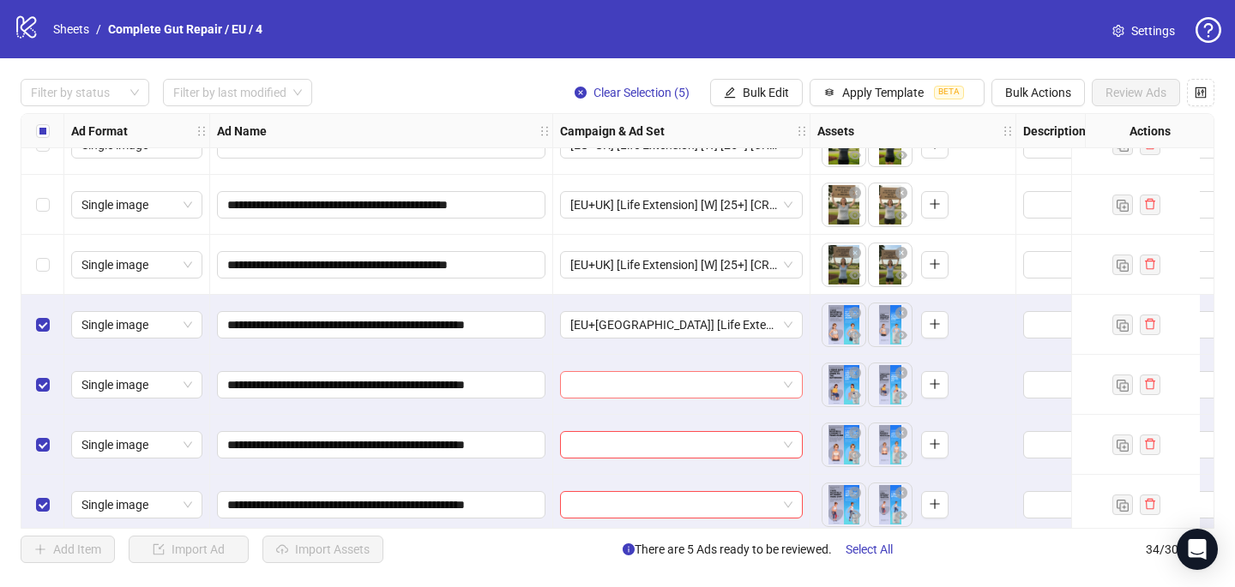
click at [751, 393] on input "search" at bounding box center [673, 385] width 207 height 26
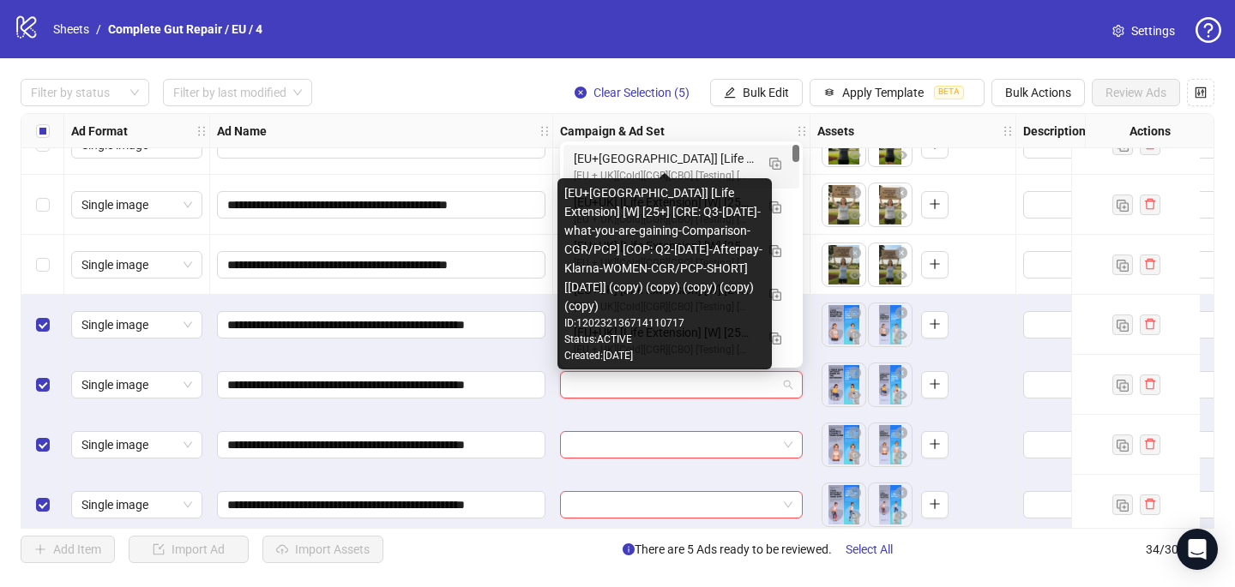
click at [716, 157] on div "[EU+[GEOGRAPHIC_DATA]] [Life Extension] [W] [25+] [CRE: Q3-[DATE]-what-you-are-…" at bounding box center [664, 158] width 181 height 19
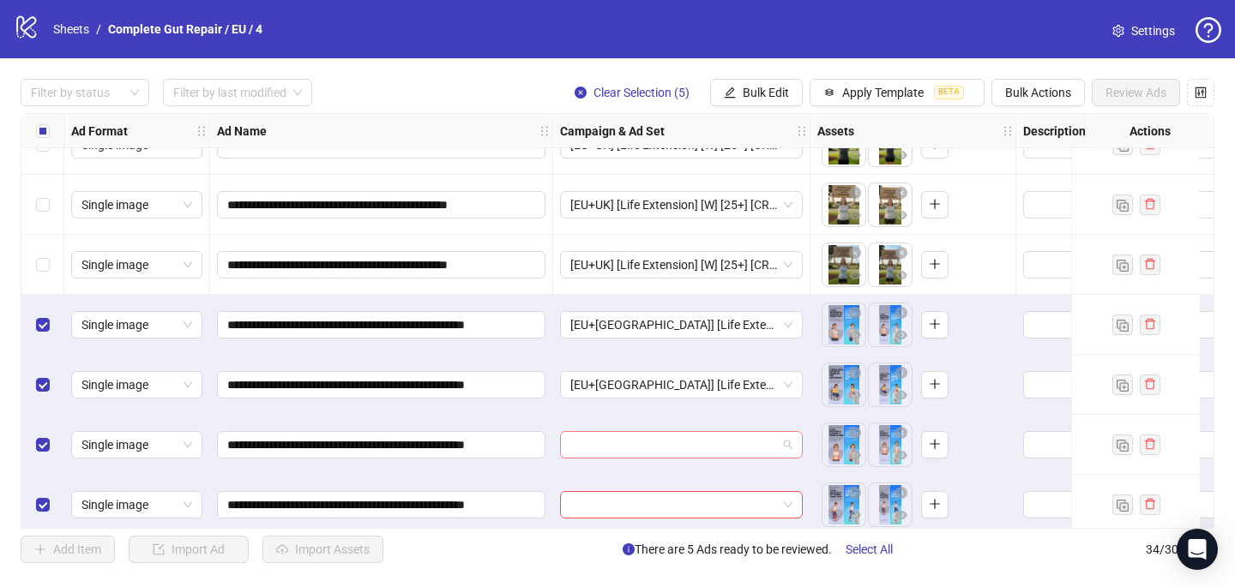
click at [653, 446] on input "search" at bounding box center [673, 445] width 207 height 26
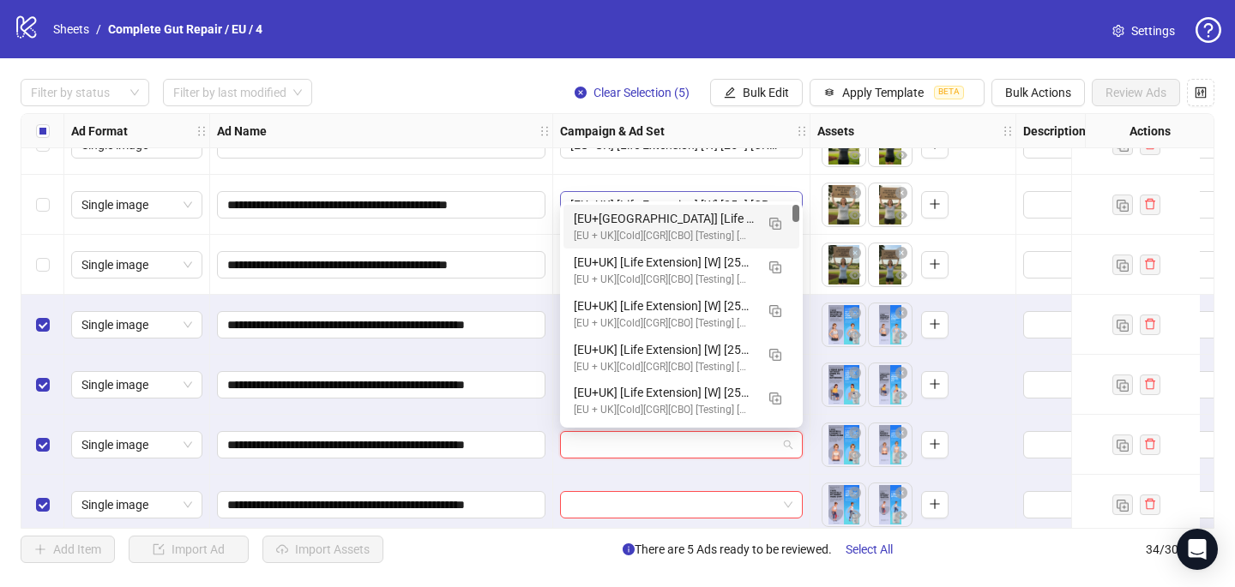
click at [711, 217] on div "[EU+[GEOGRAPHIC_DATA]] [Life Extension] [W] [25+] [CRE: Q3-[DATE]-what-you-are-…" at bounding box center [664, 218] width 181 height 19
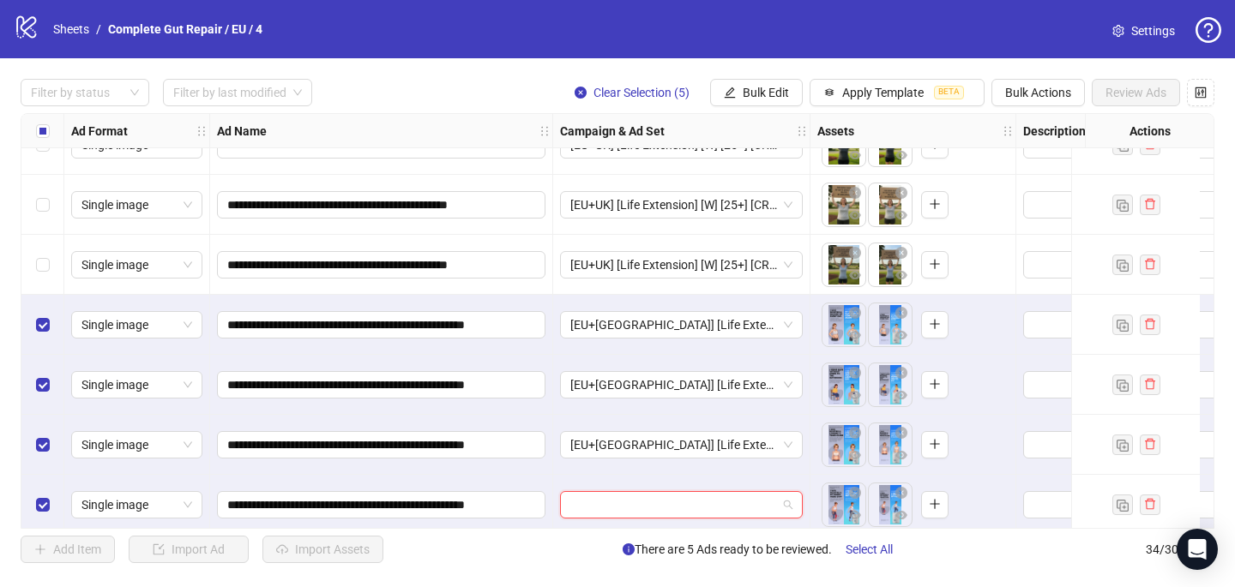
click at [642, 504] on input "search" at bounding box center [673, 505] width 207 height 26
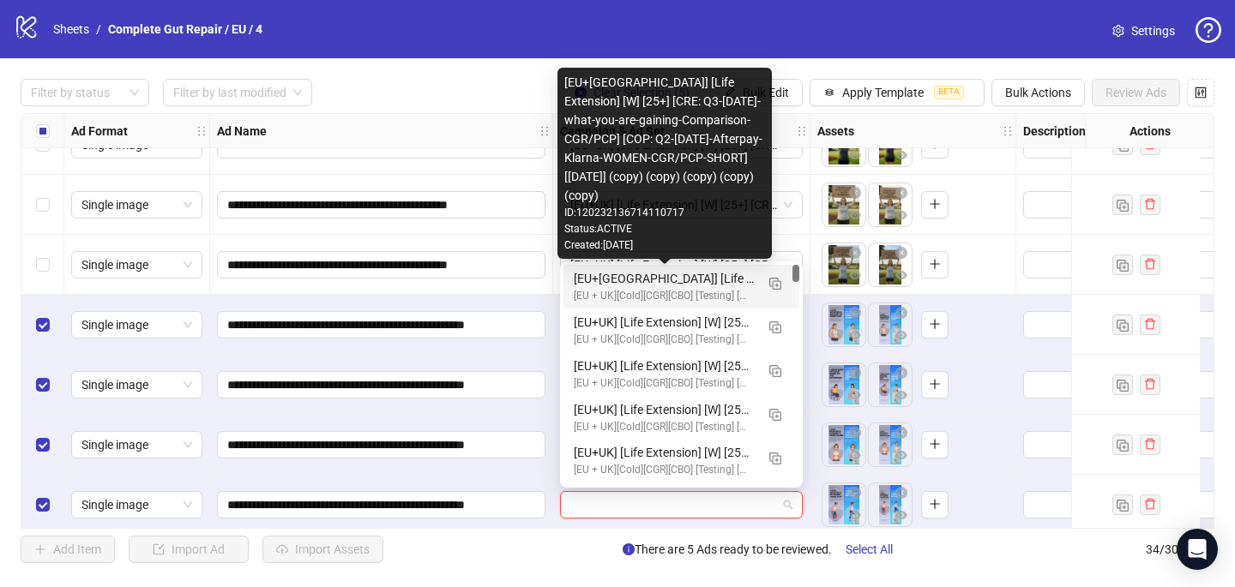
click at [697, 281] on div "[EU+[GEOGRAPHIC_DATA]] [Life Extension] [W] [25+] [CRE: Q3-[DATE]-what-you-are-…" at bounding box center [664, 278] width 181 height 19
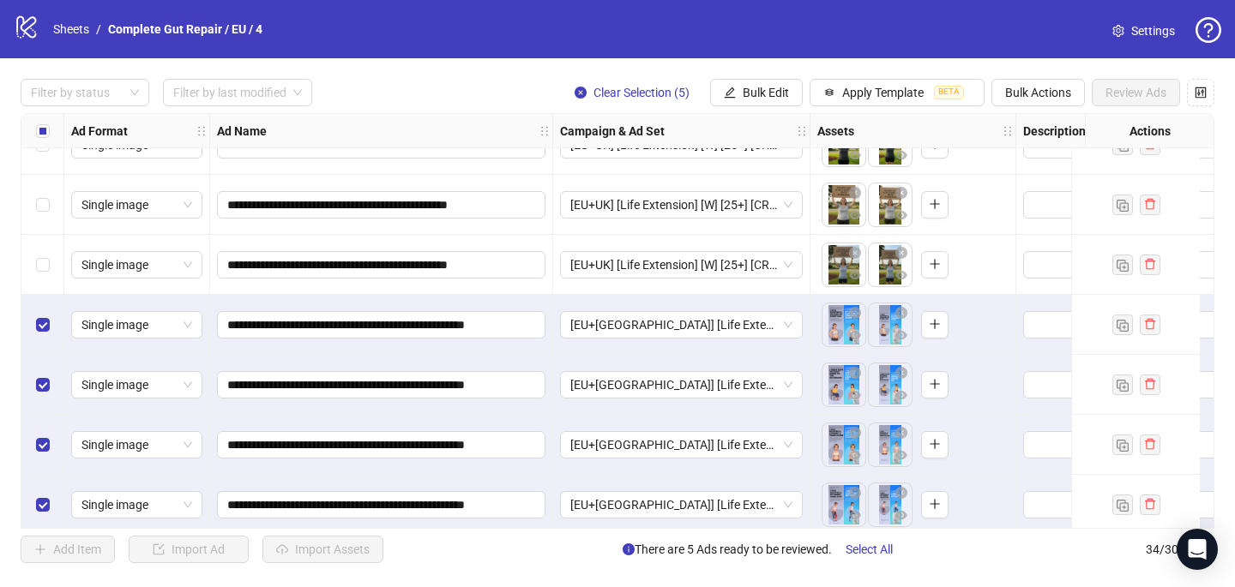
click at [43, 137] on label "Select all rows" at bounding box center [43, 131] width 14 height 19
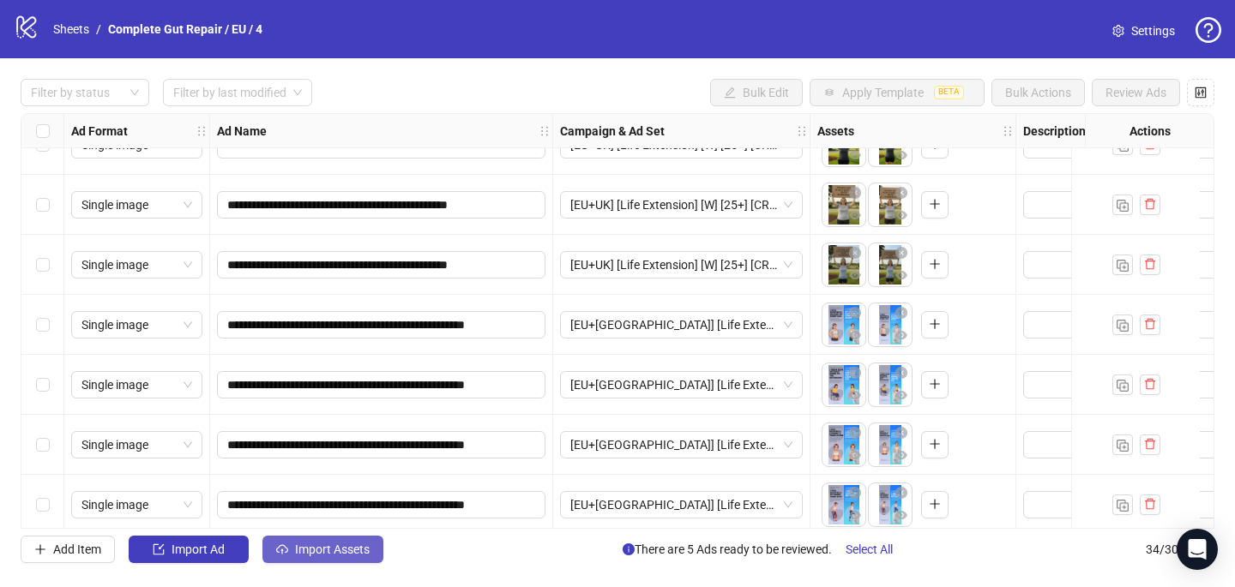
click at [379, 549] on button "Import Assets" at bounding box center [322, 549] width 121 height 27
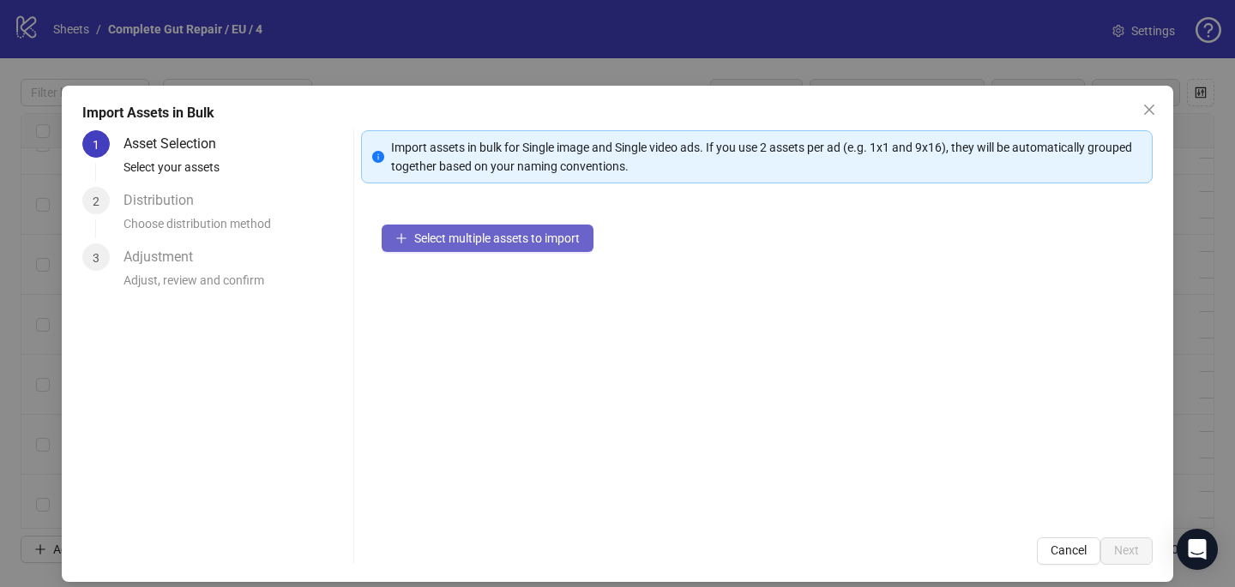
click at [496, 232] on span "Select multiple assets to import" at bounding box center [496, 239] width 165 height 14
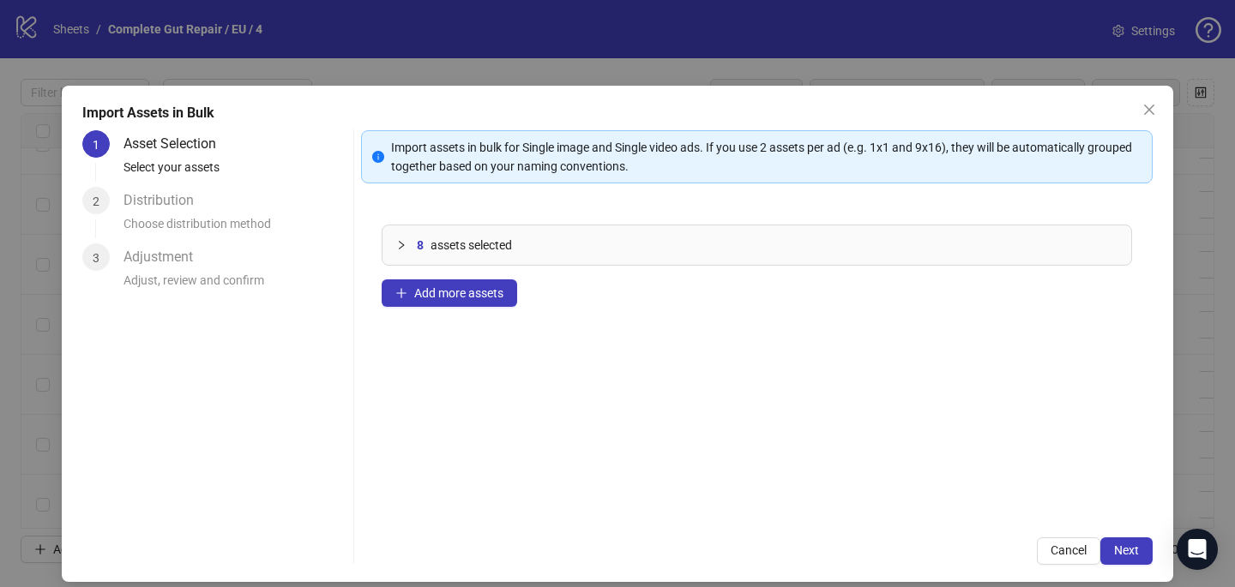
click at [1120, 533] on div "Import assets in bulk for Single image and Single video ads. If you use 2 asset…" at bounding box center [756, 347] width 791 height 435
click at [1121, 539] on button "Next" at bounding box center [1126, 551] width 52 height 27
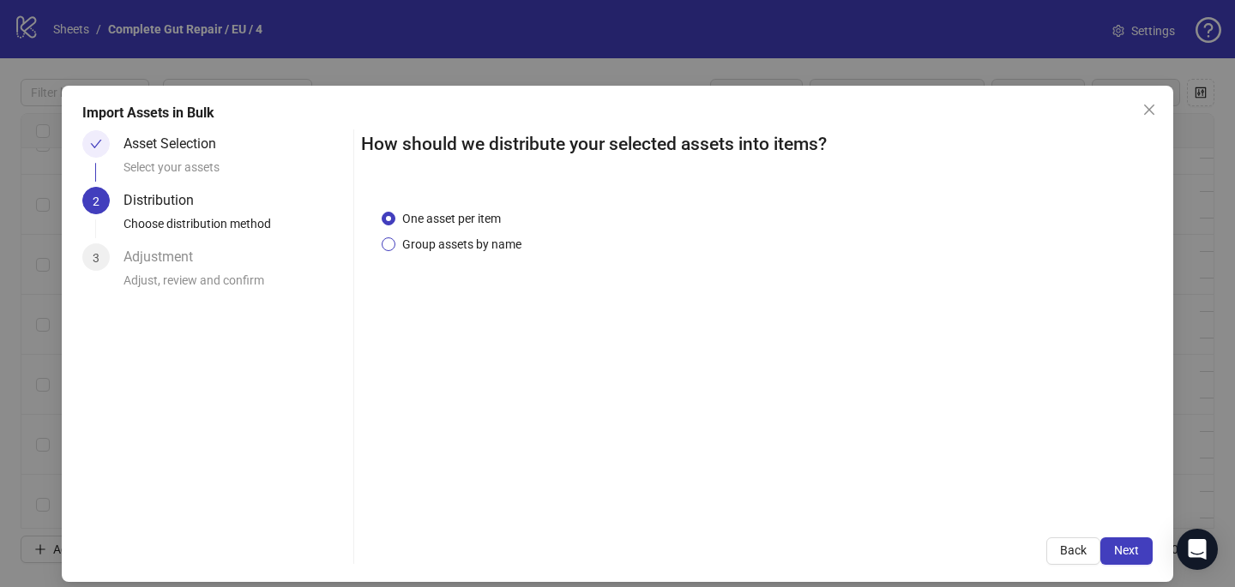
click at [459, 243] on span "Group assets by name" at bounding box center [461, 244] width 133 height 19
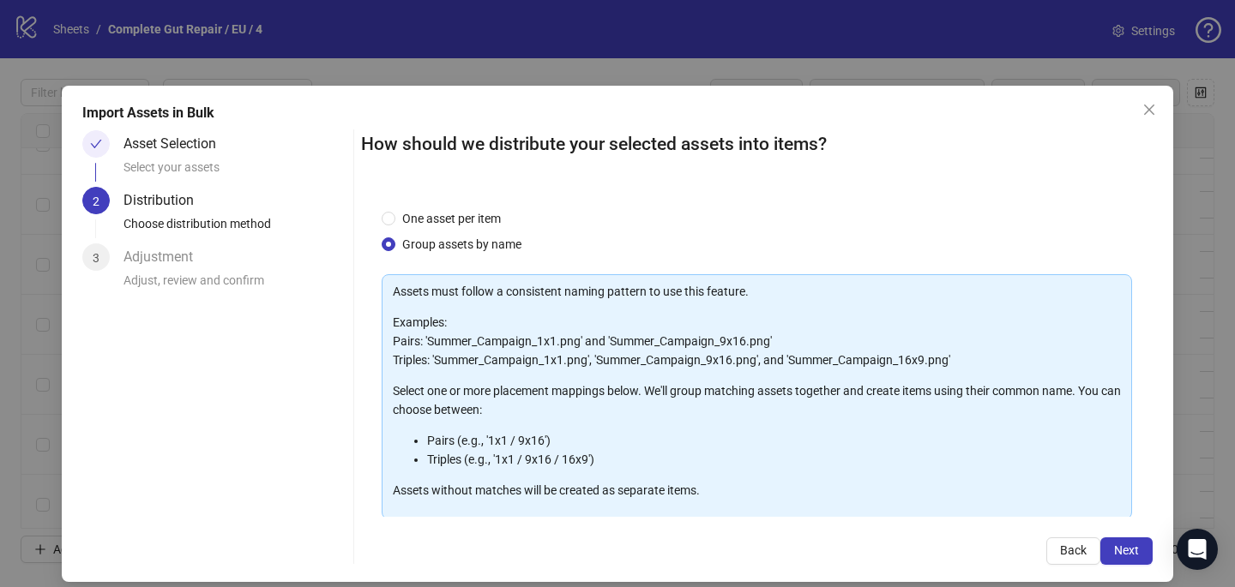
scroll to position [174, 0]
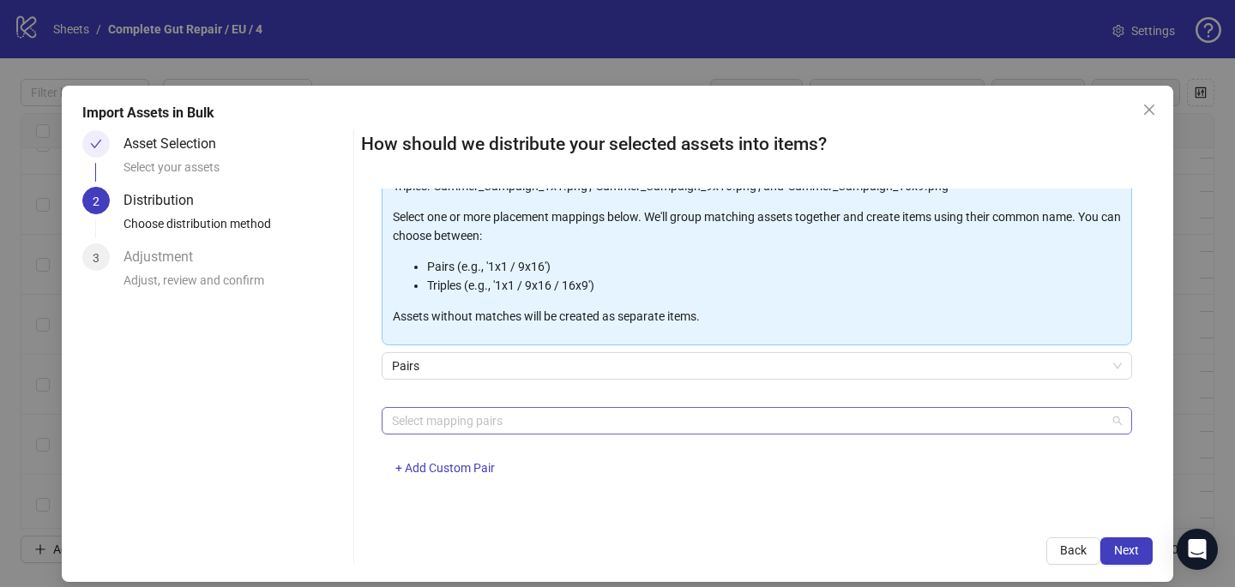
click at [472, 419] on div at bounding box center [747, 421] width 725 height 24
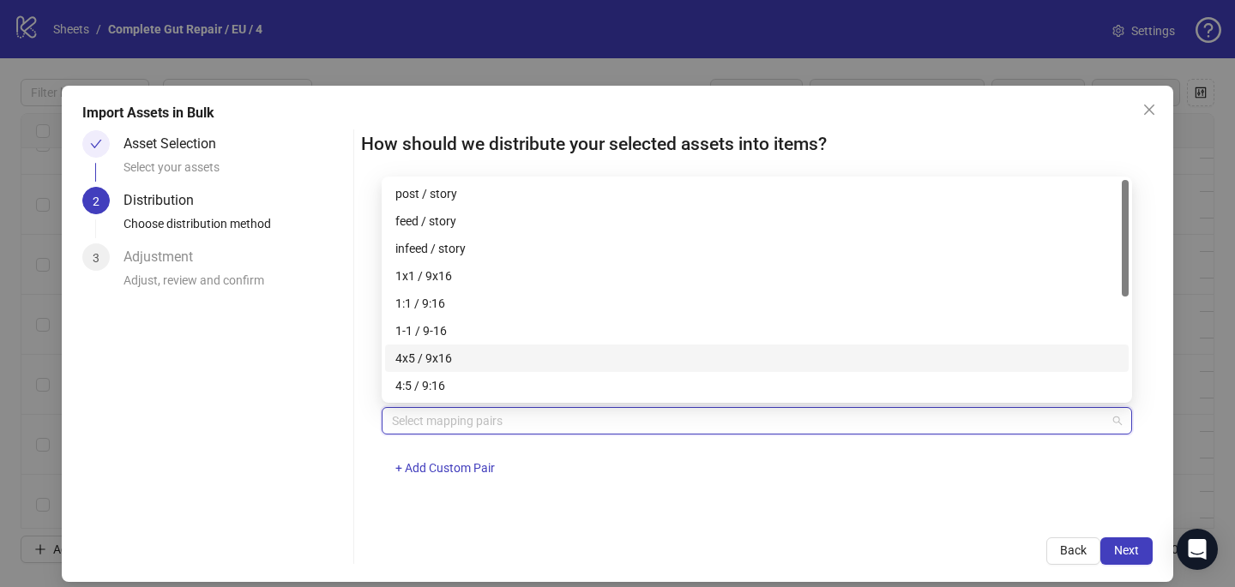
click at [474, 350] on div "4x5 / 9x16" at bounding box center [756, 358] width 723 height 19
click at [665, 476] on div "4x5 / 9x16 + Add Custom Pair" at bounding box center [757, 451] width 750 height 89
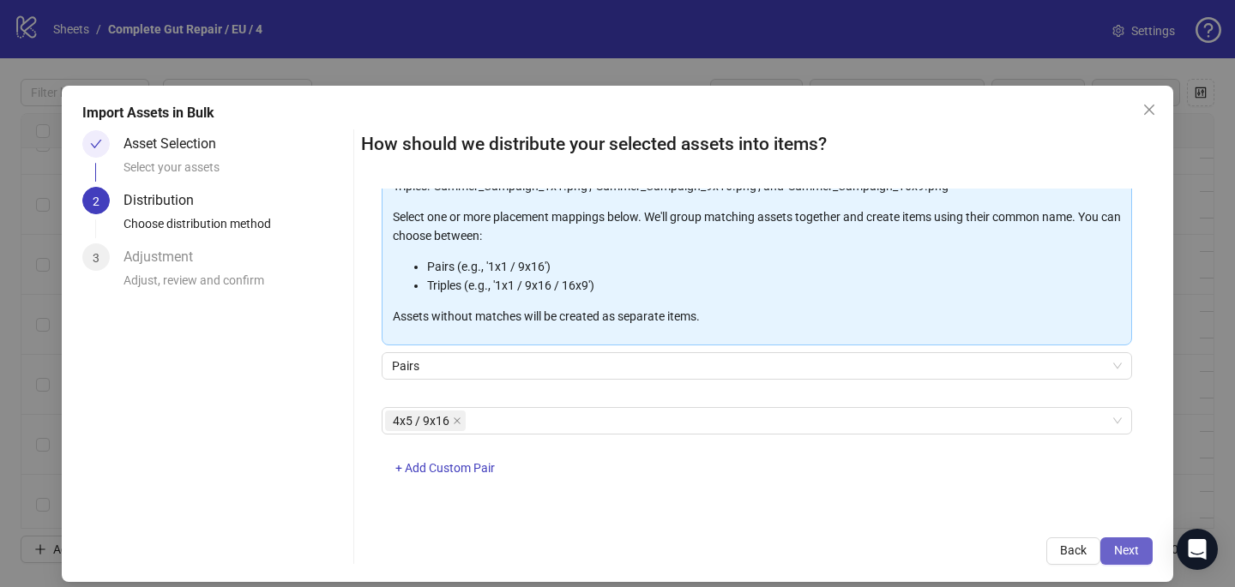
click at [1129, 543] on button "Next" at bounding box center [1126, 551] width 52 height 27
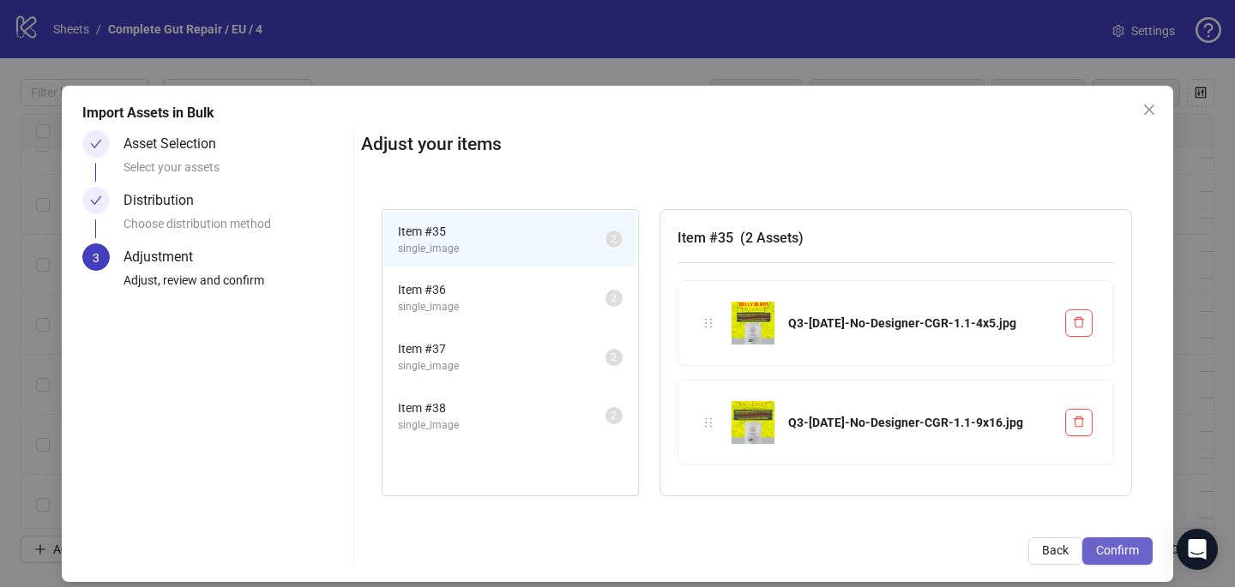
click at [1146, 554] on button "Confirm" at bounding box center [1117, 551] width 70 height 27
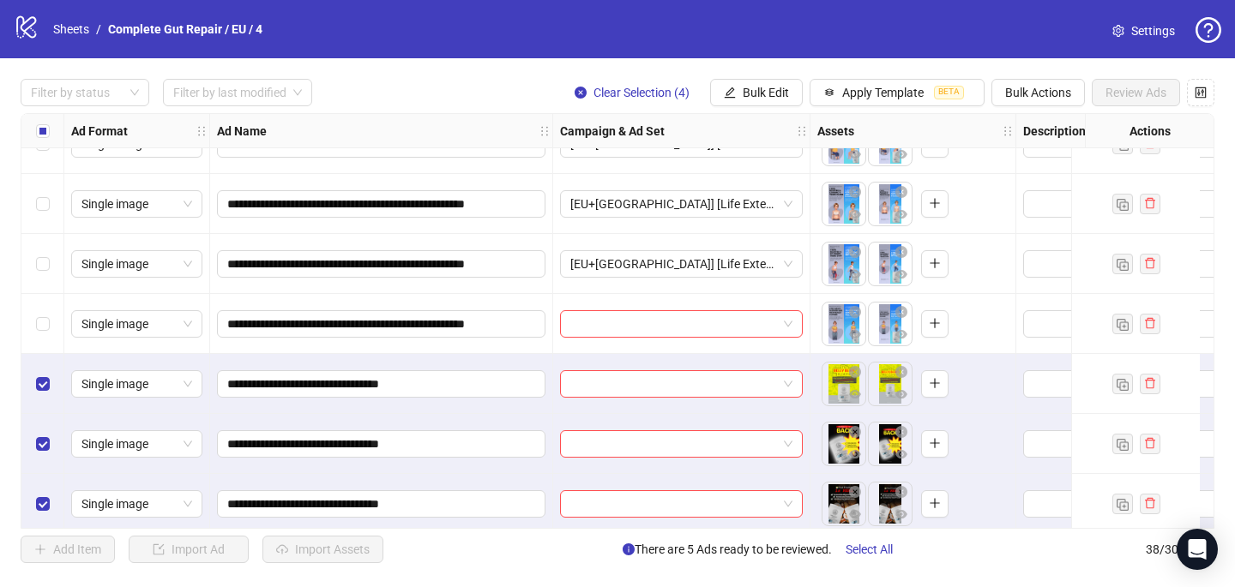
scroll to position [1908, 0]
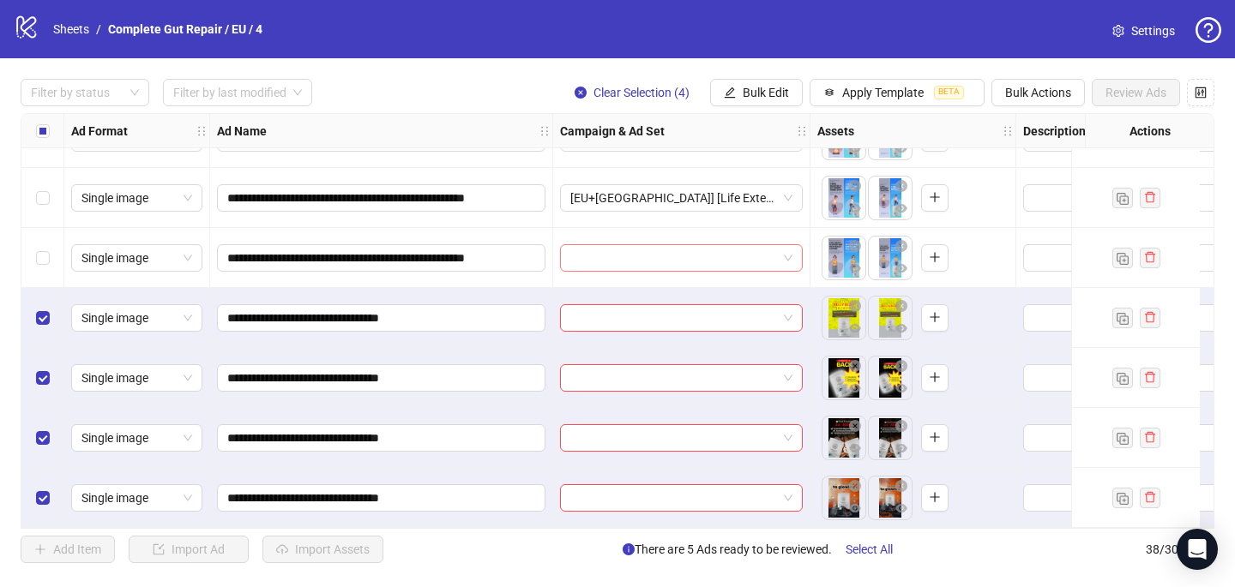
click at [575, 249] on input "search" at bounding box center [673, 258] width 207 height 26
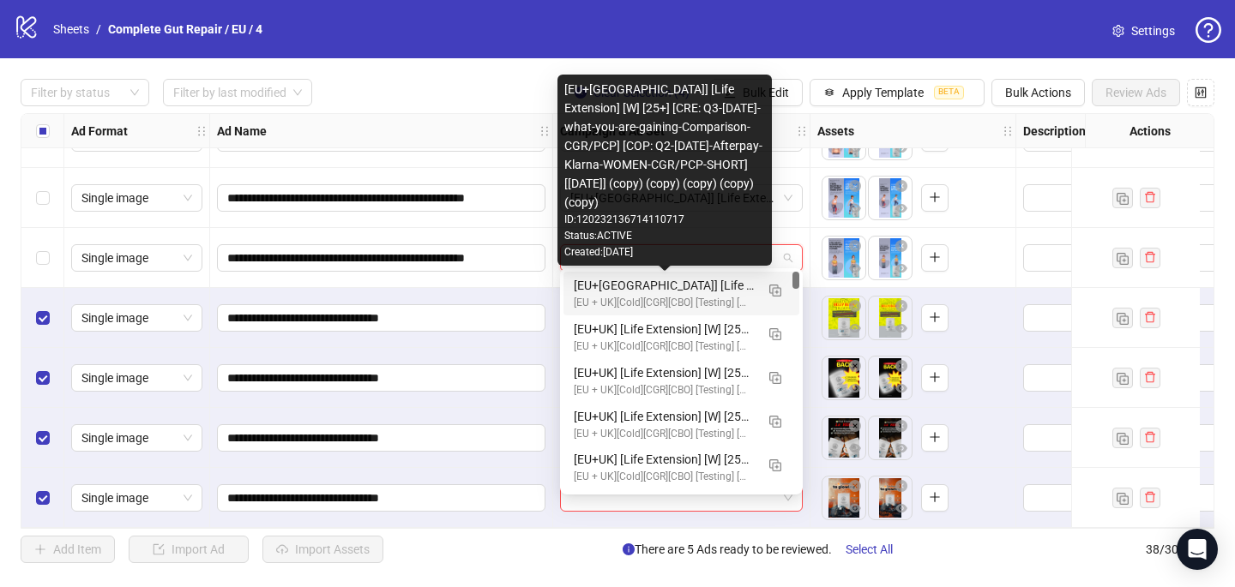
click at [578, 284] on div "[EU+[GEOGRAPHIC_DATA]] [Life Extension] [W] [25+] [CRE: Q3-[DATE]-what-you-are-…" at bounding box center [664, 285] width 181 height 19
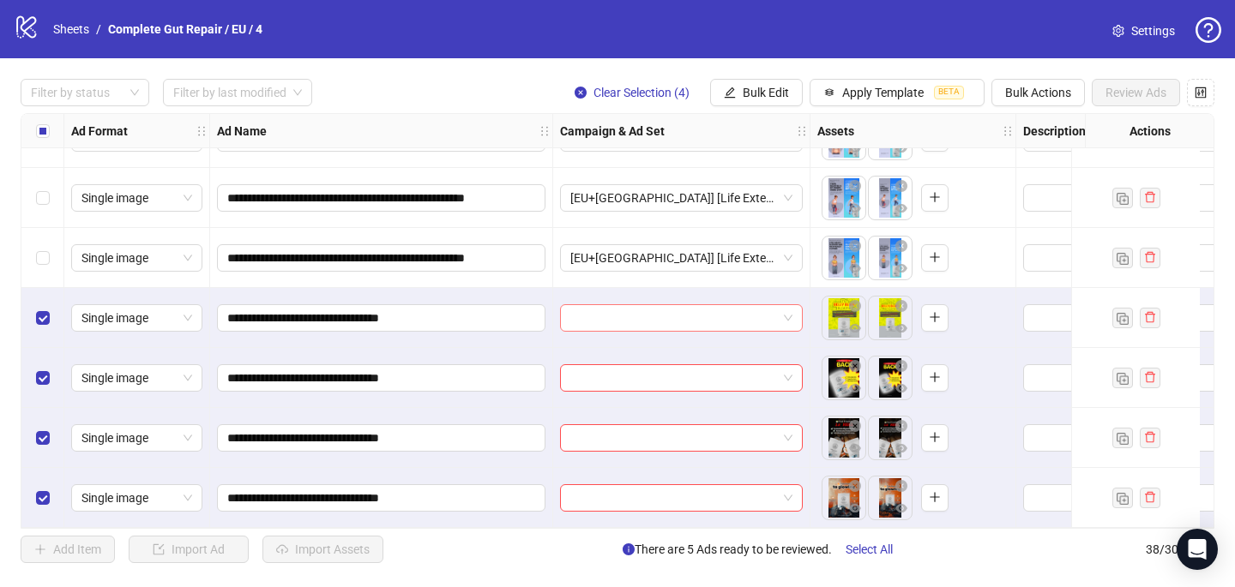
click at [641, 321] on input "search" at bounding box center [673, 318] width 207 height 26
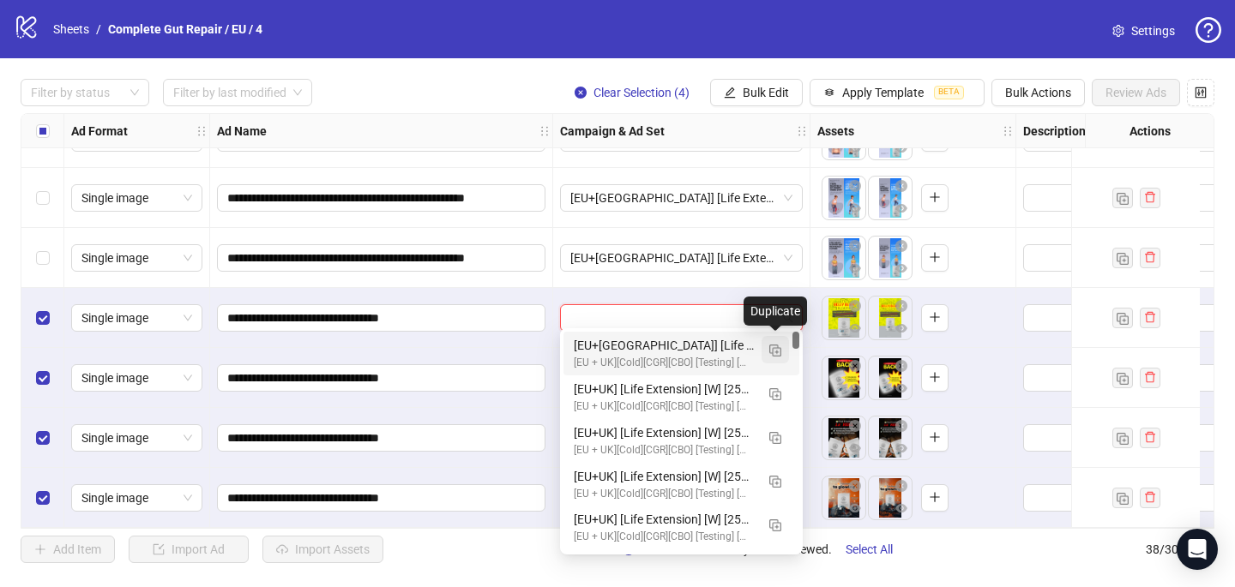
click at [774, 361] on button "button" at bounding box center [774, 349] width 27 height 27
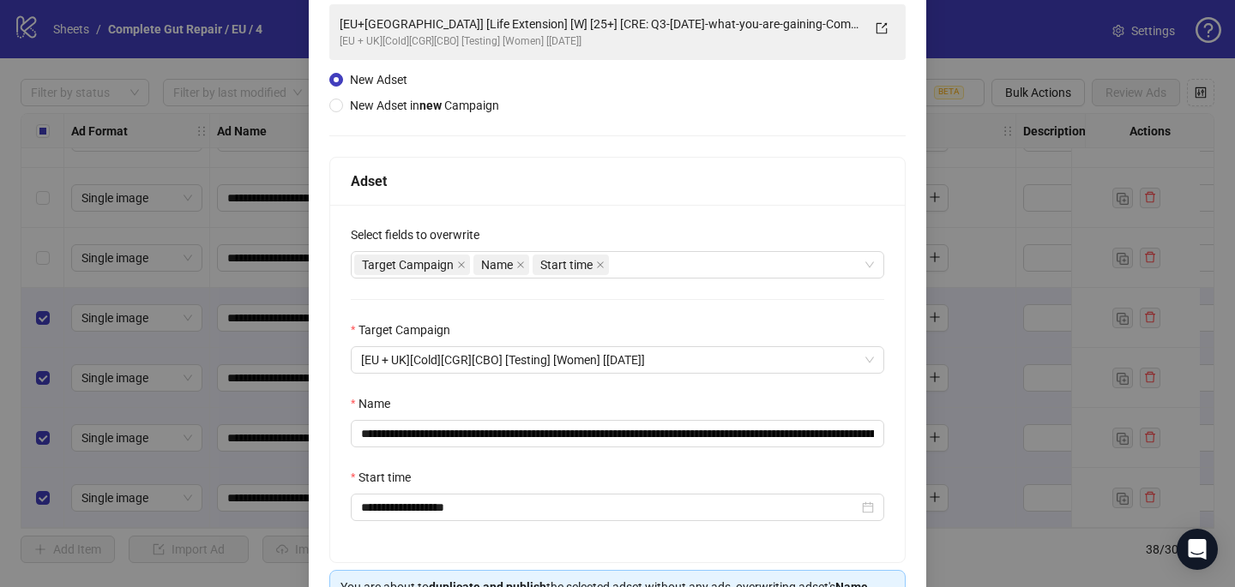
scroll to position [167, 0]
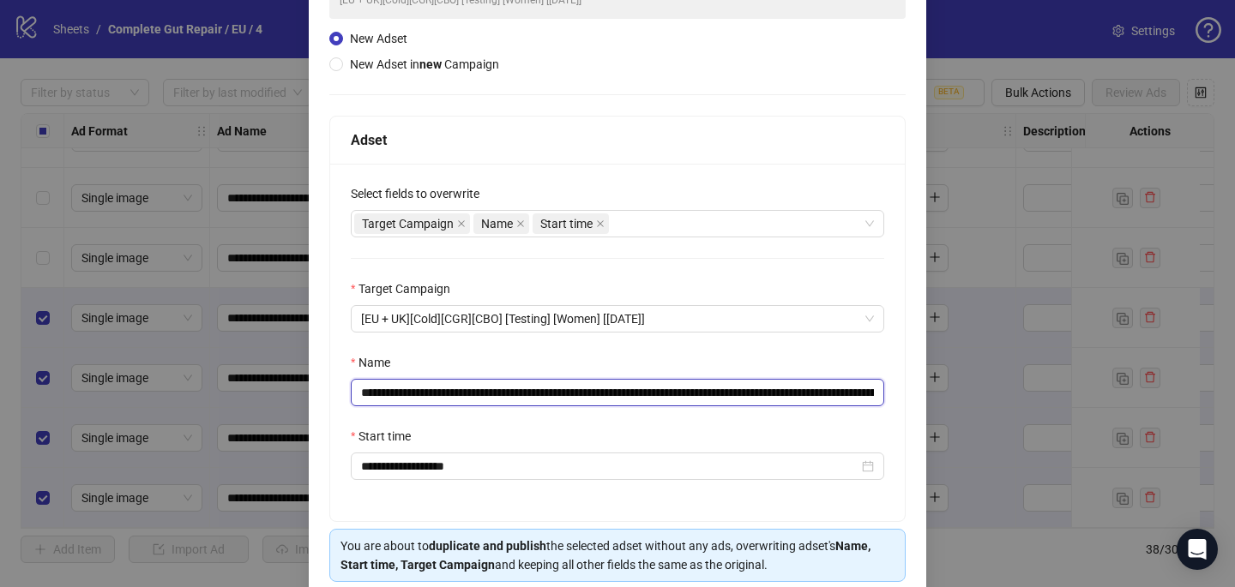
drag, startPoint x: 843, startPoint y: 397, endPoint x: 637, endPoint y: 392, distance: 205.9
click at [637, 392] on input "**********" at bounding box center [617, 392] width 533 height 27
drag, startPoint x: 694, startPoint y: 394, endPoint x: 572, endPoint y: 389, distance: 121.9
click at [572, 389] on input "**********" at bounding box center [617, 392] width 533 height 27
paste input "**********"
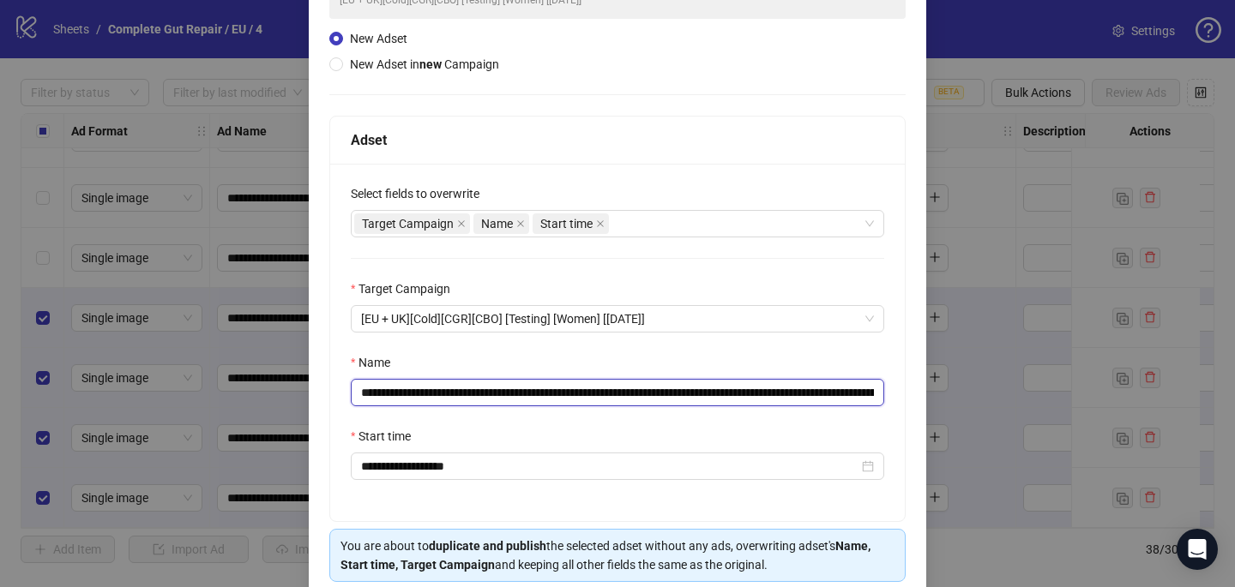
scroll to position [238, 0]
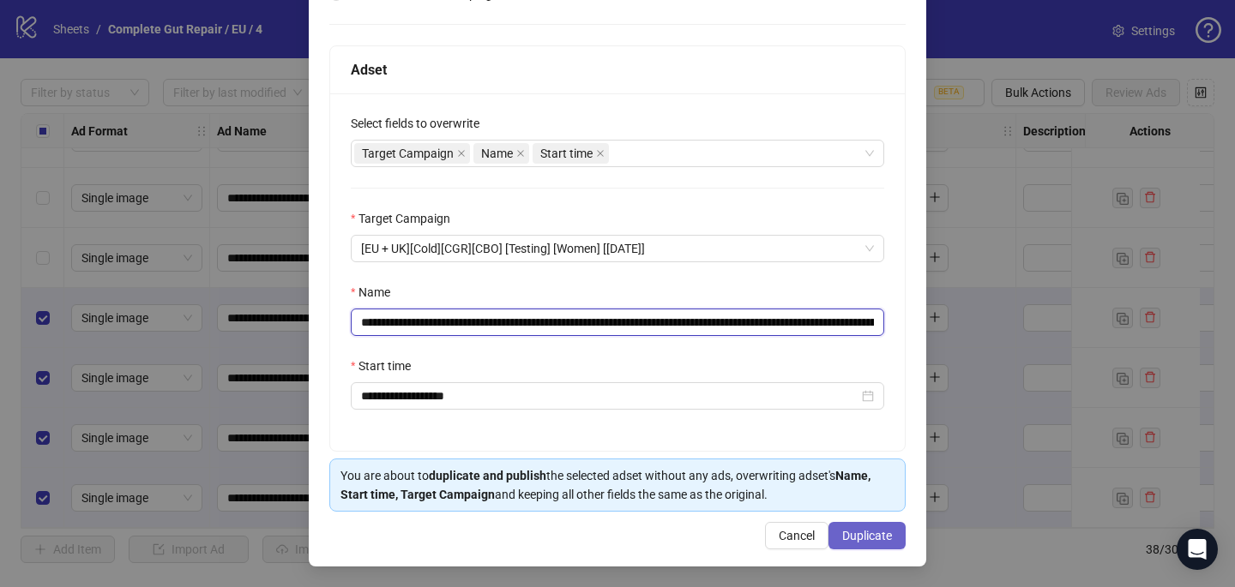
type input "**********"
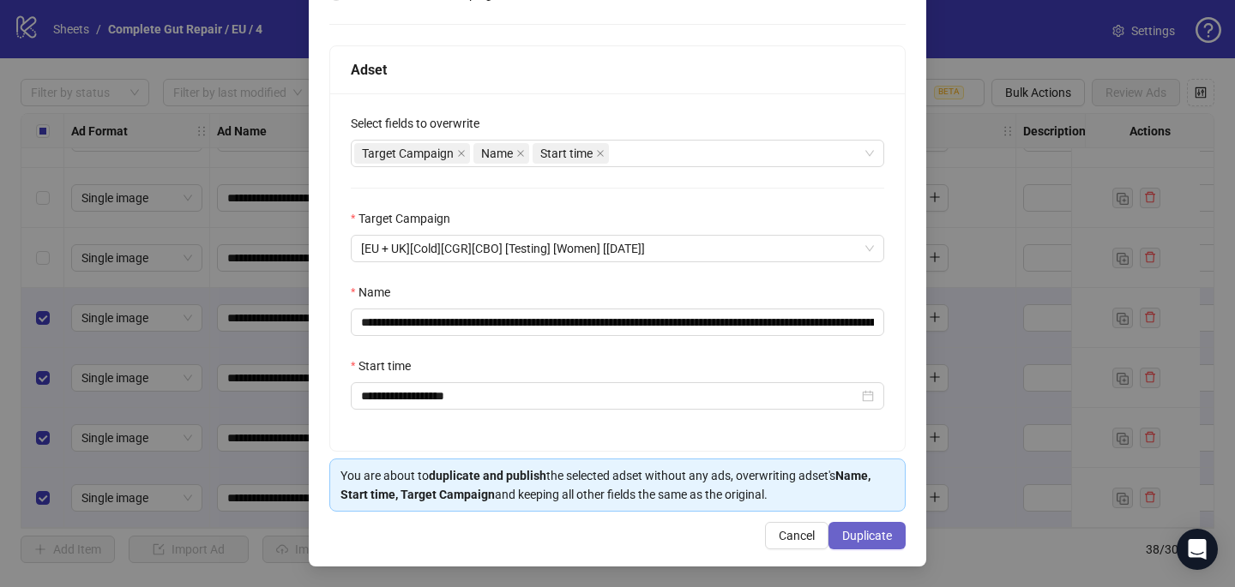
click at [862, 540] on span "Duplicate" at bounding box center [867, 536] width 50 height 14
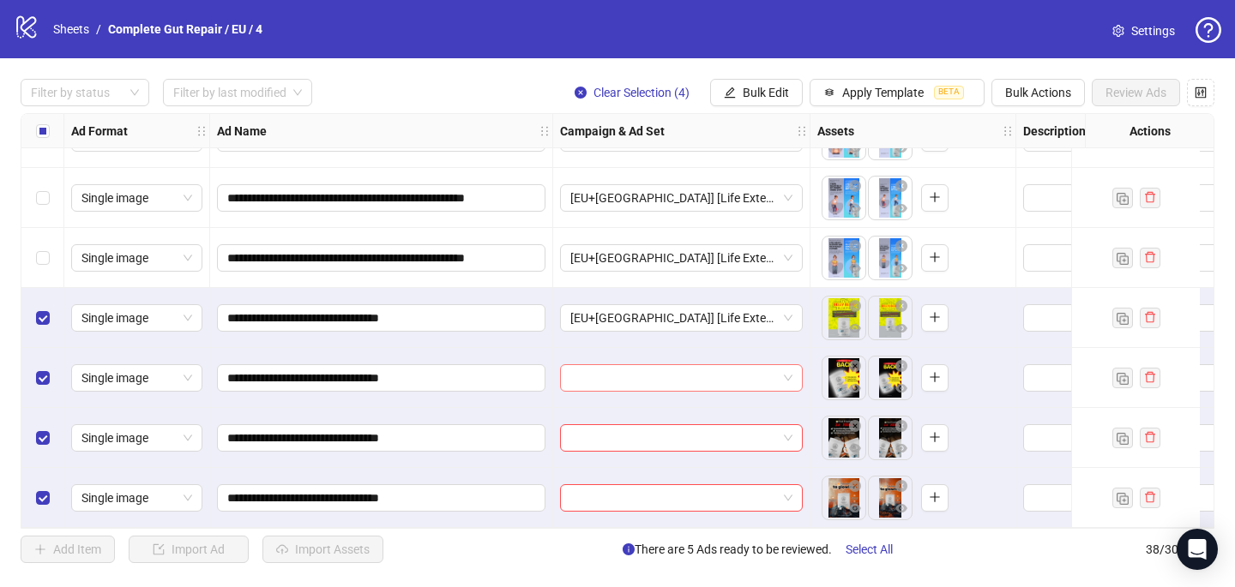
click at [651, 373] on input "search" at bounding box center [673, 378] width 207 height 26
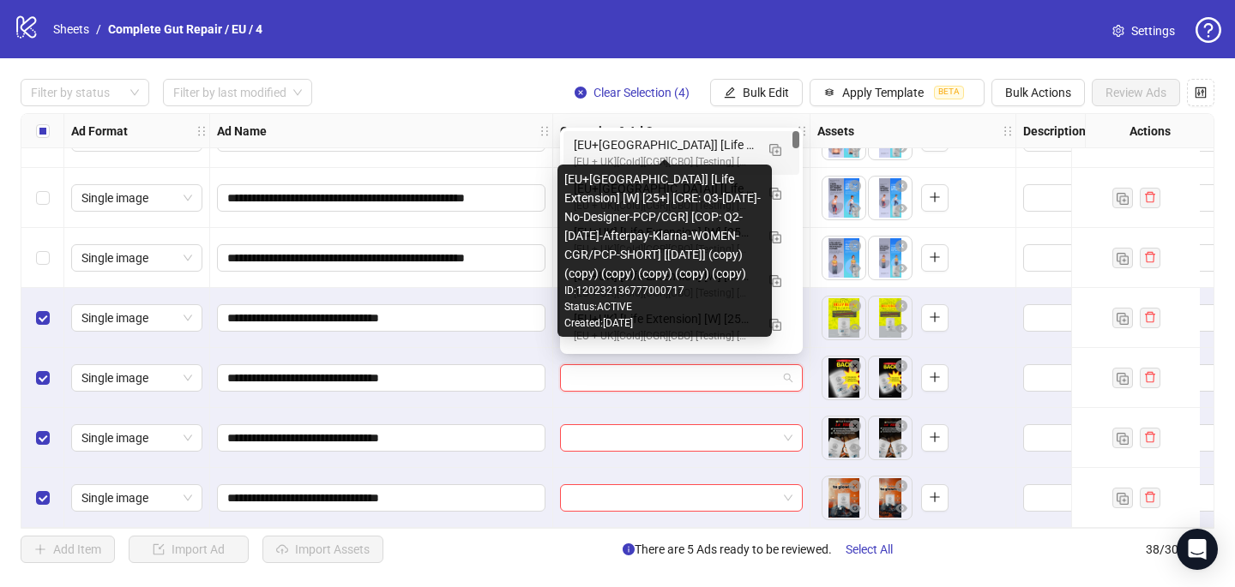
click at [695, 146] on div "[EU+[GEOGRAPHIC_DATA]] [Life Extension] [W] [25+] [CRE: Q3-[DATE]-No-Designer-P…" at bounding box center [664, 144] width 181 height 19
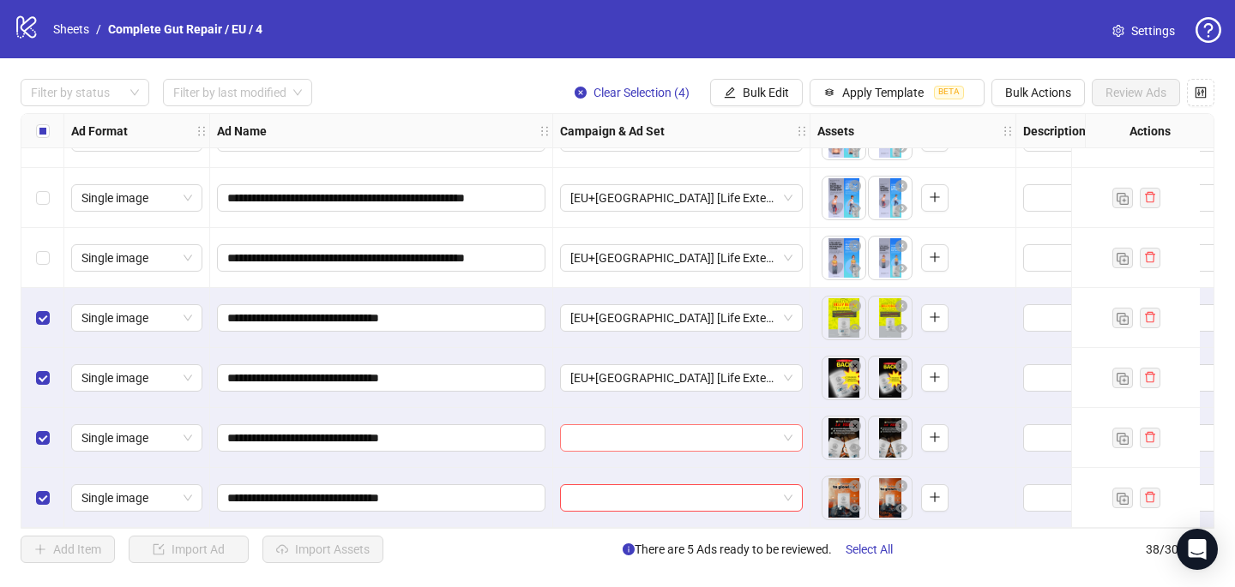
click at [625, 435] on input "search" at bounding box center [673, 438] width 207 height 26
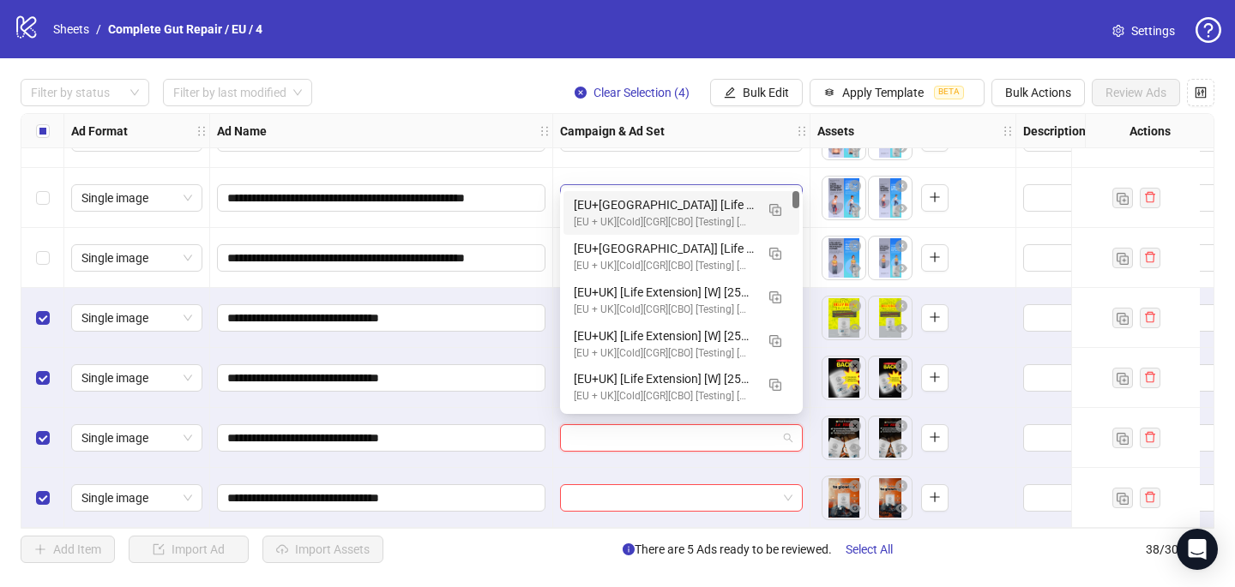
click at [665, 203] on div "[EU+[GEOGRAPHIC_DATA]] [Life Extension] [W] [25+] [CRE: Q3-[DATE]-No-Designer-P…" at bounding box center [664, 205] width 181 height 19
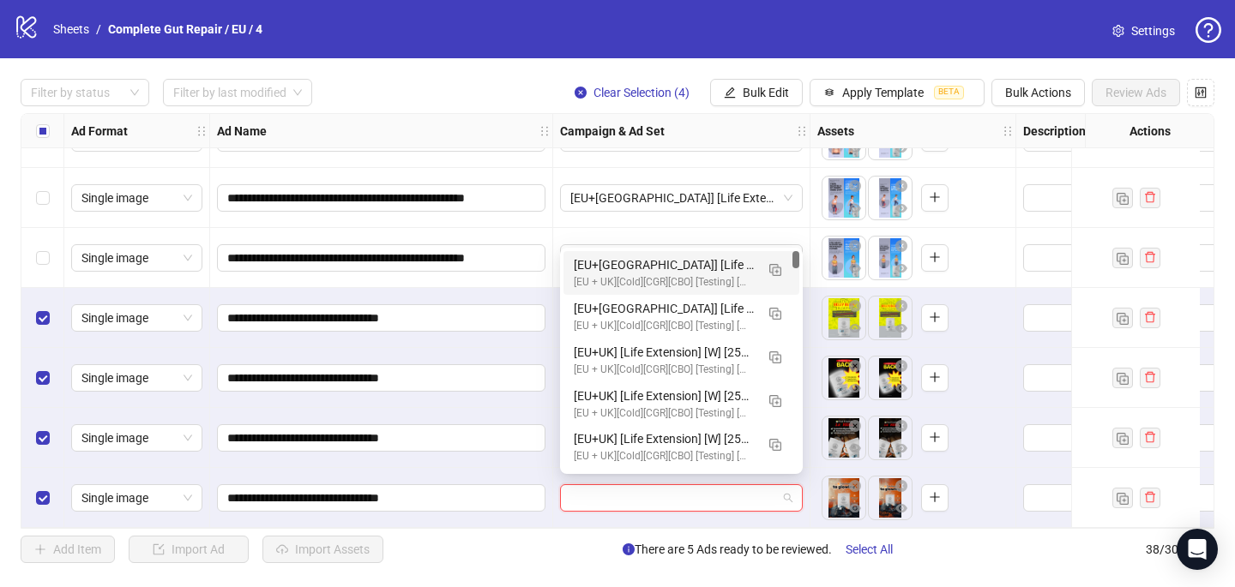
click at [601, 493] on input "search" at bounding box center [673, 498] width 207 height 26
click at [654, 261] on div "[EU+[GEOGRAPHIC_DATA]] [Life Extension] [W] [25+] [CRE: Q3-[DATE]-No-Designer-P…" at bounding box center [664, 265] width 181 height 19
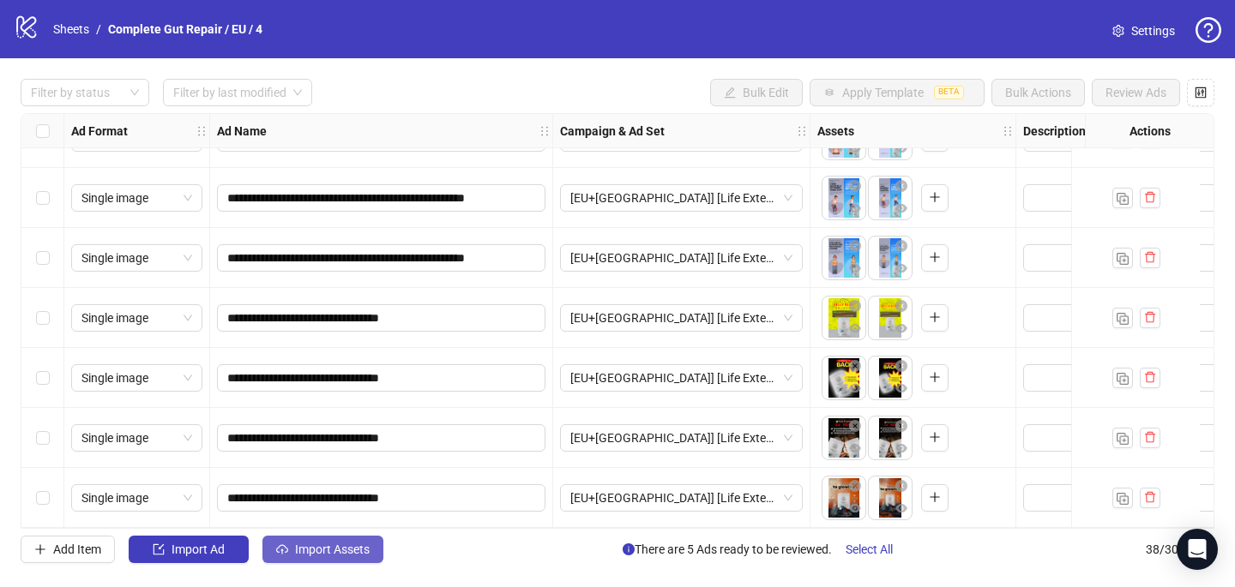
click at [313, 552] on span "Import Assets" at bounding box center [332, 550] width 75 height 14
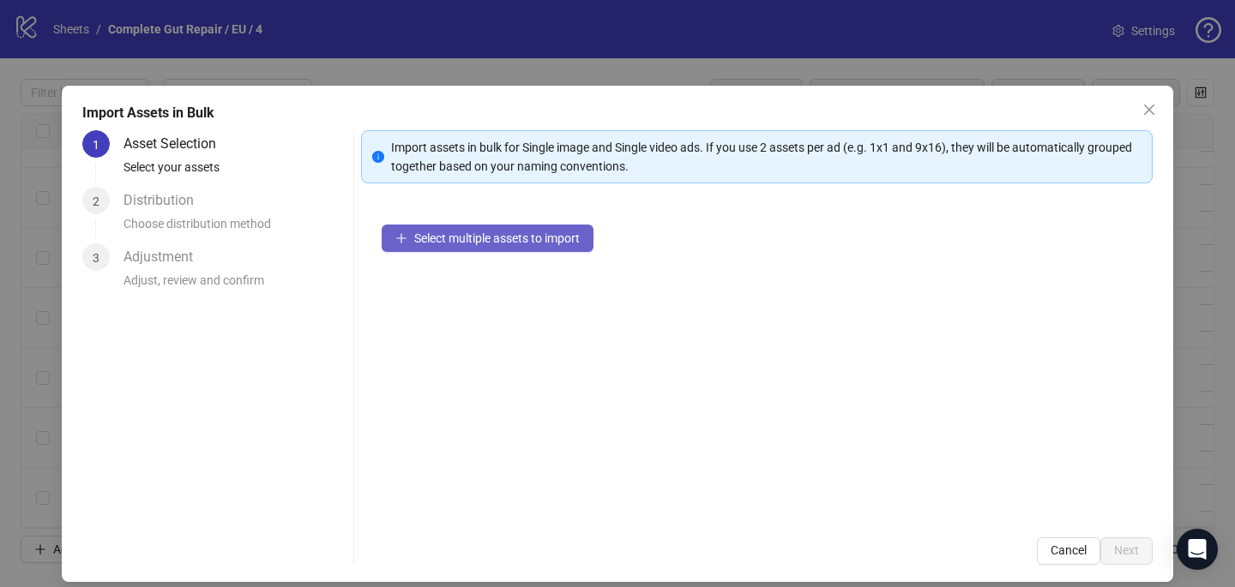
click at [563, 228] on button "Select multiple assets to import" at bounding box center [488, 238] width 212 height 27
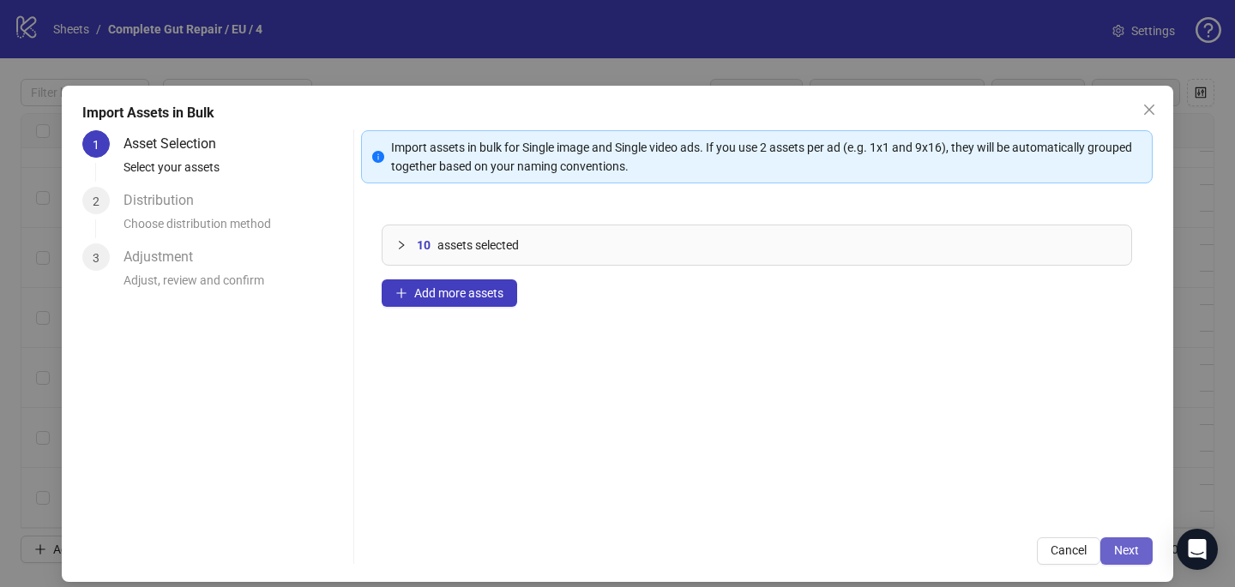
click at [1146, 551] on button "Next" at bounding box center [1126, 551] width 52 height 27
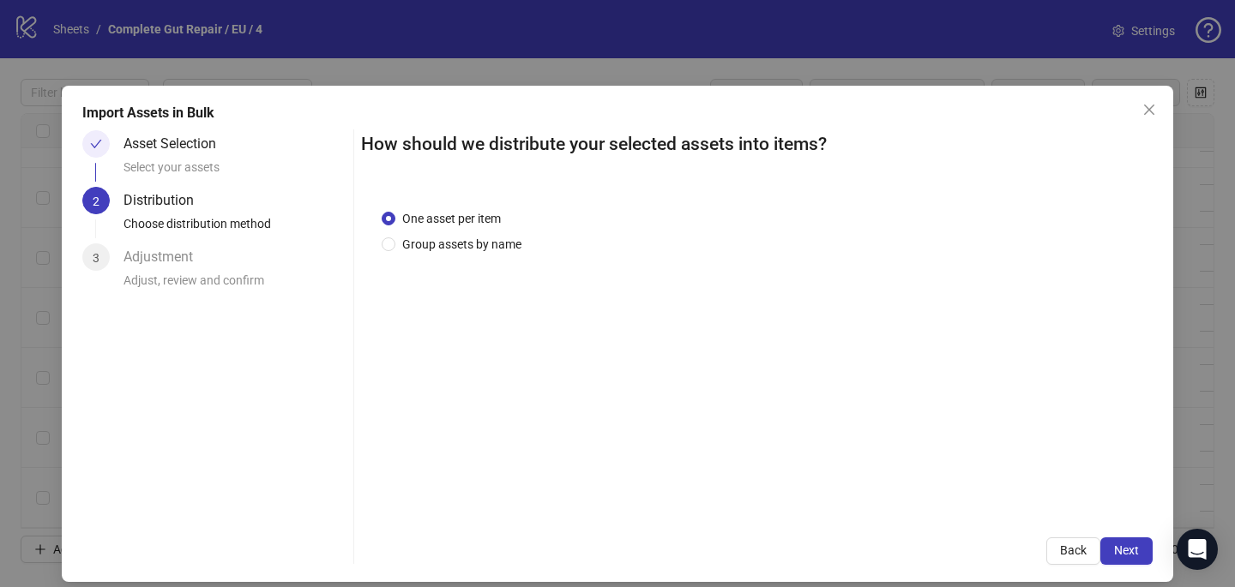
click at [477, 252] on span "Group assets by name" at bounding box center [461, 244] width 133 height 19
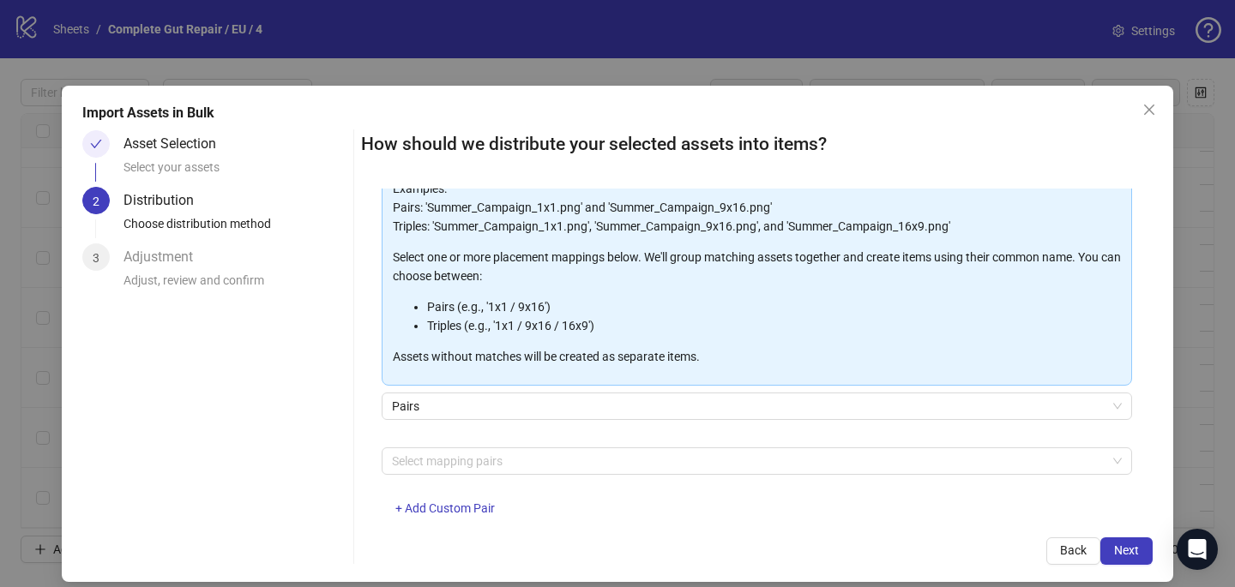
scroll to position [144, 0]
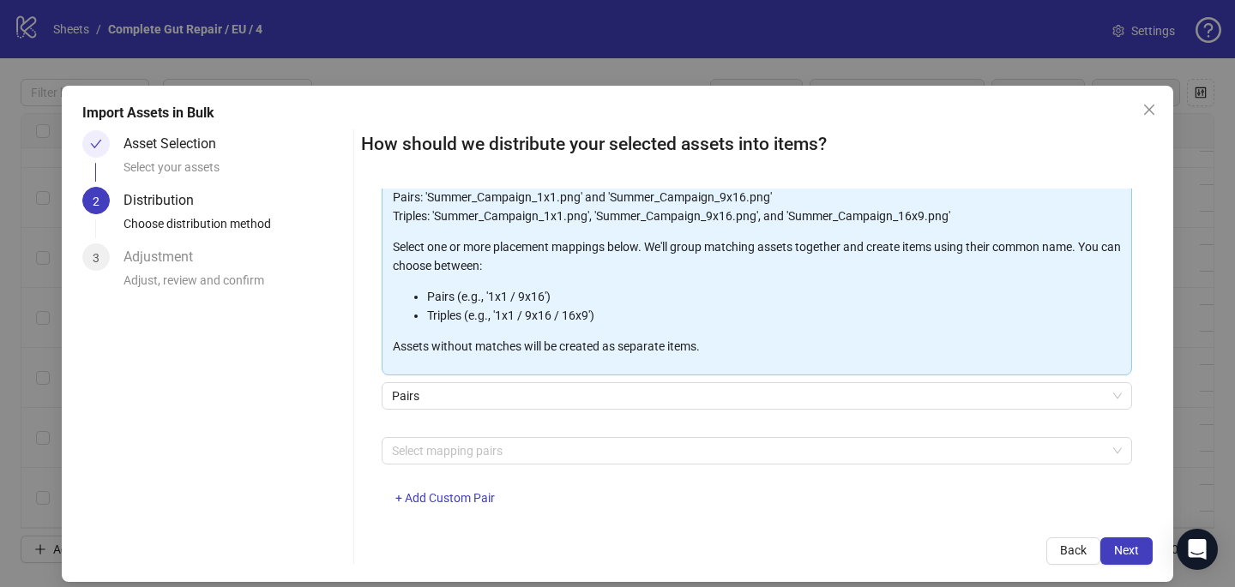
click at [457, 466] on div "Select mapping pairs + Add Custom Pair" at bounding box center [757, 481] width 750 height 89
click at [457, 451] on div at bounding box center [747, 451] width 725 height 24
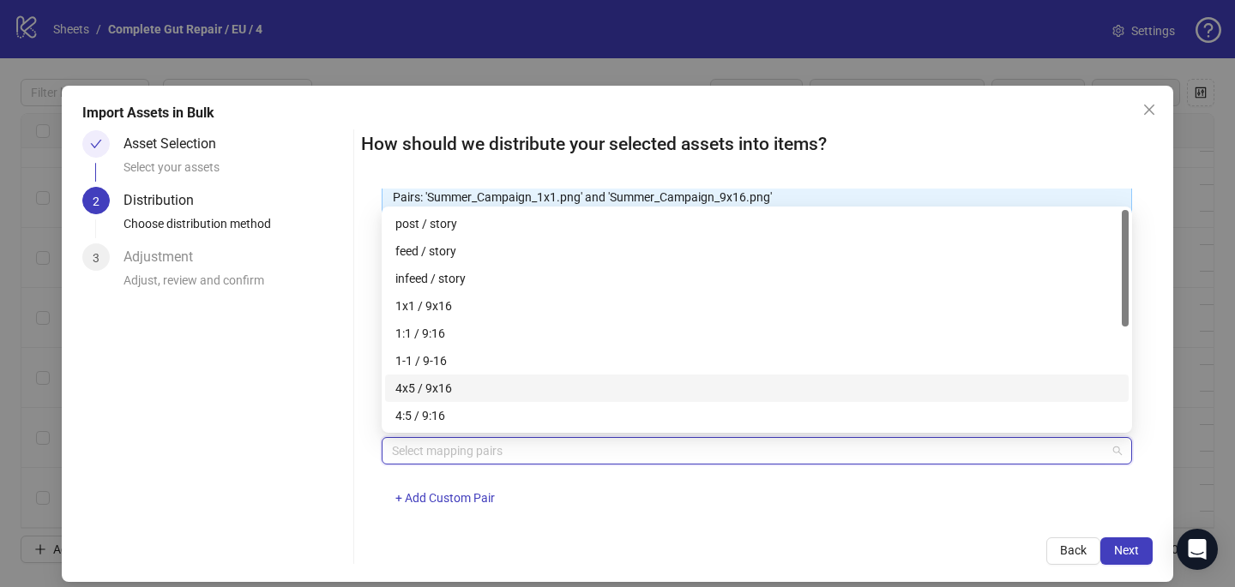
click at [476, 391] on div "4x5 / 9x16" at bounding box center [756, 388] width 723 height 19
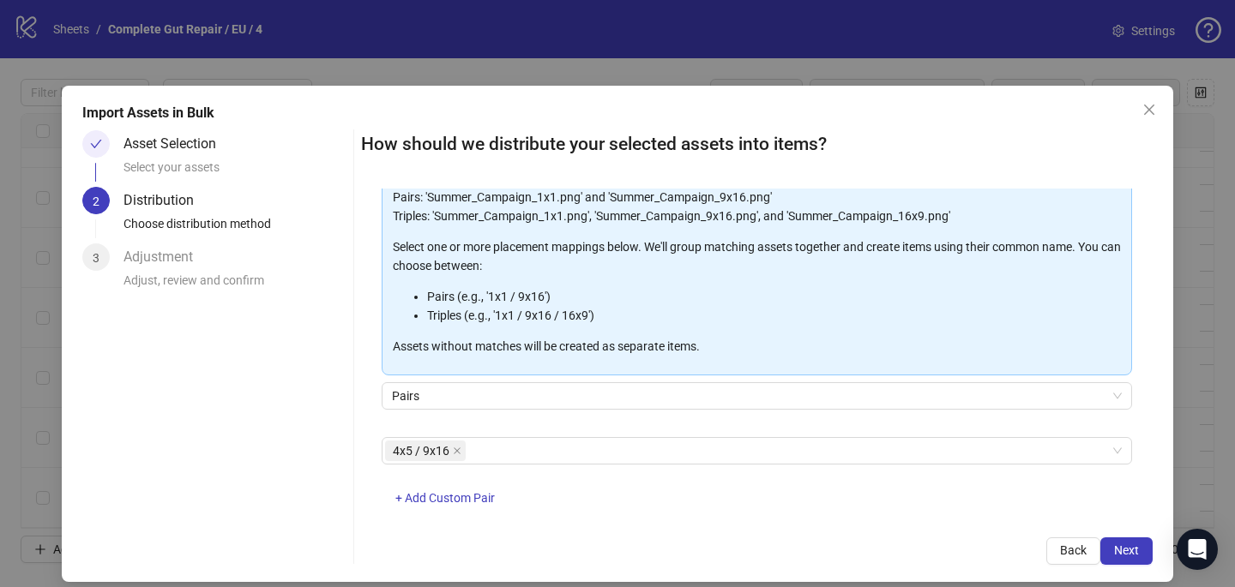
click at [814, 482] on div "4x5 / 9x16 + Add Custom Pair" at bounding box center [757, 481] width 750 height 89
click at [1133, 549] on span "Next" at bounding box center [1126, 551] width 25 height 14
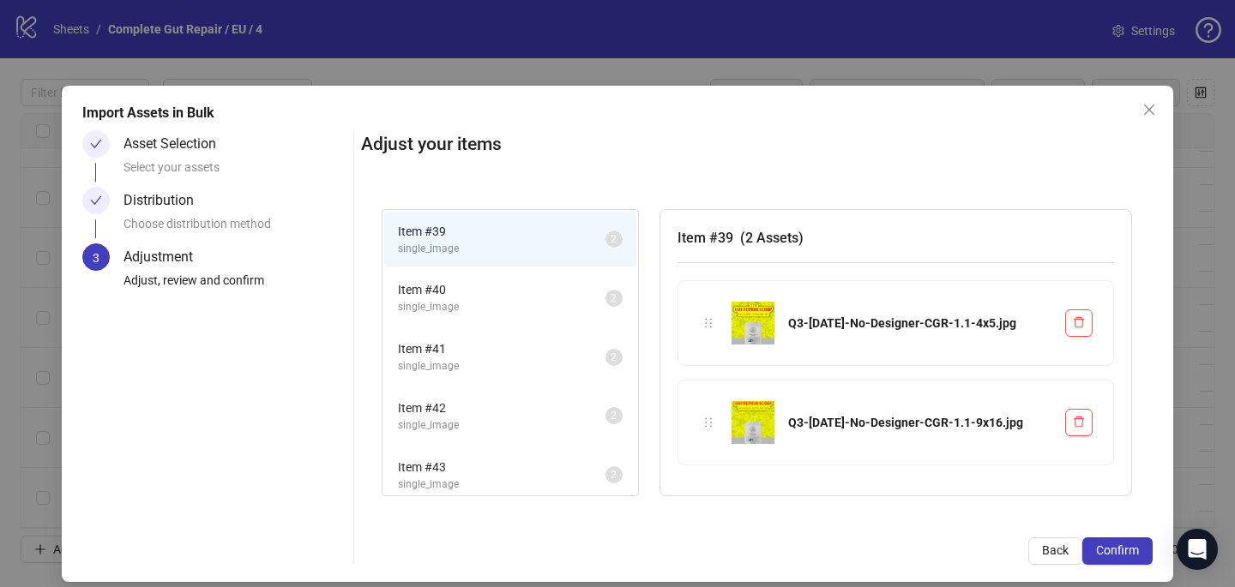
click at [1133, 549] on span "Confirm" at bounding box center [1117, 551] width 43 height 14
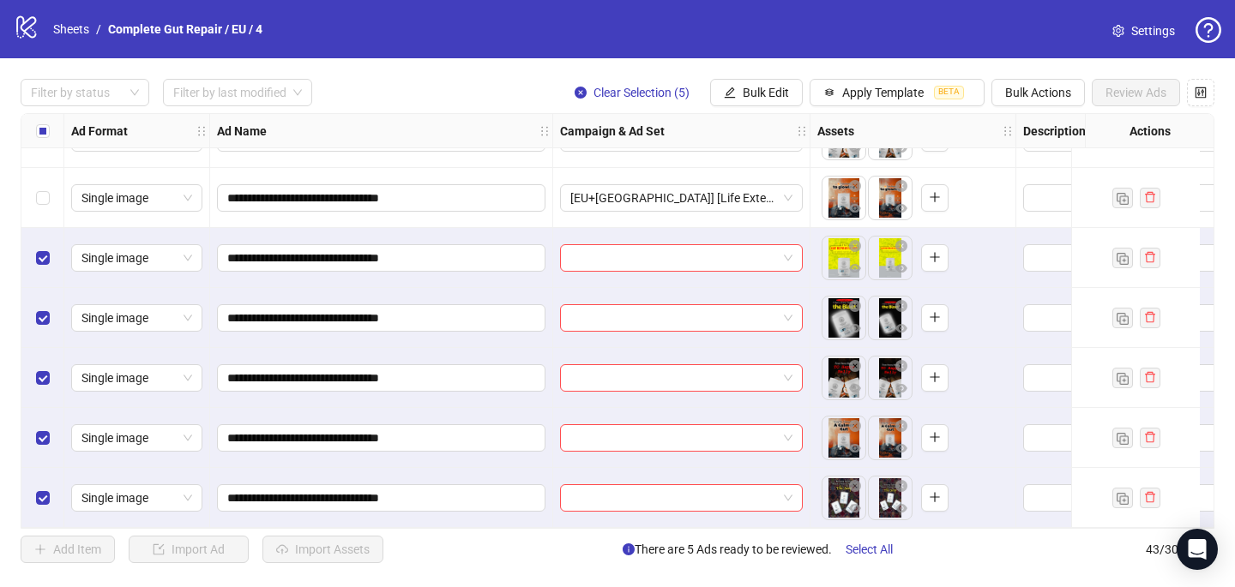
scroll to position [2208, 0]
click at [590, 252] on input "search" at bounding box center [673, 258] width 207 height 26
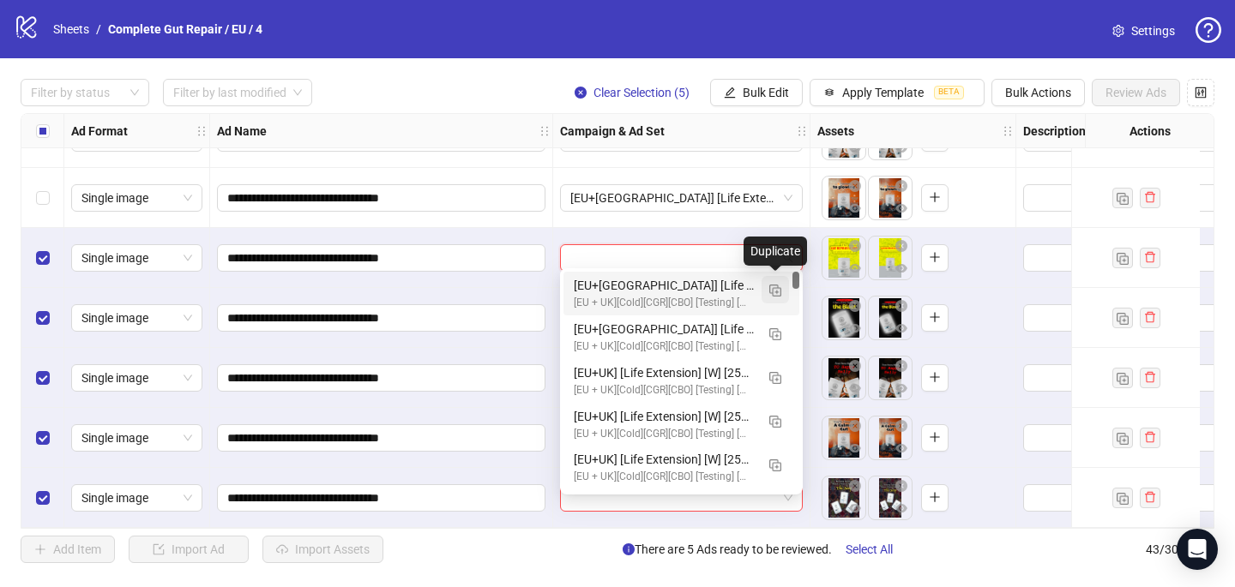
click at [785, 286] on button "button" at bounding box center [774, 289] width 27 height 27
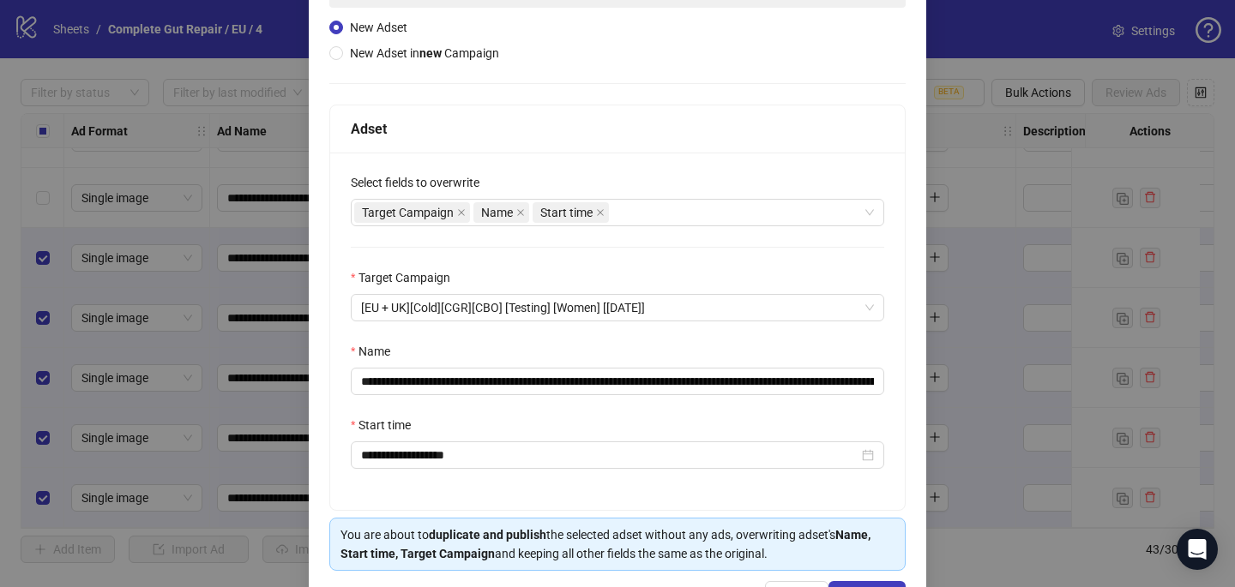
scroll to position [179, 0]
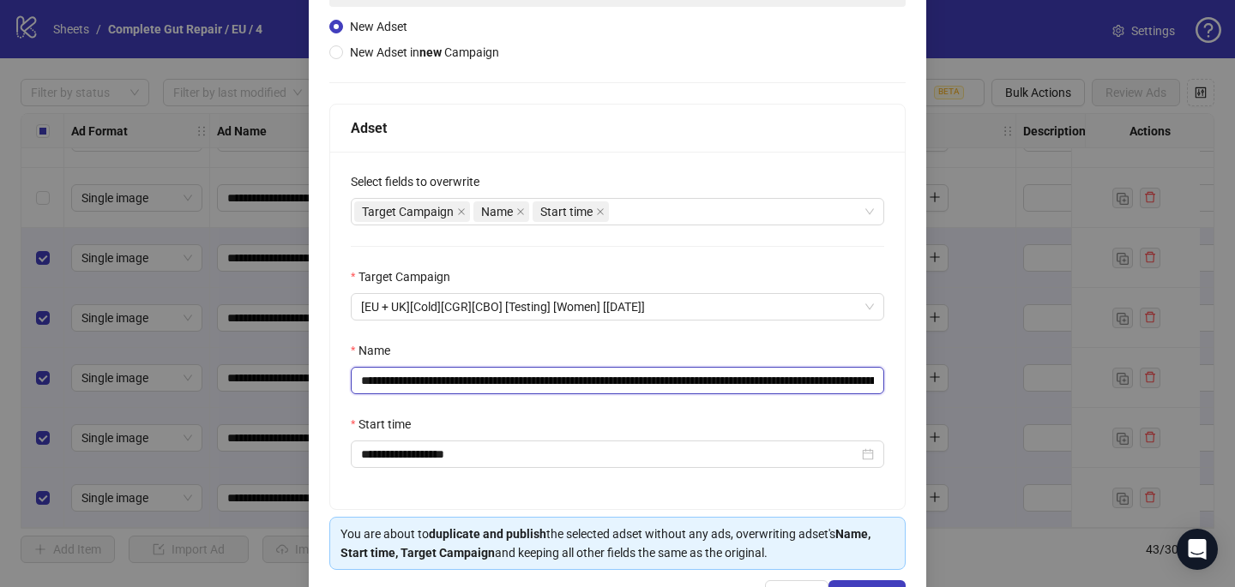
drag, startPoint x: 785, startPoint y: 382, endPoint x: 571, endPoint y: 382, distance: 213.5
click at [571, 382] on input "**********" at bounding box center [617, 380] width 533 height 27
paste input "**"
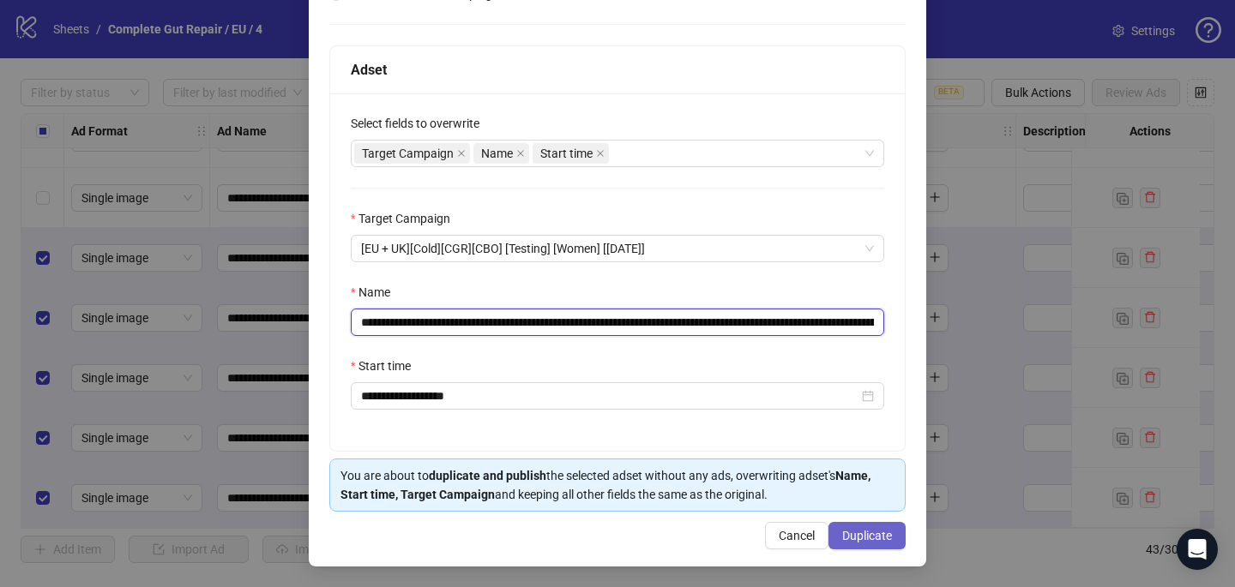
type input "**********"
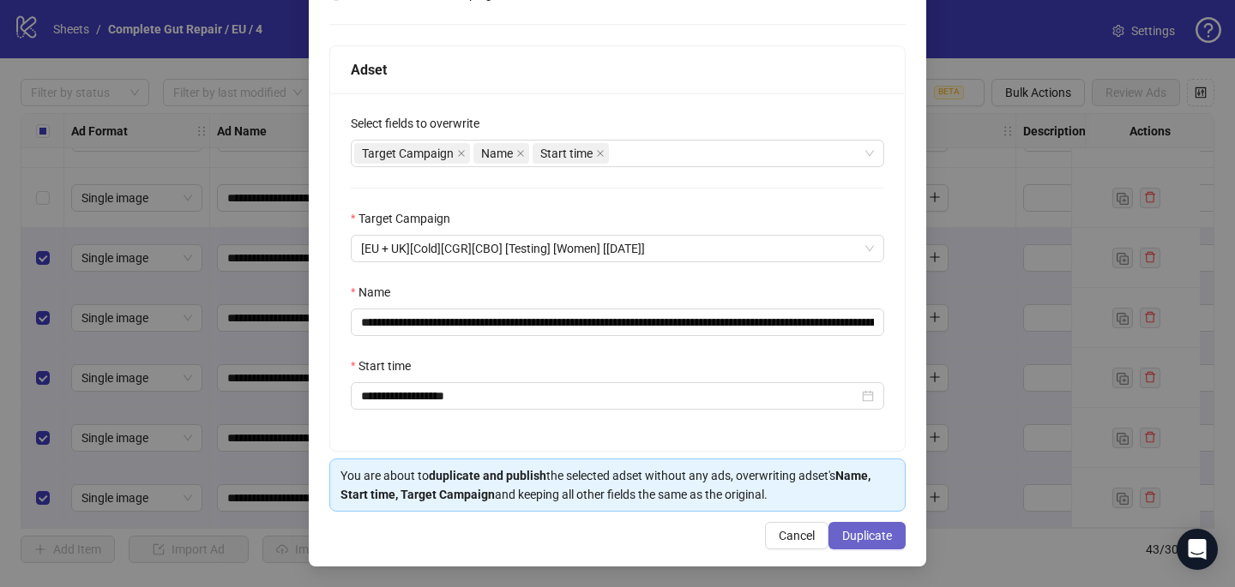
click at [844, 540] on span "Duplicate" at bounding box center [867, 536] width 50 height 14
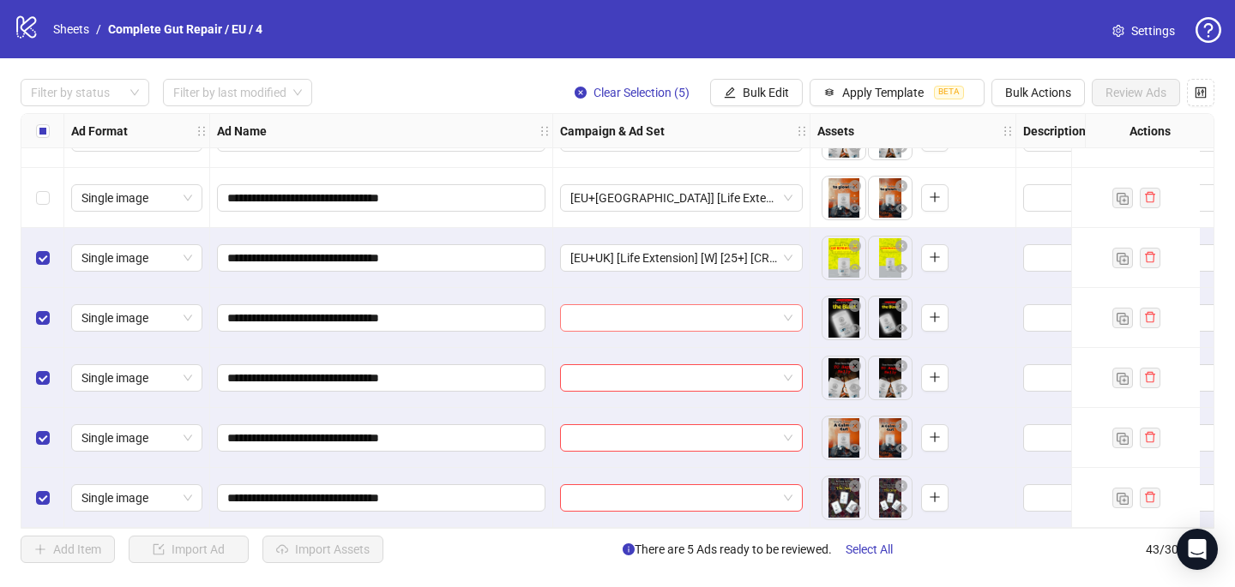
click at [594, 311] on input "search" at bounding box center [673, 318] width 207 height 26
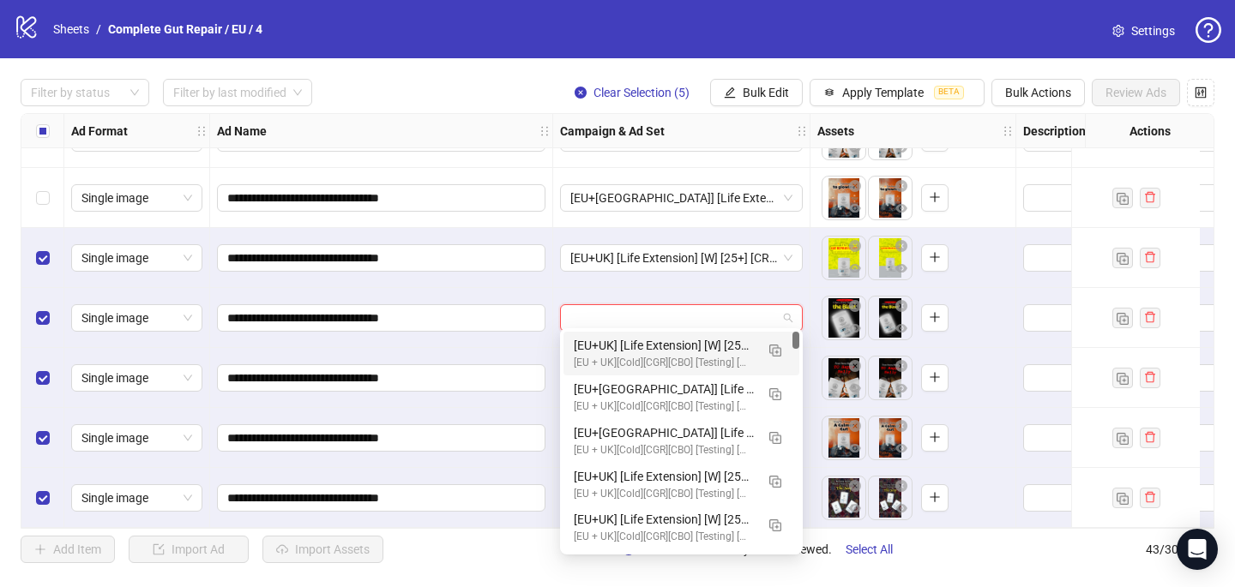
click at [606, 359] on div "[EU + UK][Cold][CGR][CBO] [Testing] [Women] [[DATE]]" at bounding box center [664, 363] width 181 height 16
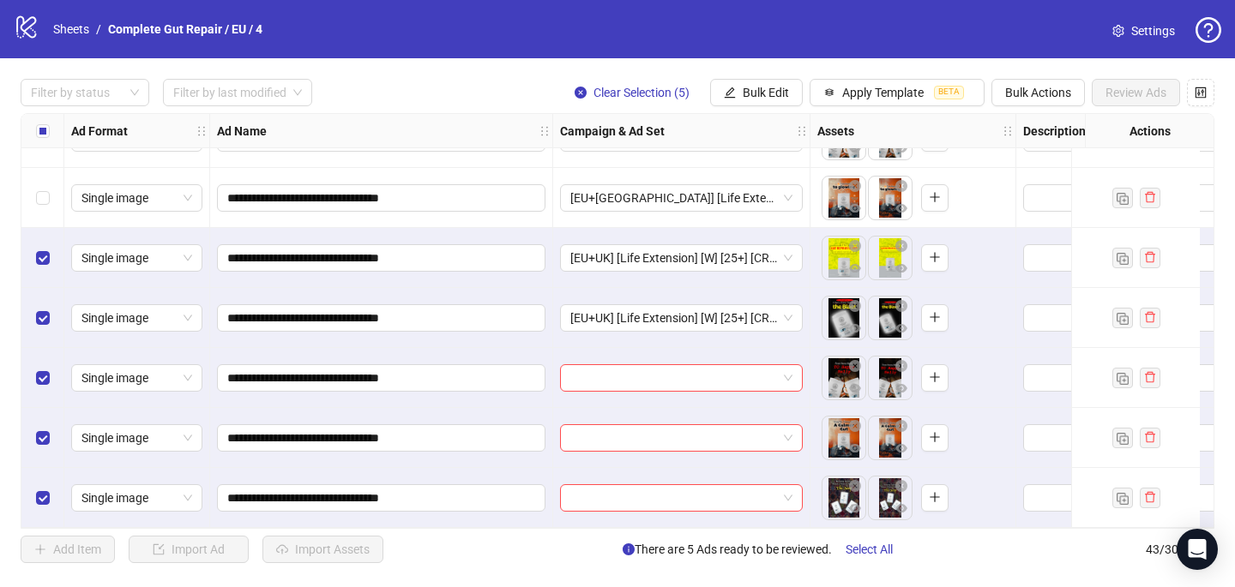
click at [606, 390] on div at bounding box center [681, 378] width 257 height 60
click at [607, 371] on input "search" at bounding box center [673, 378] width 207 height 26
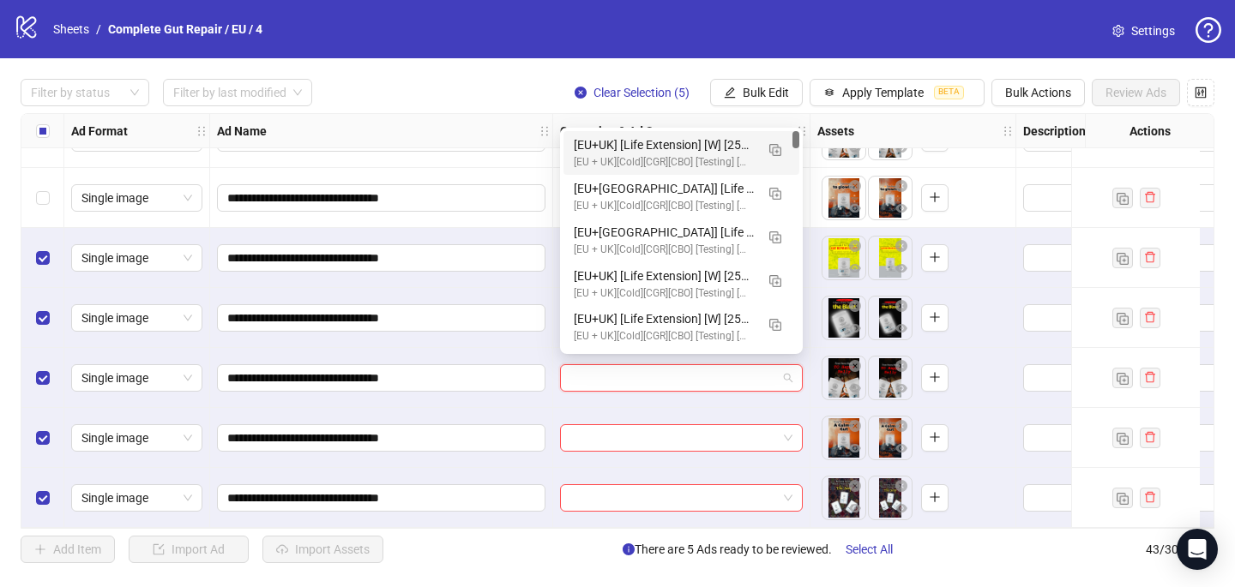
click at [665, 150] on div "[EU+UK] [Life Extension] [W] [25+] [CRE: Q3-[DATE]-No-Designer-PCP/CGR-2] [COP:…" at bounding box center [664, 144] width 181 height 19
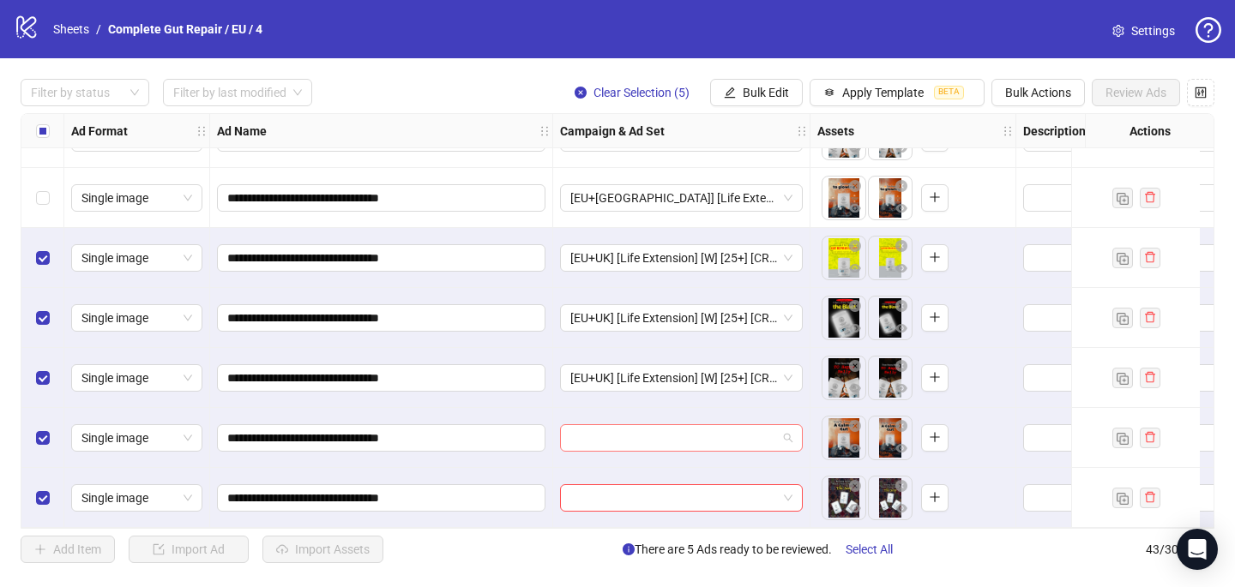
click at [583, 432] on input "search" at bounding box center [673, 438] width 207 height 26
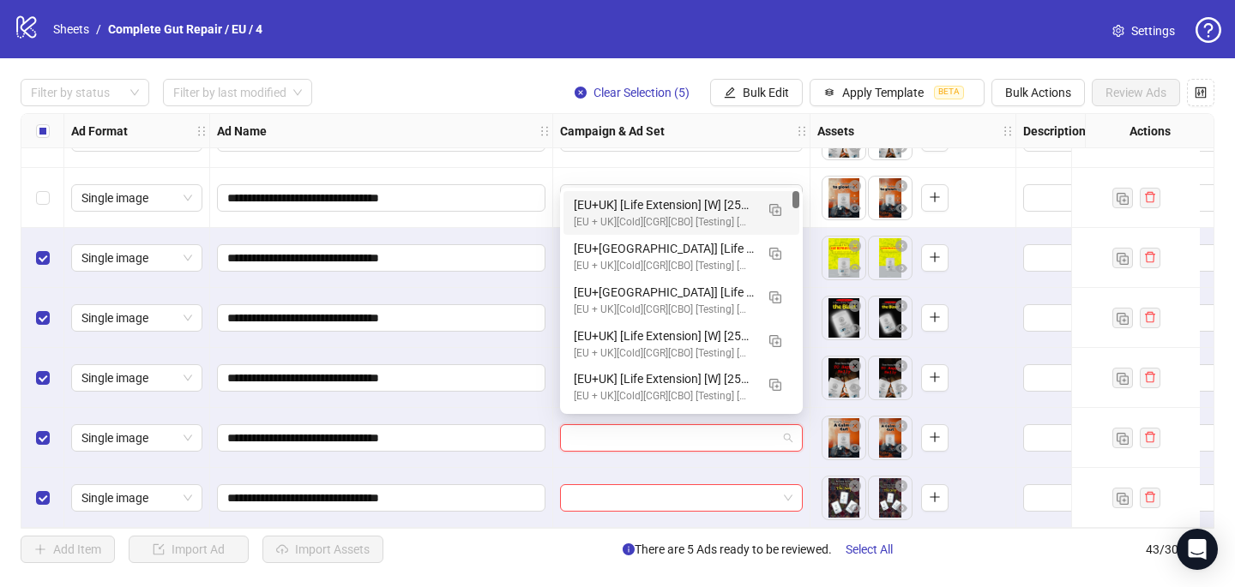
click at [662, 209] on div "[EU+UK] [Life Extension] [W] [25+] [CRE: Q3-[DATE]-No-Designer-PCP/CGR-2] [COP:…" at bounding box center [664, 205] width 181 height 19
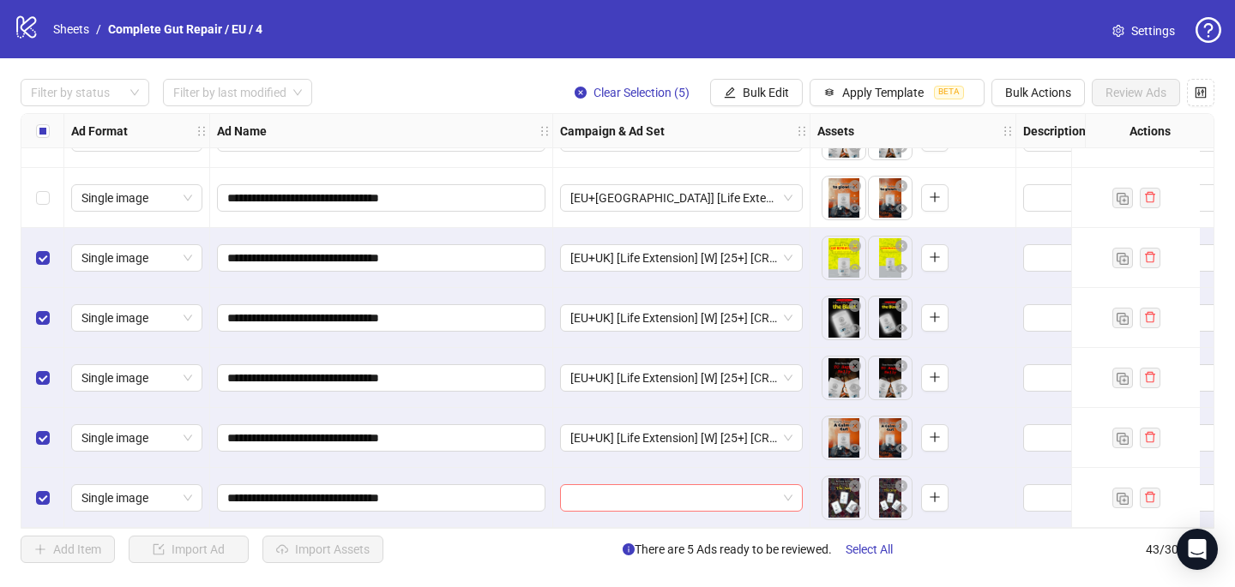
click at [596, 491] on input "search" at bounding box center [673, 498] width 207 height 26
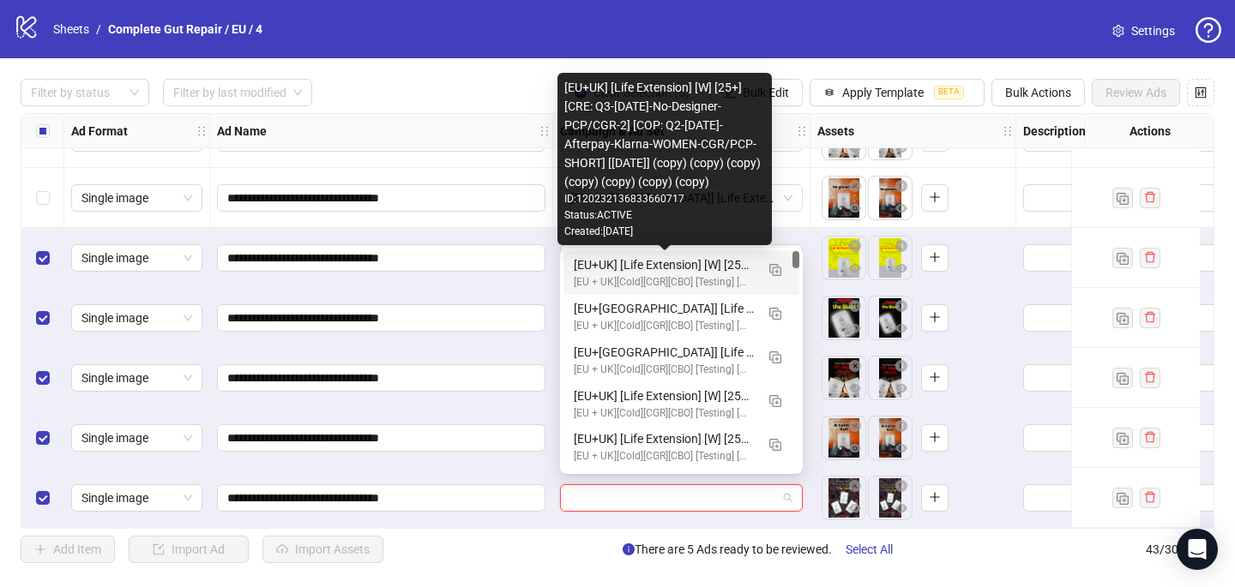
click at [642, 268] on div "[EU+UK] [Life Extension] [W] [25+] [CRE: Q3-[DATE]-No-Designer-PCP/CGR-2] [COP:…" at bounding box center [664, 265] width 181 height 19
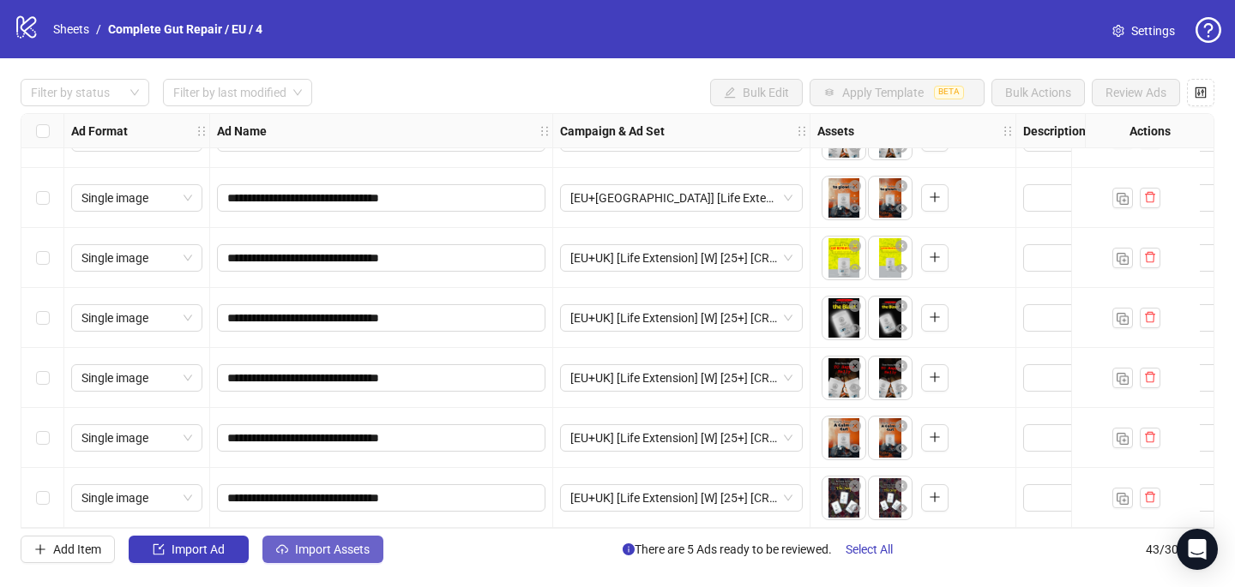
click at [328, 549] on span "Import Assets" at bounding box center [332, 550] width 75 height 14
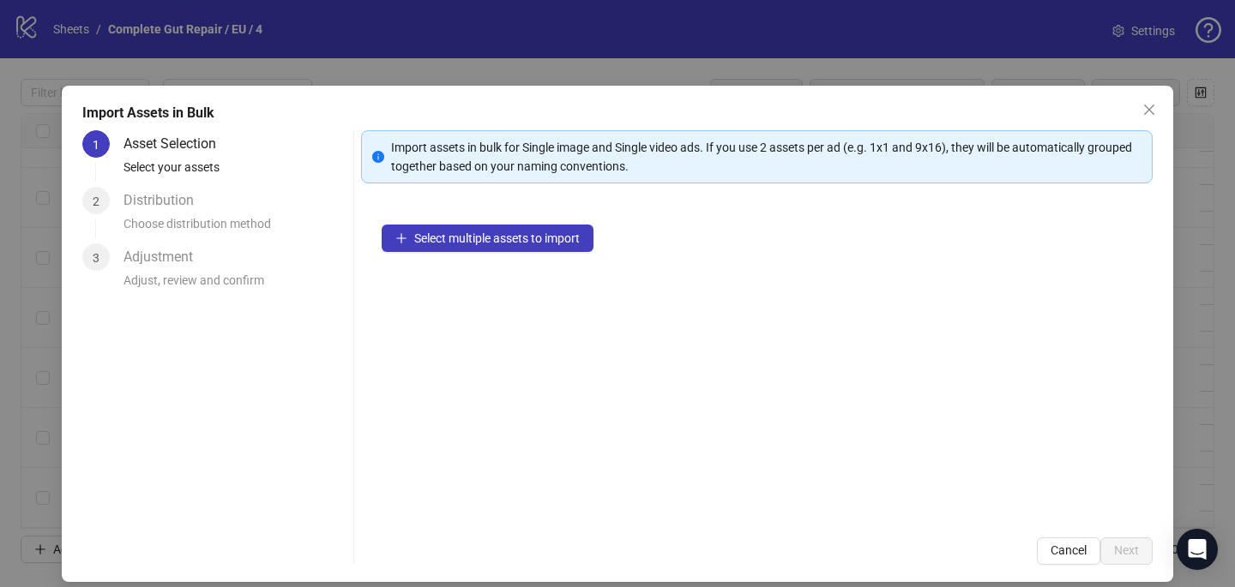
click at [423, 267] on div "Select multiple assets to import" at bounding box center [756, 360] width 791 height 313
click at [424, 244] on span "Select multiple assets to import" at bounding box center [496, 239] width 165 height 14
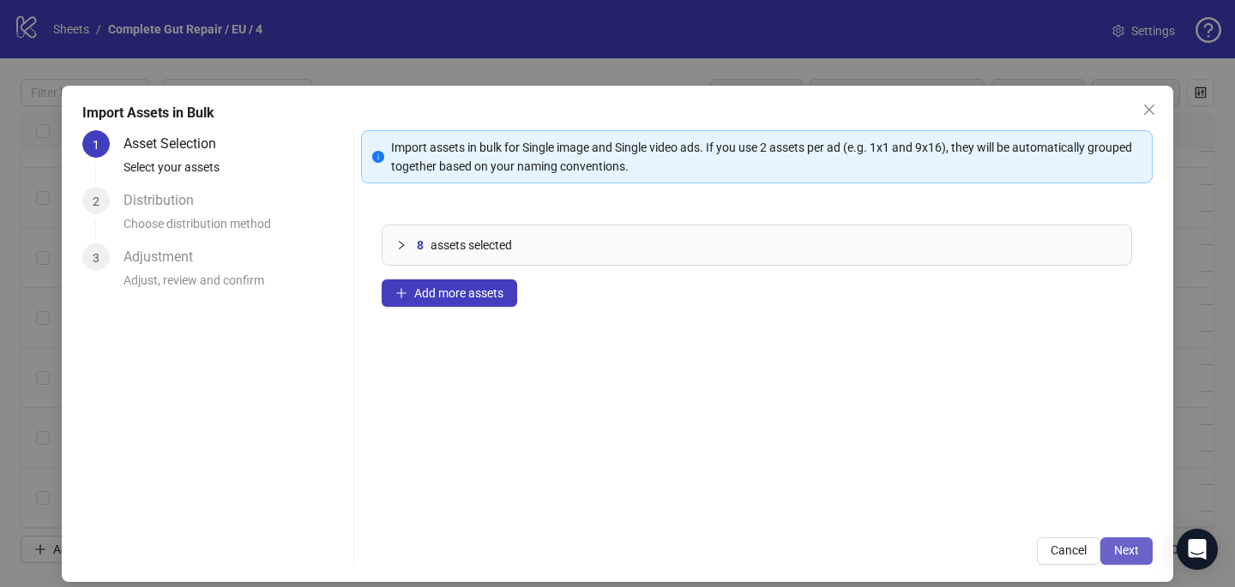
click at [1130, 556] on span "Next" at bounding box center [1126, 551] width 25 height 14
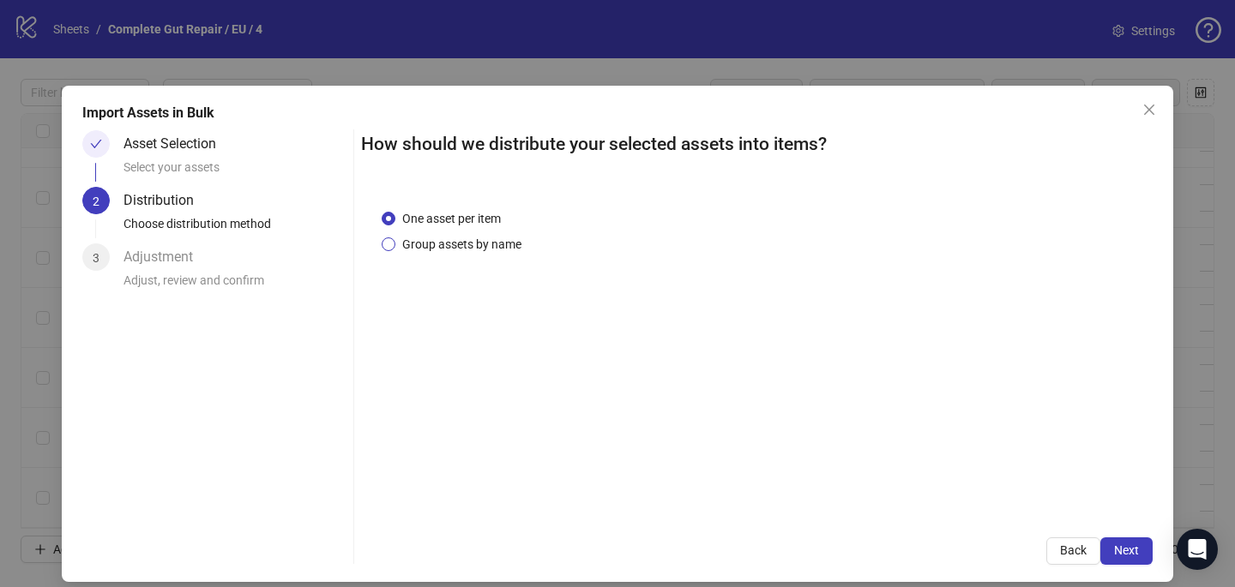
click at [445, 246] on span "Group assets by name" at bounding box center [461, 244] width 133 height 19
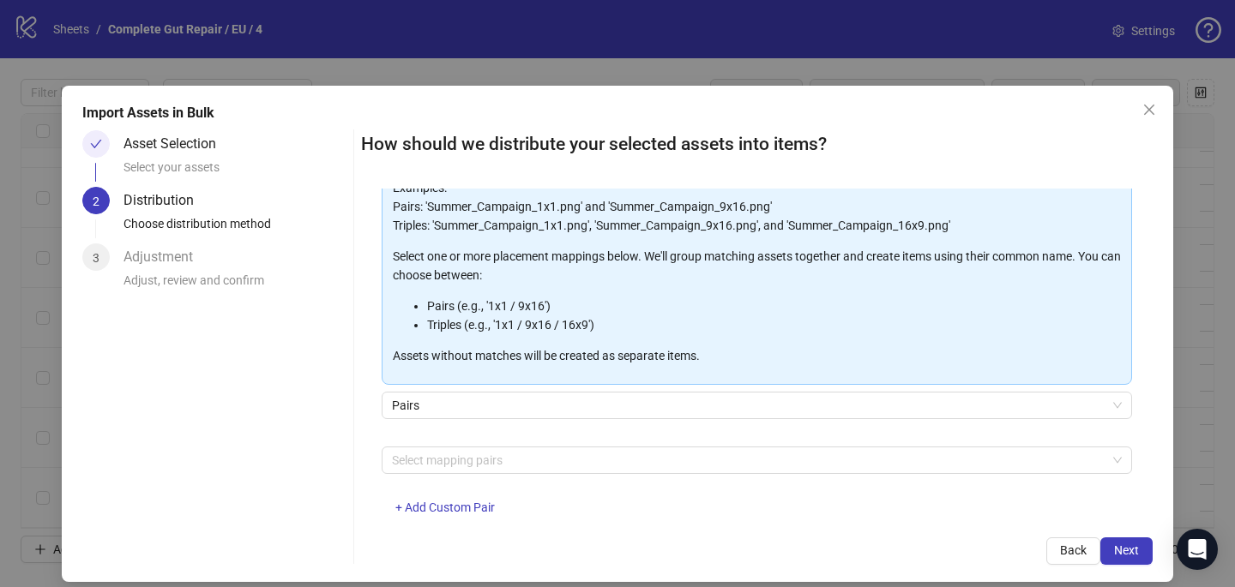
scroll to position [145, 0]
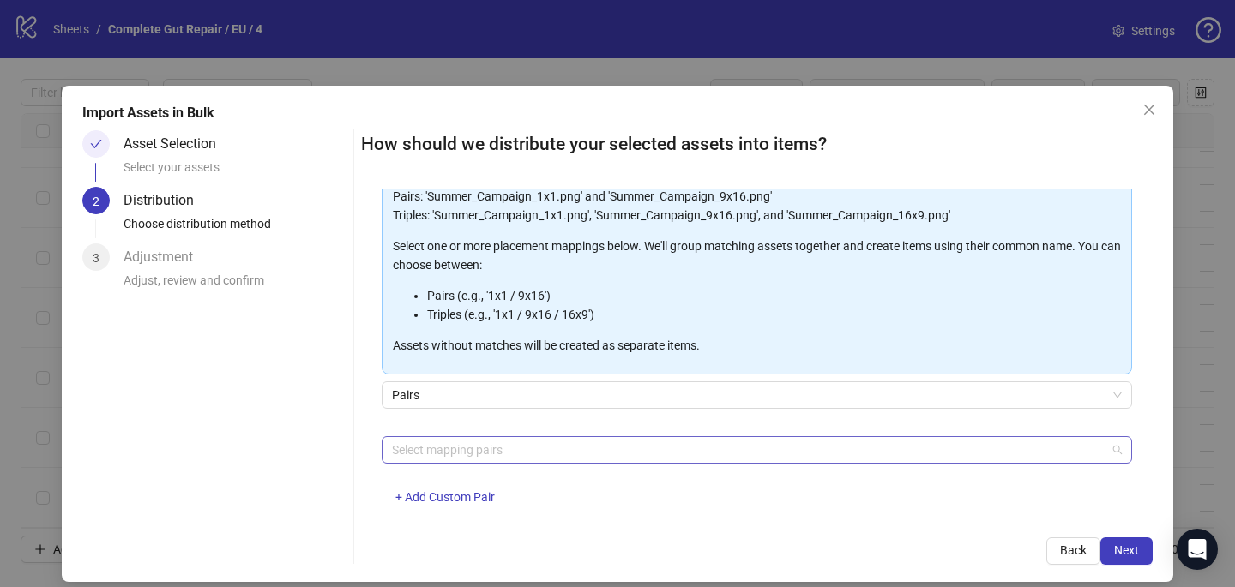
click at [439, 440] on div at bounding box center [747, 450] width 725 height 24
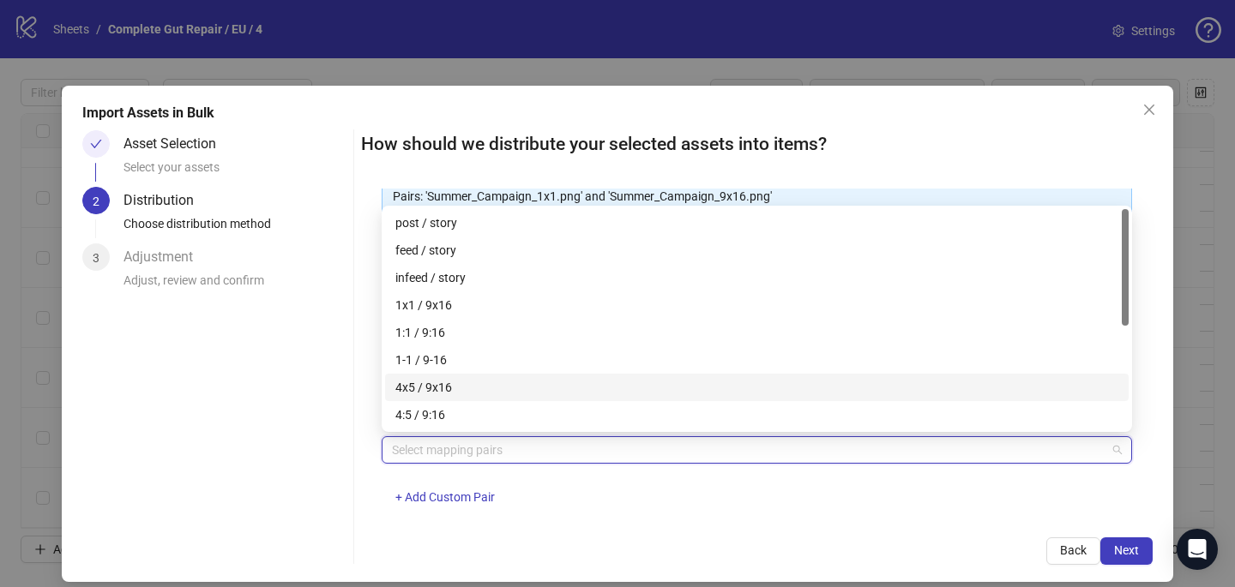
click at [444, 376] on div "4x5 / 9x16" at bounding box center [756, 387] width 743 height 27
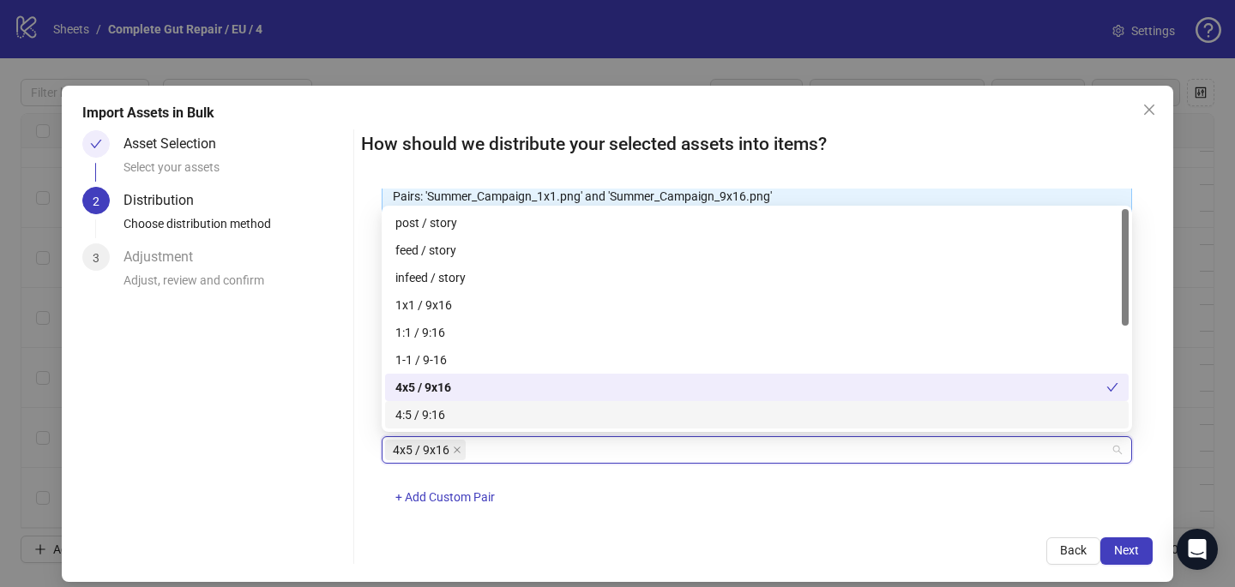
click at [695, 540] on div "Back Next" at bounding box center [756, 551] width 791 height 27
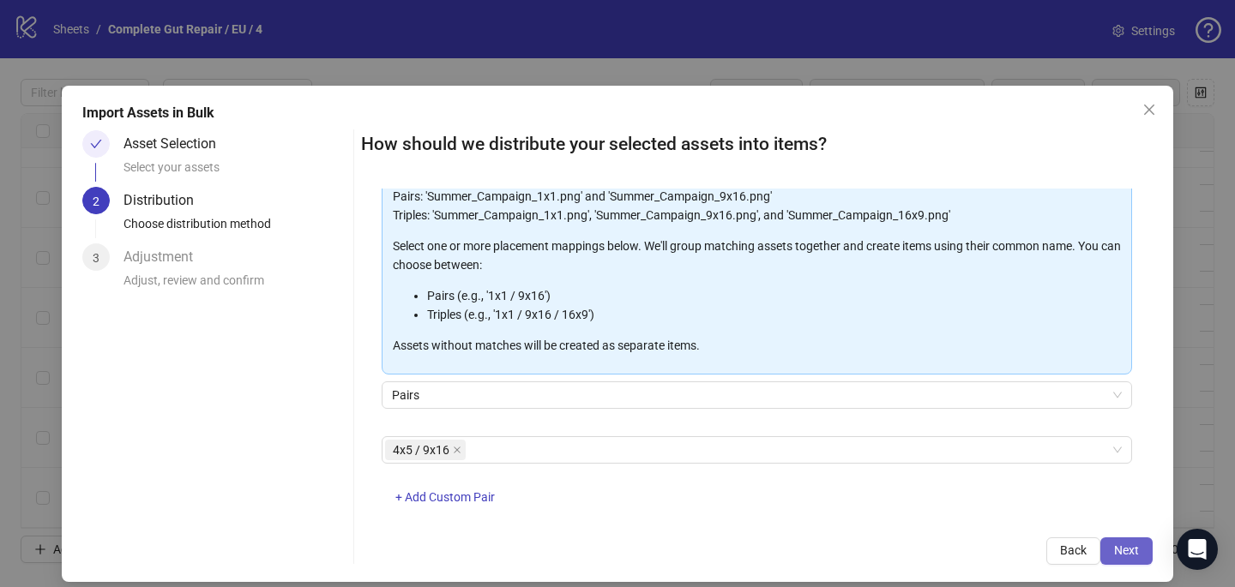
click at [1133, 546] on span "Next" at bounding box center [1126, 551] width 25 height 14
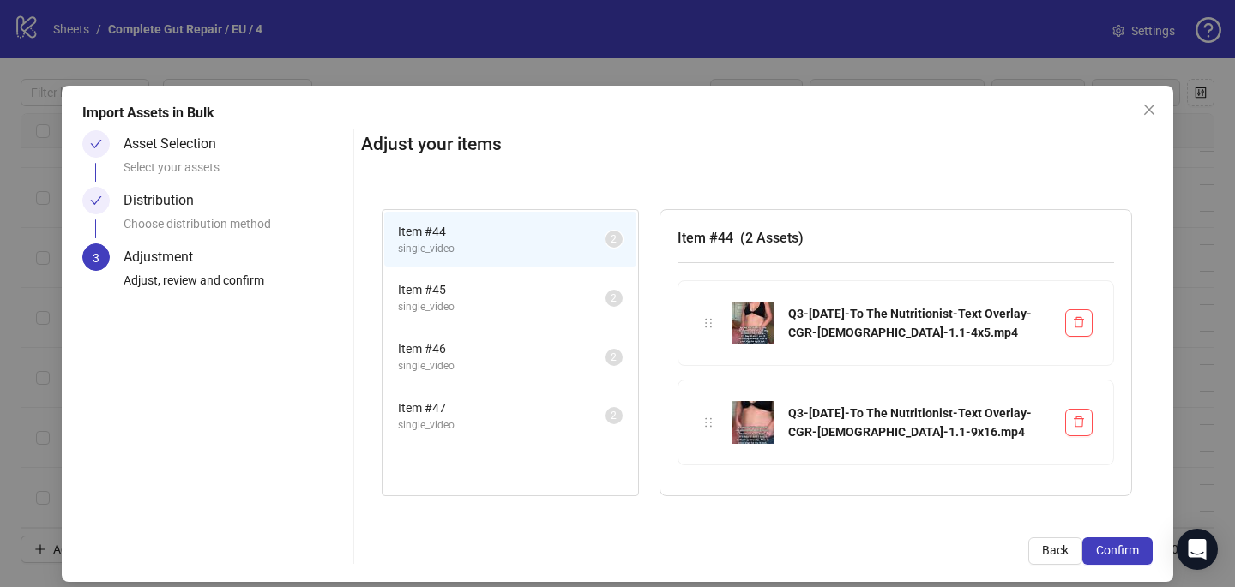
click at [1133, 546] on span "Confirm" at bounding box center [1117, 551] width 43 height 14
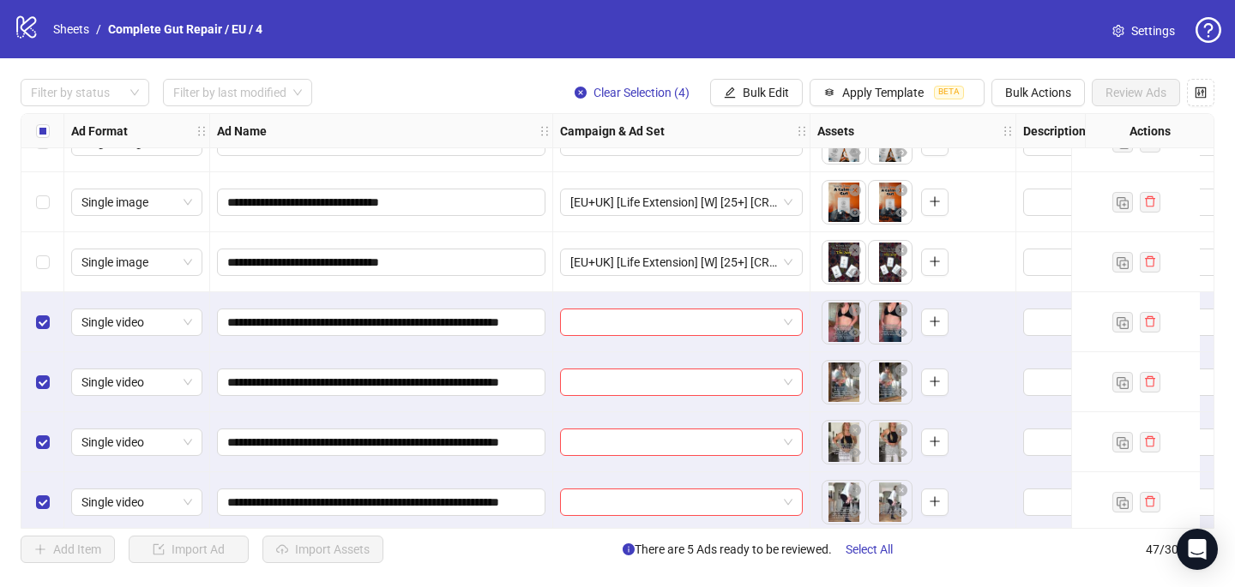
scroll to position [2448, 0]
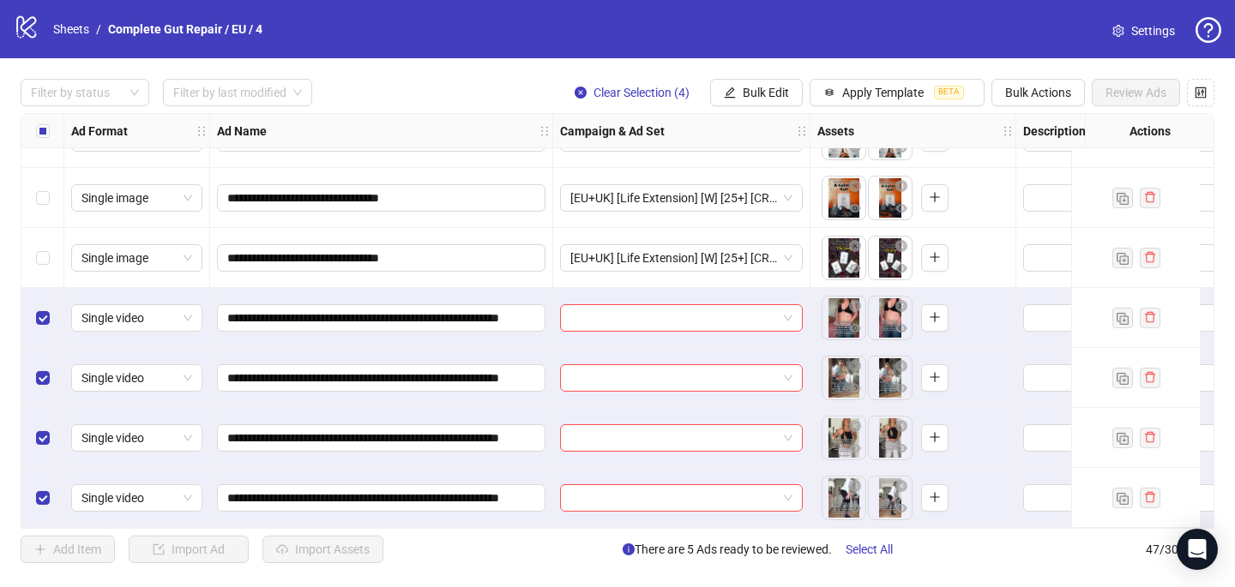
click at [606, 305] on input "search" at bounding box center [673, 318] width 207 height 26
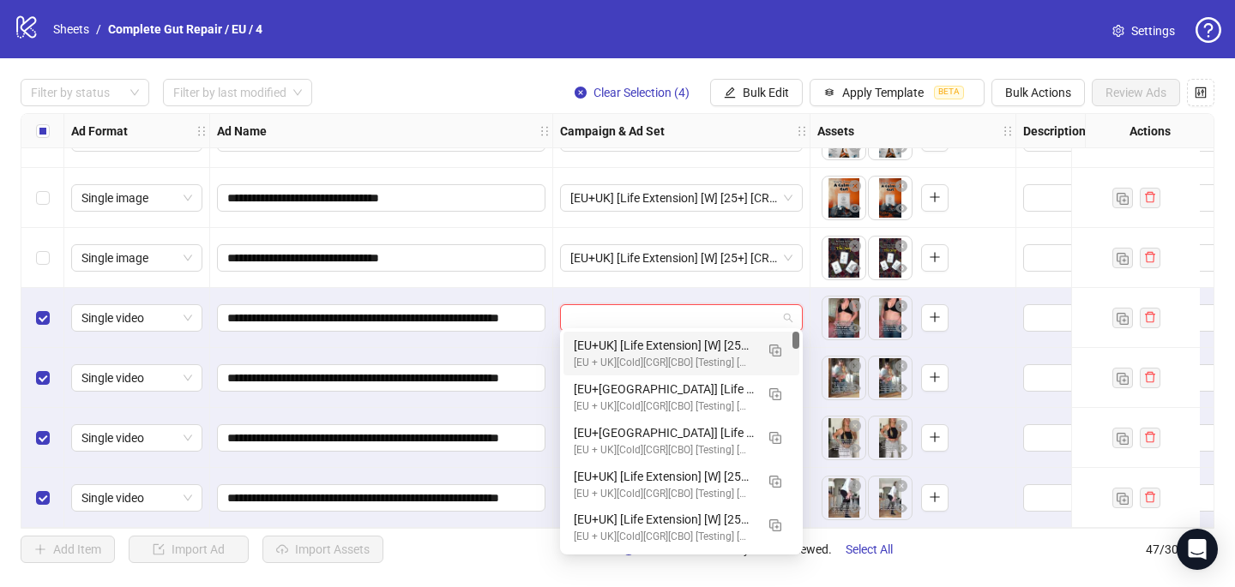
click at [611, 348] on div "[EU+UK] [Life Extension] [W] [25+] [CRE: Q3-[DATE]-No-Designer-PCP/CGR-2] [COP:…" at bounding box center [664, 345] width 181 height 19
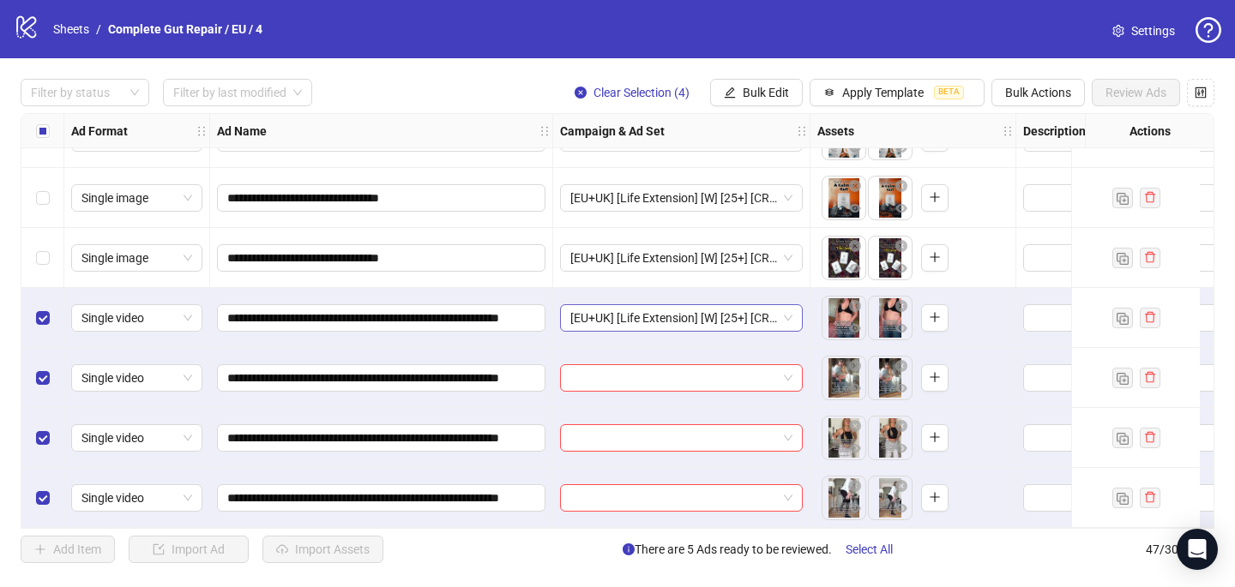
click at [610, 305] on span "[EU+UK] [Life Extension] [W] [25+] [CRE: Q3-[DATE]-No-Designer-PCP/CGR-2] [COP:…" at bounding box center [681, 318] width 222 height 26
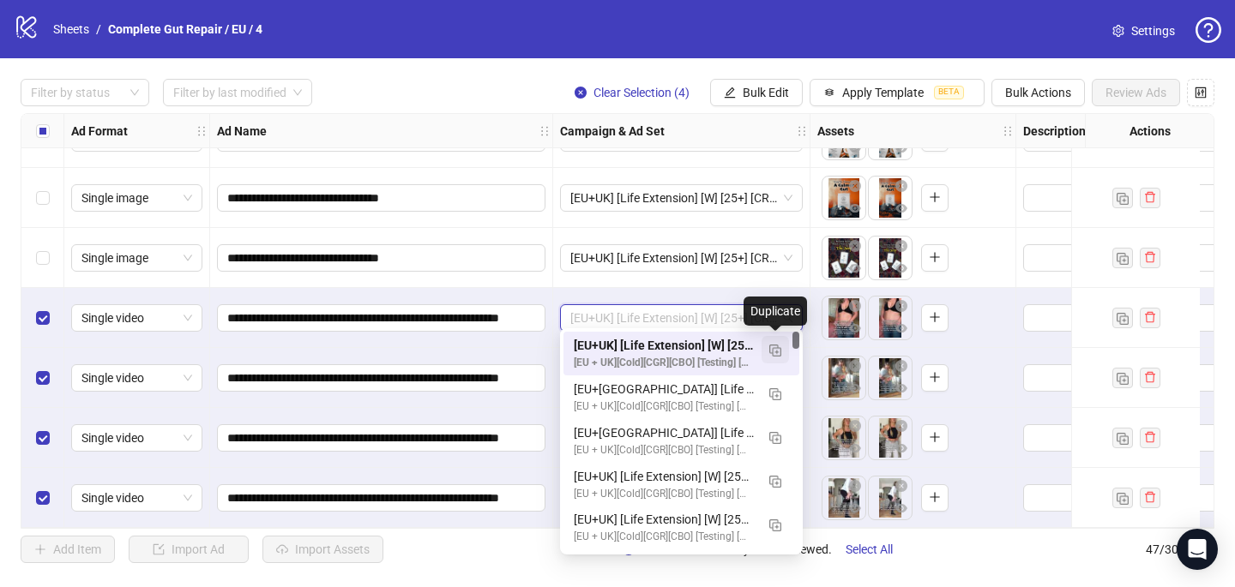
click at [767, 355] on button "button" at bounding box center [774, 349] width 27 height 27
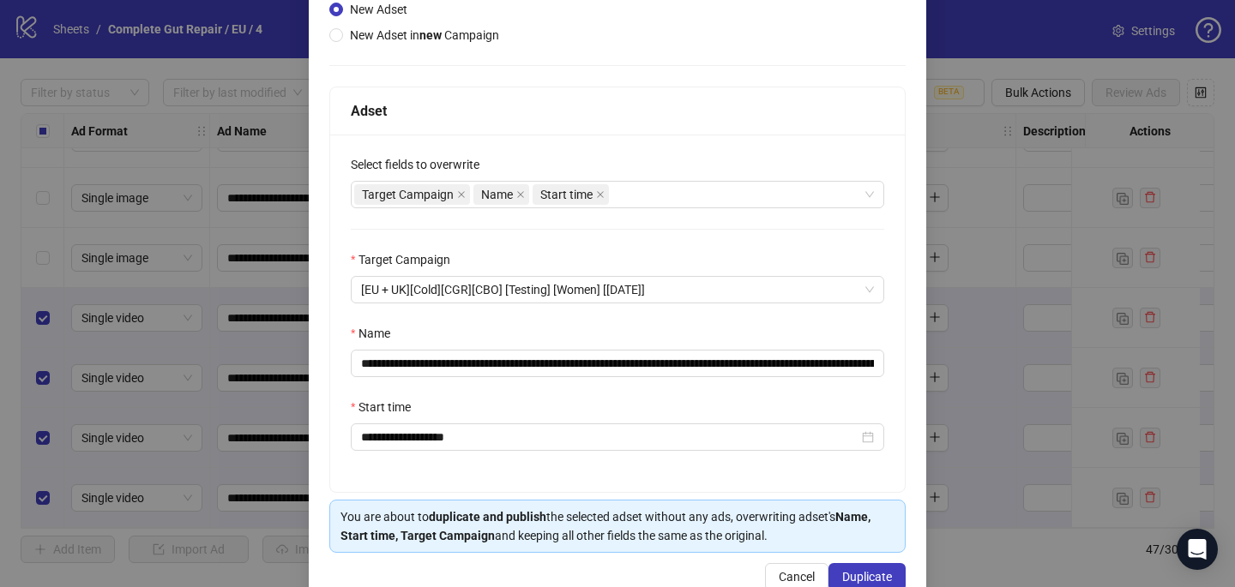
scroll to position [238, 0]
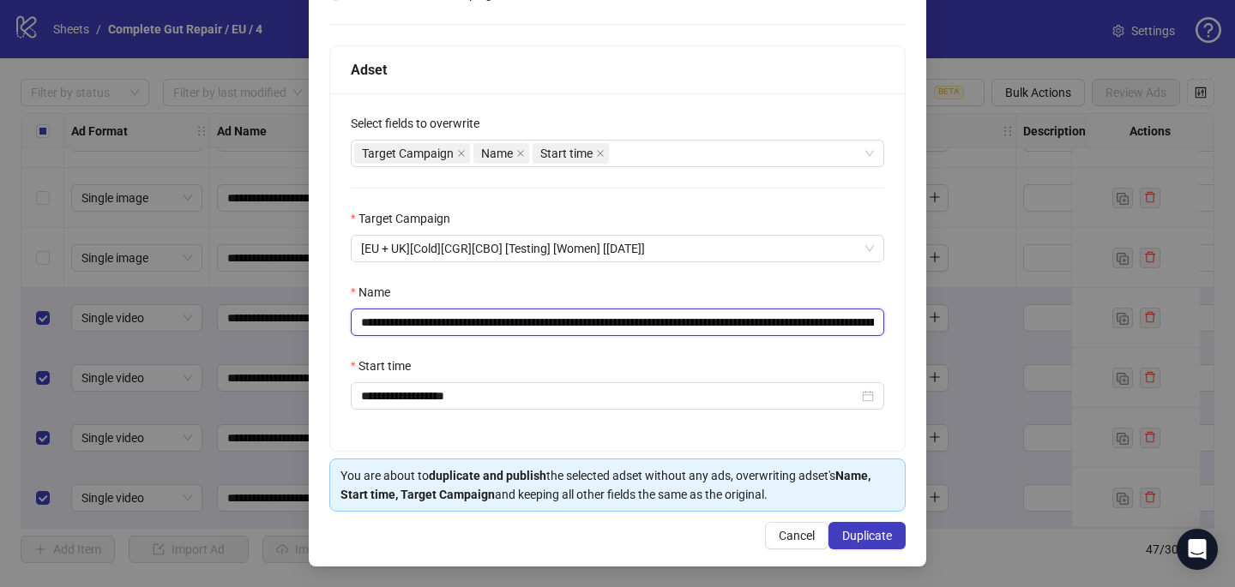
drag, startPoint x: 793, startPoint y: 318, endPoint x: 573, endPoint y: 325, distance: 220.5
click at [573, 325] on input "**********" at bounding box center [617, 322] width 533 height 27
paste input "**********"
type input "**********"
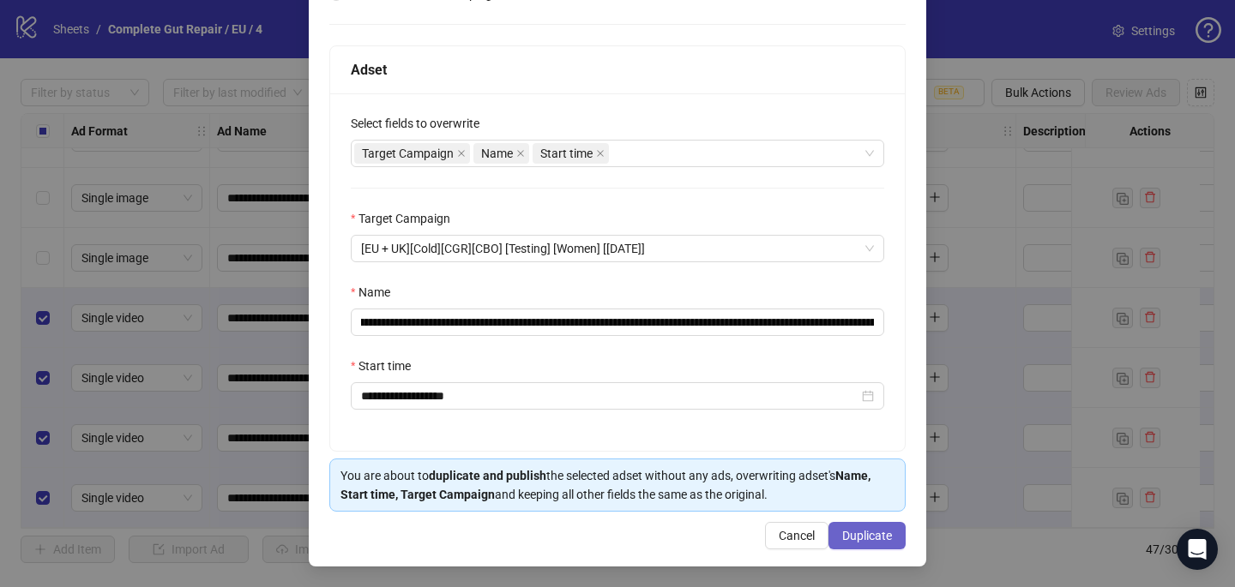
click at [877, 541] on span "Duplicate" at bounding box center [867, 536] width 50 height 14
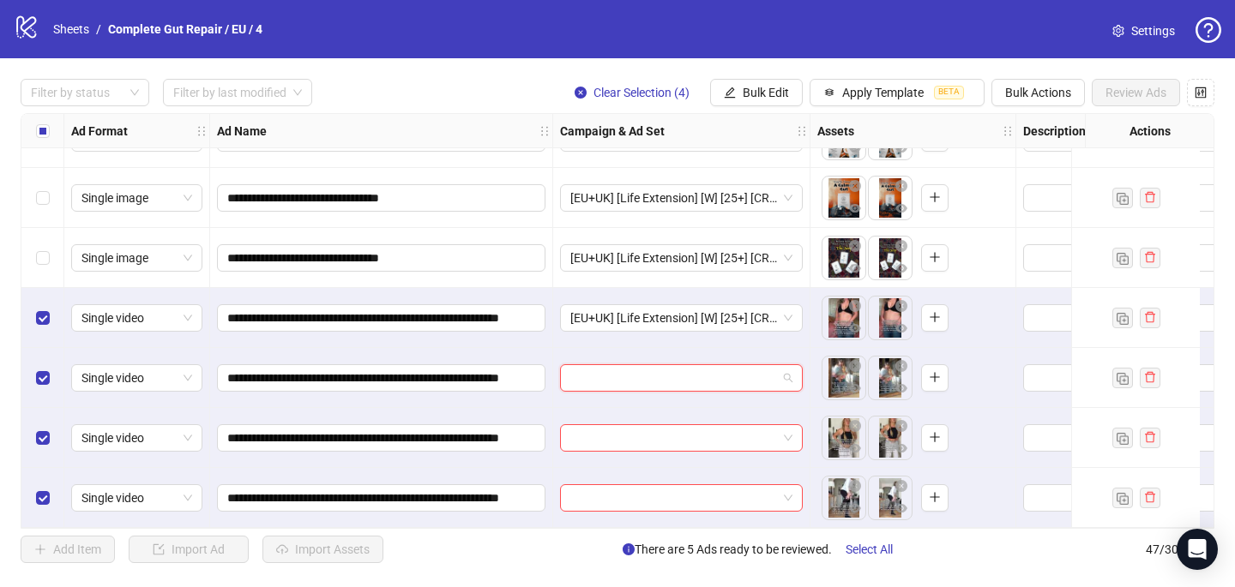
click at [678, 373] on input "search" at bounding box center [673, 378] width 207 height 26
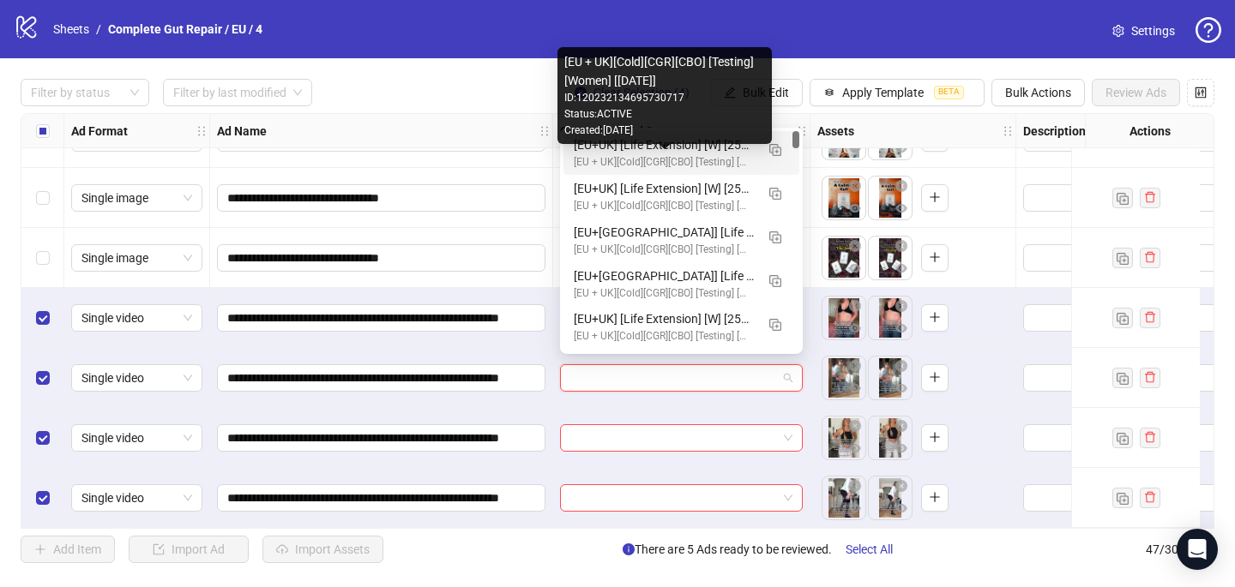
click at [683, 160] on div "[EU + UK][Cold][CGR][CBO] [Testing] [Women] [[DATE]]" at bounding box center [664, 162] width 181 height 16
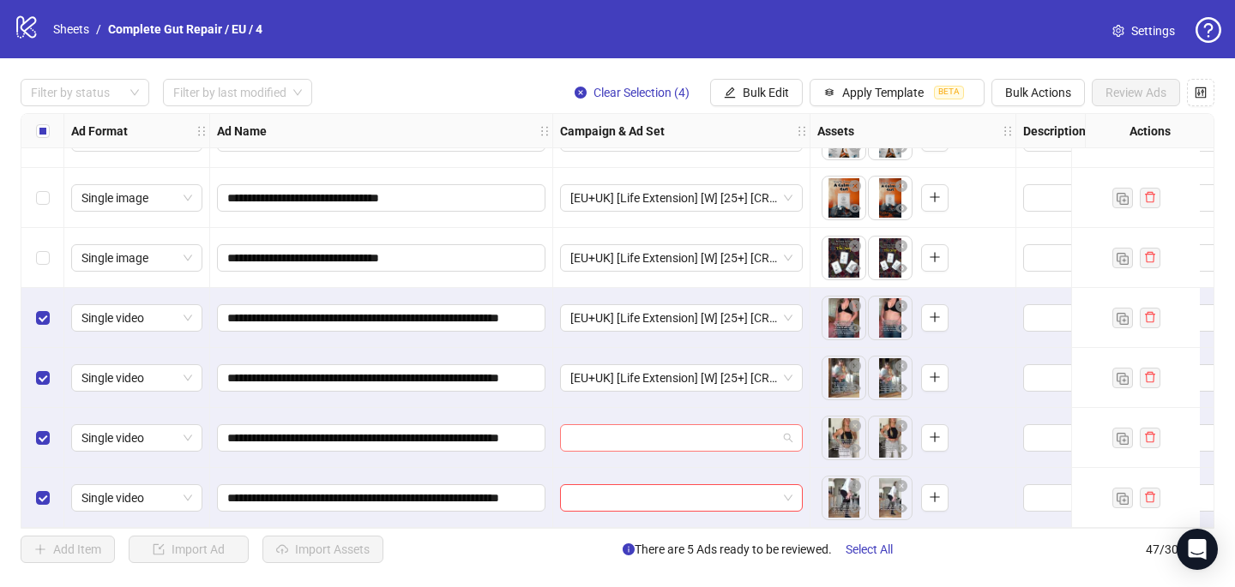
click at [607, 425] on input "search" at bounding box center [673, 438] width 207 height 26
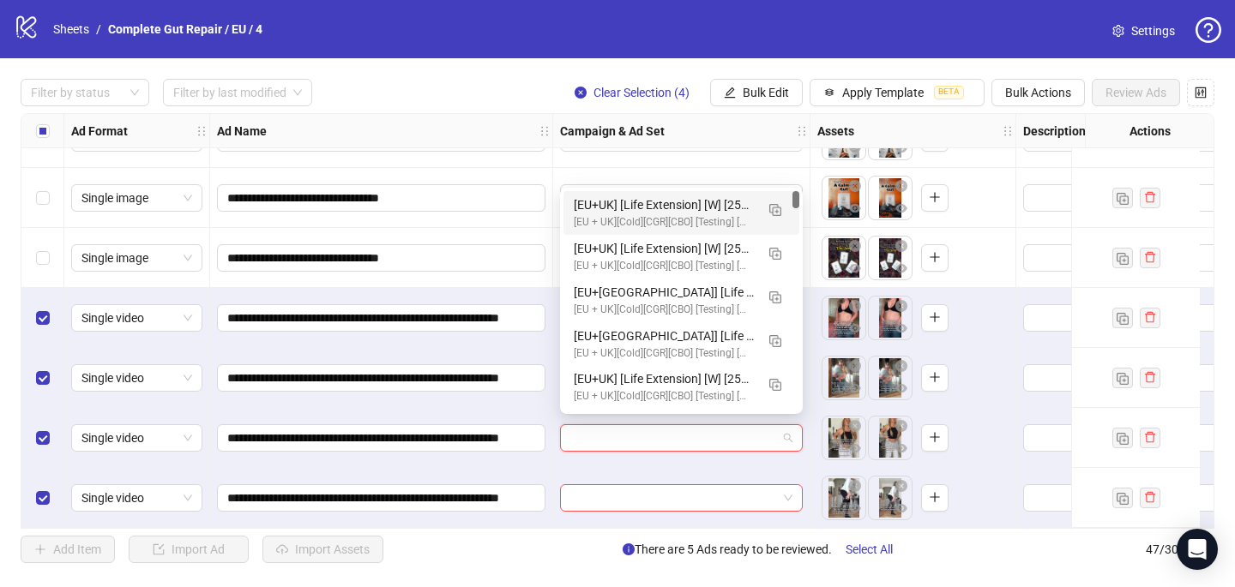
click at [640, 211] on div "[EU+UK] [Life Extension] [W] [25+] [CRE: Q3-[DATE]-To The Nutritionist-Text Ove…" at bounding box center [664, 205] width 181 height 19
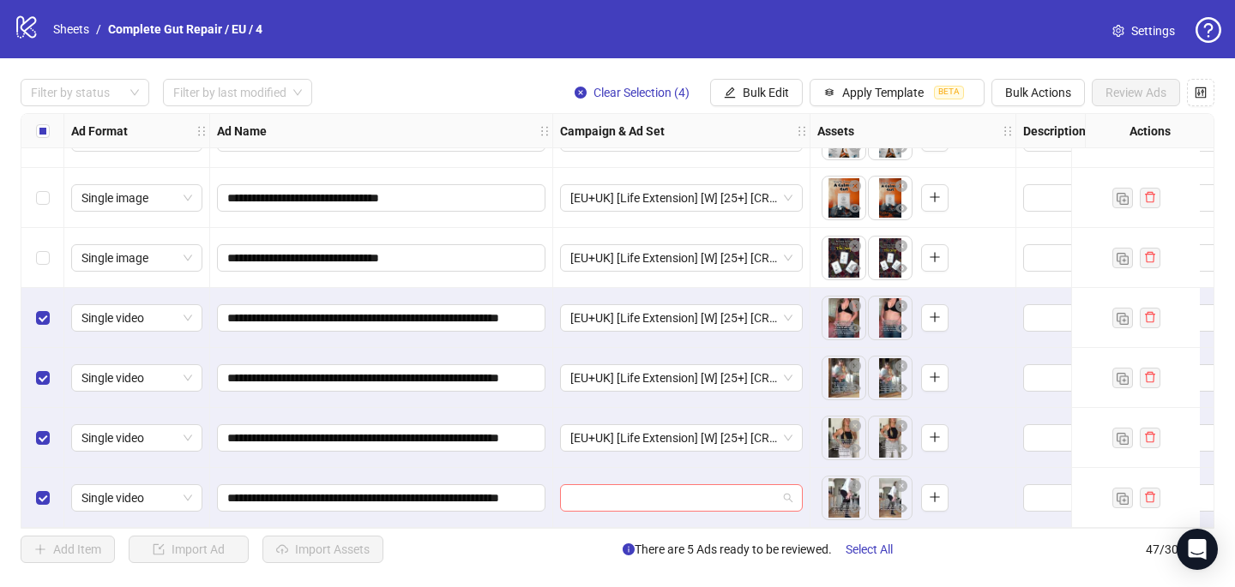
click at [602, 492] on input "search" at bounding box center [673, 498] width 207 height 26
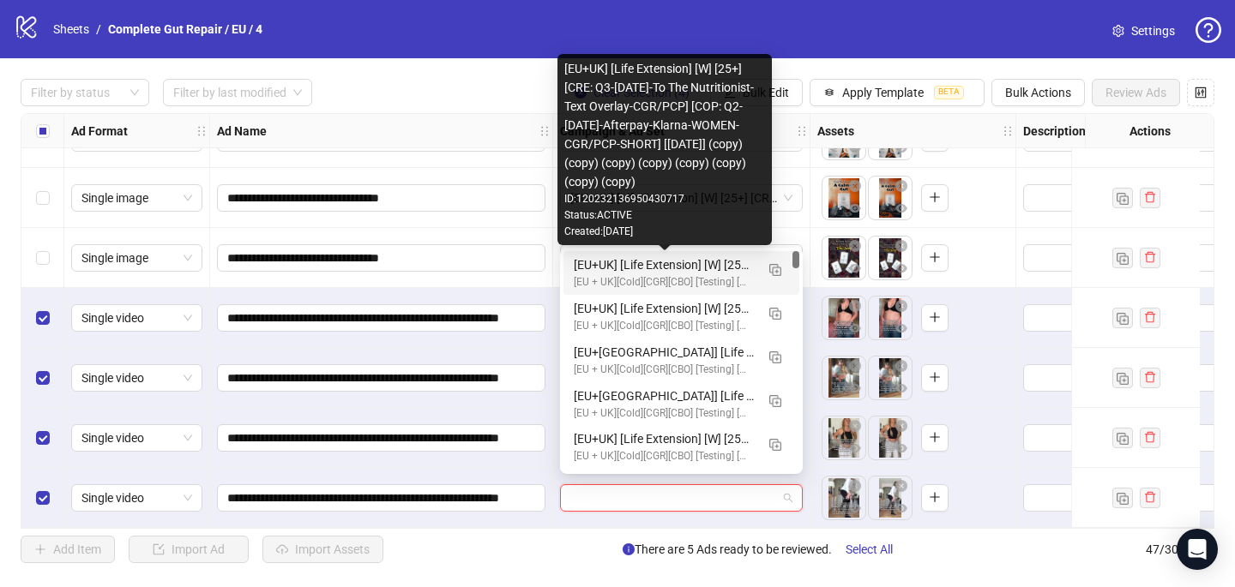
click at [638, 262] on div "[EU+UK] [Life Extension] [W] [25+] [CRE: Q3-[DATE]-To The Nutritionist-Text Ove…" at bounding box center [664, 265] width 181 height 19
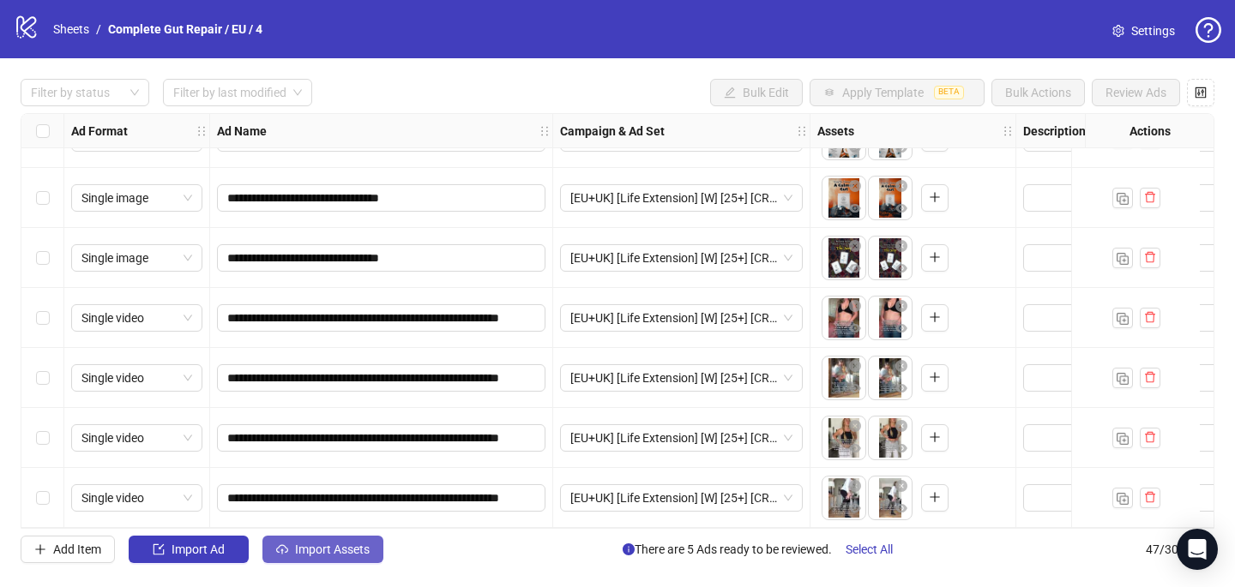
click at [349, 537] on button "Import Assets" at bounding box center [322, 549] width 121 height 27
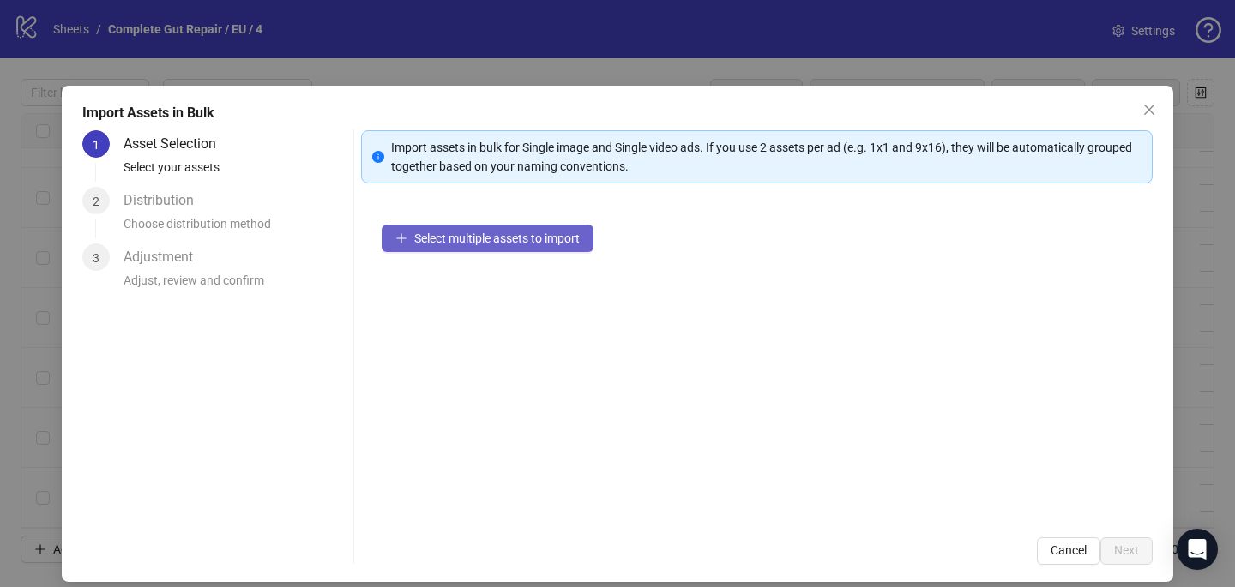
click at [507, 226] on button "Select multiple assets to import" at bounding box center [488, 238] width 212 height 27
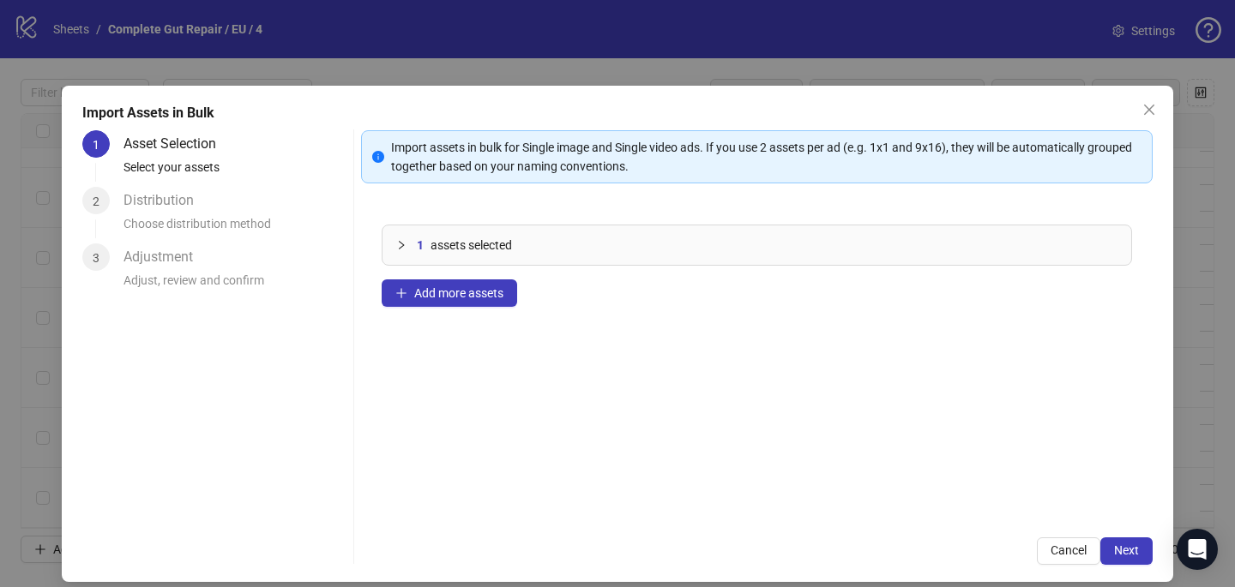
click at [1149, 111] on icon "close" at bounding box center [1149, 110] width 14 height 14
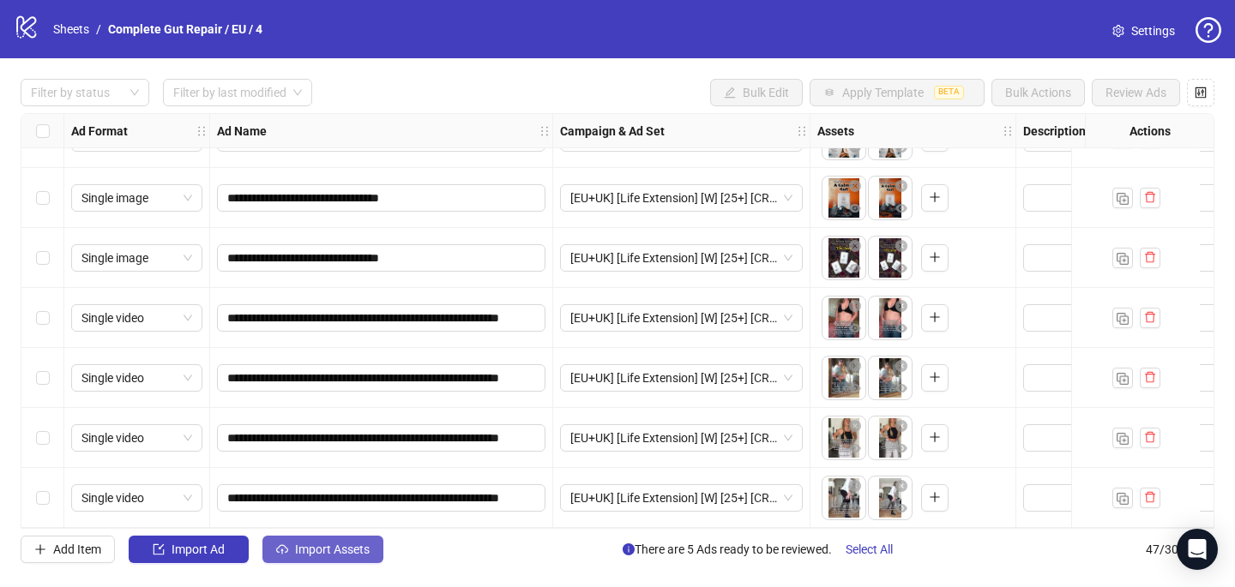
click at [339, 555] on span "Import Assets" at bounding box center [332, 550] width 75 height 14
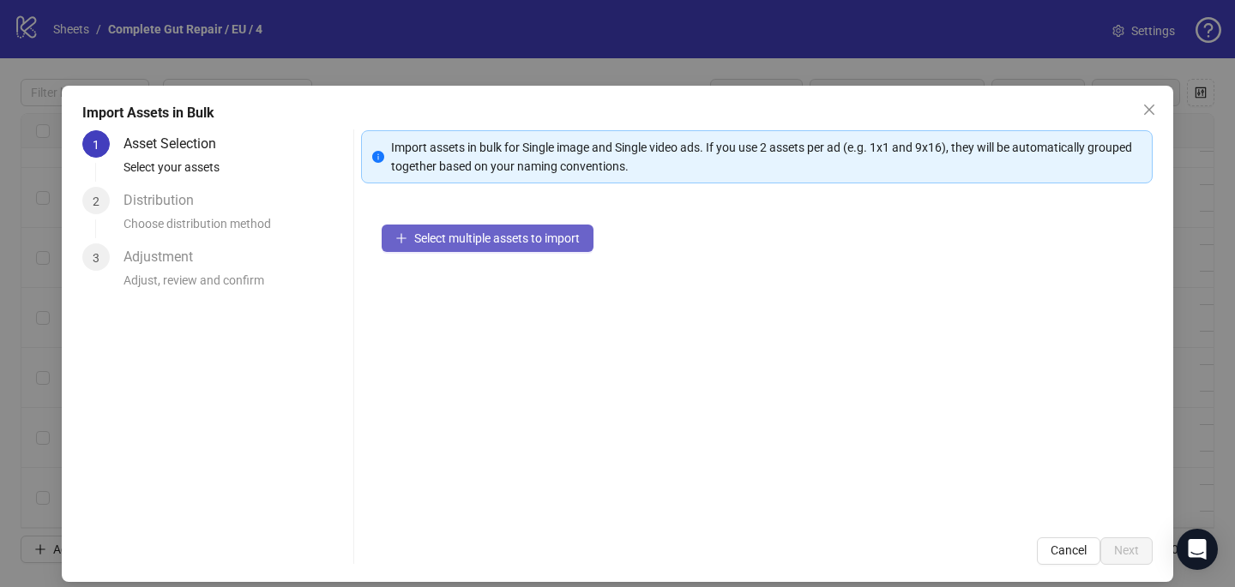
click at [494, 245] on button "Select multiple assets to import" at bounding box center [488, 238] width 212 height 27
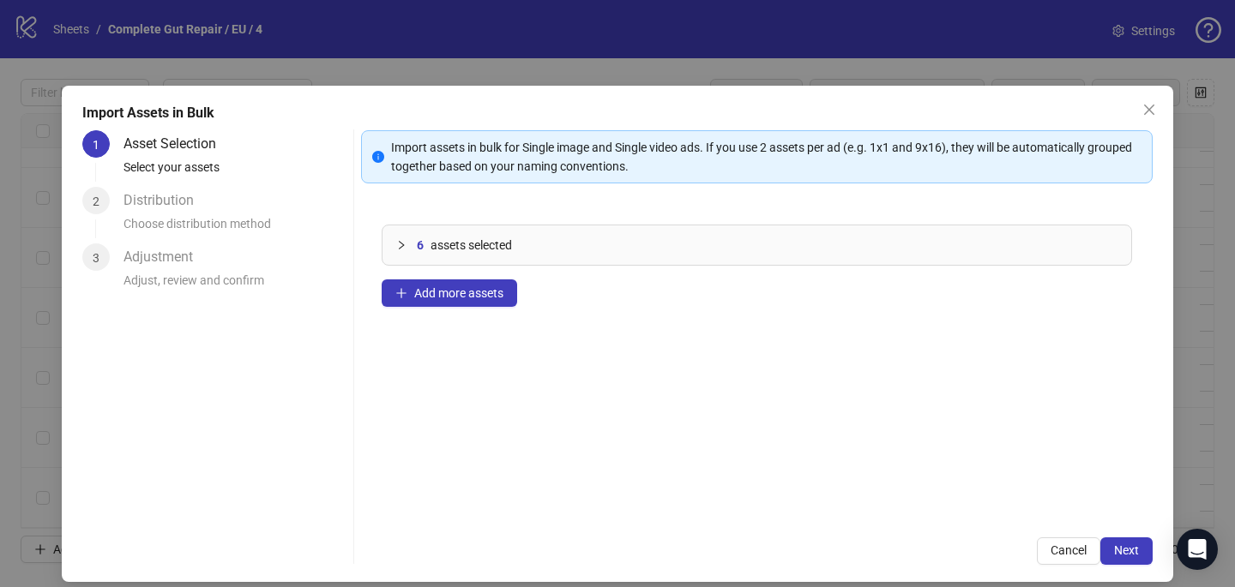
click at [1156, 553] on div "Import Assets in Bulk 1 Asset Selection Select your assets 2 Distribution Choos…" at bounding box center [617, 334] width 1111 height 496
click at [1126, 553] on span "Next" at bounding box center [1126, 551] width 25 height 14
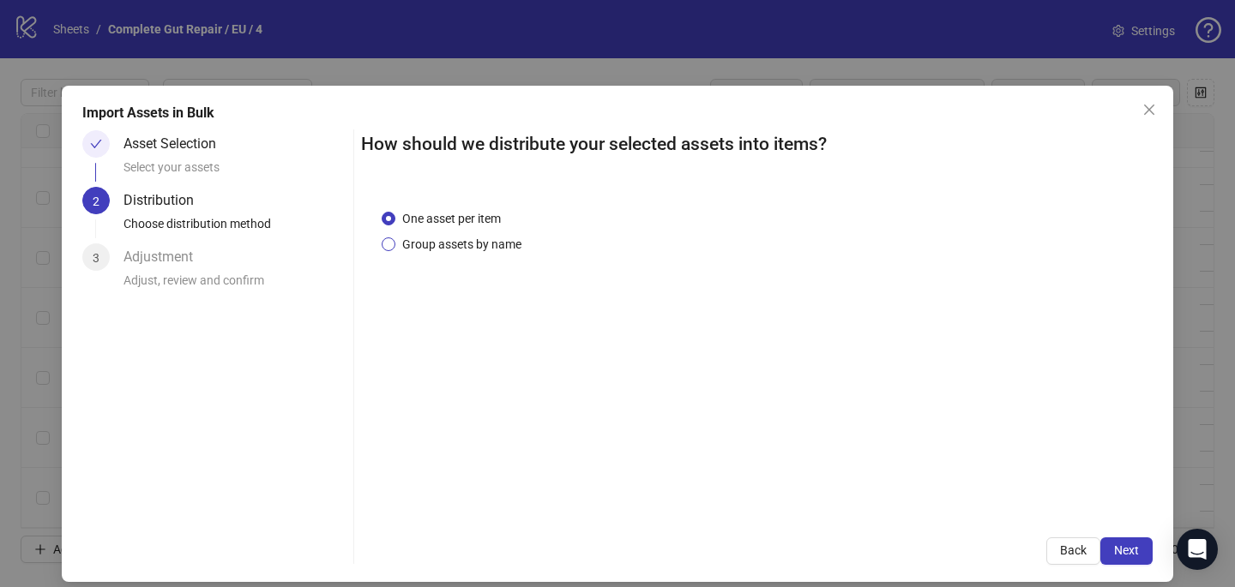
click at [412, 252] on span "Group assets by name" at bounding box center [461, 244] width 133 height 19
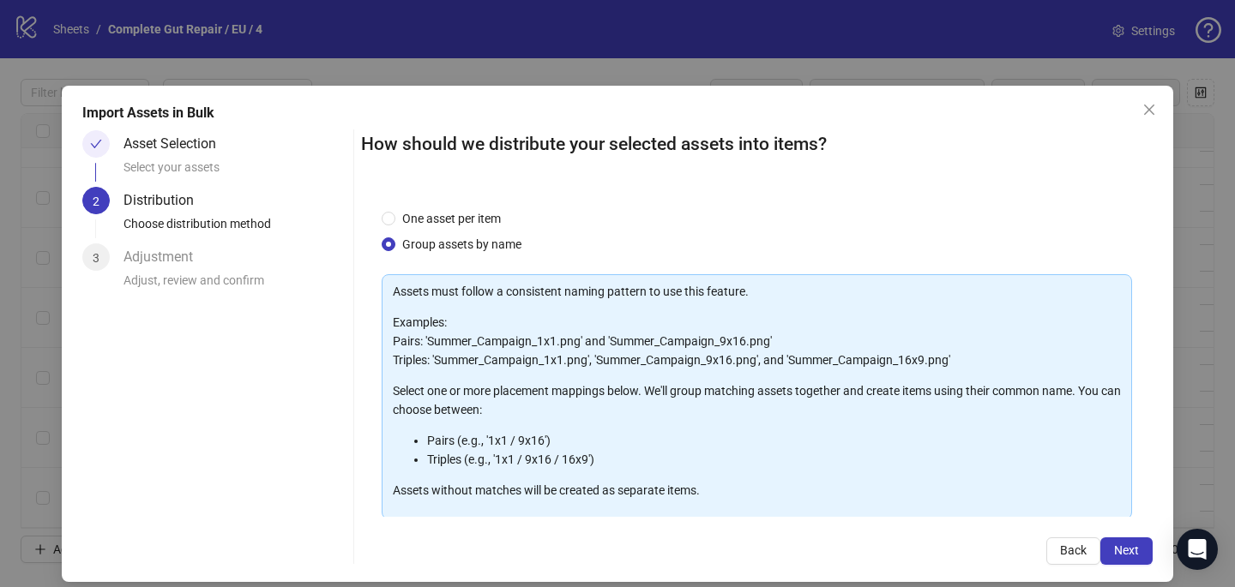
scroll to position [174, 0]
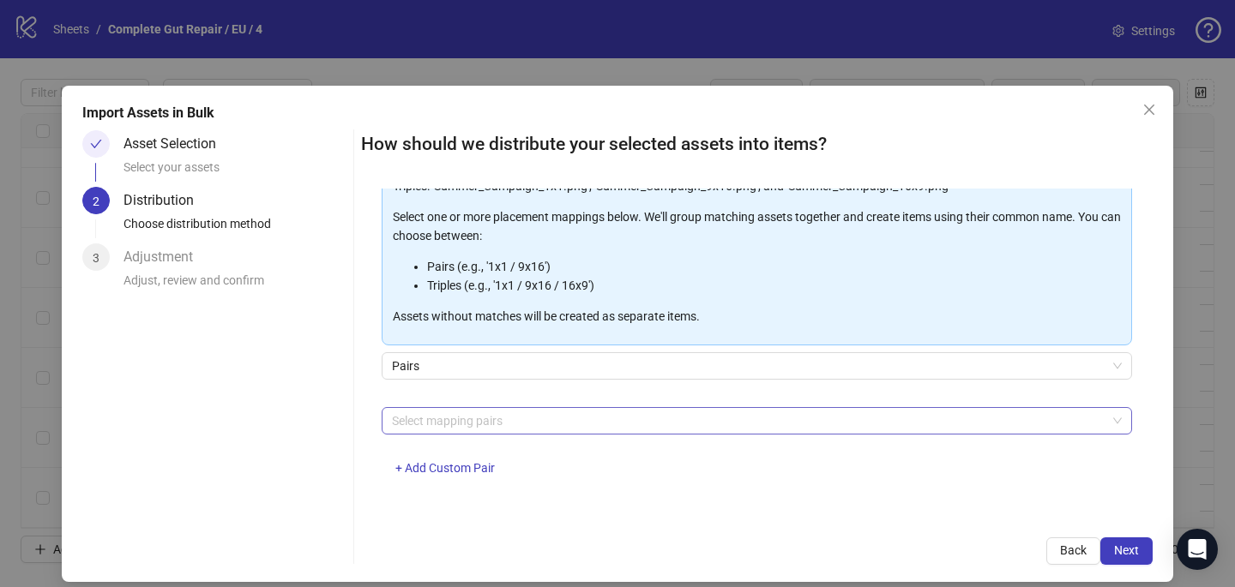
click at [440, 422] on div at bounding box center [747, 421] width 725 height 24
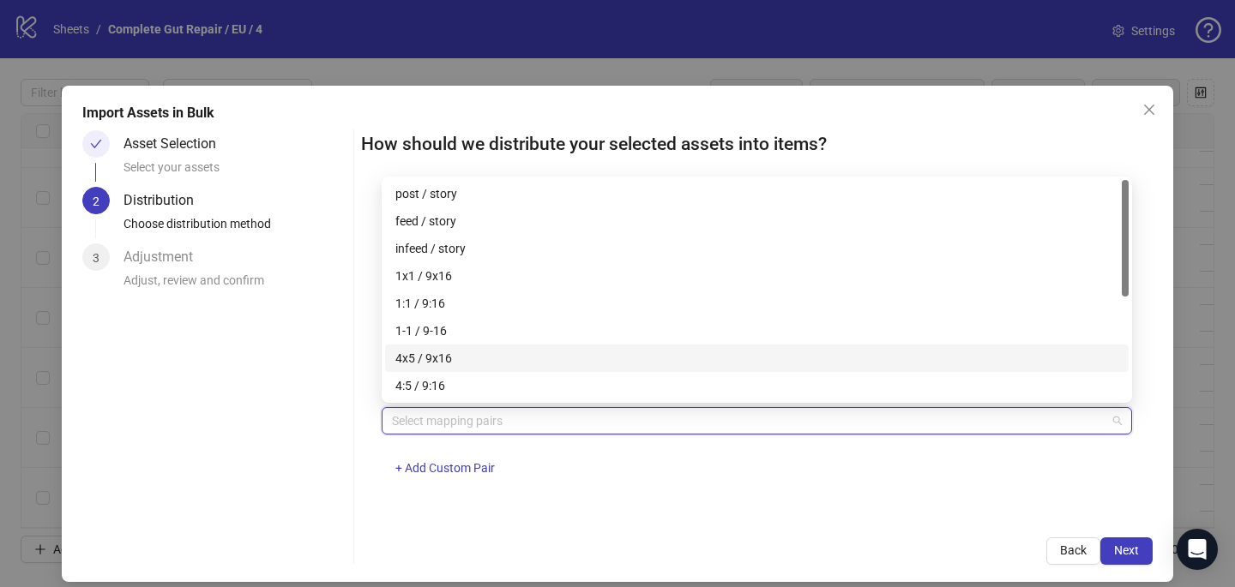
click at [450, 355] on div "4x5 / 9x16" at bounding box center [756, 358] width 723 height 19
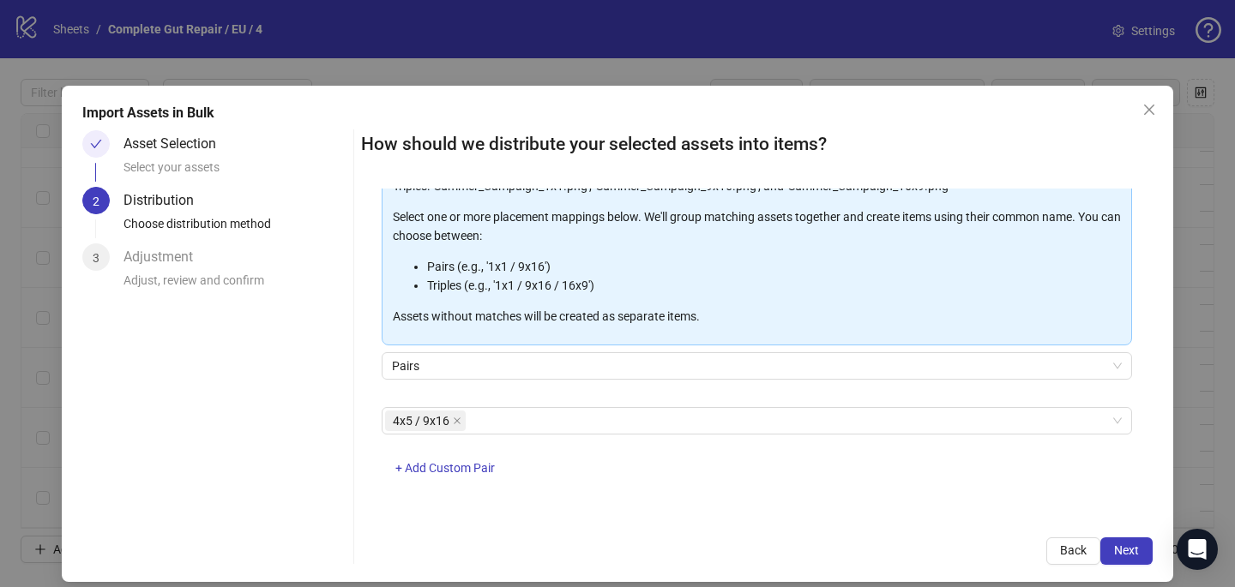
click at [622, 455] on div "4x5 / 9x16 + Add Custom Pair" at bounding box center [757, 451] width 750 height 89
click at [1134, 551] on span "Next" at bounding box center [1126, 551] width 25 height 14
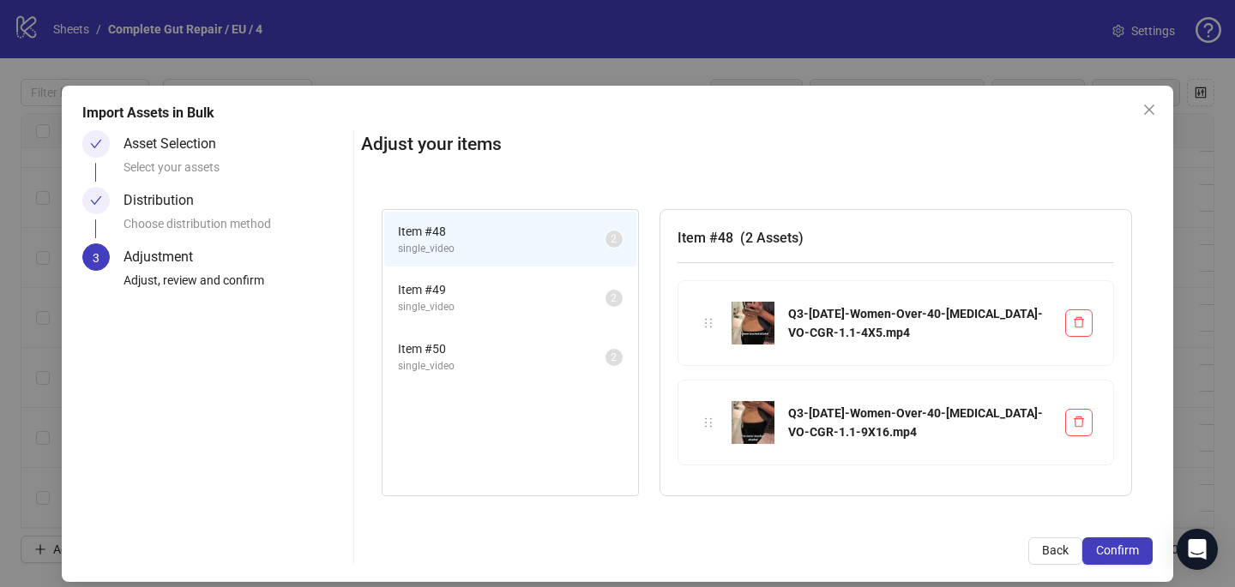
click at [1134, 551] on span "Confirm" at bounding box center [1117, 551] width 43 height 14
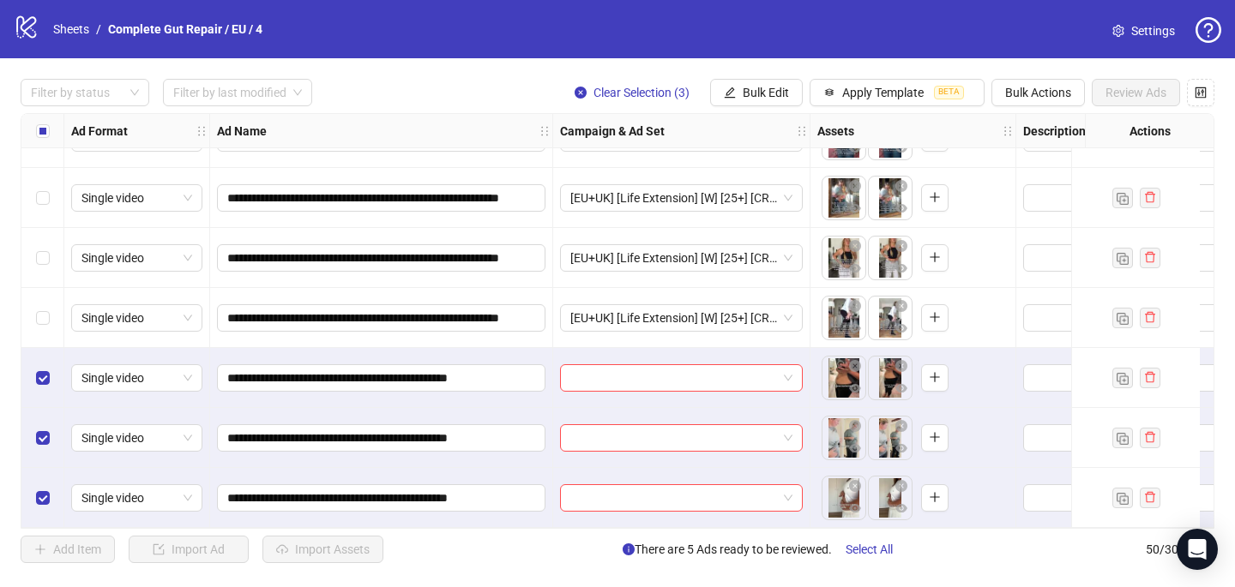
scroll to position [2628, 0]
click at [618, 368] on input "search" at bounding box center [673, 378] width 207 height 26
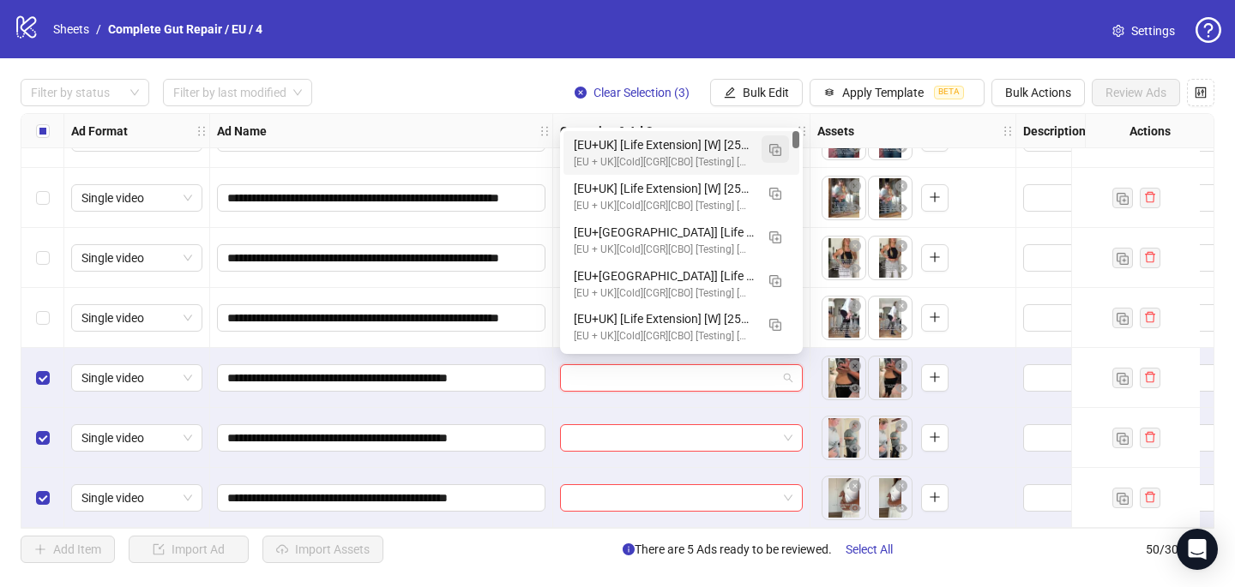
click at [774, 152] on img "button" at bounding box center [775, 150] width 12 height 12
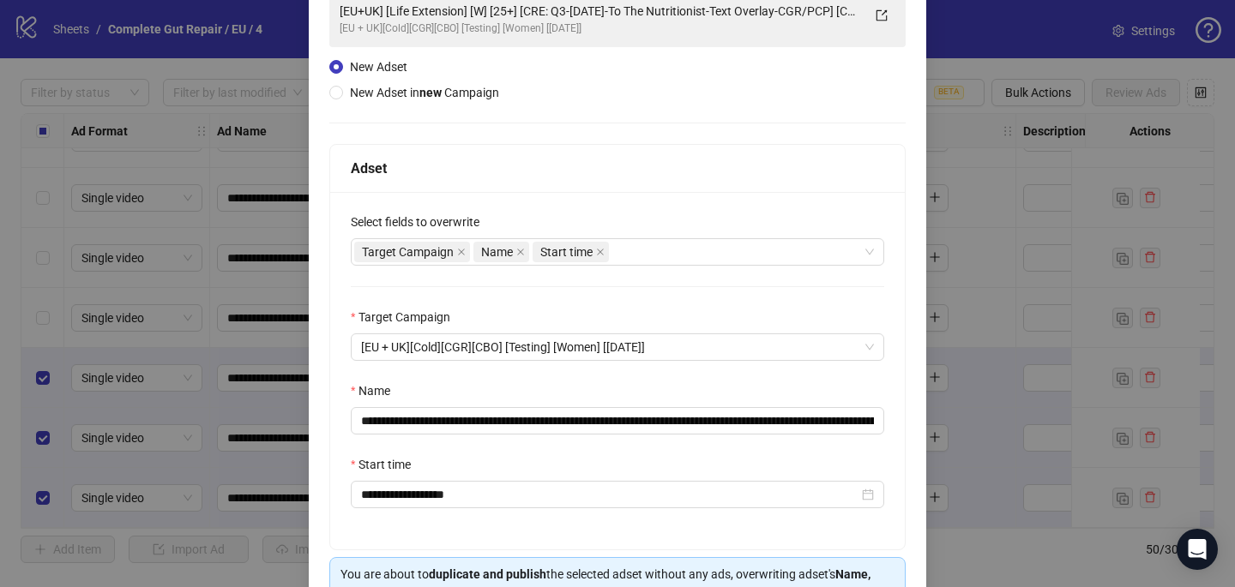
scroll to position [141, 0]
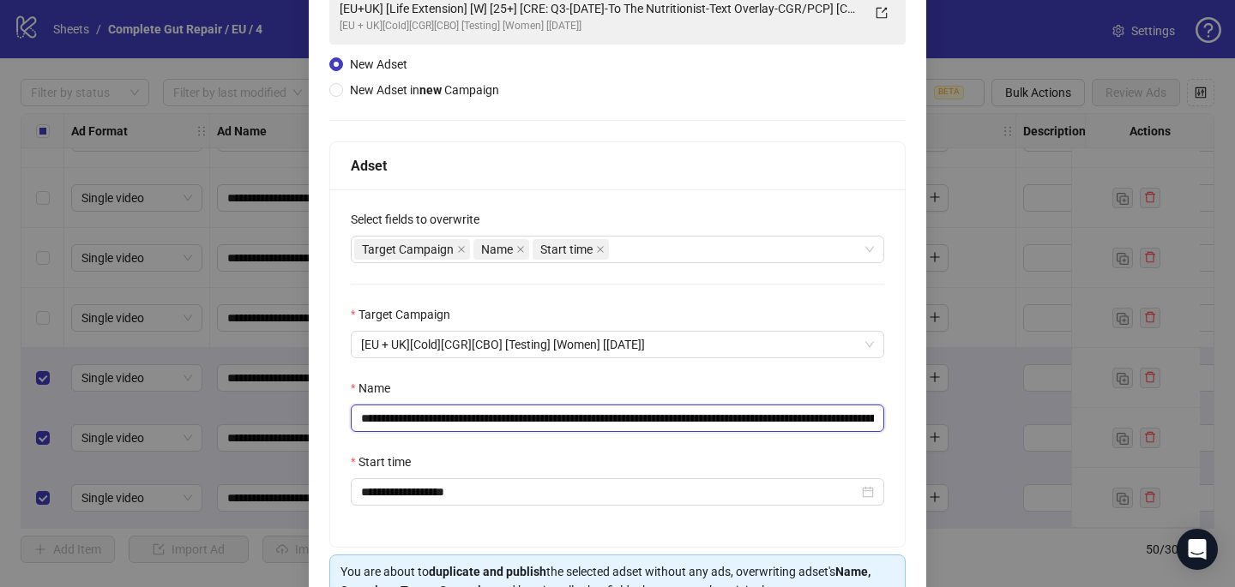
drag, startPoint x: 848, startPoint y: 418, endPoint x: 632, endPoint y: 417, distance: 216.1
click at [632, 417] on input "**********" at bounding box center [617, 418] width 533 height 27
drag, startPoint x: 666, startPoint y: 415, endPoint x: 571, endPoint y: 419, distance: 95.3
click at [571, 419] on input "**********" at bounding box center [617, 418] width 533 height 27
paste input "**********"
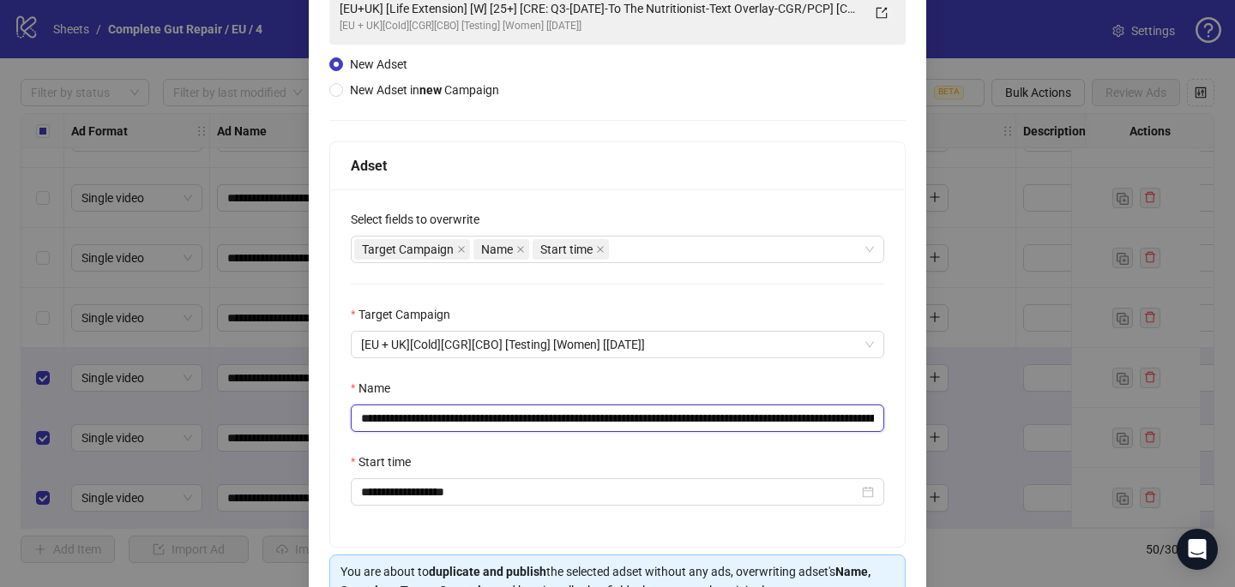
scroll to position [0, 7]
type input "**********"
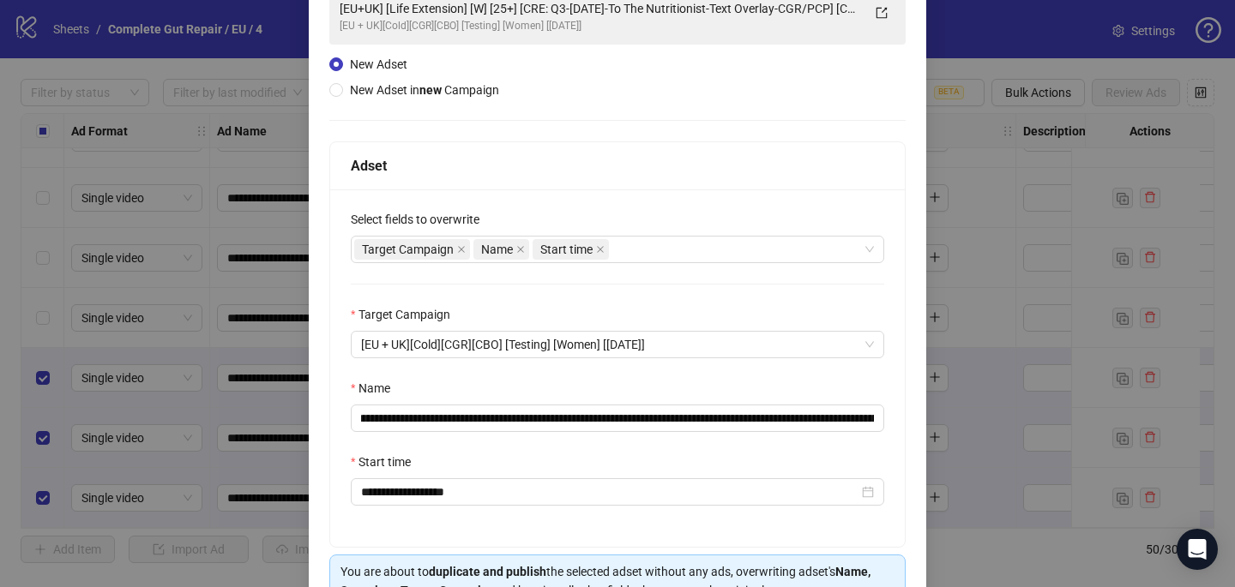
click at [817, 473] on div "Start time" at bounding box center [617, 466] width 533 height 26
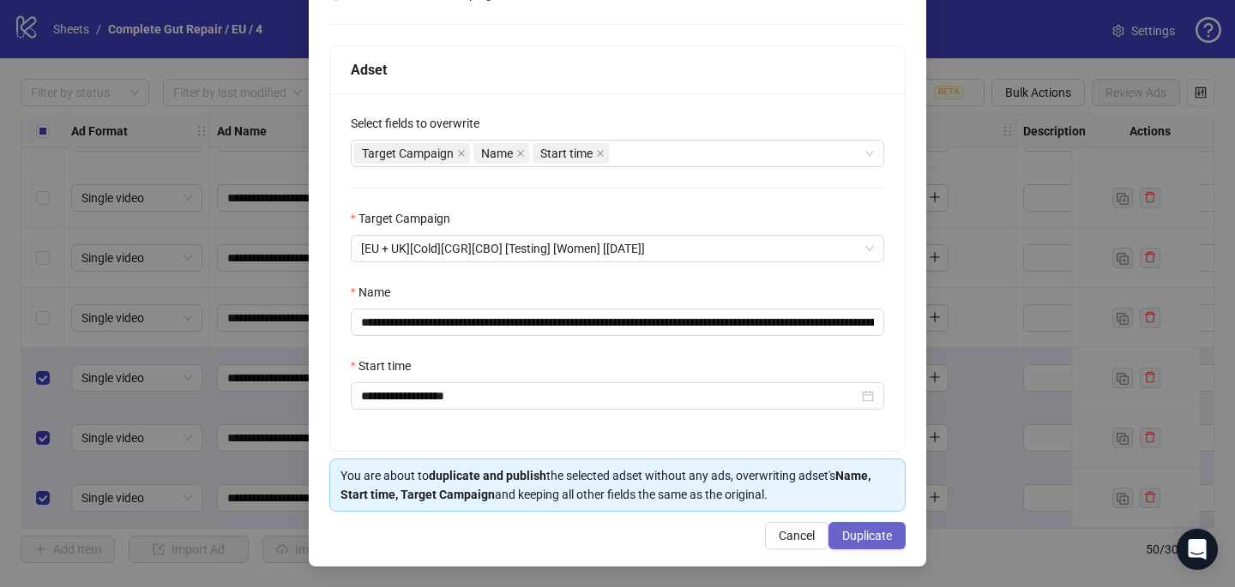
click at [874, 537] on span "Duplicate" at bounding box center [867, 536] width 50 height 14
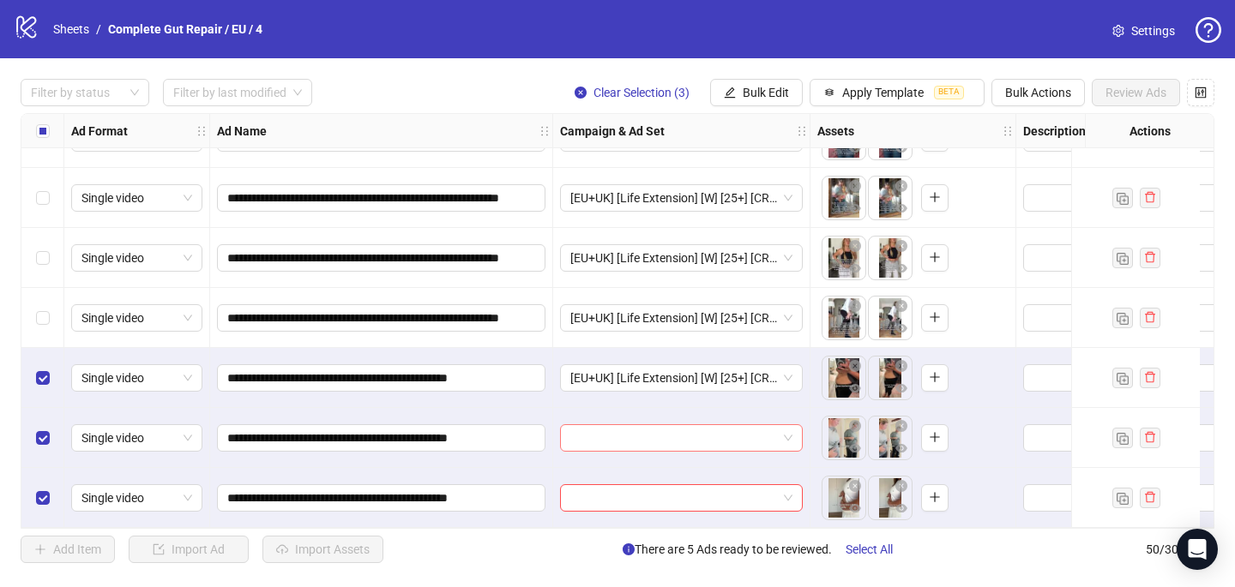
click at [608, 428] on input "search" at bounding box center [673, 438] width 207 height 26
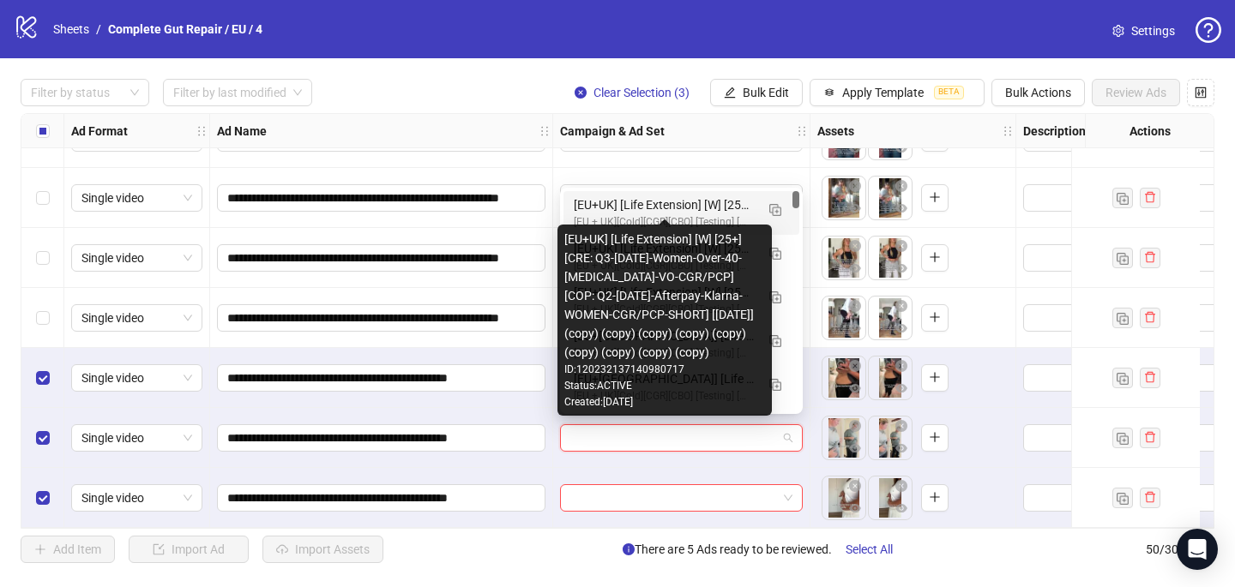
click at [665, 203] on div "[EU+UK] [Life Extension] [W] [25+] [CRE: Q3-[DATE]-Women-Over-40-[MEDICAL_DATA]…" at bounding box center [664, 205] width 181 height 19
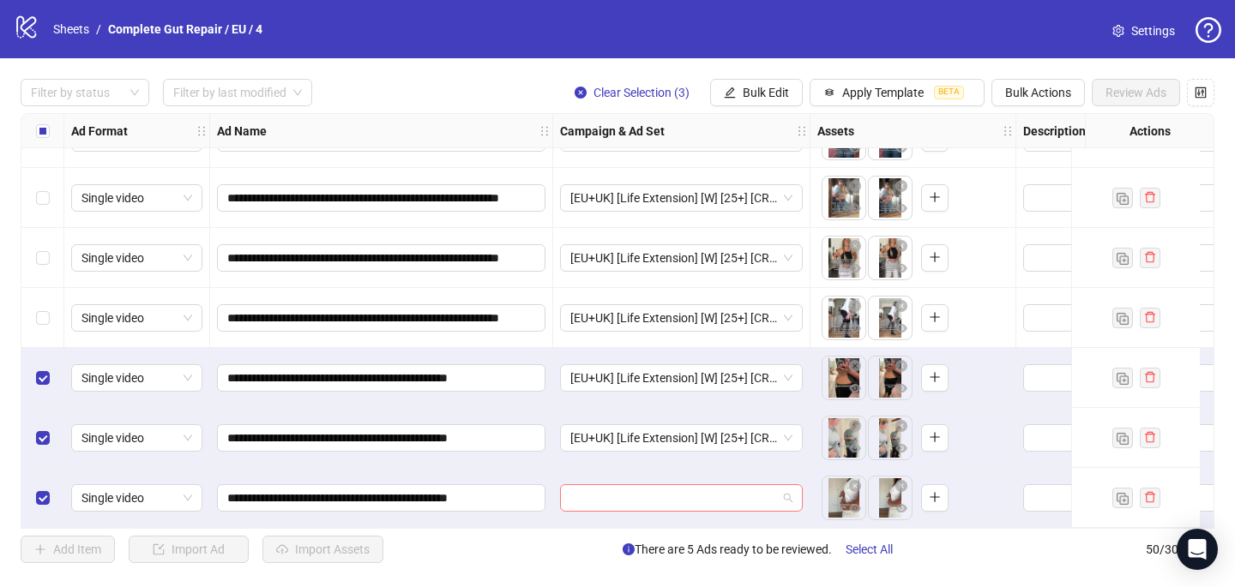
click at [602, 496] on input "search" at bounding box center [673, 498] width 207 height 26
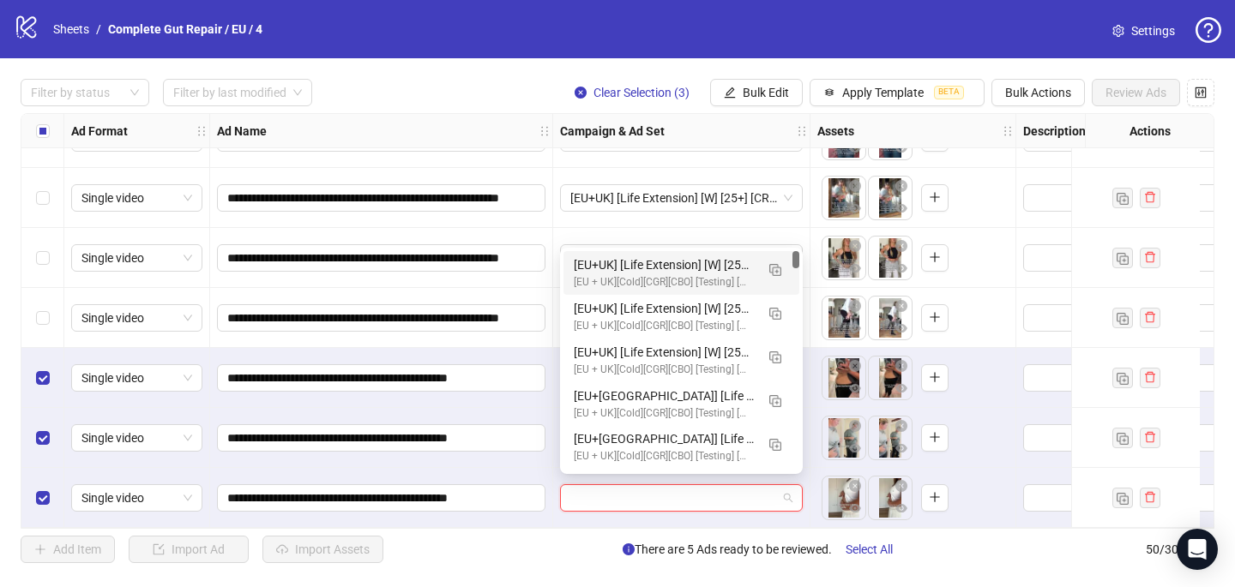
click at [642, 273] on div "[EU+UK] [Life Extension] [W] [25+] [CRE: Q3-[DATE]-Women-Over-40-[MEDICAL_DATA]…" at bounding box center [664, 265] width 181 height 19
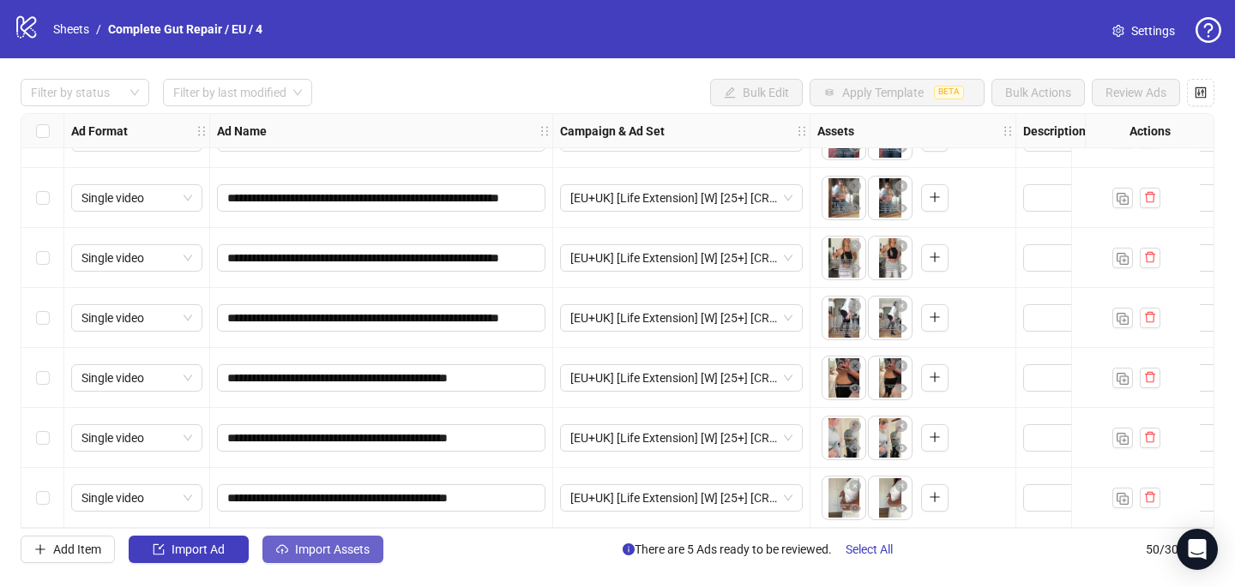
click at [328, 552] on span "Import Assets" at bounding box center [332, 550] width 75 height 14
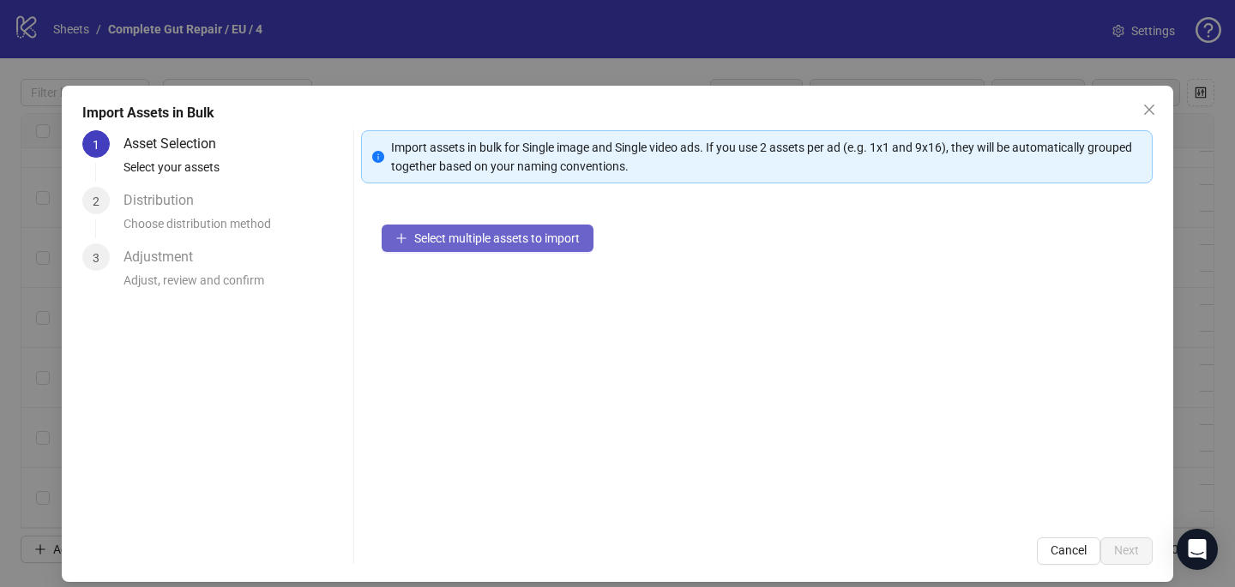
click at [467, 233] on span "Select multiple assets to import" at bounding box center [496, 239] width 165 height 14
